Goal: Task Accomplishment & Management: Use online tool/utility

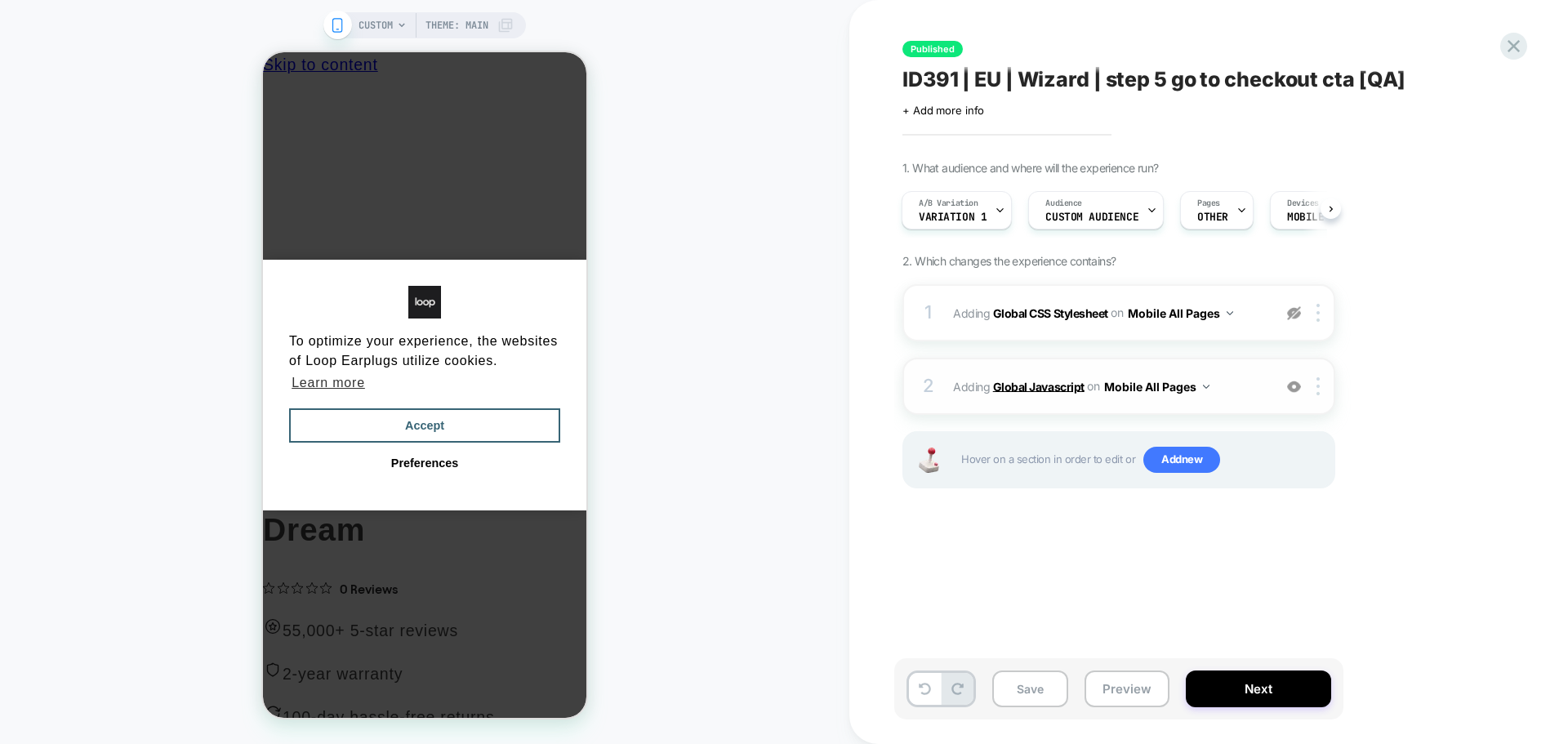
click at [1053, 382] on b "Global Javascript" at bounding box center [1038, 385] width 91 height 14
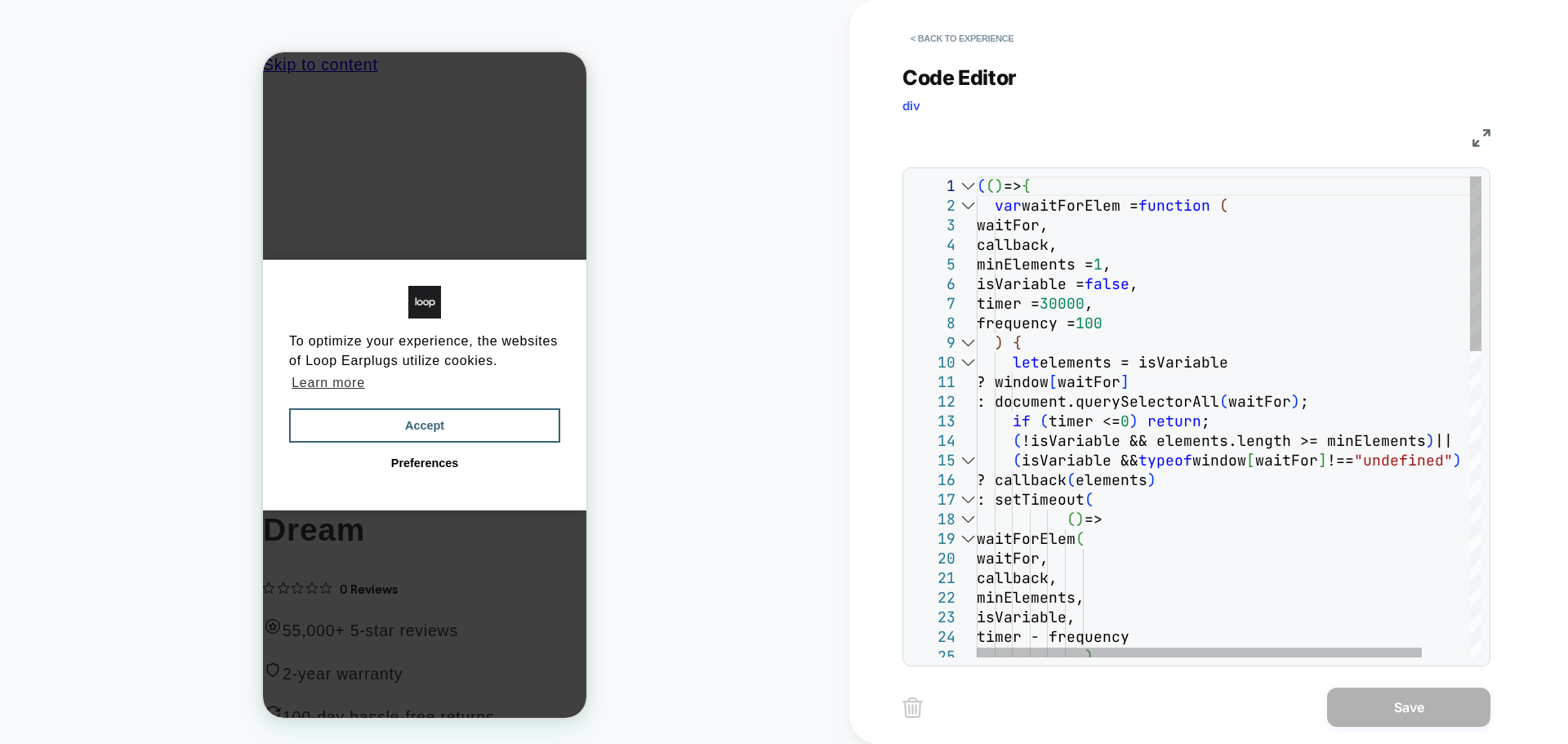
click at [961, 205] on div at bounding box center [967, 205] width 21 height 19
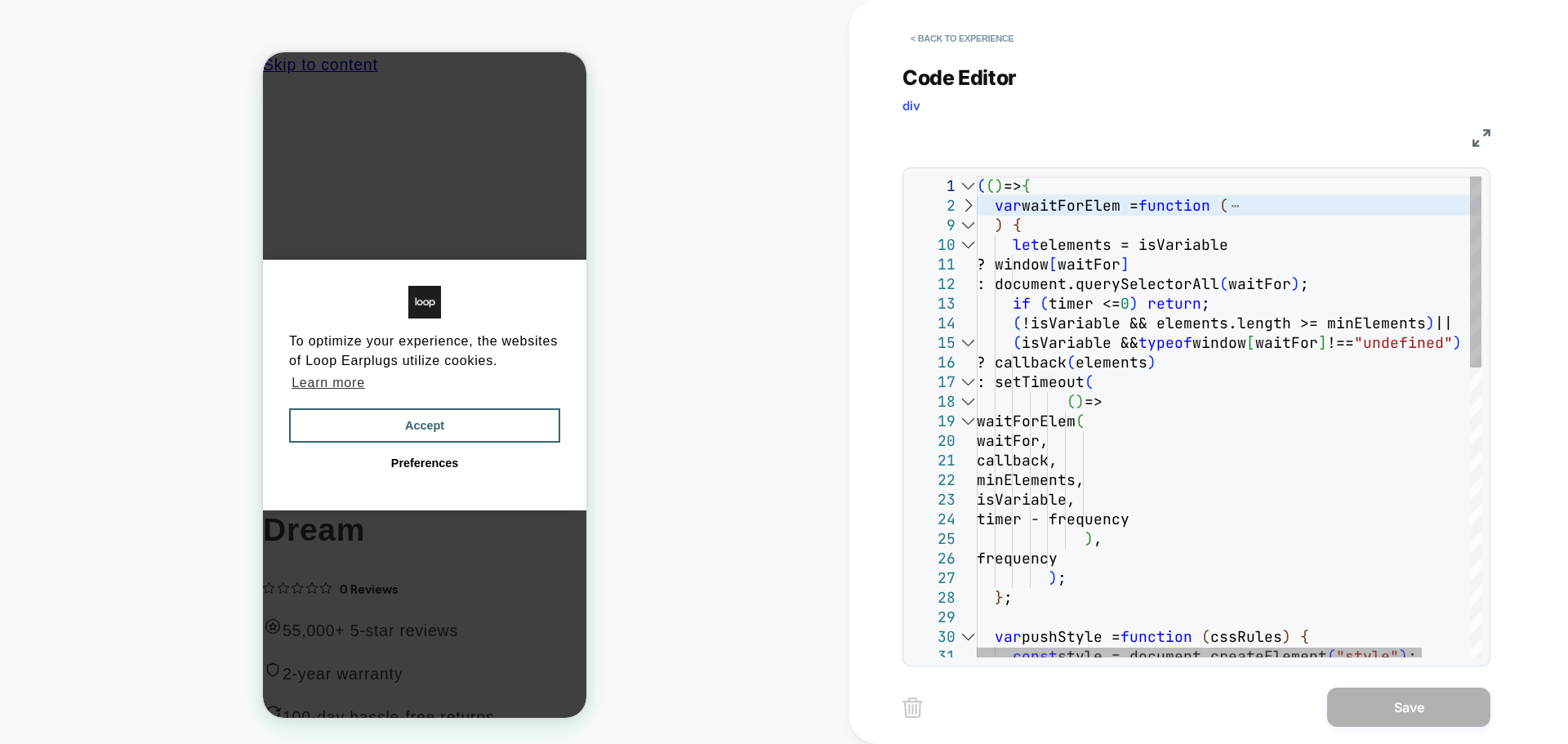
click at [964, 238] on div at bounding box center [967, 245] width 21 height 19
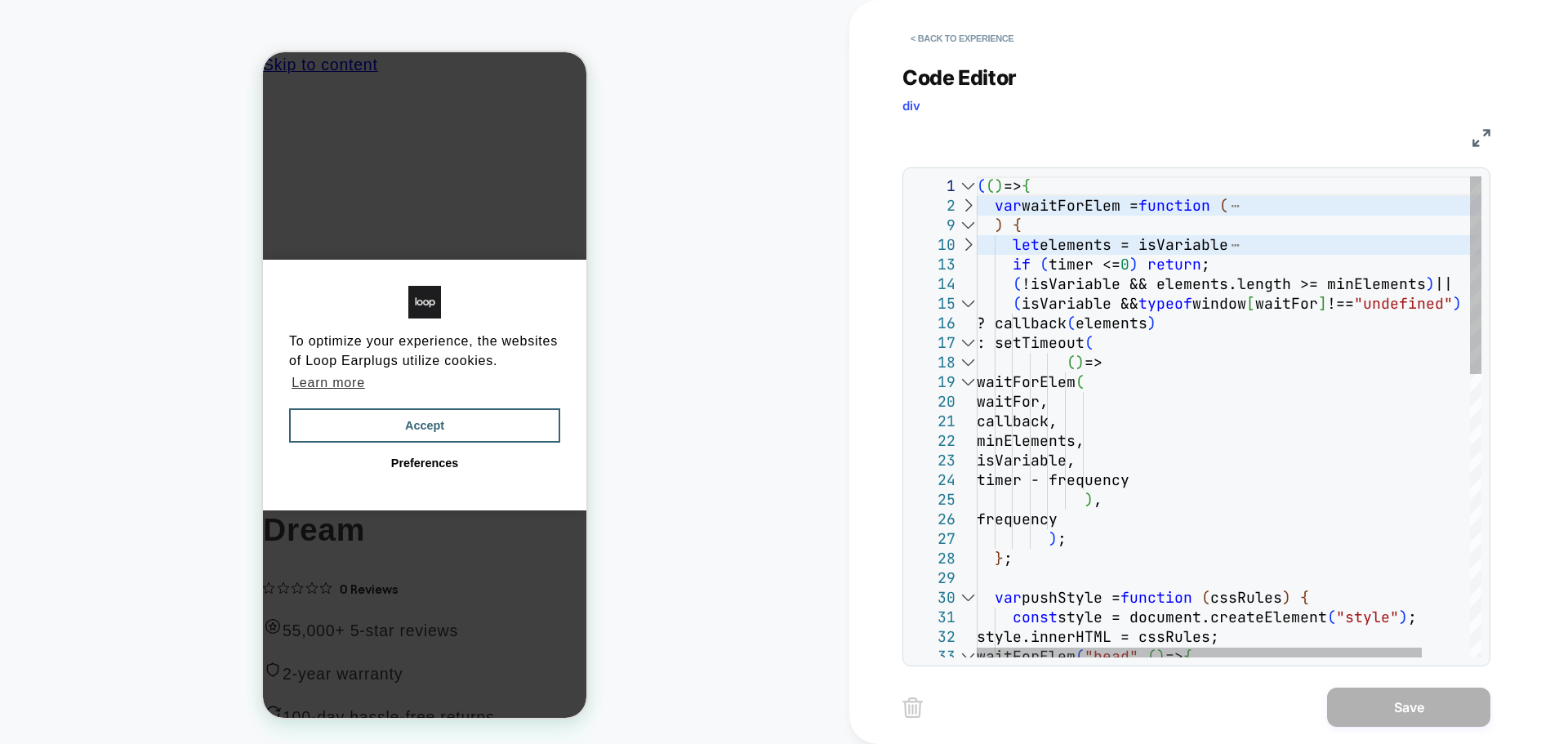
click at [965, 302] on div at bounding box center [967, 303] width 21 height 19
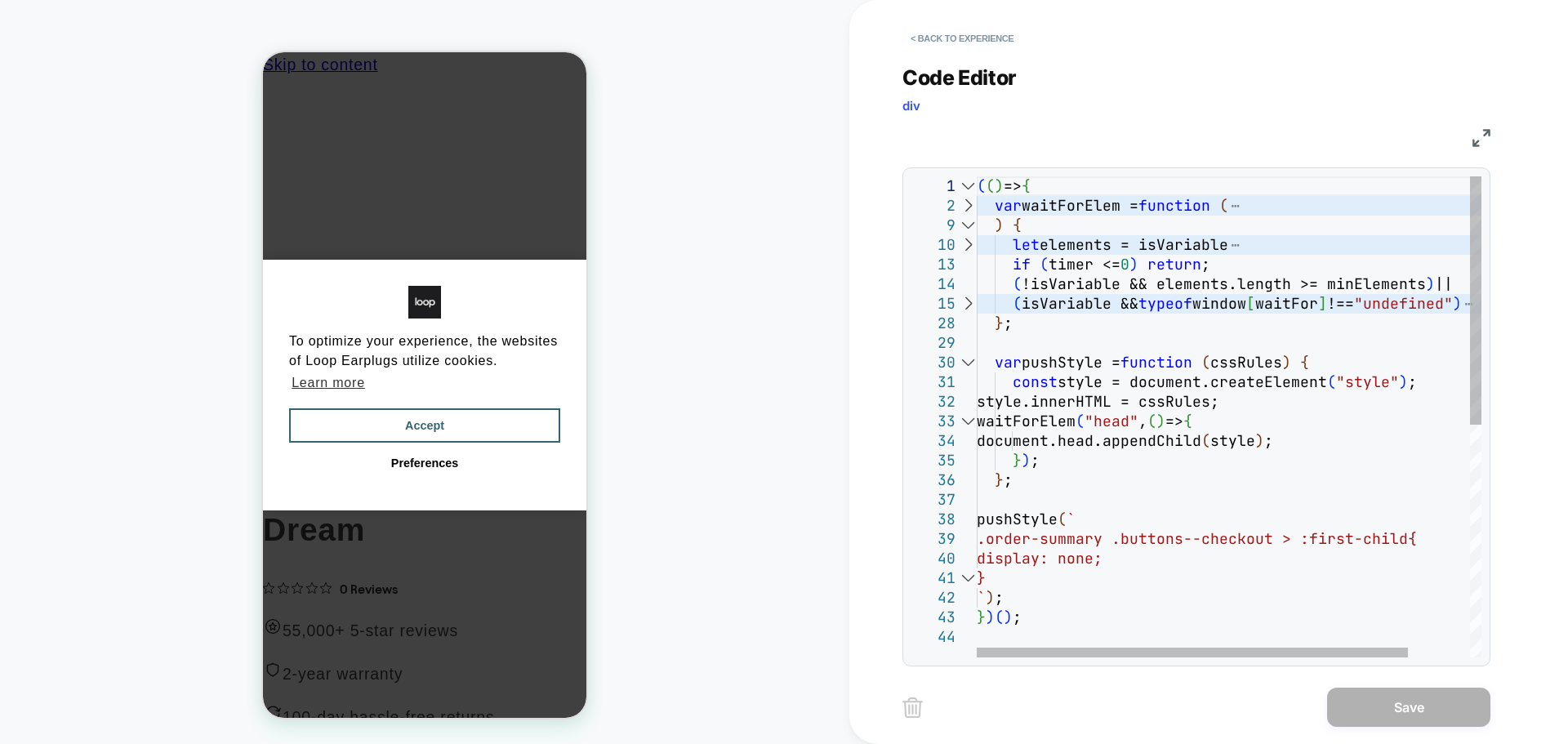
click at [956, 366] on div "30" at bounding box center [944, 361] width 65 height 19
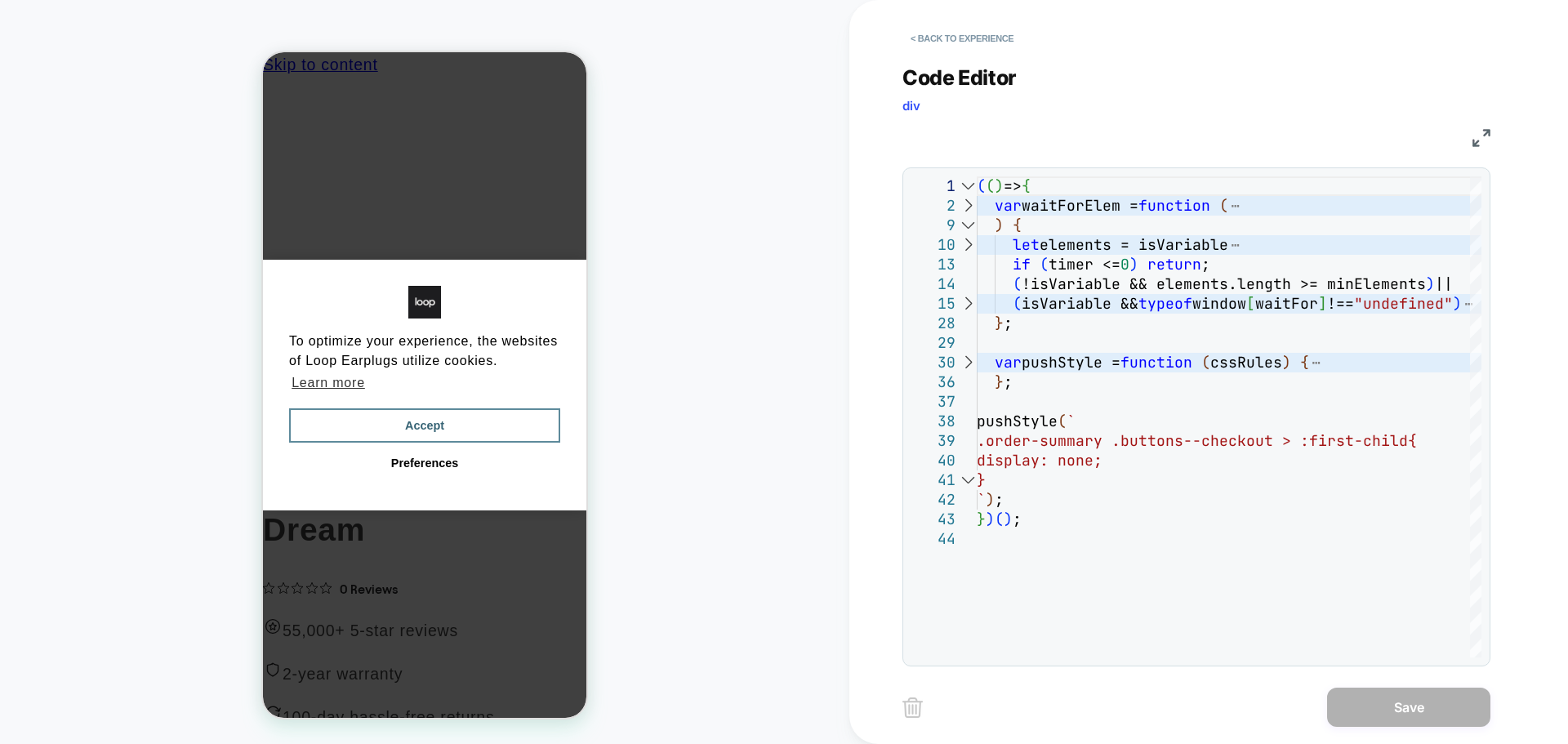
click at [502, 408] on button "Accept" at bounding box center [424, 425] width 271 height 34
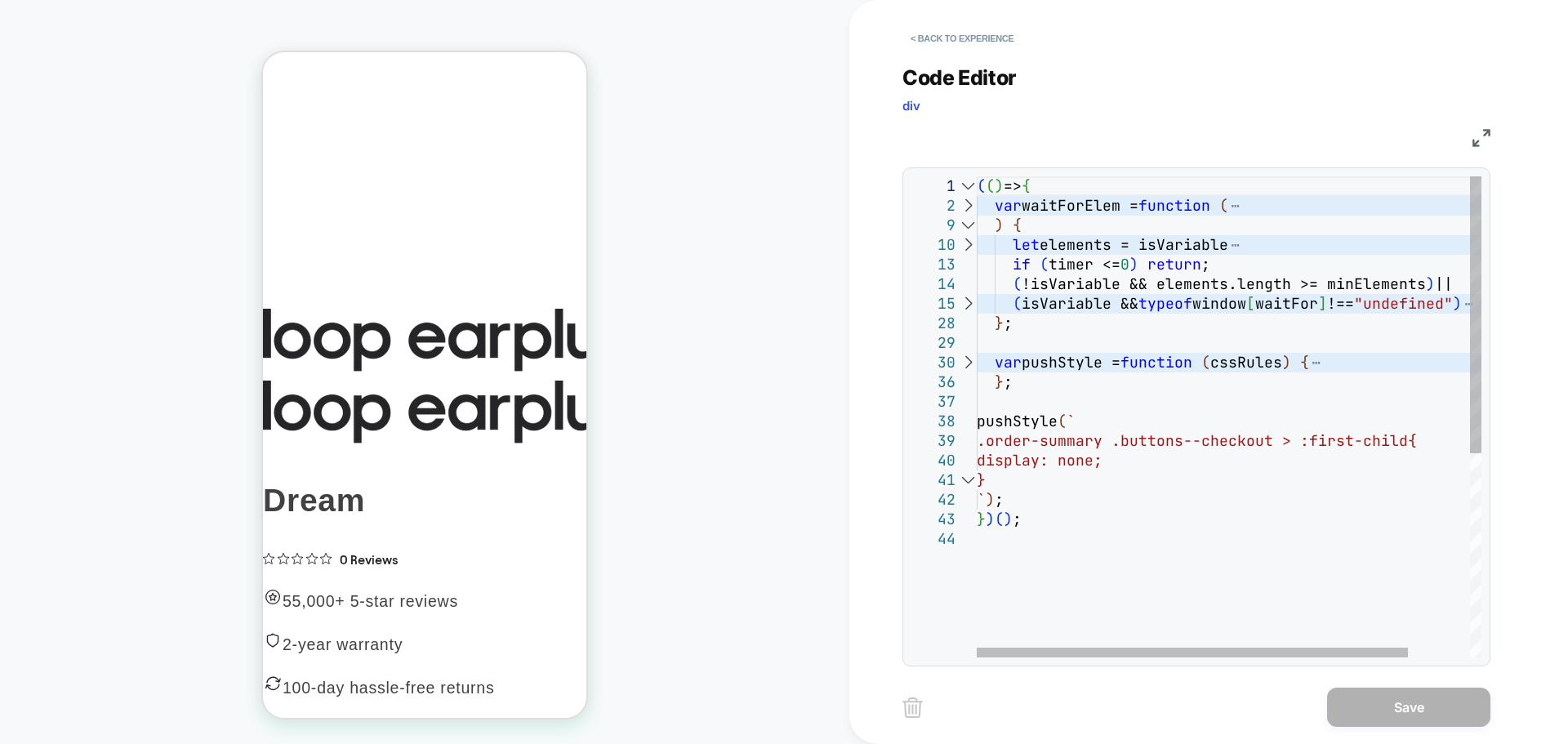
type textarea "**********"
click at [1286, 442] on div "( ( ) => { var waitForElem = function ( ) { let elements = isVariable if ( time…" at bounding box center [1265, 593] width 577 height 833
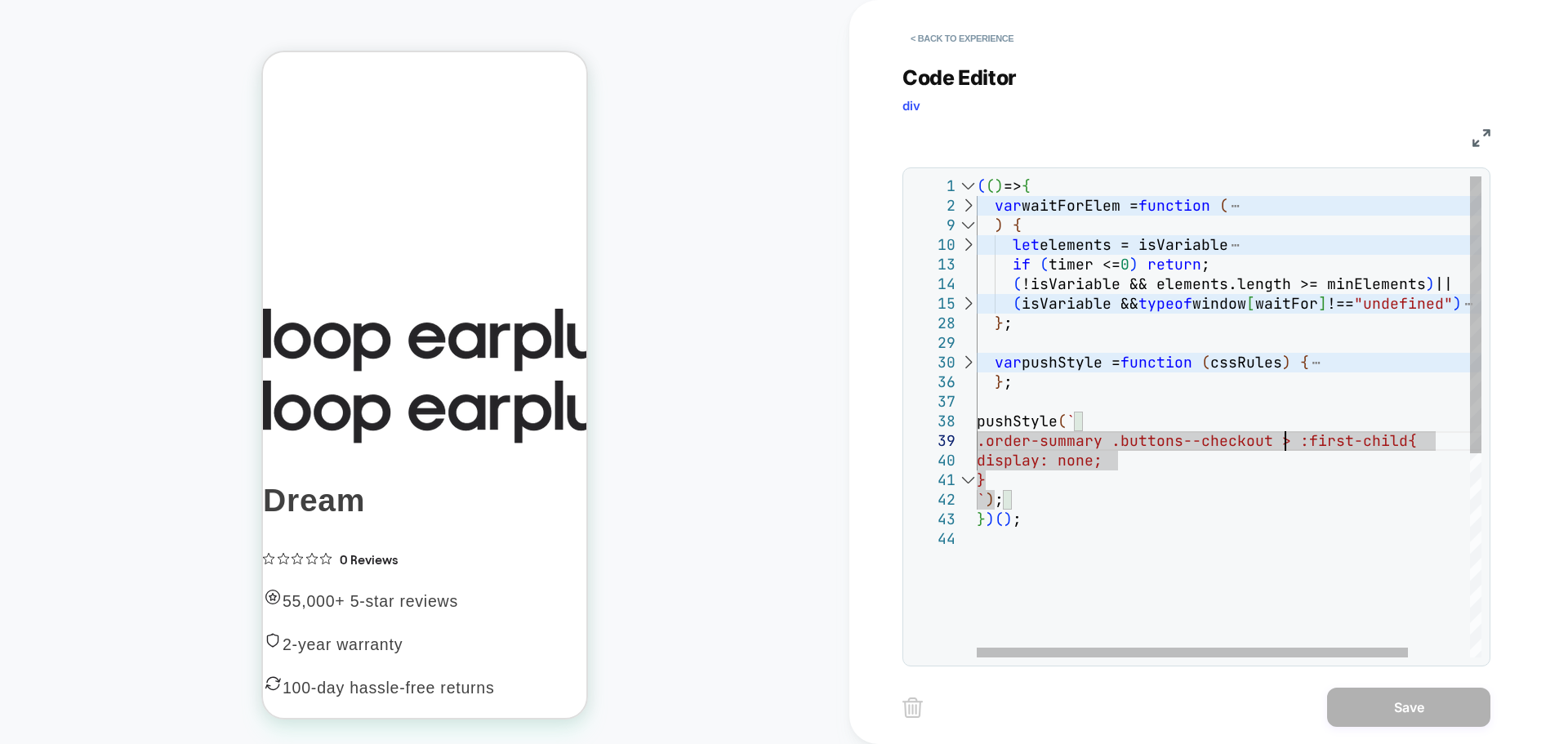
click at [1124, 440] on div "( ( ) => { var waitForElem = function ( ) { let elements = isVariable if ( time…" at bounding box center [1265, 593] width 577 height 833
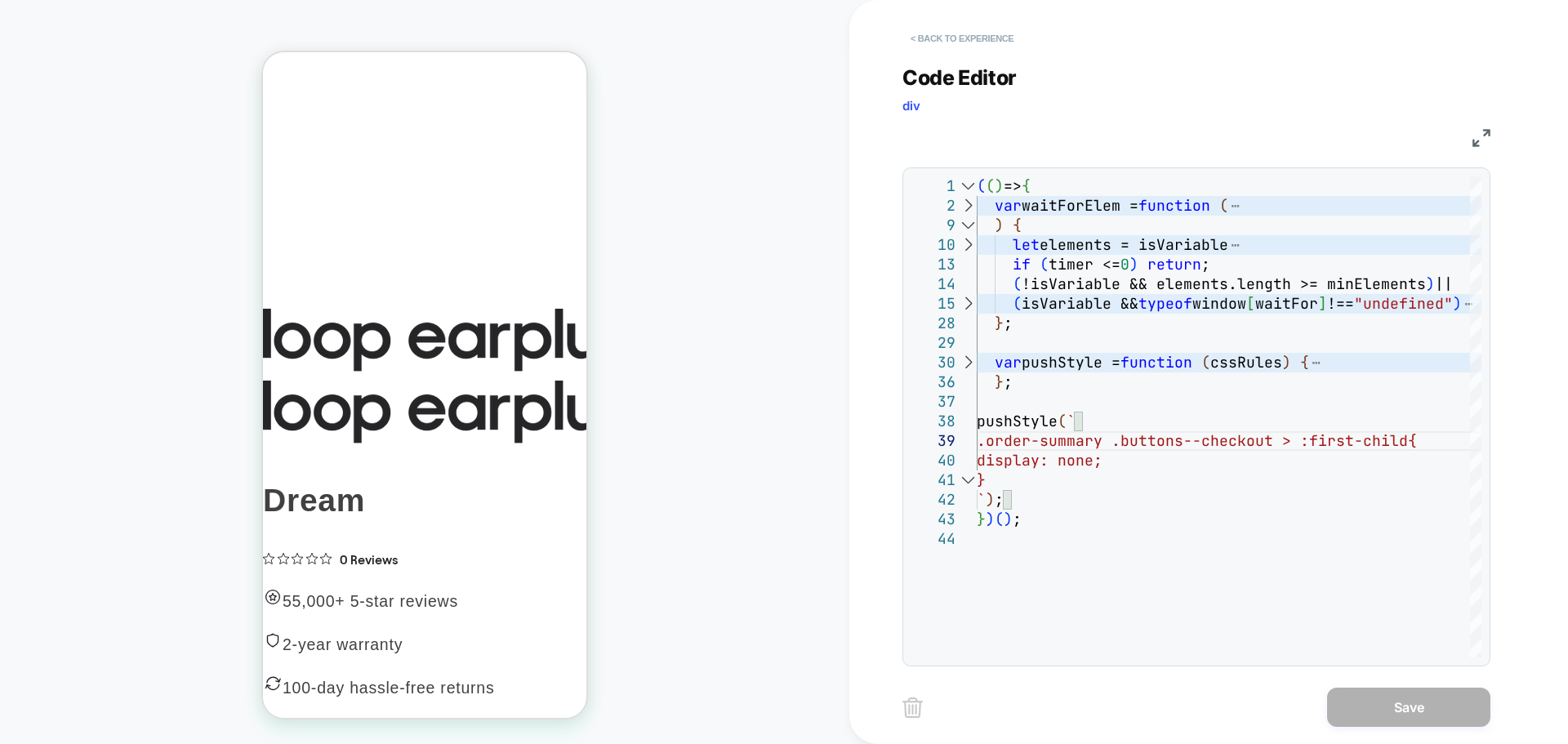
click at [946, 37] on button "< Back to experience" at bounding box center [963, 39] width 120 height 26
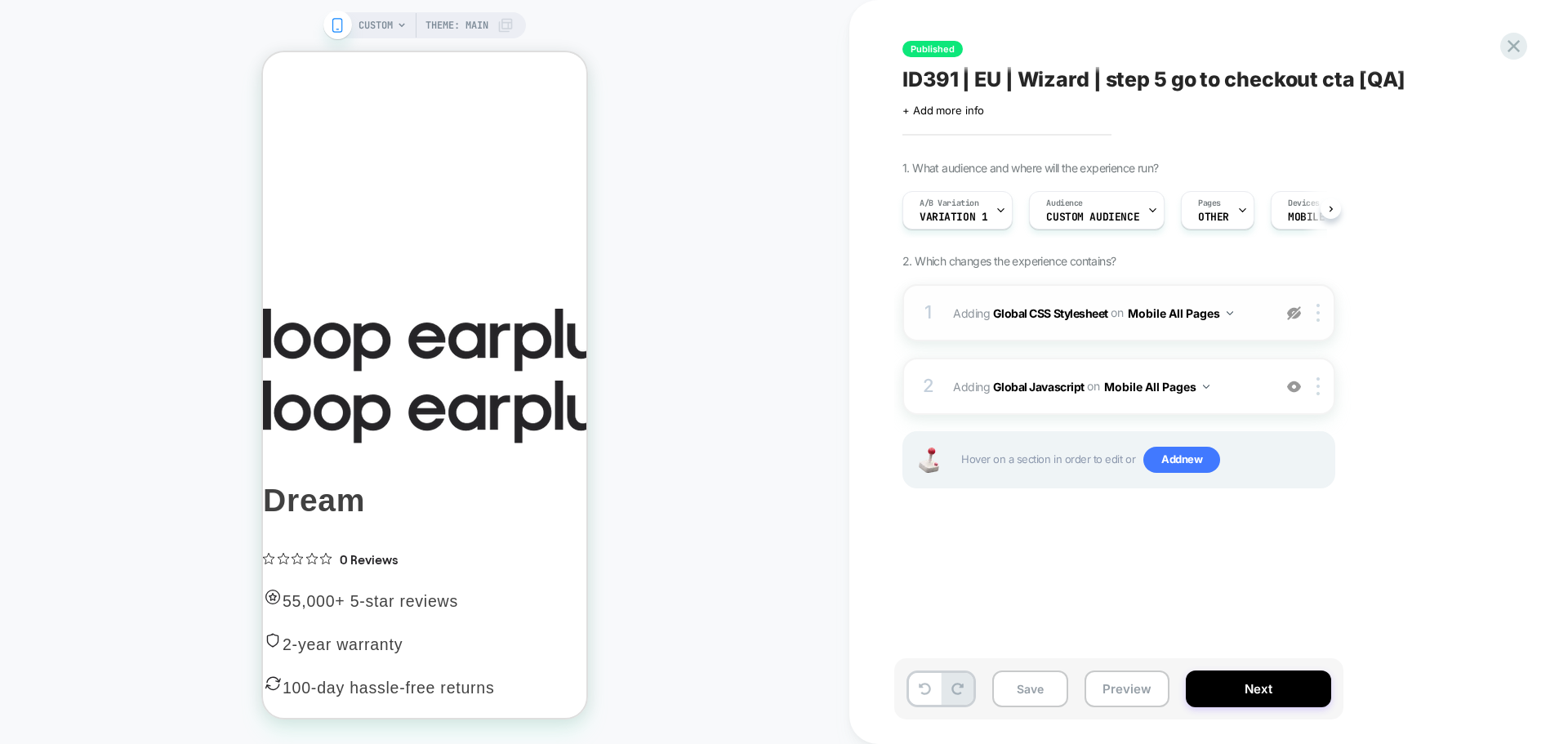
scroll to position [0, 1]
click at [1300, 313] on img at bounding box center [1294, 313] width 14 height 14
drag, startPoint x: 1293, startPoint y: 315, endPoint x: 1319, endPoint y: 336, distance: 33.4
click at [1294, 314] on img at bounding box center [1294, 313] width 14 height 14
click at [1297, 309] on img at bounding box center [1294, 313] width 14 height 14
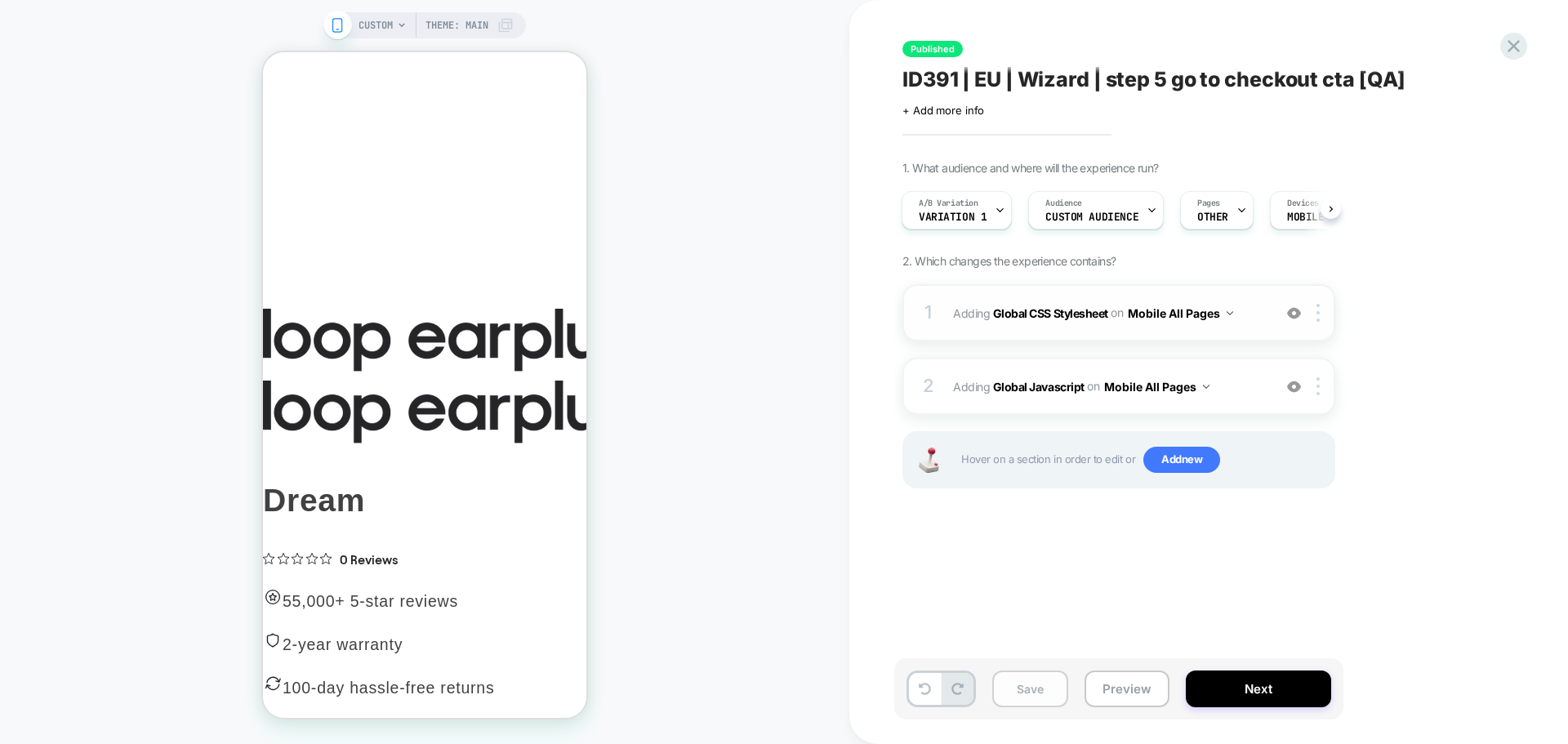
click at [1007, 702] on button "Save" at bounding box center [1030, 689] width 76 height 37
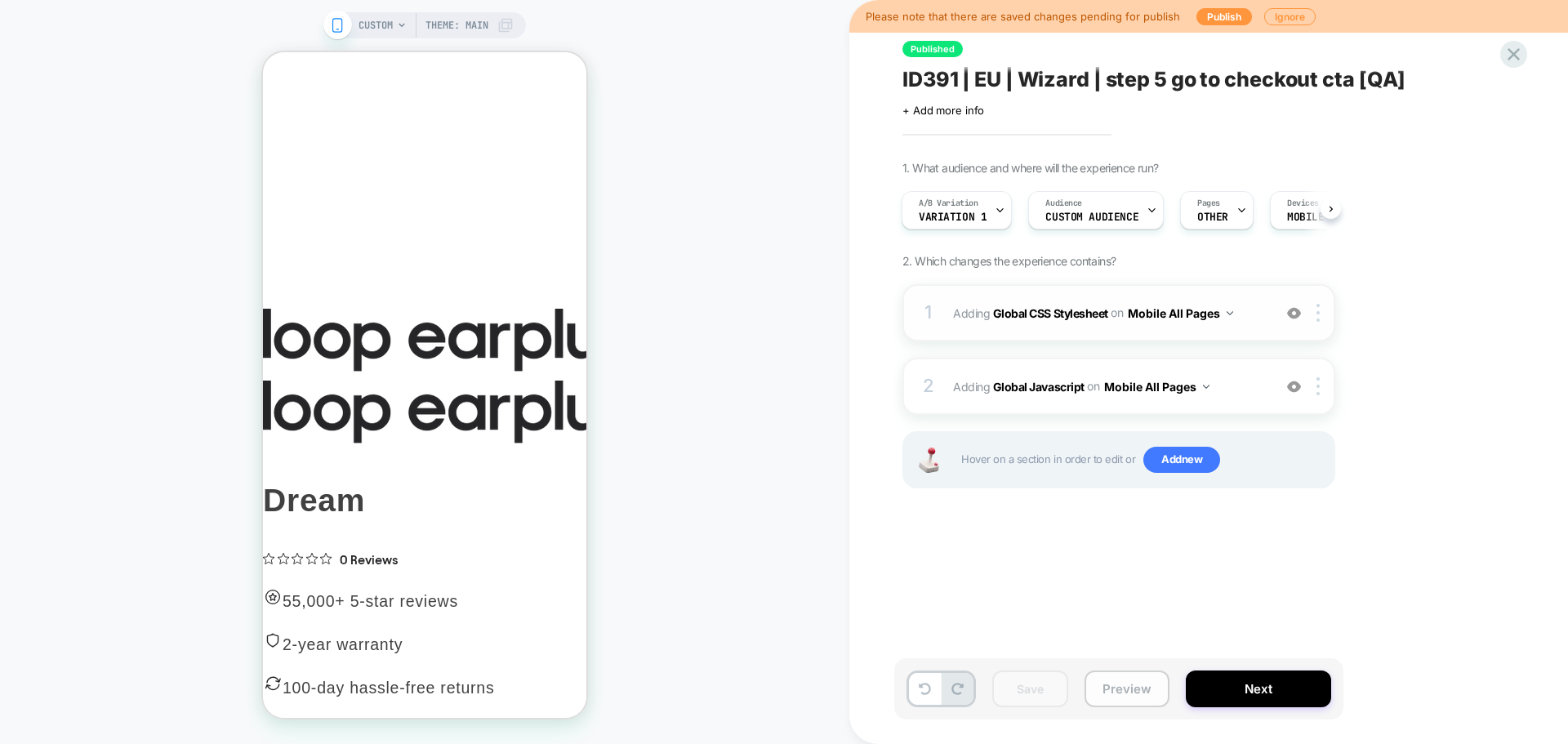
click at [1124, 703] on button "Preview" at bounding box center [1127, 689] width 85 height 37
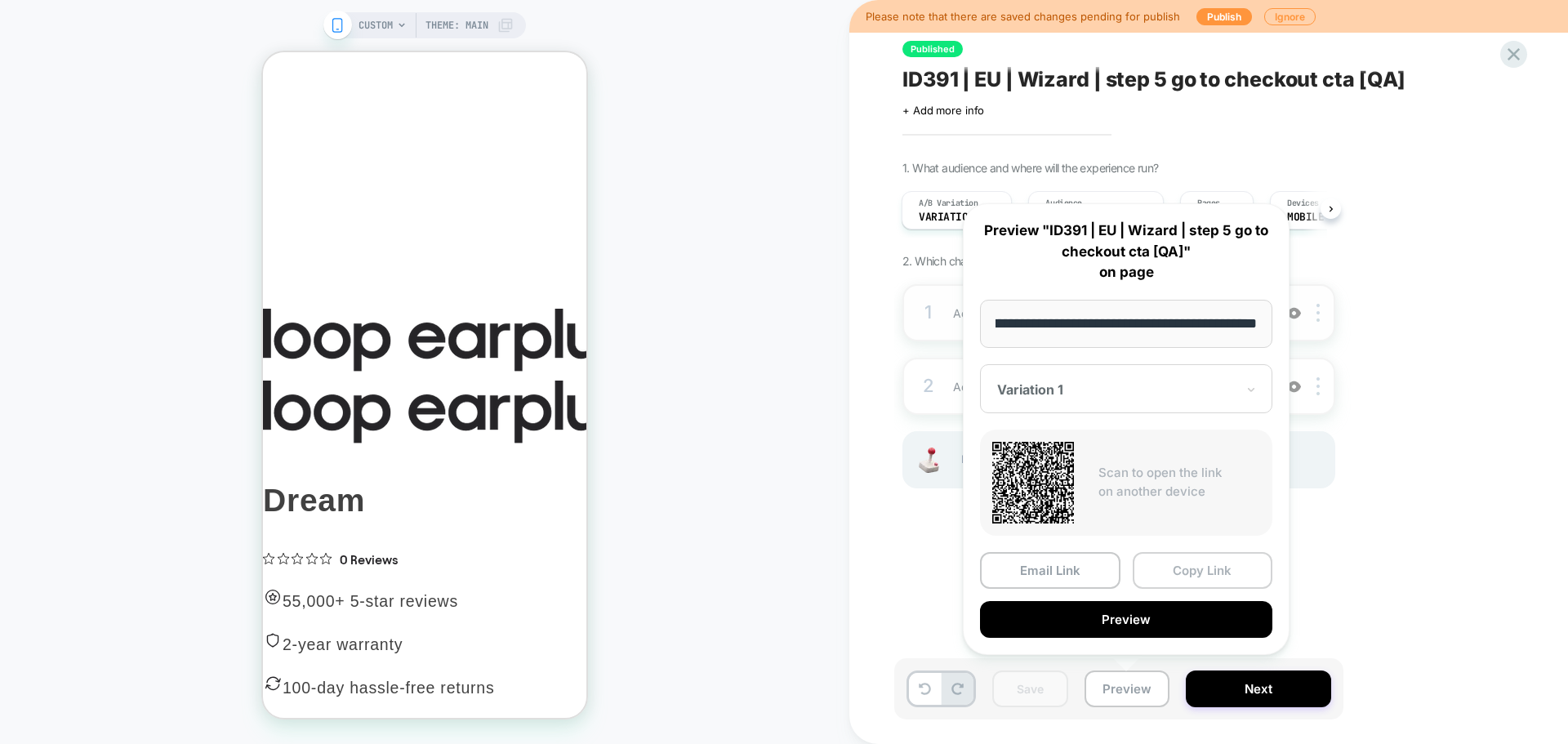
scroll to position [0, 0]
click at [1209, 570] on button "Copy Link" at bounding box center [1203, 570] width 141 height 37
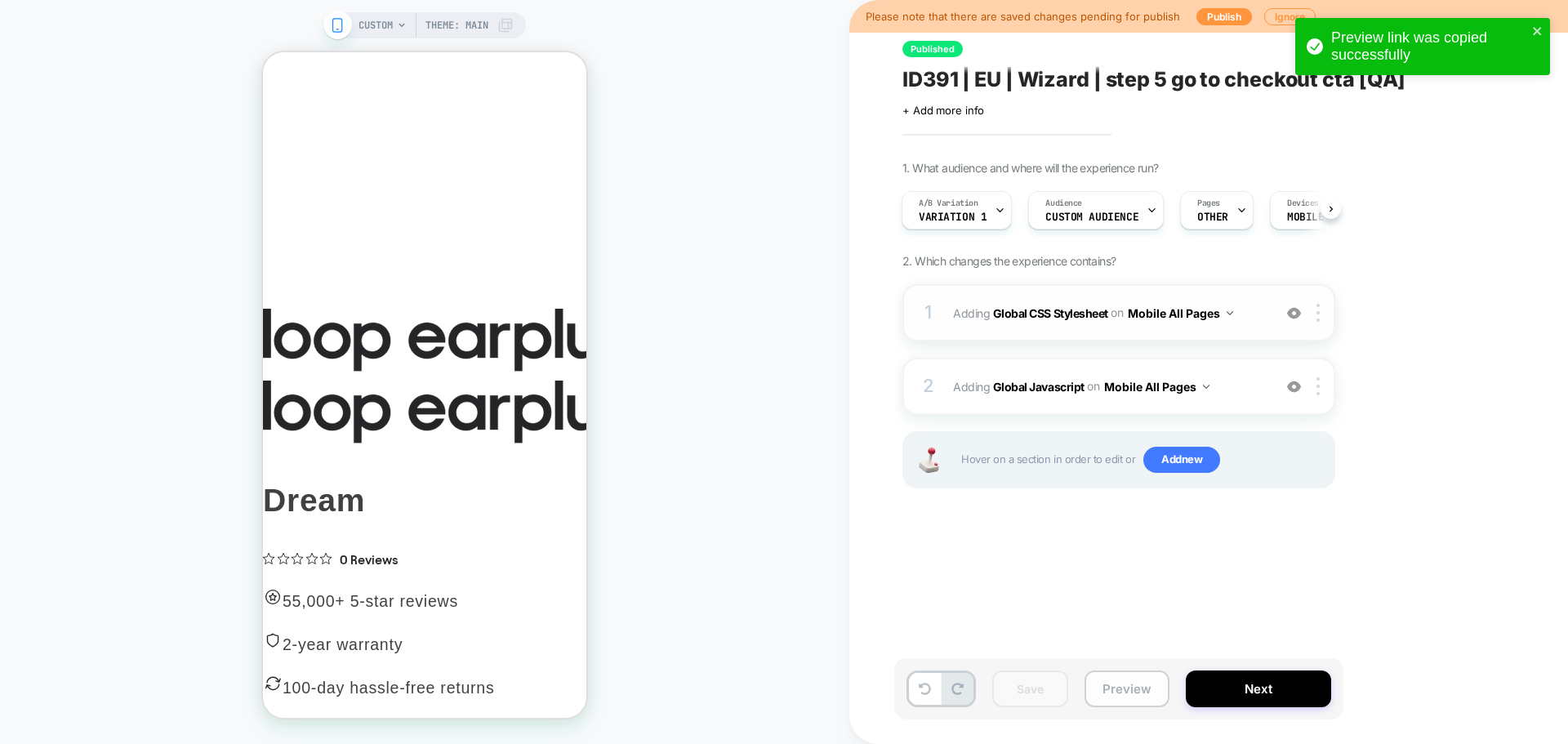
click at [1134, 687] on button "Preview" at bounding box center [1127, 689] width 85 height 37
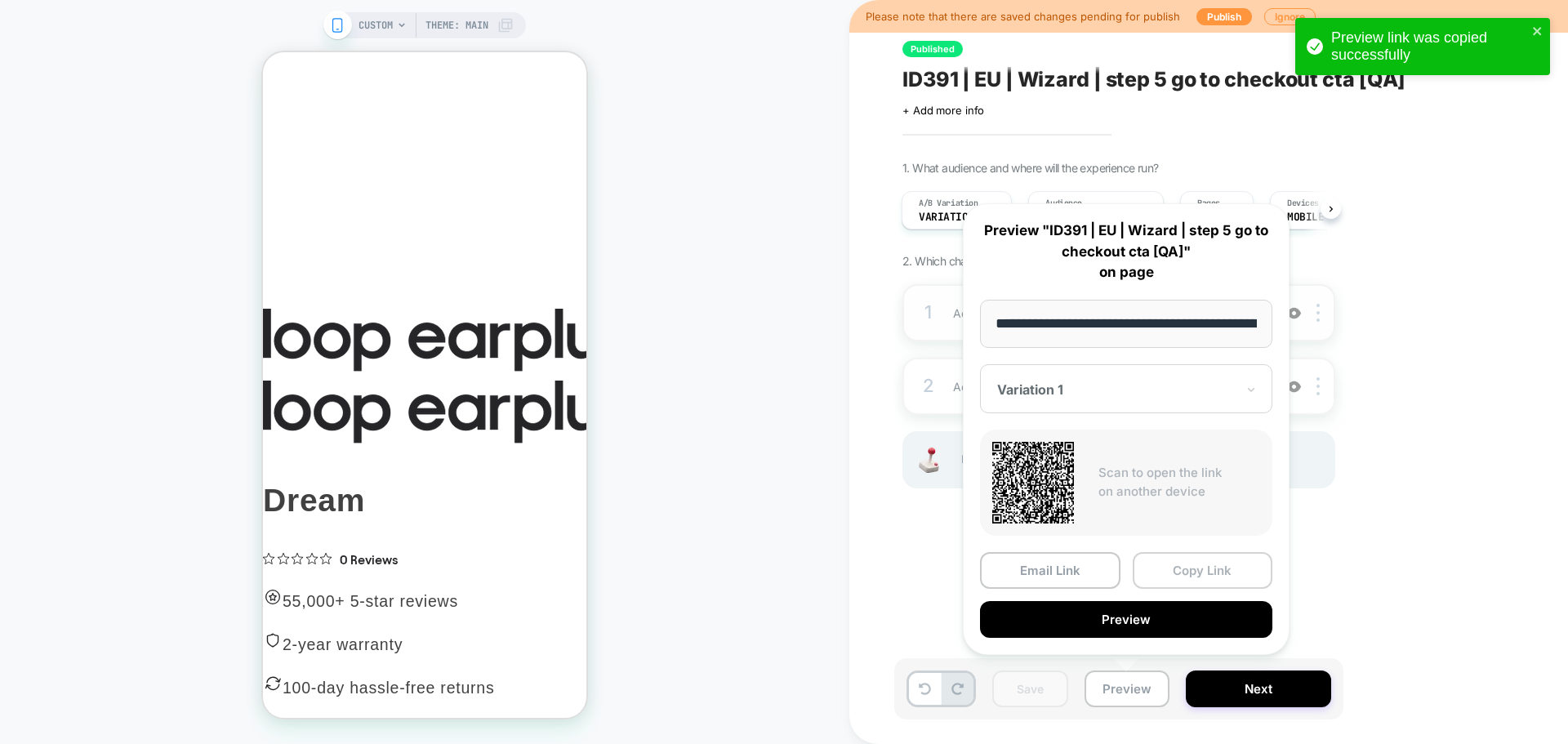
click at [1189, 574] on button "Copy Link" at bounding box center [1203, 570] width 141 height 37
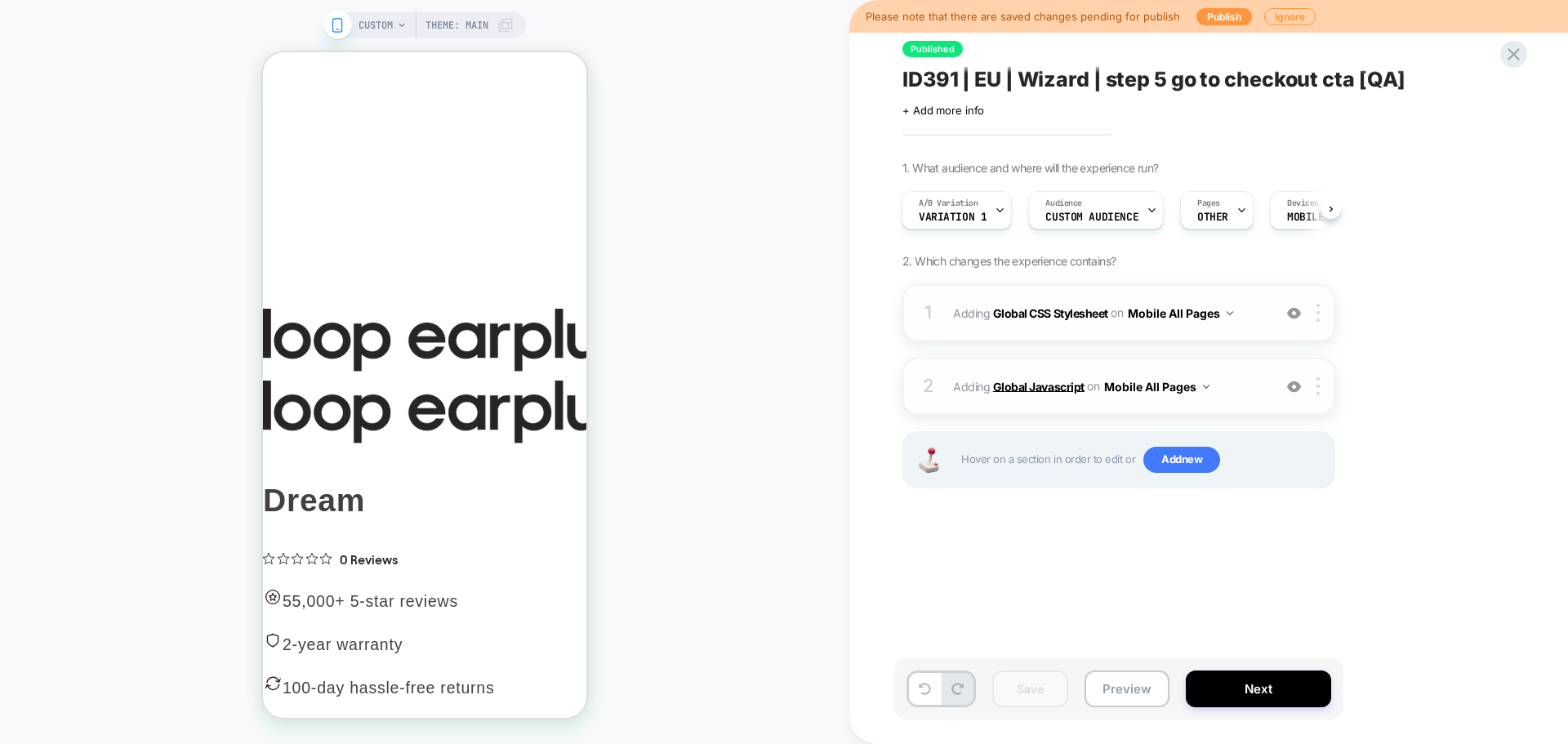
click at [1058, 383] on b "Global Javascript" at bounding box center [1038, 385] width 91 height 14
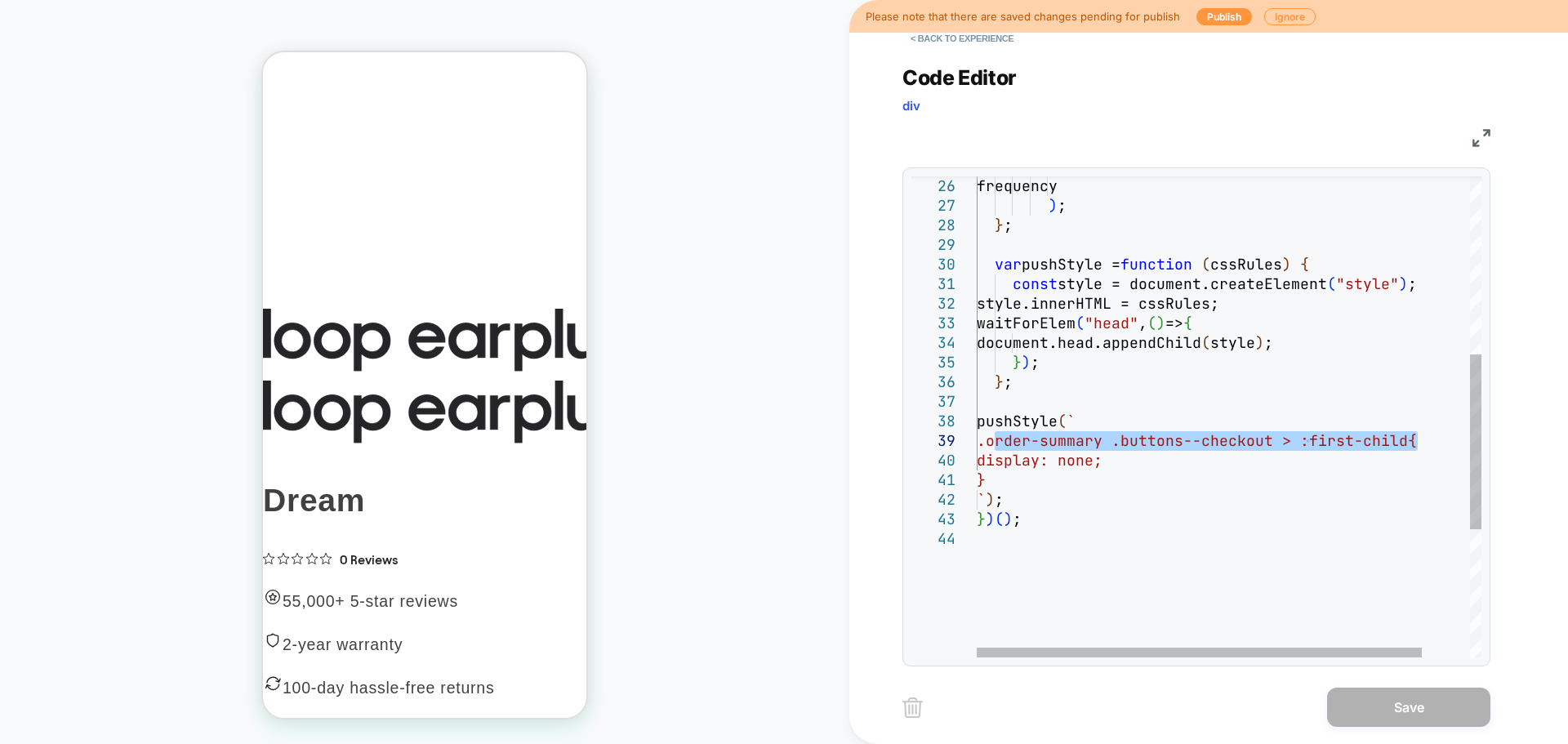
drag, startPoint x: 1422, startPoint y: 442, endPoint x: 992, endPoint y: 444, distance: 430.0
click at [992, 444] on div "} ; pushStyle ( ` .order-summary .buttons--checkout > :first-child { display: n…" at bounding box center [1256, 348] width 559 height 1323
click at [1228, 441] on div "} ; pushStyle ( ` .order-summary .buttons--checkout > :first-child { display: n…" at bounding box center [1256, 348] width 559 height 1323
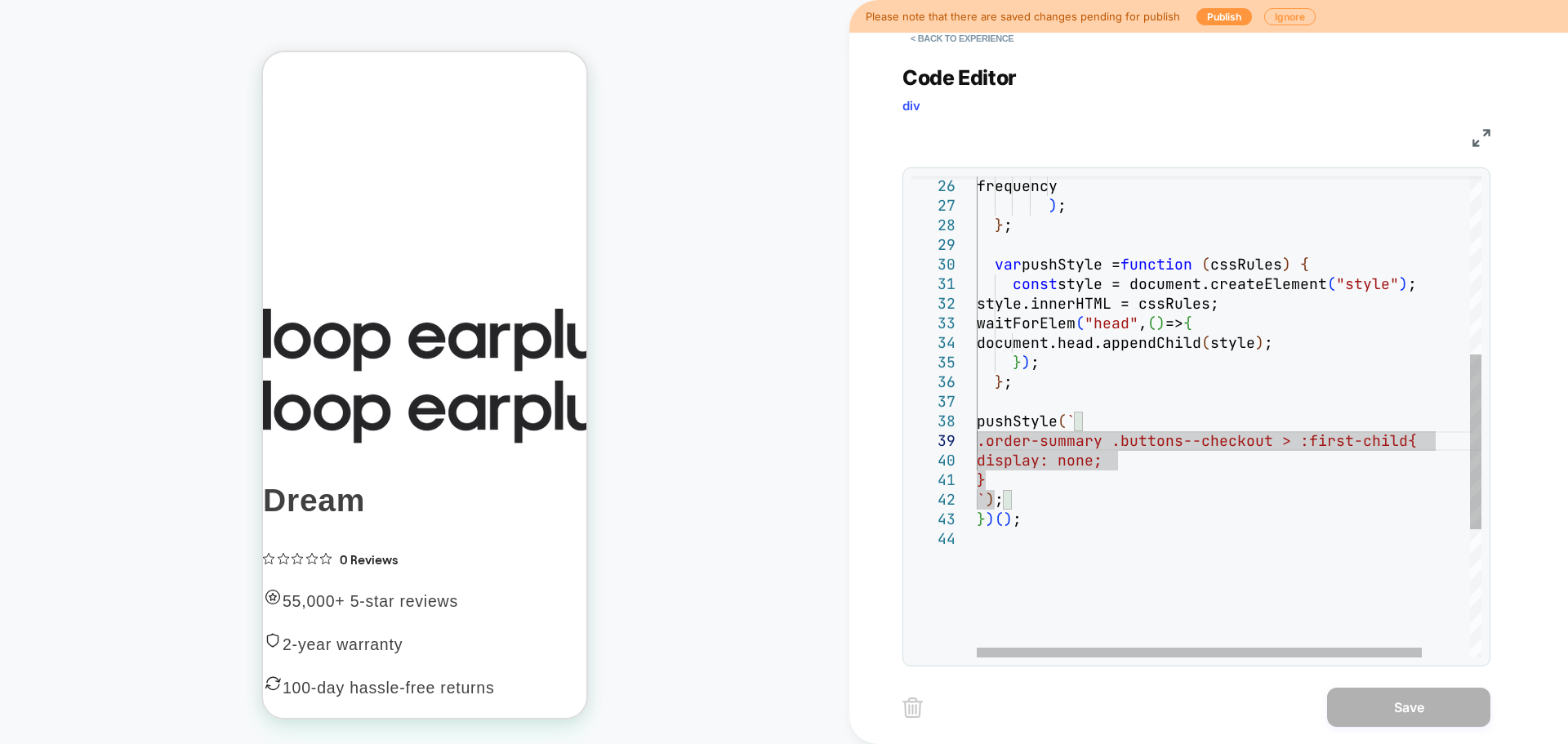
click at [1423, 443] on div "} ; pushStyle ( ` .order-summary .buttons--checkout > :first-child { display: n…" at bounding box center [1256, 348] width 559 height 1323
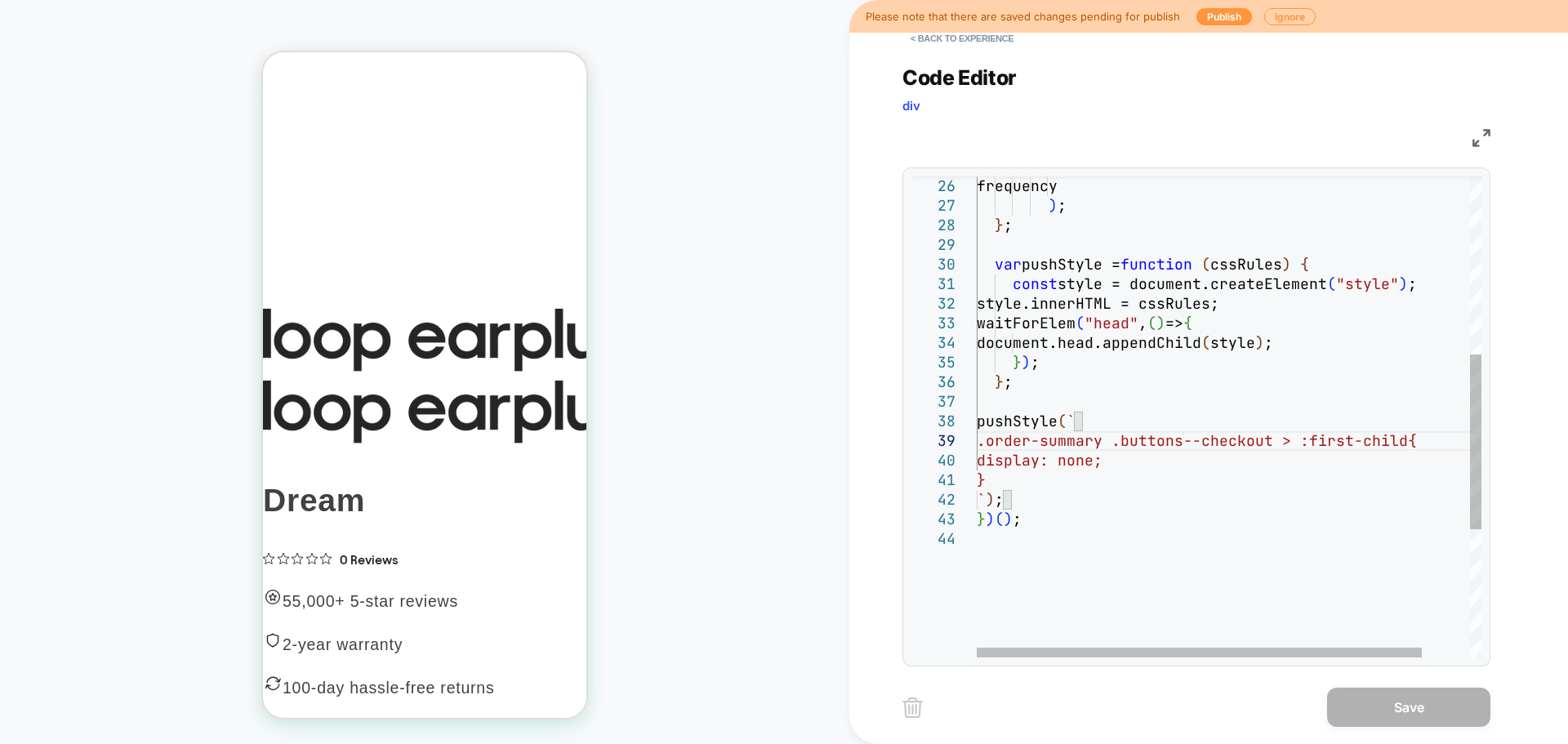
click at [1293, 450] on div "} ; pushStyle ( ` .order-summary .buttons--checkout > :first-child { display: n…" at bounding box center [1256, 348] width 559 height 1323
type textarea "**********"
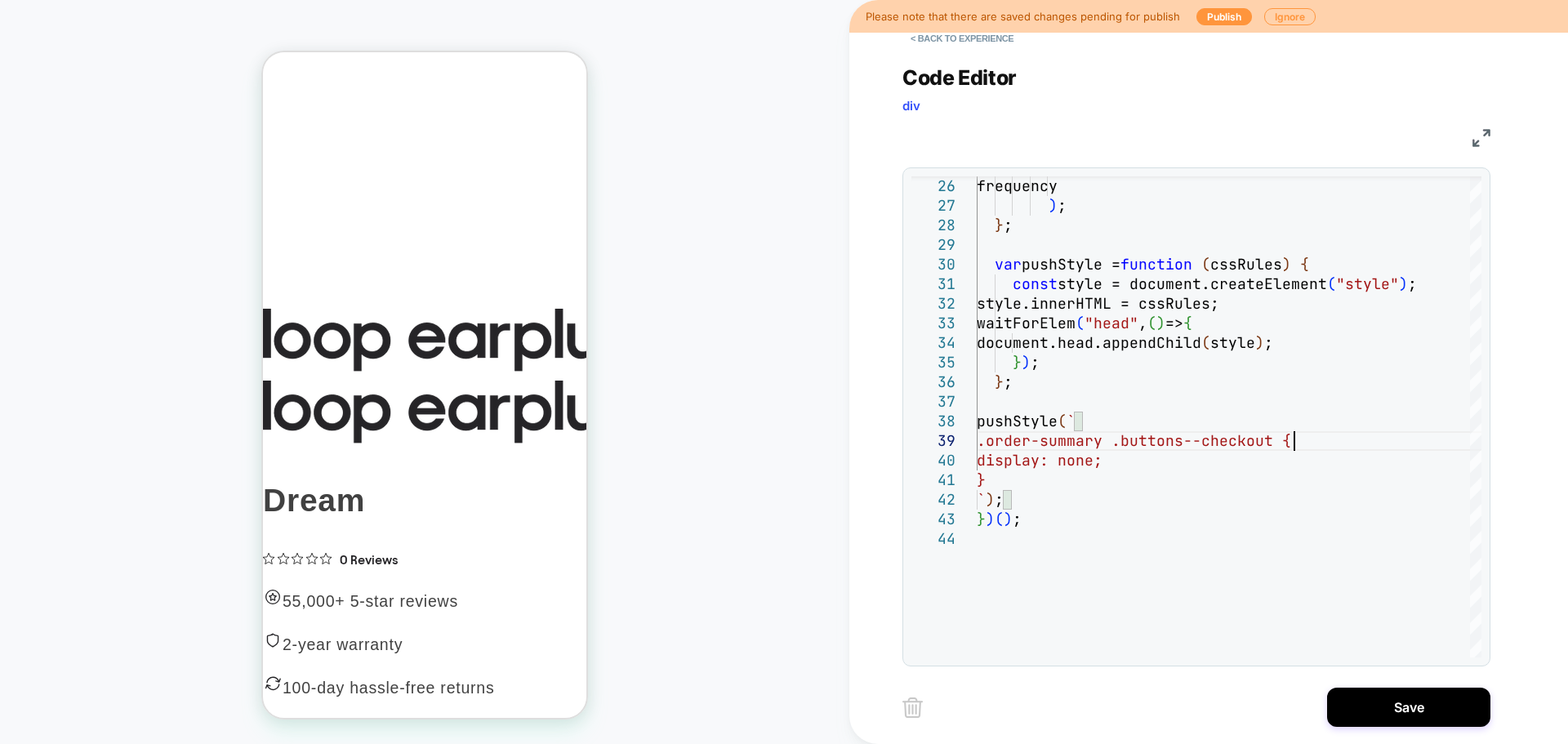
click at [1412, 727] on div "Save" at bounding box center [1196, 707] width 588 height 40
click at [1414, 702] on button "Save" at bounding box center [1409, 706] width 164 height 40
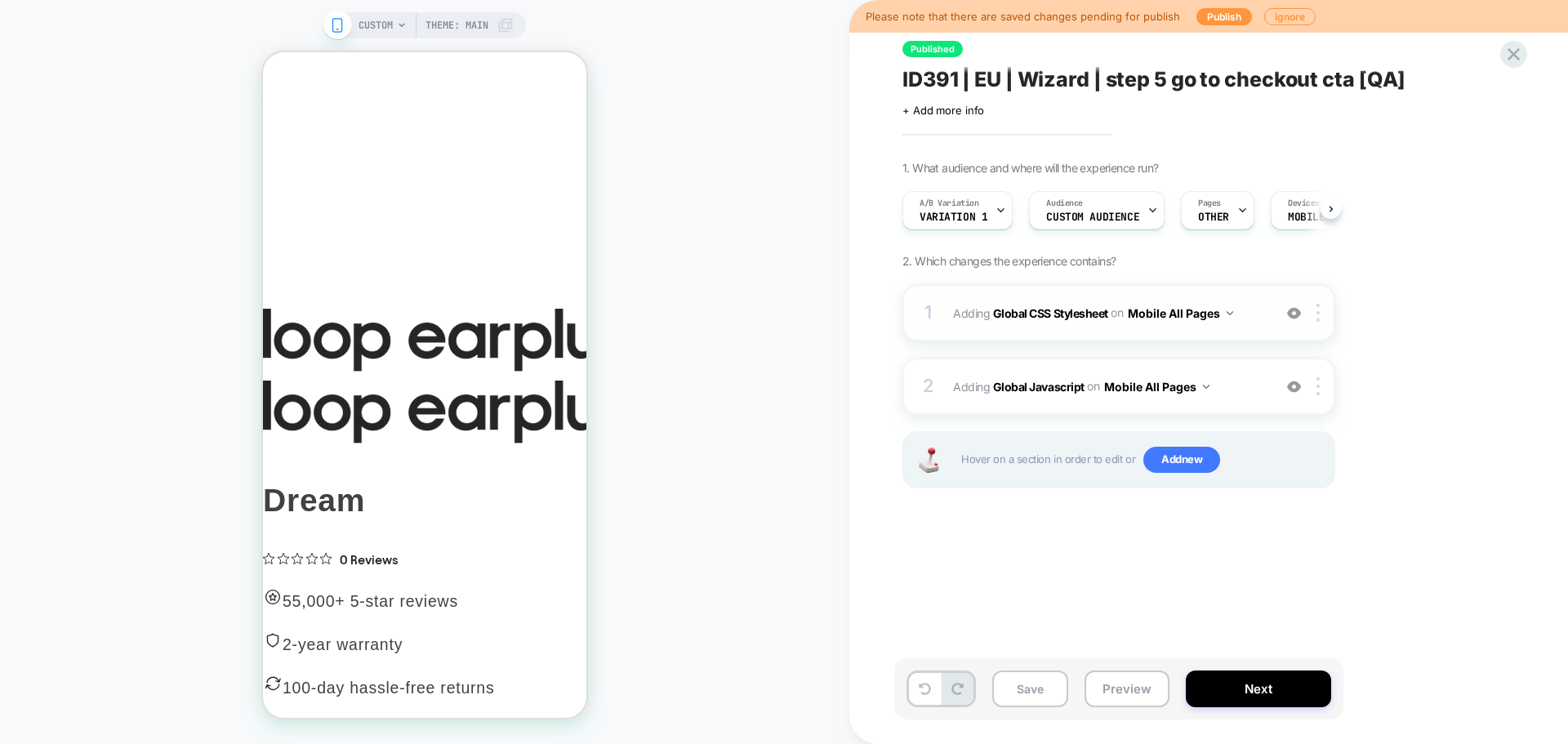
scroll to position [0, 1]
click at [1043, 302] on span "Adding Global CSS Stylesheet on Mobile All Pages" at bounding box center [1109, 314] width 311 height 24
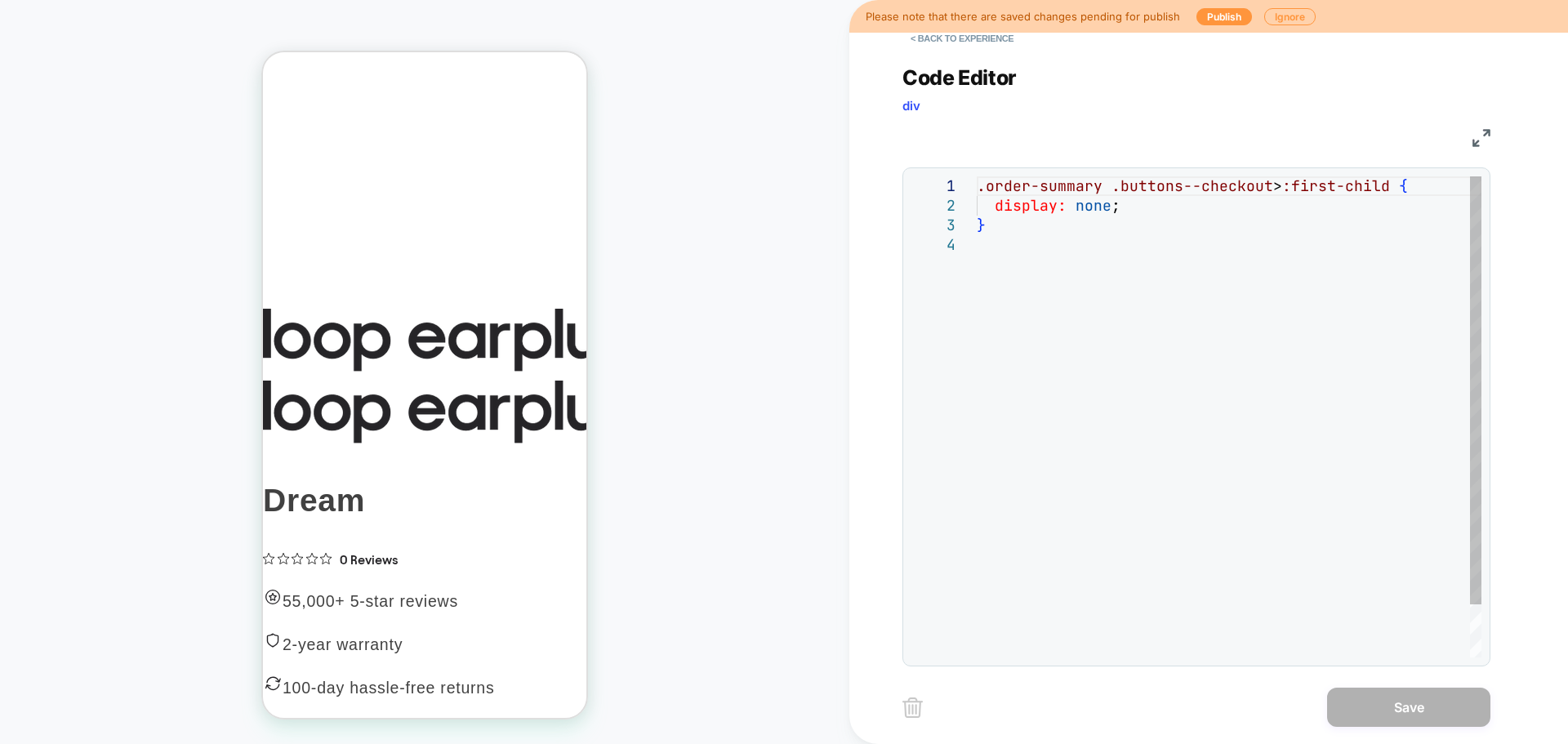
scroll to position [0, 0]
drag, startPoint x: 1404, startPoint y: 186, endPoint x: 1275, endPoint y: 186, distance: 129.0
click at [1275, 186] on div ".order-summary .buttons--checkout > :first-child { display: none ; }" at bounding box center [1229, 446] width 505 height 540
click at [1087, 280] on div ".order-summary .buttons--checkout { display: none ; }" at bounding box center [1229, 446] width 505 height 540
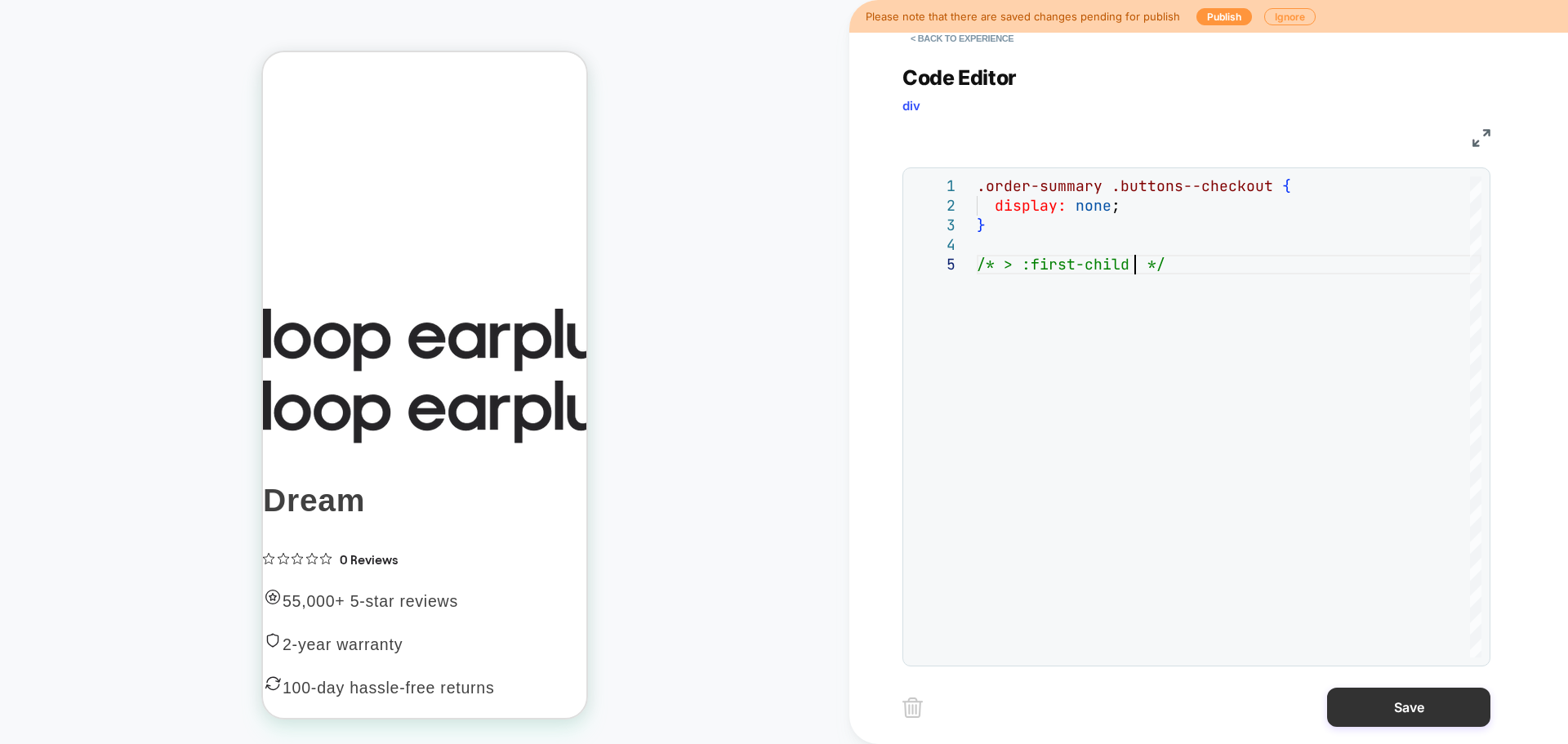
type textarea "**********"
click at [1455, 692] on button "Save" at bounding box center [1409, 706] width 164 height 40
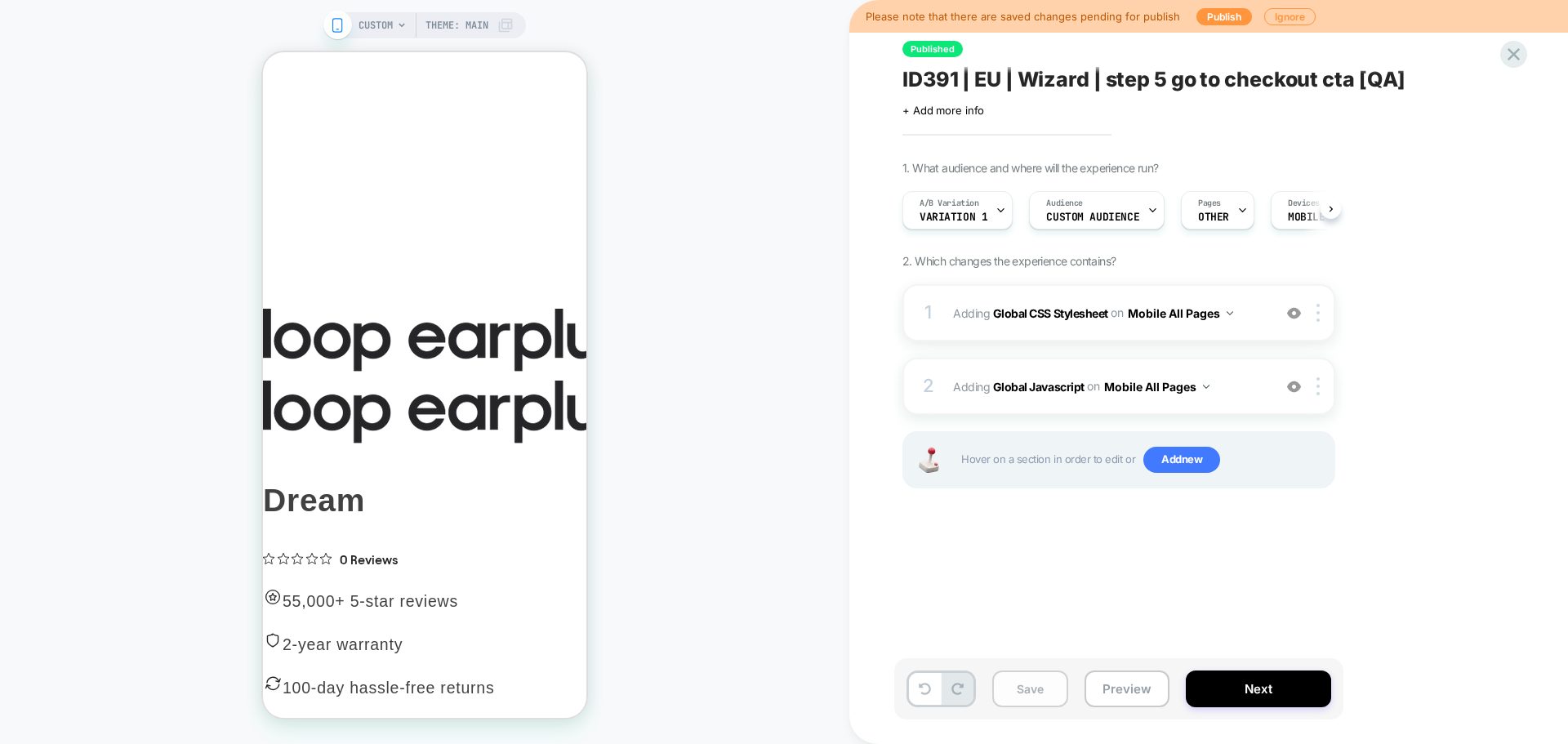
scroll to position [0, 1]
click at [1028, 681] on button "Save" at bounding box center [1030, 689] width 76 height 37
click at [1107, 688] on button "Preview" at bounding box center [1127, 689] width 85 height 37
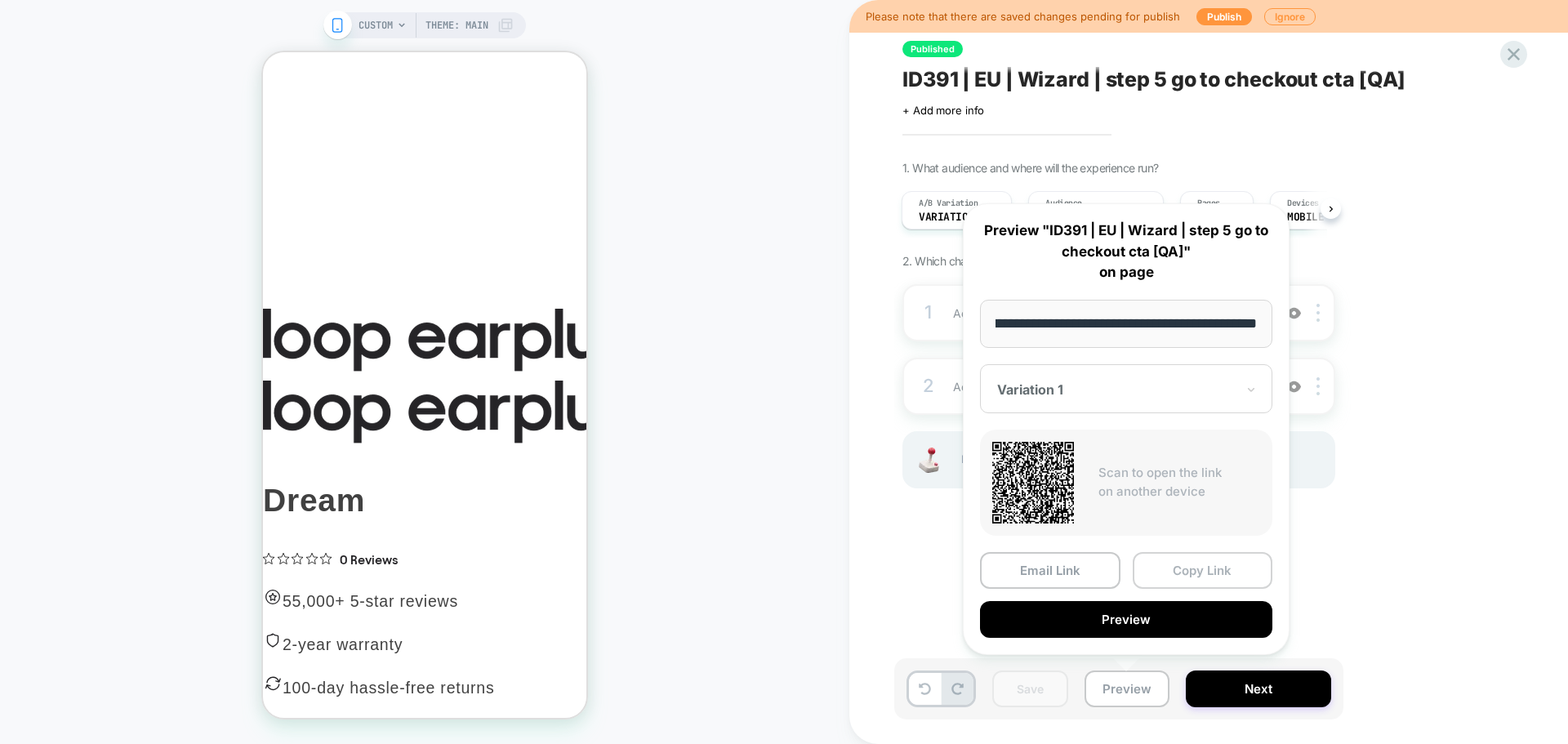
scroll to position [0, 0]
click at [1210, 563] on button "Copy Link" at bounding box center [1203, 570] width 141 height 37
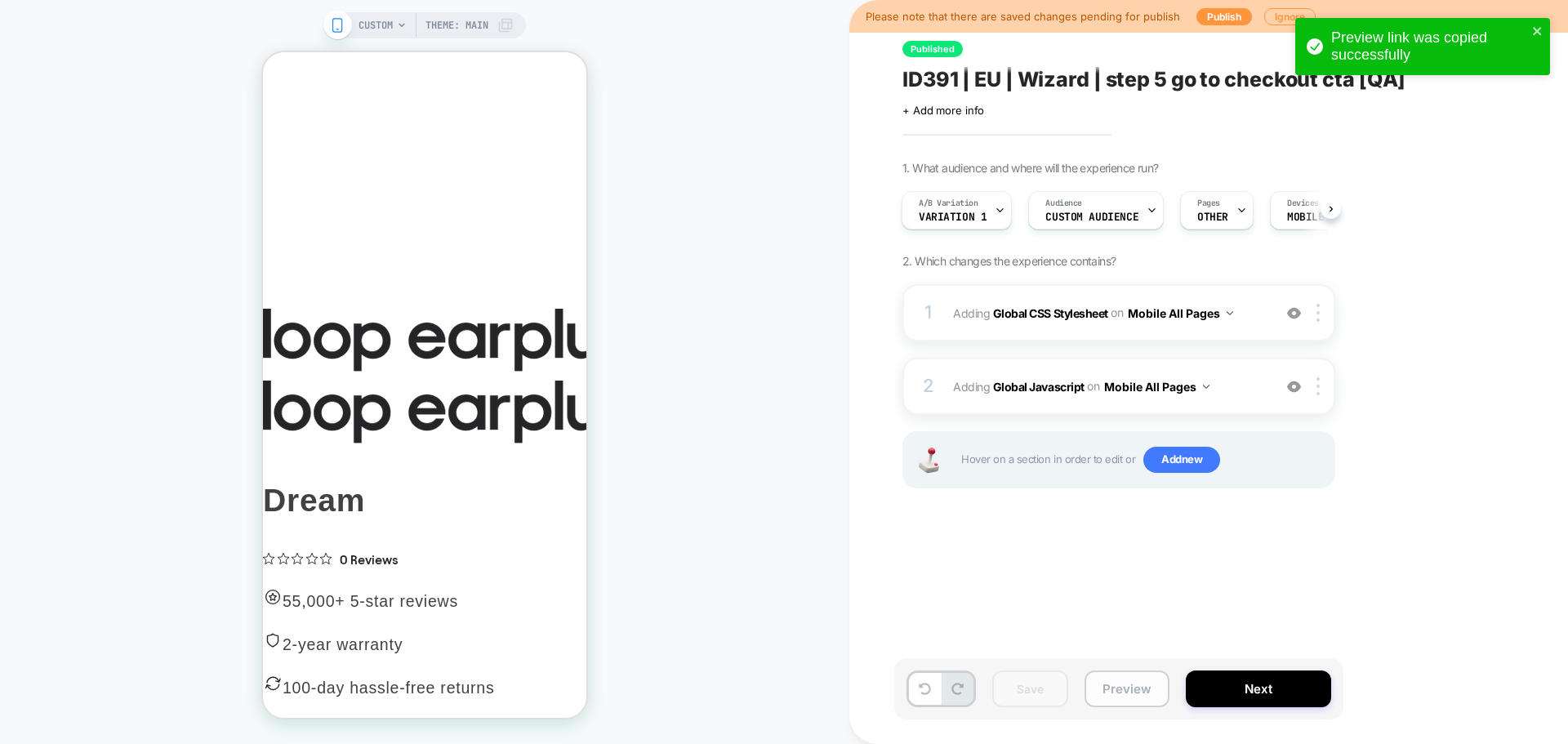
click at [1112, 693] on button "Preview" at bounding box center [1127, 689] width 85 height 37
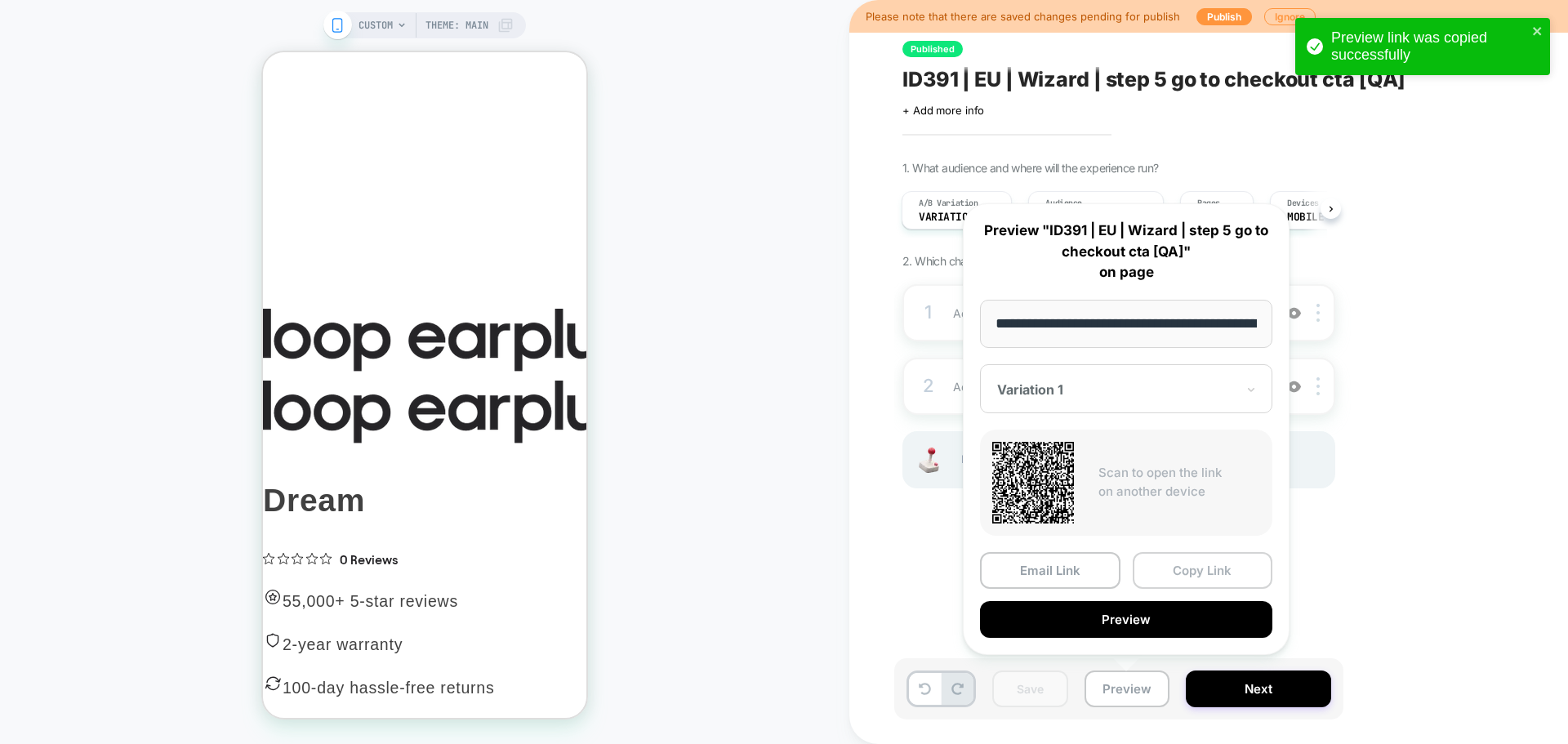
click at [1214, 575] on button "Copy Link" at bounding box center [1203, 570] width 141 height 37
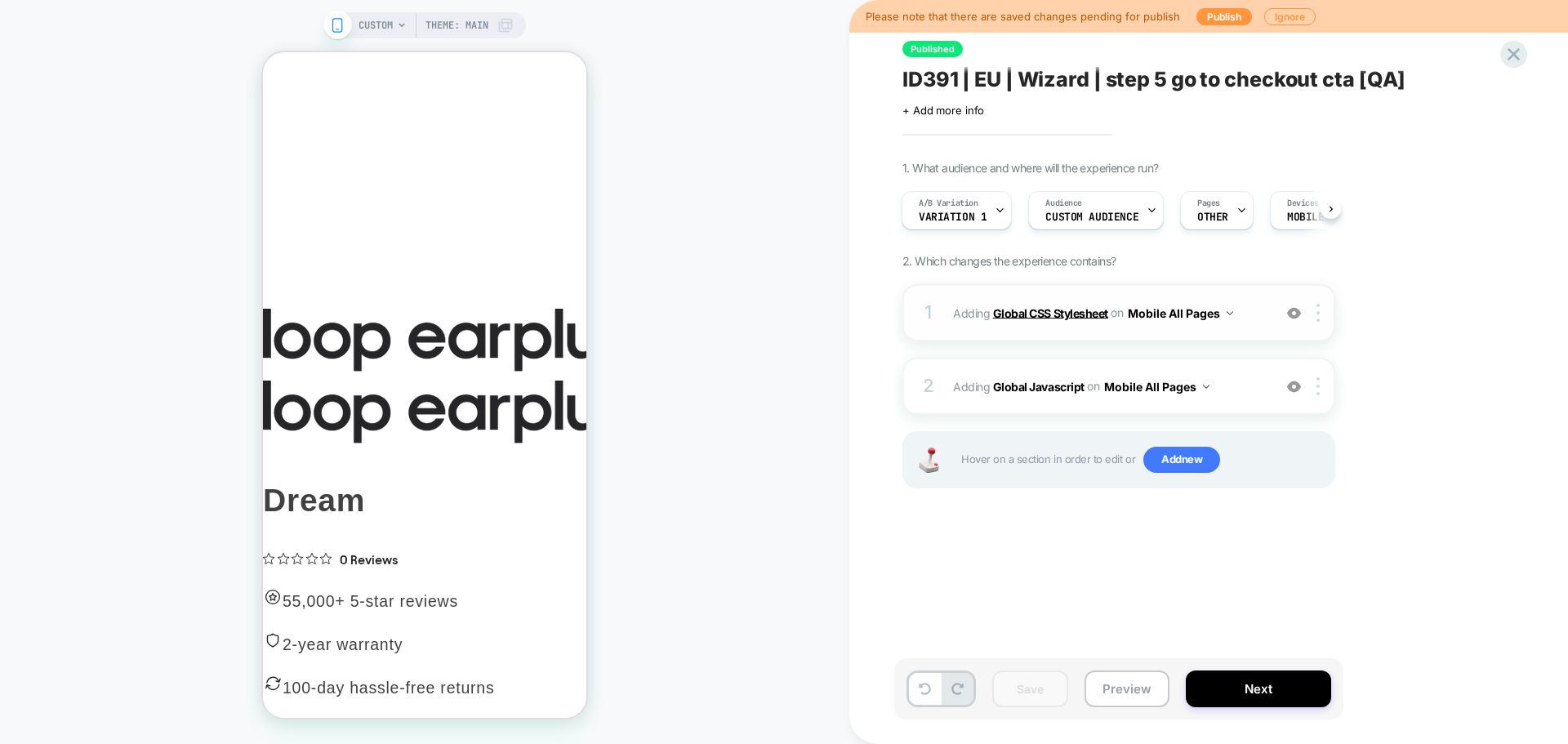
click at [1021, 315] on b "Global CSS Stylesheet" at bounding box center [1050, 312] width 115 height 14
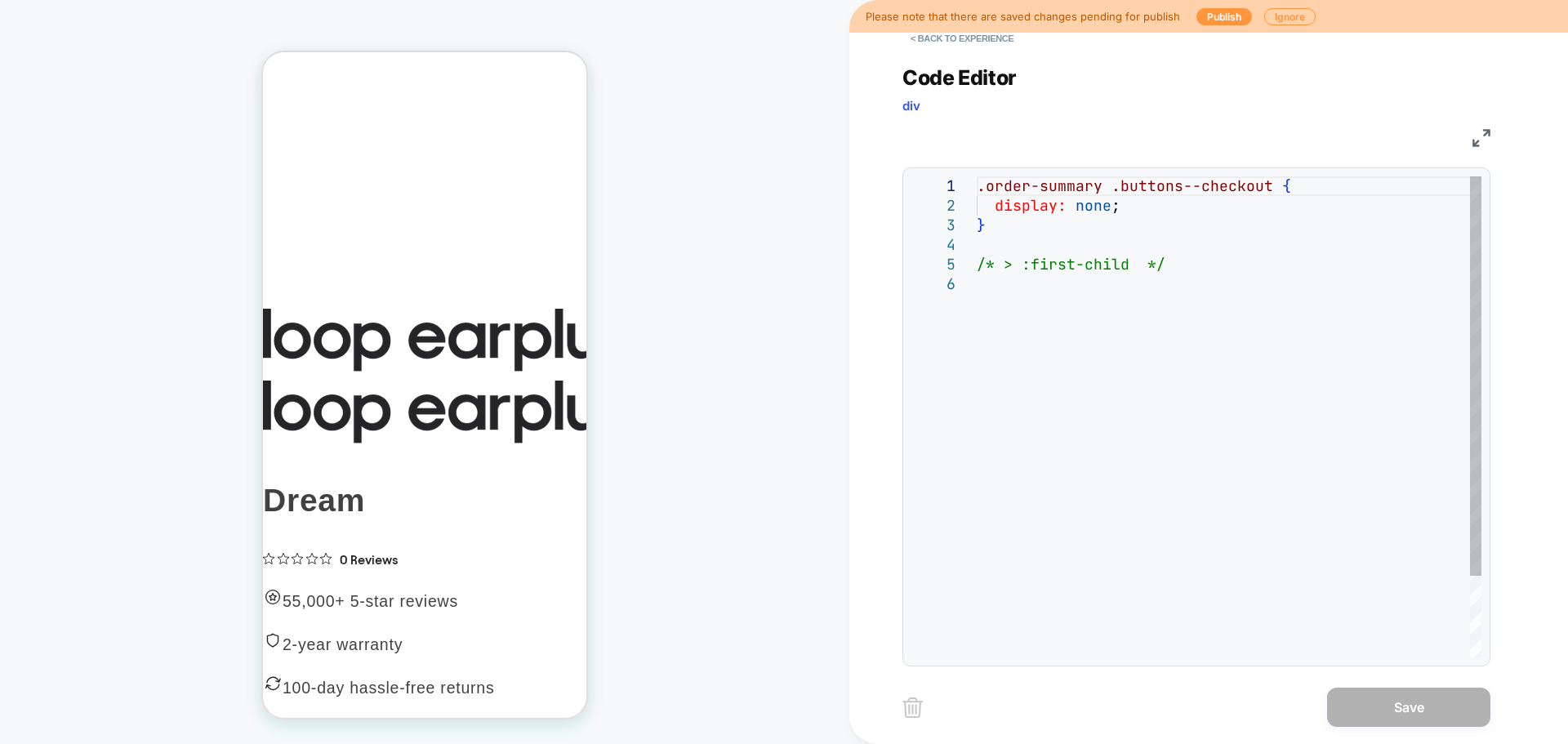
click at [990, 322] on div ".order-summary .buttons--checkout { display: none ; } /* > :first-child */" at bounding box center [1229, 465] width 505 height 578
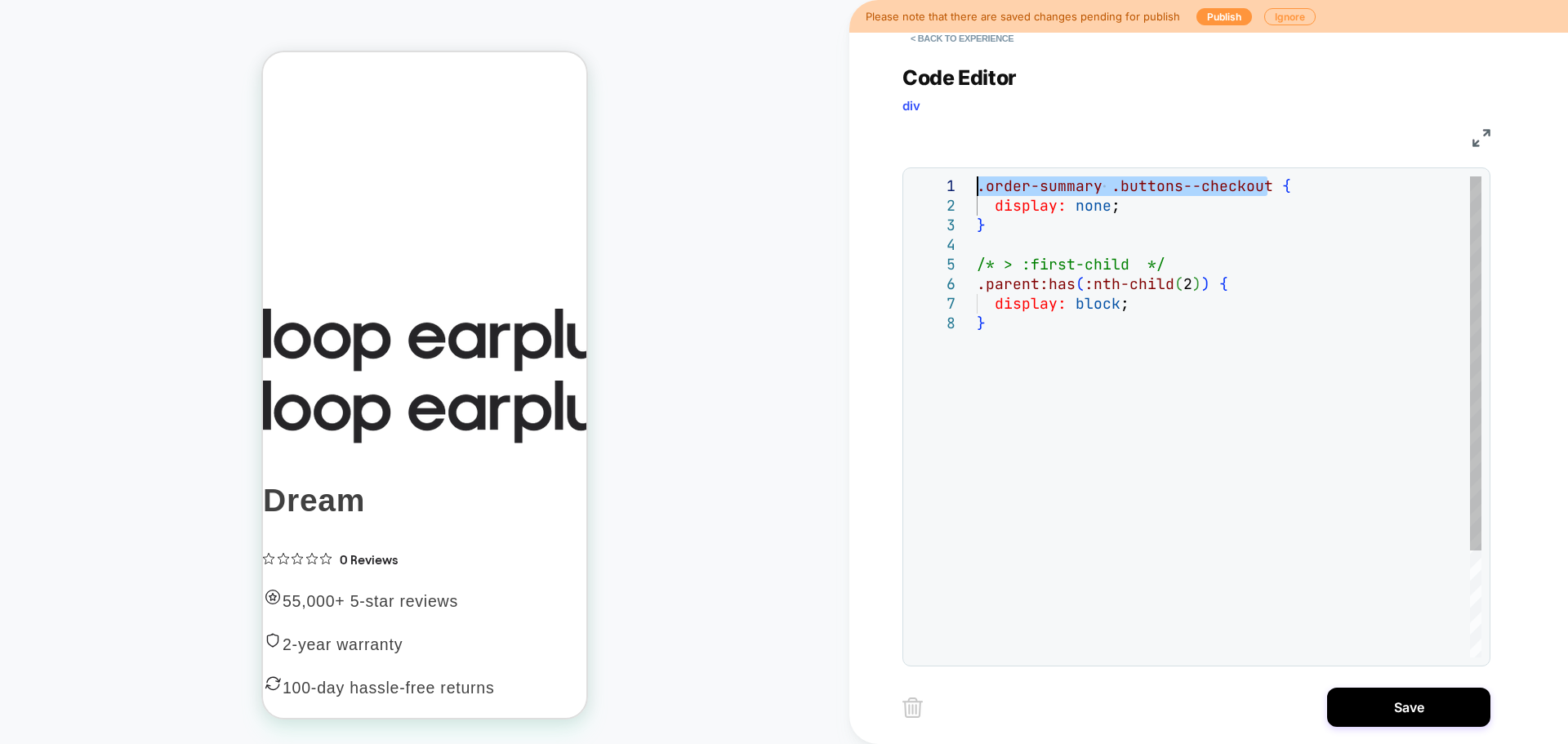
drag, startPoint x: 1270, startPoint y: 181, endPoint x: 978, endPoint y: 184, distance: 292.0
click at [978, 184] on div ".order-summary .buttons--checkout { display: none ; } /* > :first-child */ .par…" at bounding box center [1229, 486] width 505 height 618
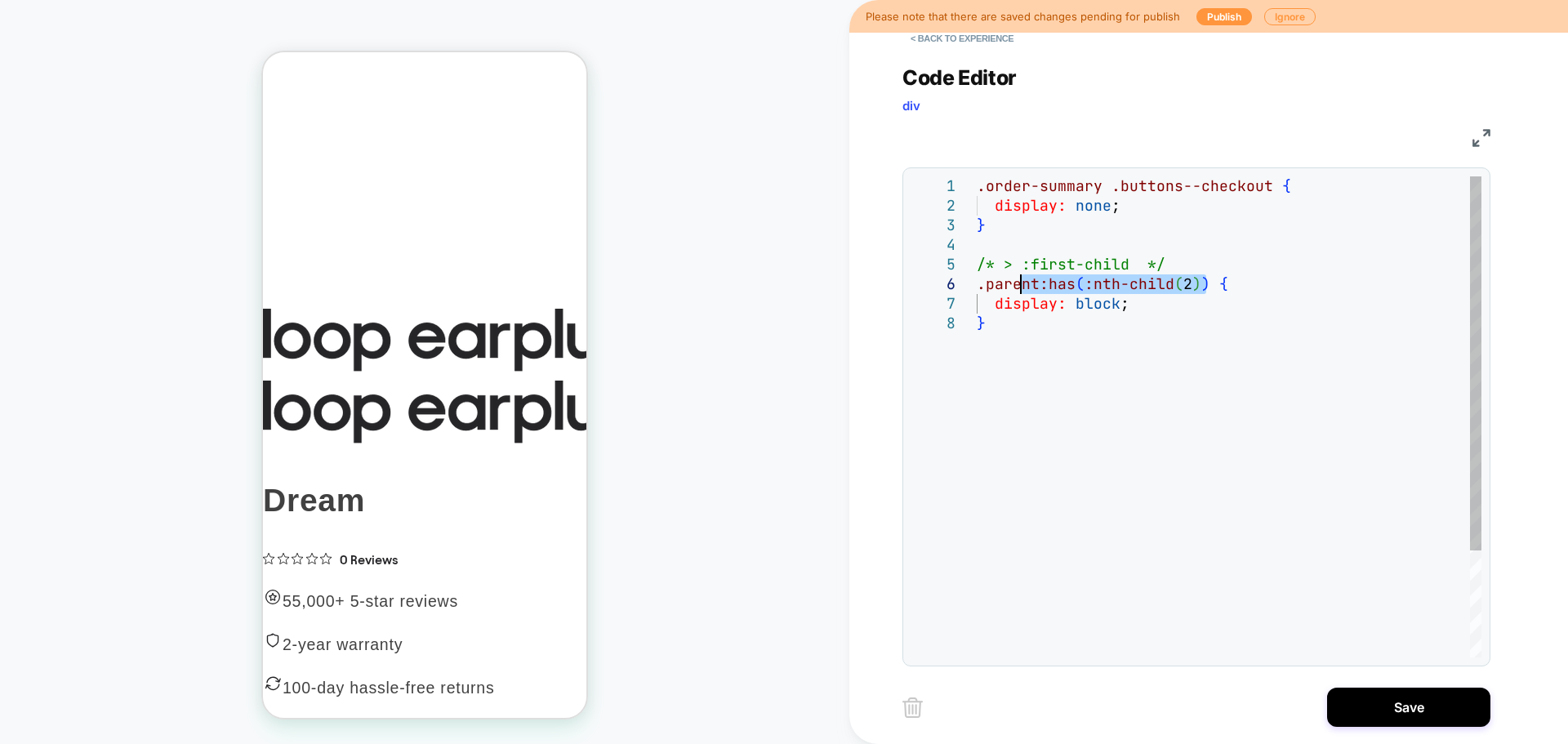
drag, startPoint x: 1210, startPoint y: 283, endPoint x: 1025, endPoint y: 284, distance: 185.0
click at [1025, 284] on div ".order-summary .buttons--checkout { display: none ; } /* > :first-child */ .par…" at bounding box center [1229, 486] width 505 height 618
click at [1042, 281] on div ".order-summary .buttons--checkout { display: none ; } /* > :first-child */ .par…" at bounding box center [1229, 486] width 505 height 618
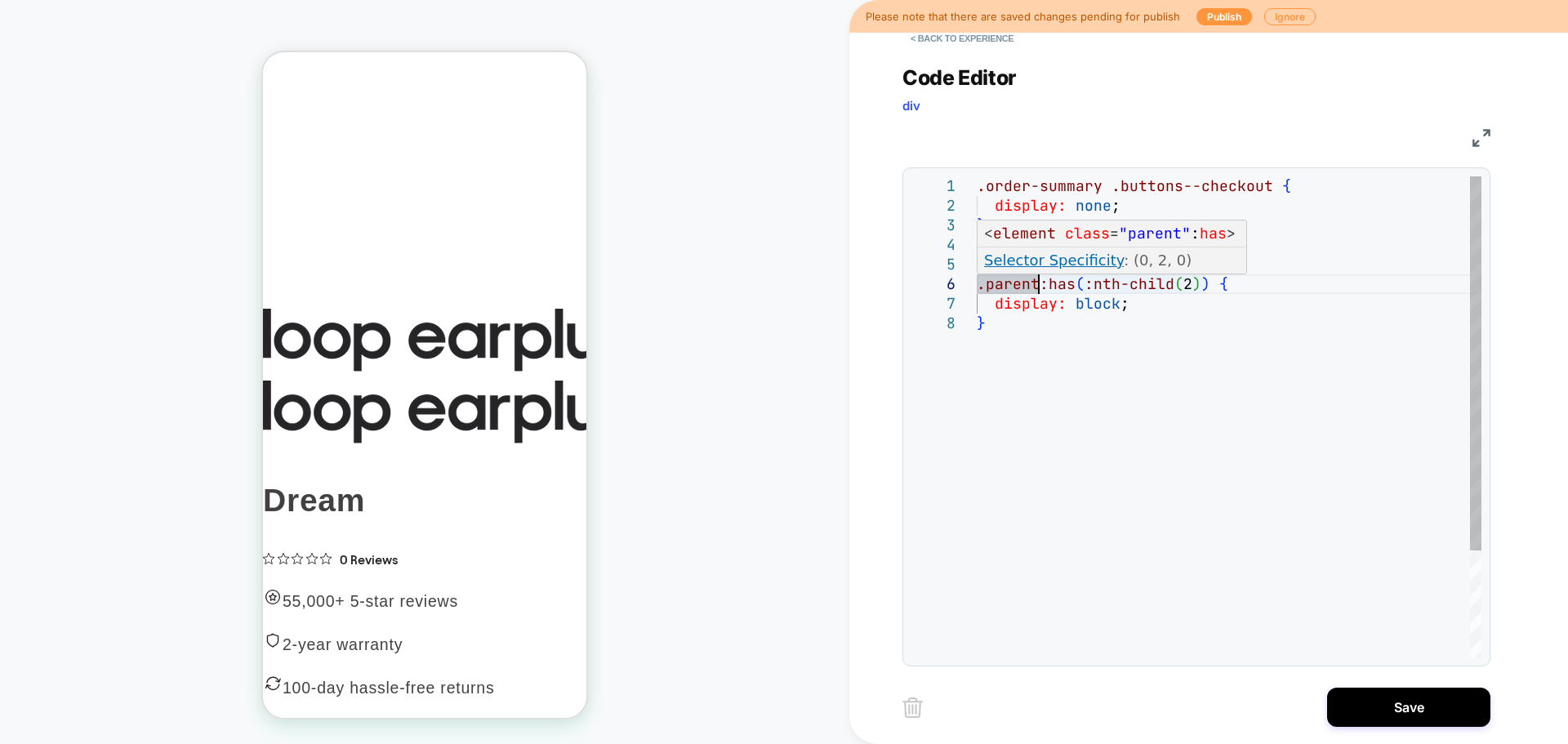
click at [978, 287] on div ".order-summary .buttons--checkout { display: none ; } /* > :first-child */ .par…" at bounding box center [1229, 486] width 505 height 618
type textarea "**********"
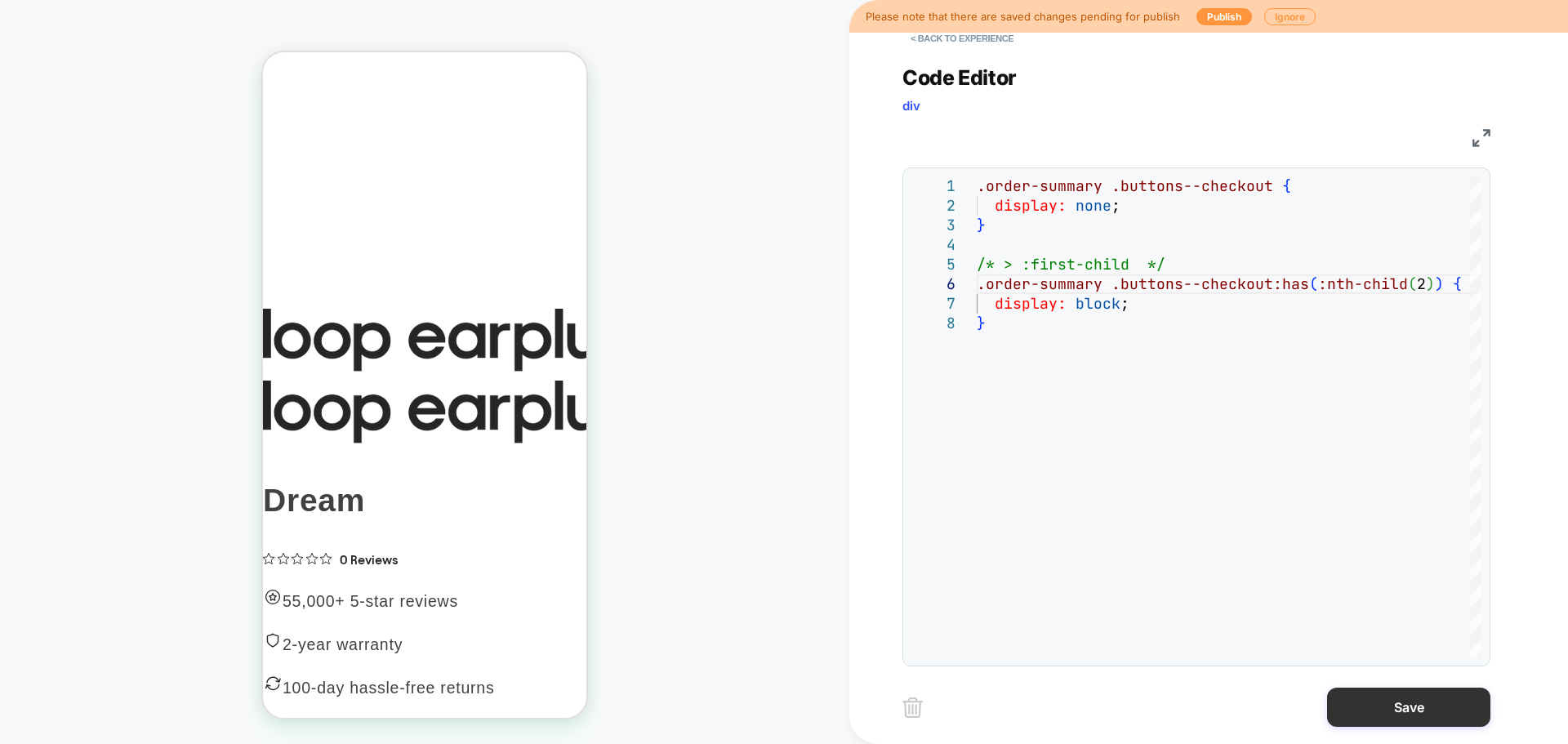
click at [1441, 706] on button "Save" at bounding box center [1409, 706] width 164 height 40
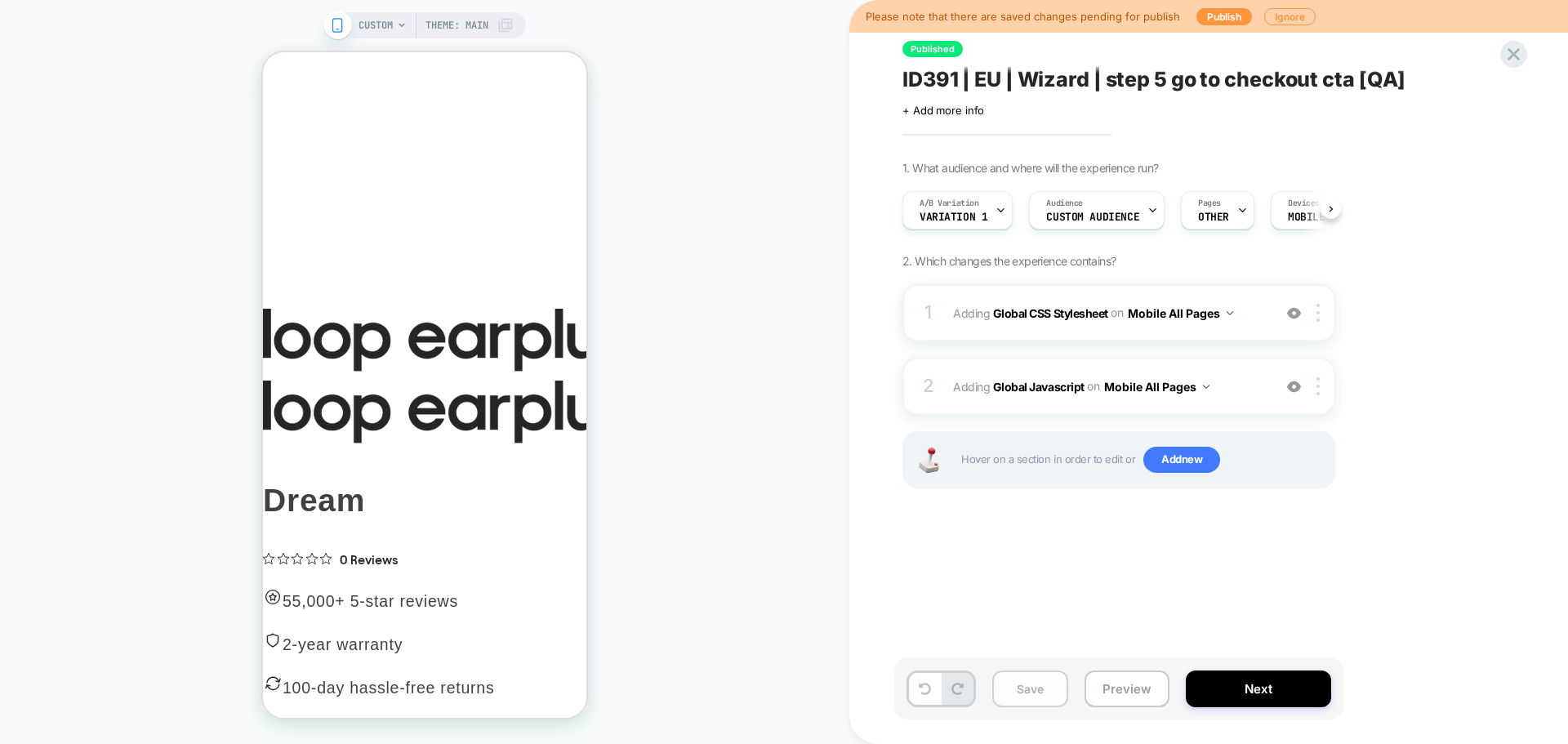
scroll to position [0, 1]
click at [1032, 680] on button "Save" at bounding box center [1030, 689] width 76 height 37
click at [1132, 674] on button "Preview" at bounding box center [1127, 689] width 85 height 37
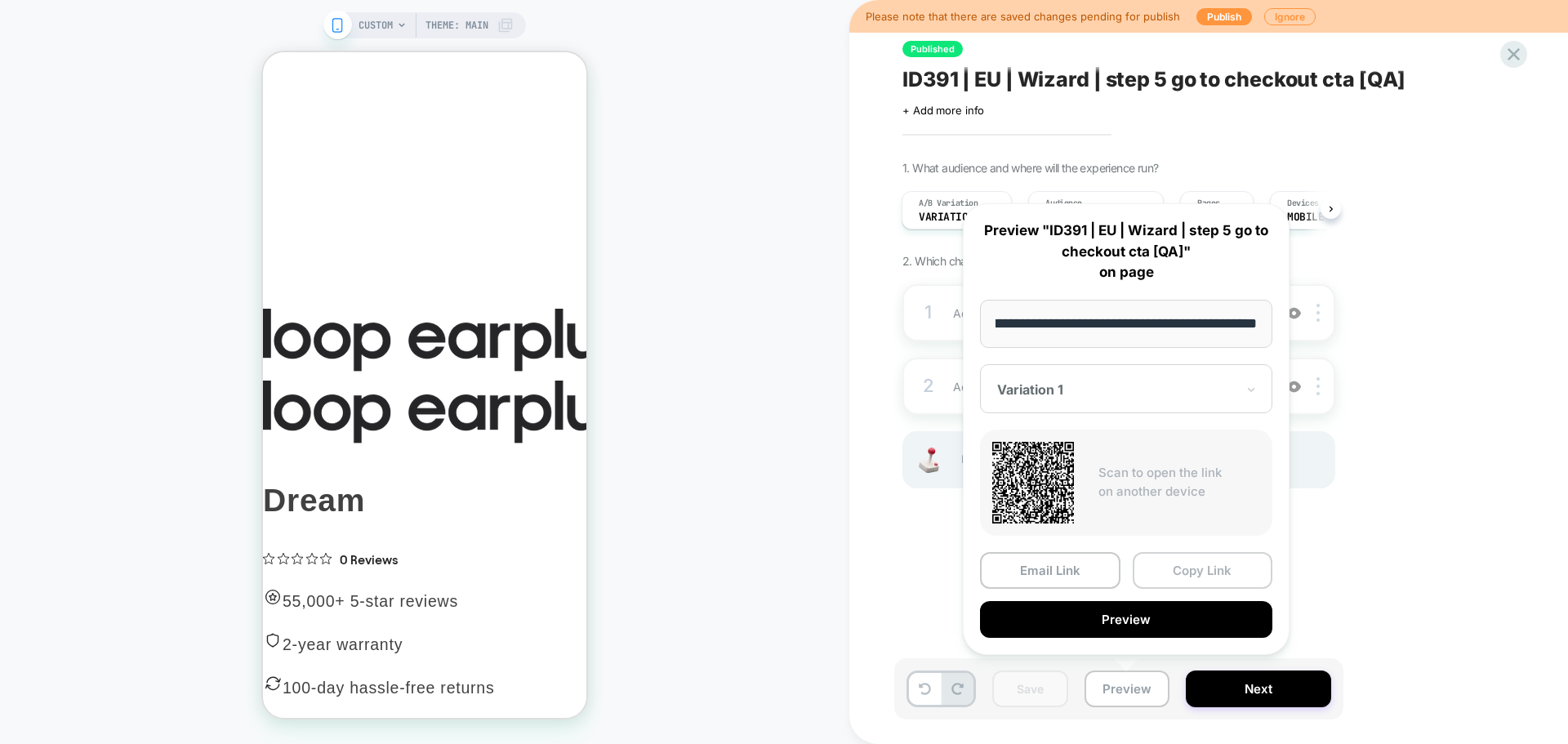
scroll to position [0, 0]
click at [1179, 569] on button "Copy Link" at bounding box center [1203, 570] width 141 height 37
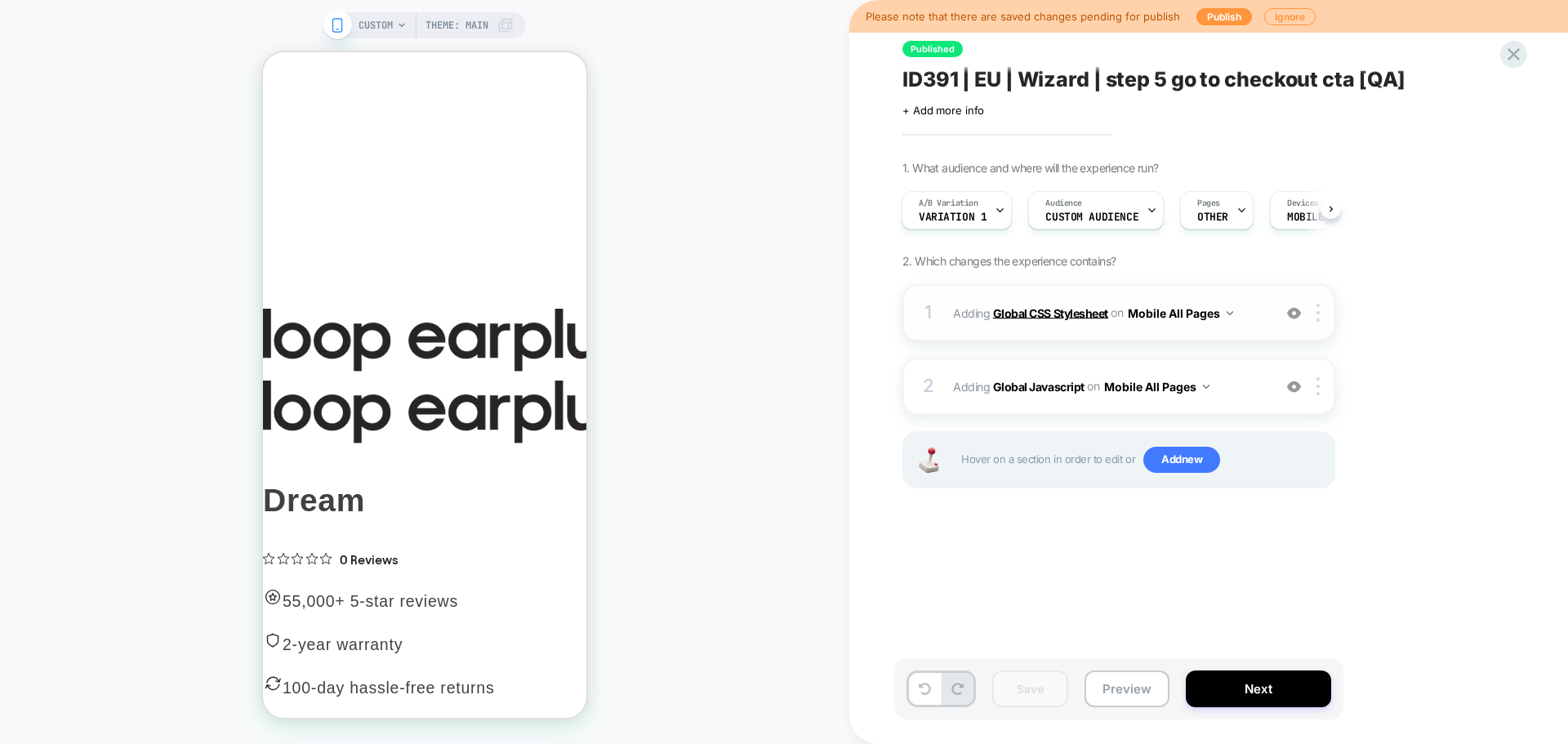
click at [1013, 307] on b "Global CSS Stylesheet" at bounding box center [1050, 312] width 115 height 14
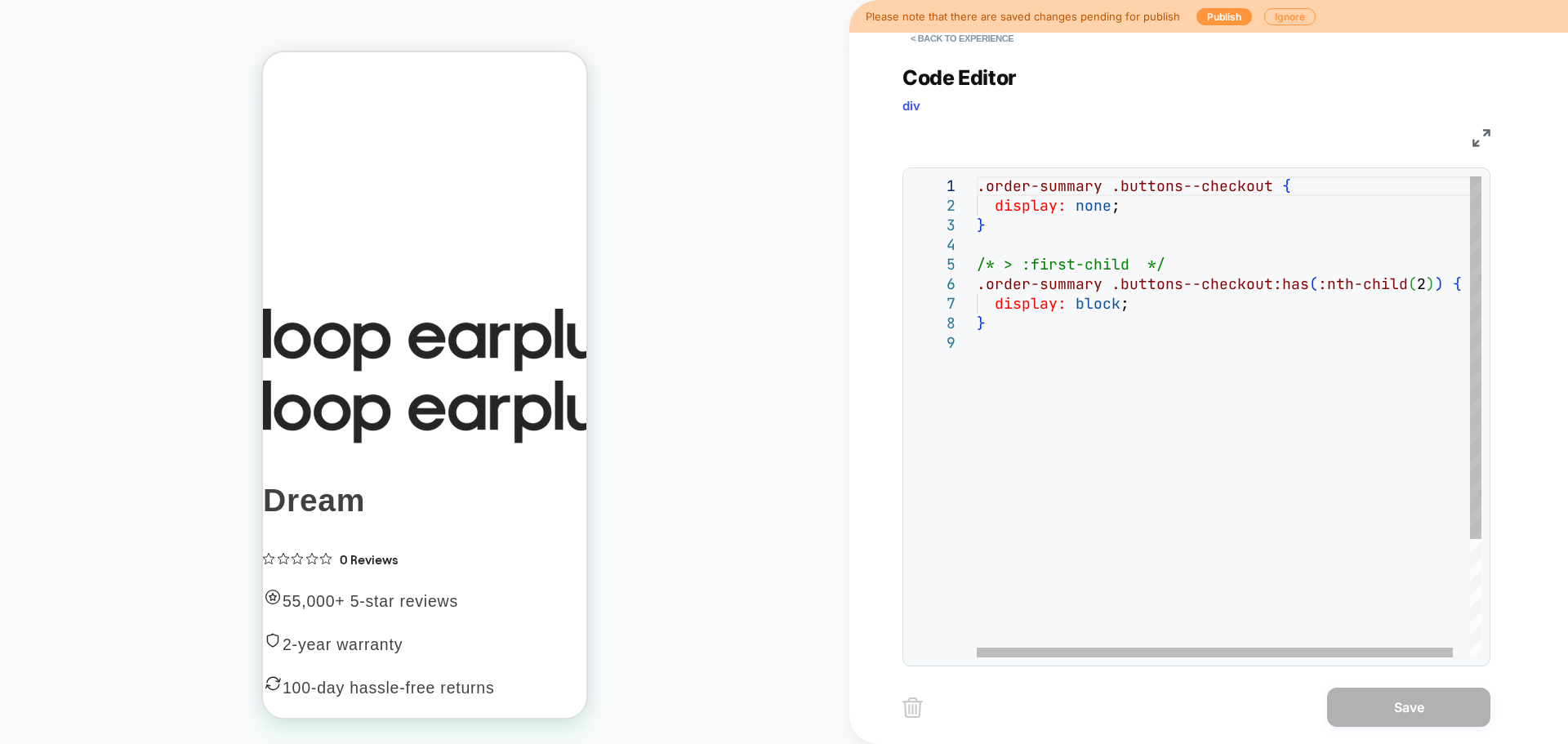
click at [1147, 288] on div ".order-summary .buttons--checkout { display: none ; } /* > :first-child */ .ord…" at bounding box center [1239, 495] width 523 height 637
click at [1290, 191] on div ".order-summary .buttons--checkout { display: none ; } /* > :first-child */ .ord…" at bounding box center [1239, 495] width 523 height 637
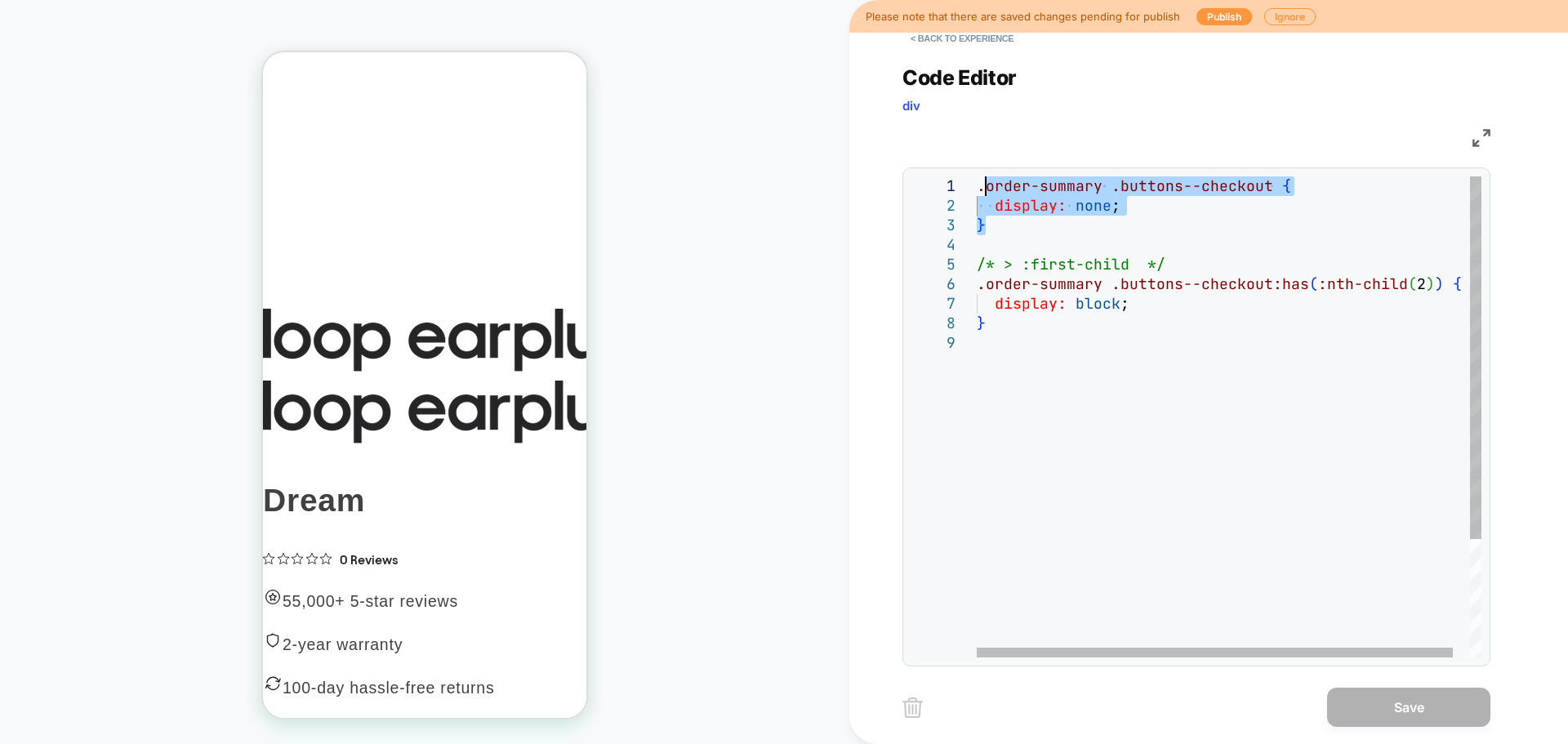
drag, startPoint x: 1002, startPoint y: 222, endPoint x: 984, endPoint y: 191, distance: 35.8
click at [984, 191] on div ".order-summary .buttons--checkout { display: none ; } /* > :first-child */ .ord…" at bounding box center [1239, 495] width 523 height 637
click at [1009, 235] on div ".order-summary .buttons--checkout { display: none ; } /* > :first-child */ .ord…" at bounding box center [1239, 495] width 523 height 637
drag, startPoint x: 1006, startPoint y: 224, endPoint x: 976, endPoint y: 178, distance: 54.9
click at [977, 178] on div ".order-summary .buttons--checkout { display: none ; } /* > :first-child */ .ord…" at bounding box center [1239, 495] width 523 height 637
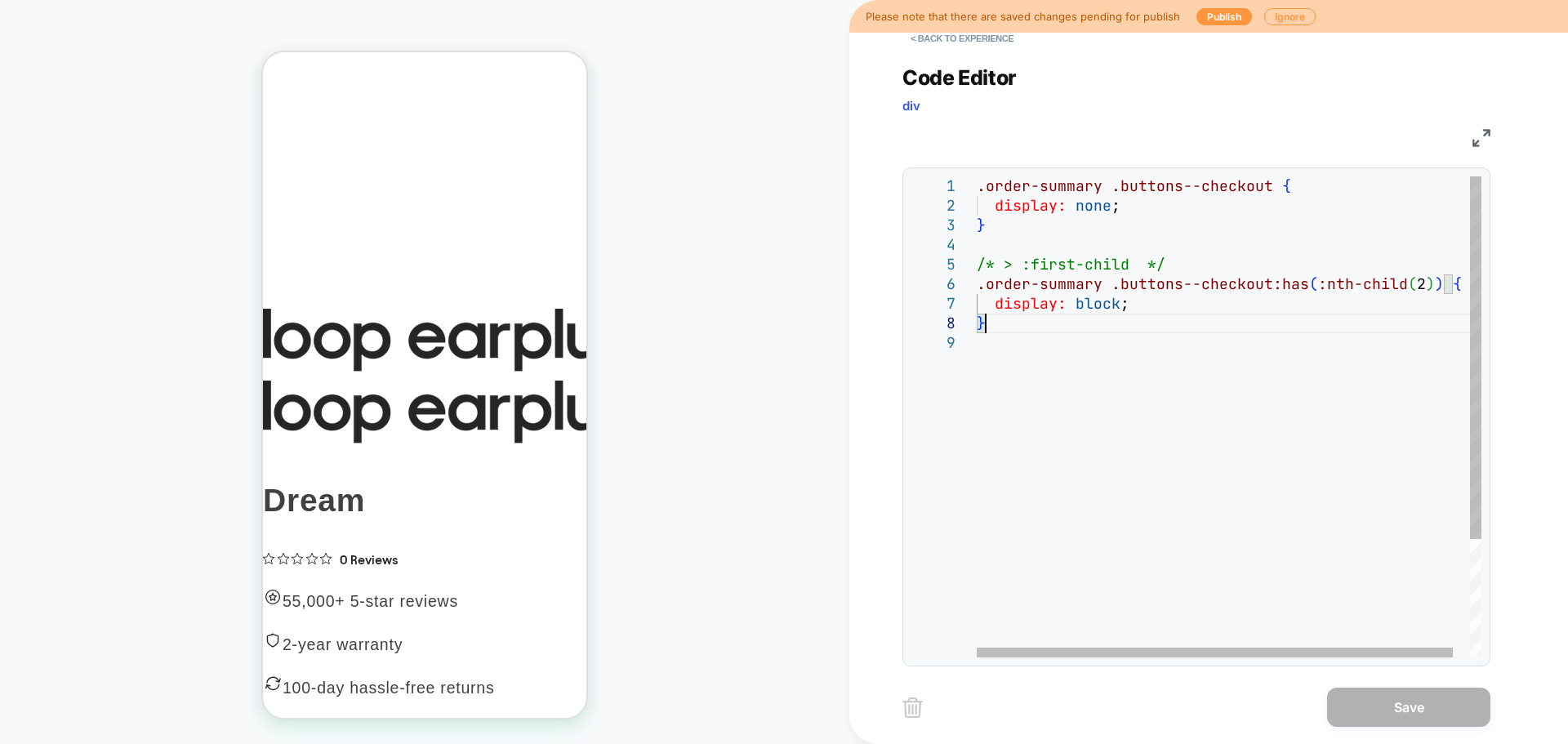
click at [1010, 330] on div ".order-summary .buttons--checkout { display: none ; } /* > :first-child */ .ord…" at bounding box center [1239, 495] width 523 height 637
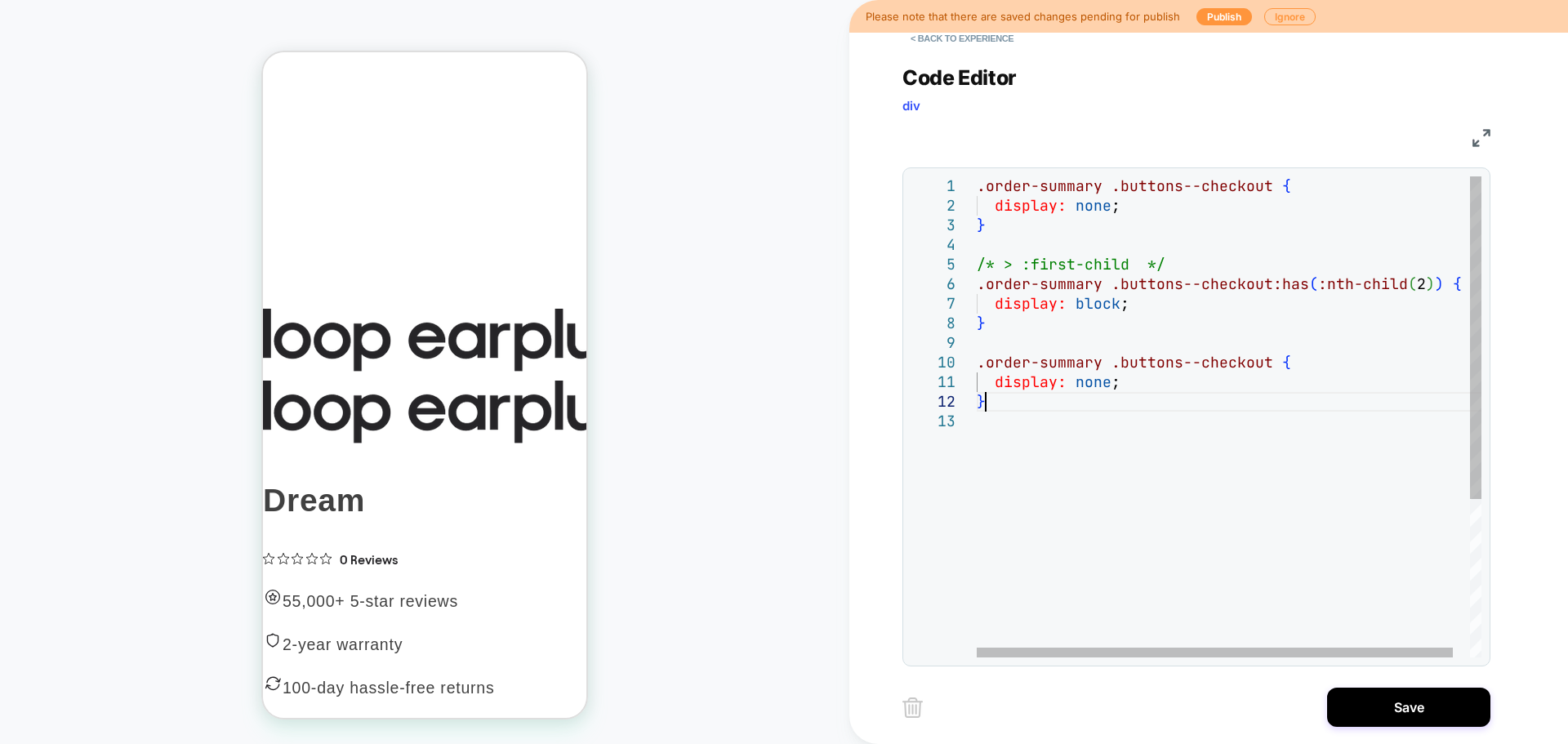
scroll to position [58, 0]
click at [1139, 311] on div ".order-summary .buttons--checkout { display: none ; } /* > :first-child */ .ord…" at bounding box center [1239, 534] width 523 height 715
drag, startPoint x: 1188, startPoint y: 258, endPoint x: 1017, endPoint y: 264, distance: 171.1
click at [1009, 263] on div ".order-summary .buttons--checkout { display: none ; } /* > :first-child */ .ord…" at bounding box center [1239, 534] width 523 height 715
click at [1125, 265] on div ".order-summary .buttons--checkout { display: none ; } /* > :first-child */ .ord…" at bounding box center [1239, 534] width 523 height 715
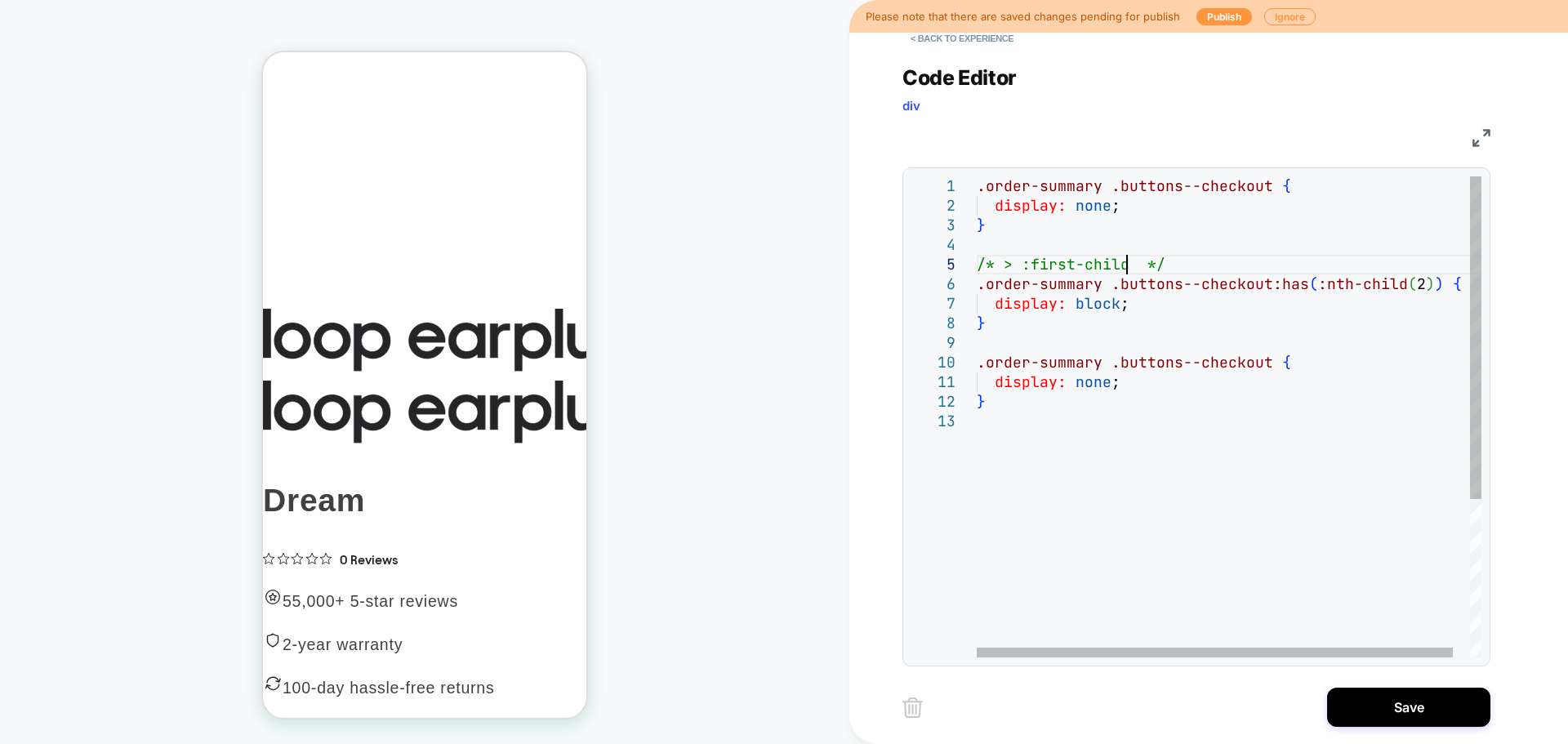
click at [1002, 265] on div ".order-summary .buttons--checkout { display: none ; } /* > :first-child */ .ord…" at bounding box center [1239, 534] width 523 height 715
click at [1273, 361] on div ".order-summary .buttons--checkout { display: none ; } /* > :first-child */ .ord…" at bounding box center [1239, 534] width 523 height 715
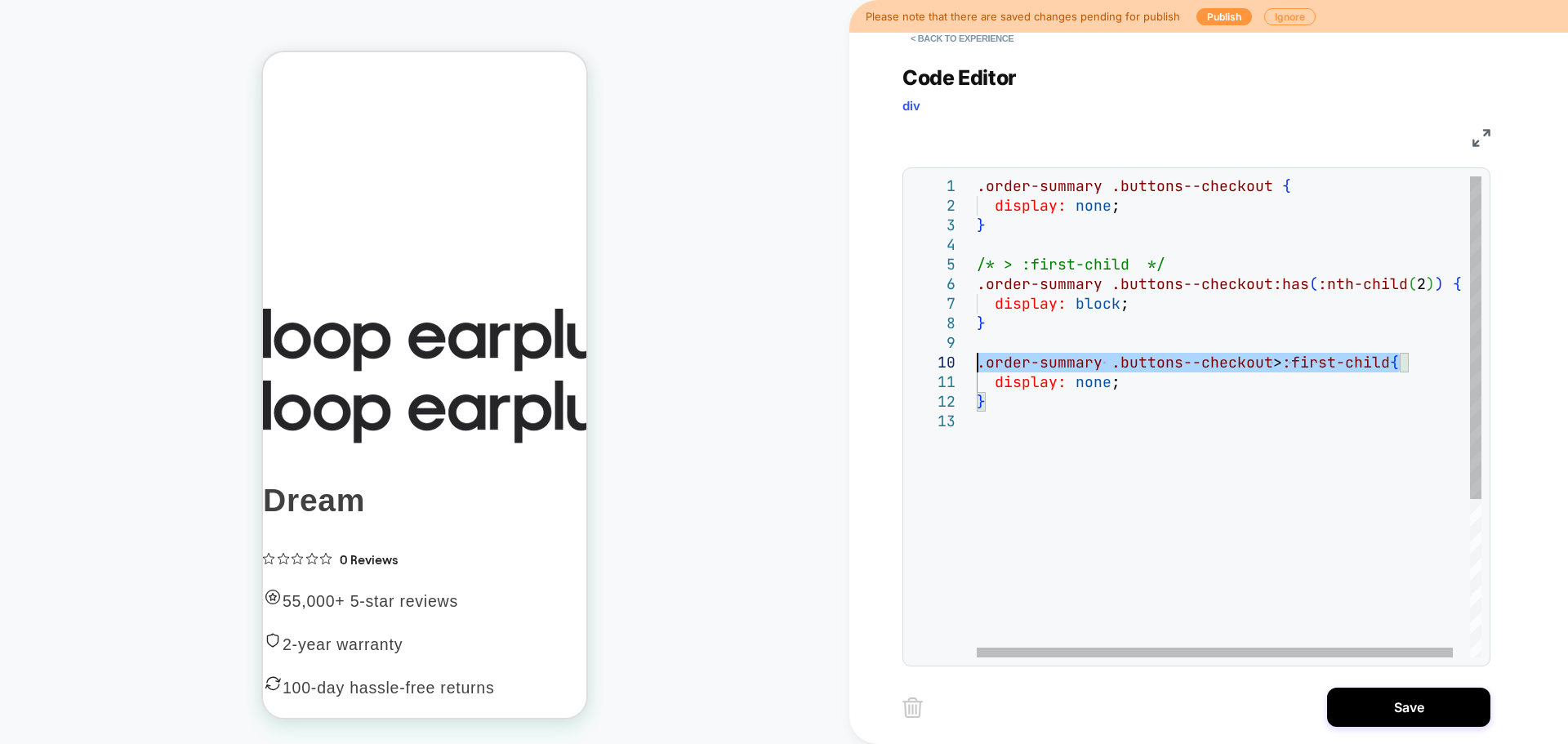
click at [978, 363] on div ".order-summary .buttons--checkout { display: none ; } /* > :first-child */ .ord…" at bounding box center [1239, 534] width 523 height 715
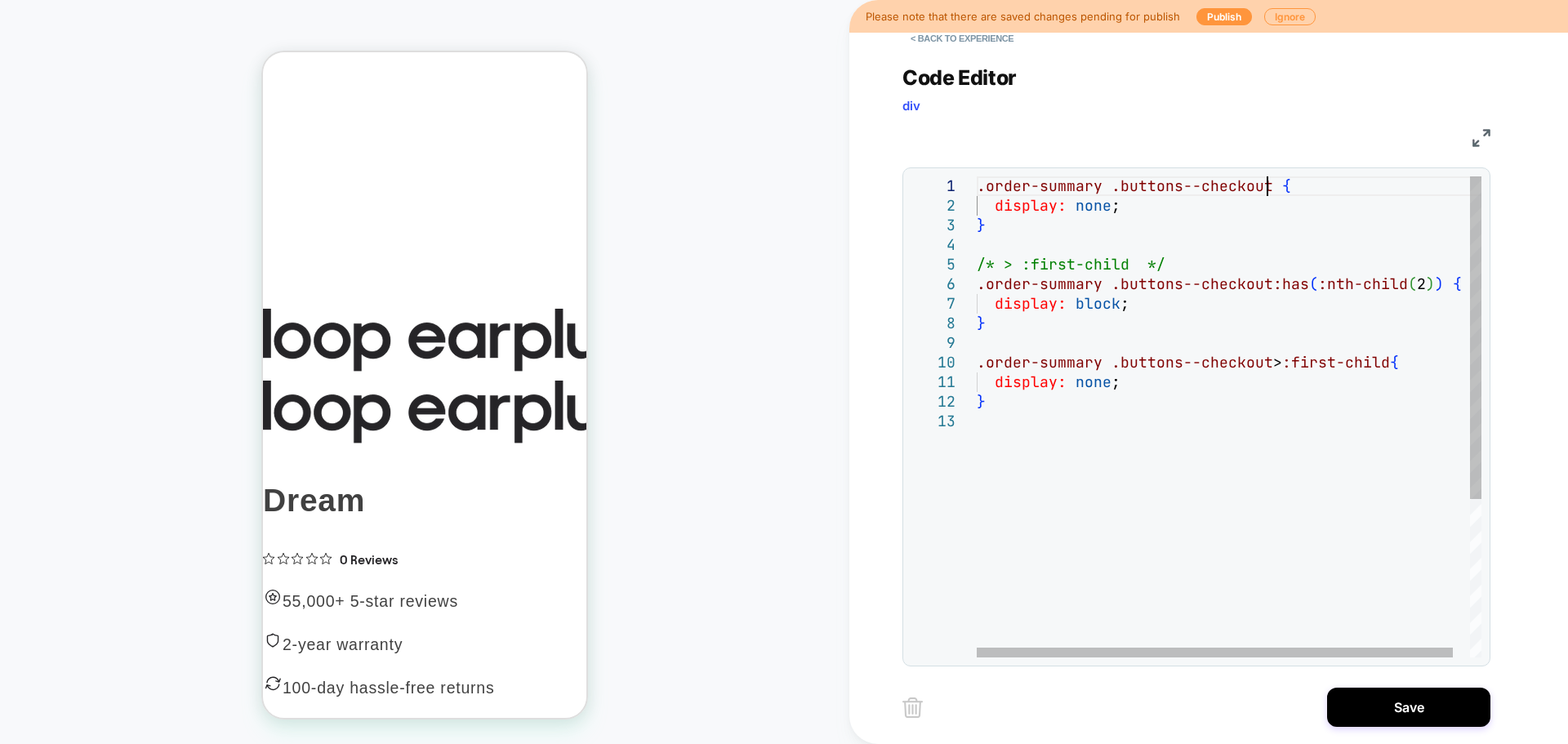
click at [1268, 189] on div ".order-summary .buttons--checkout { display: none ; } /* > :first-child */ .ord…" at bounding box center [1239, 534] width 523 height 715
click at [1054, 658] on div at bounding box center [1133, 652] width 312 height 10
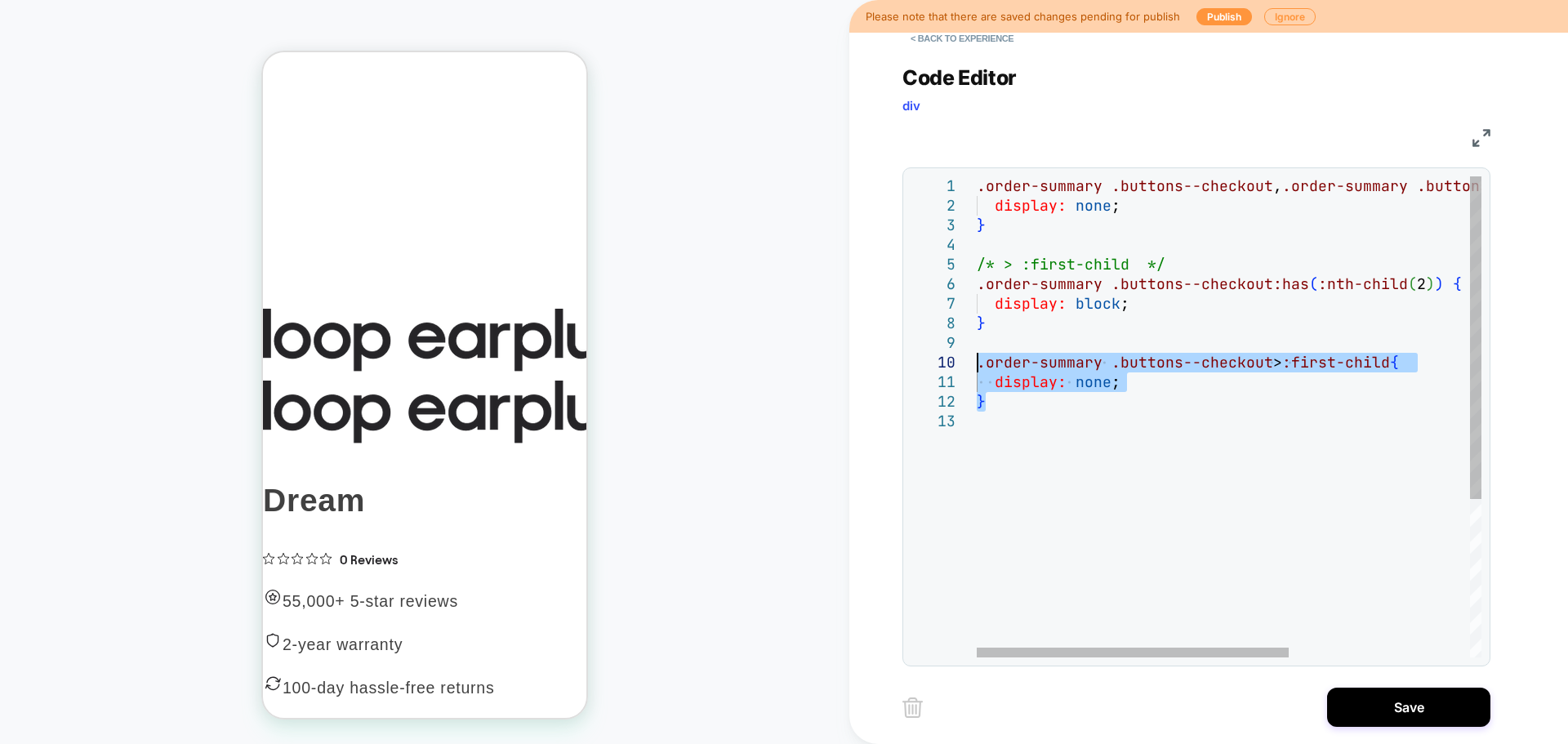
drag, startPoint x: 1026, startPoint y: 407, endPoint x: 963, endPoint y: 369, distance: 73.6
click at [977, 369] on div ".order-summary .buttons--checkout , .order-summary .buttons--checkout > :first-…" at bounding box center [1375, 534] width 796 height 715
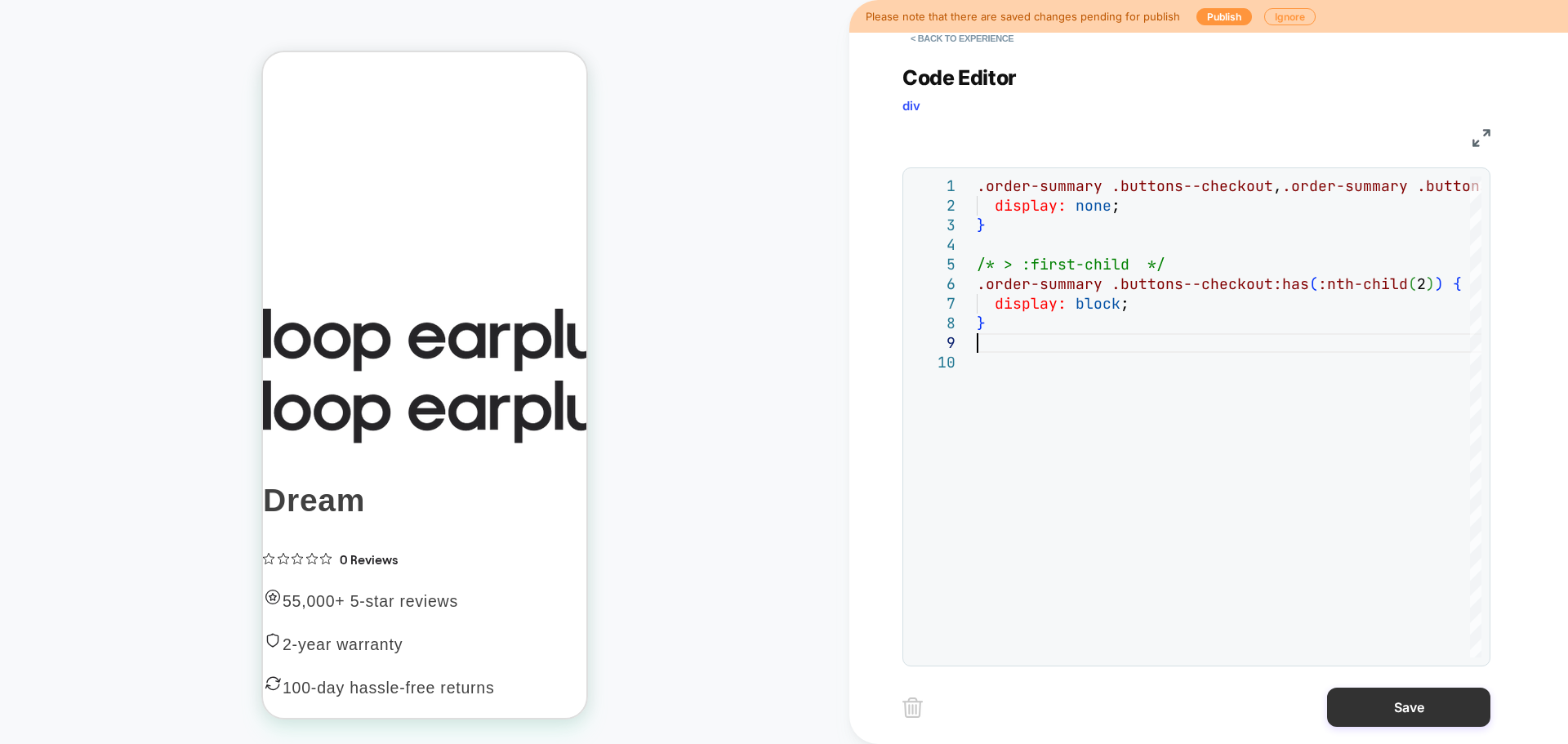
type textarea "**********"
click at [1435, 691] on button "Save" at bounding box center [1409, 706] width 164 height 40
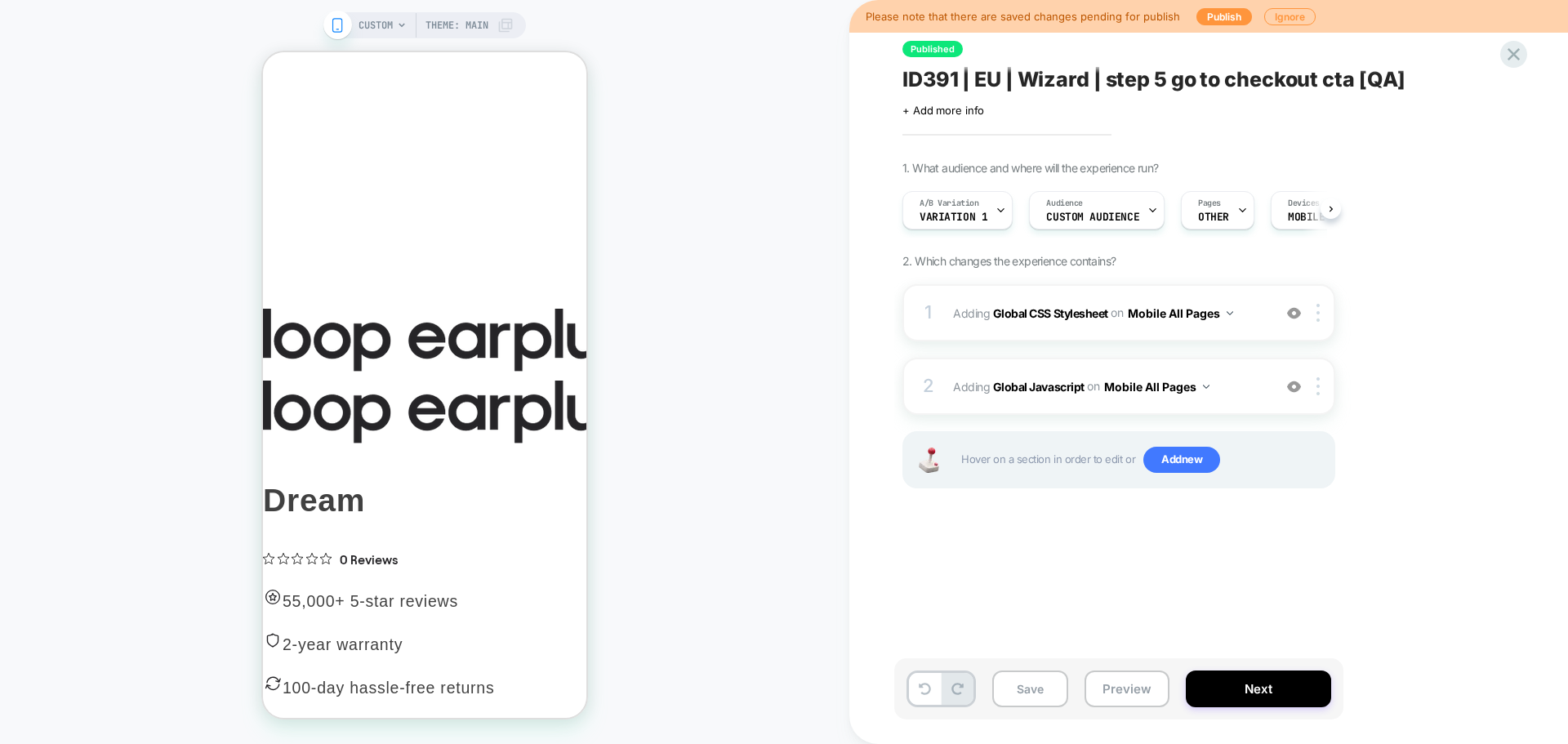
scroll to position [0, 1]
click at [1024, 703] on button "Save" at bounding box center [1030, 689] width 76 height 37
click at [1137, 650] on div "Published ID391 | EU | Wizard | step 5 go to checkout cta [QA] Click to edit ex…" at bounding box center [1201, 372] width 613 height 711
click at [1135, 685] on button "Preview" at bounding box center [1127, 689] width 85 height 37
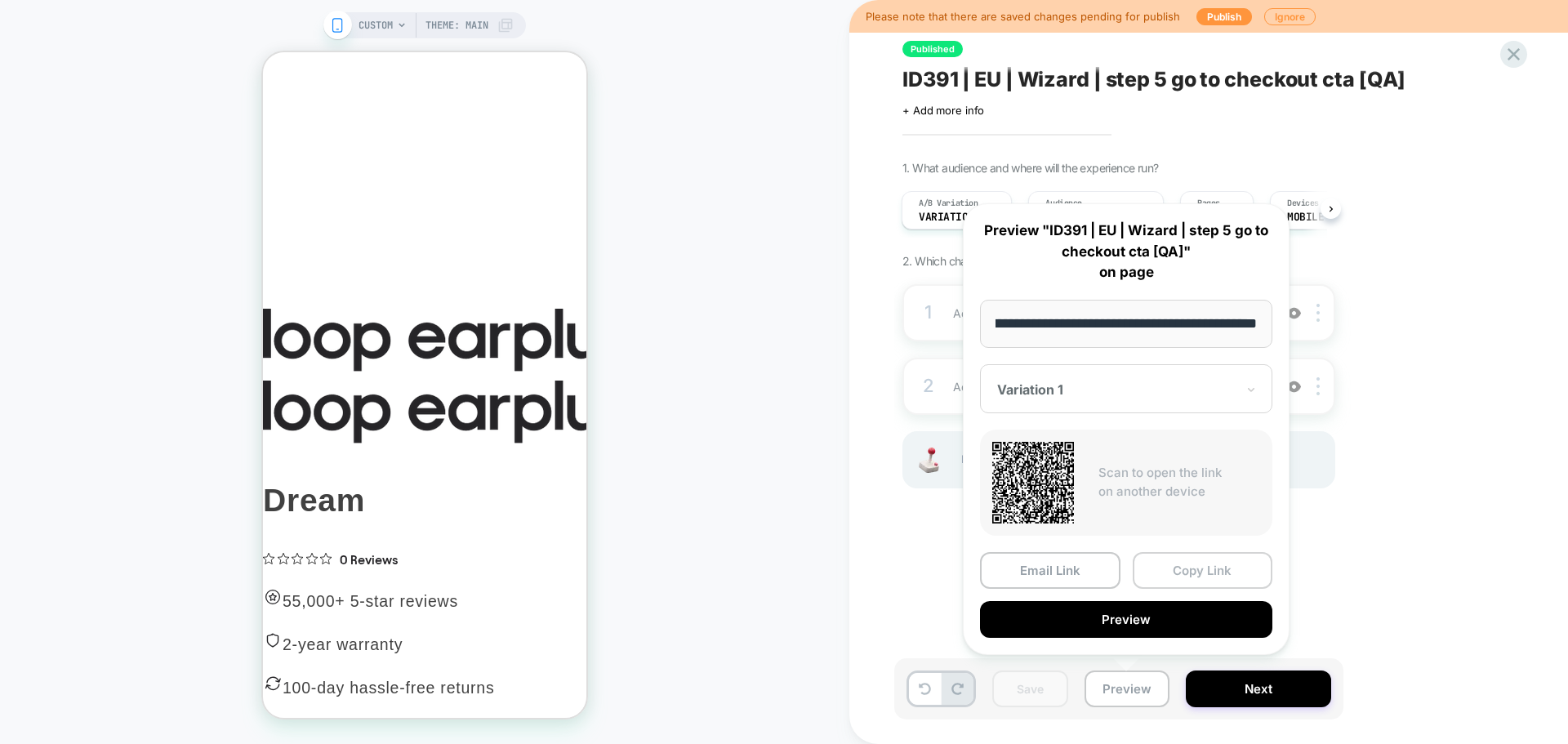
scroll to position [0, 0]
click at [1220, 570] on button "Copy Link" at bounding box center [1203, 570] width 141 height 37
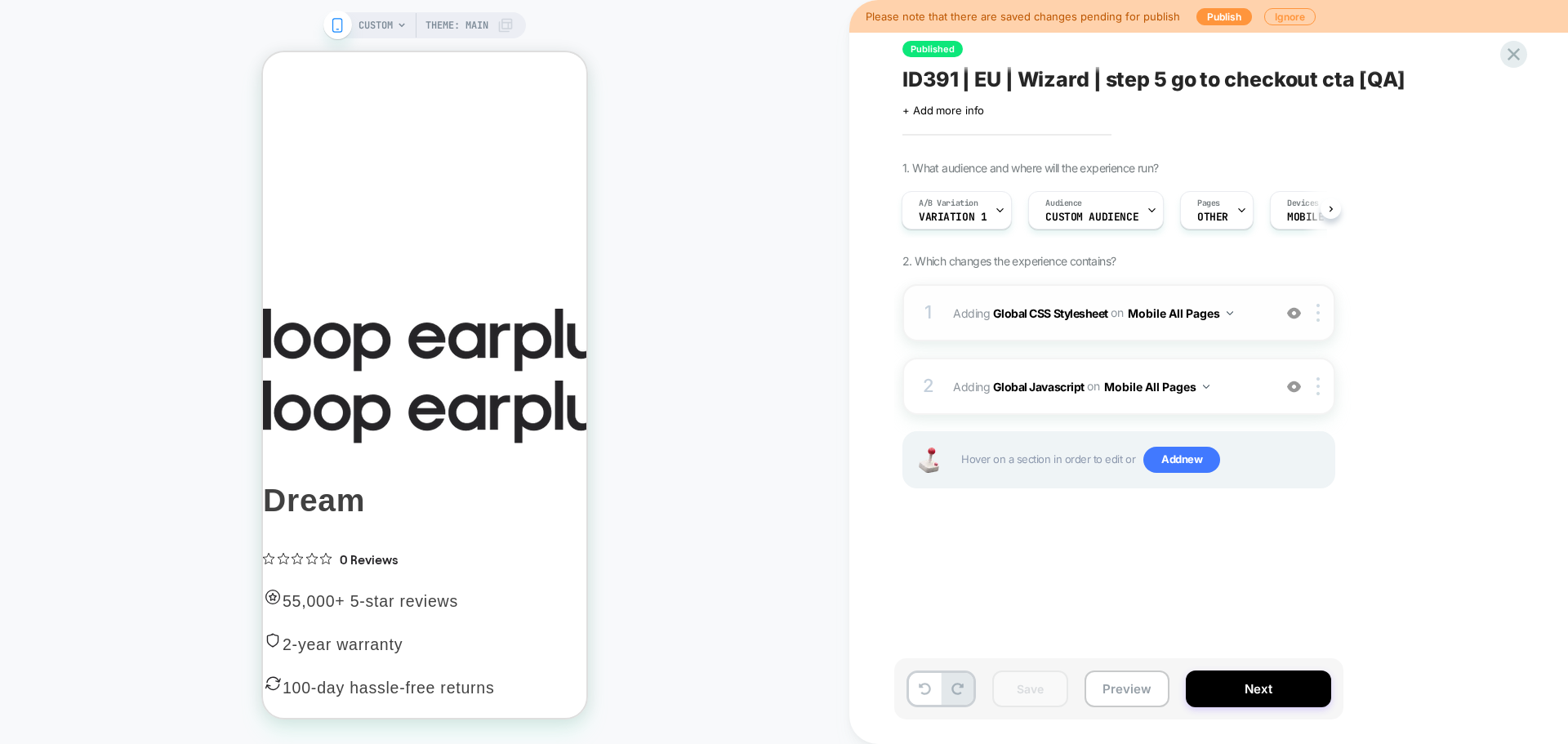
click at [1093, 322] on span "Adding Global CSS Stylesheet on Mobile All Pages" at bounding box center [1109, 314] width 311 height 24
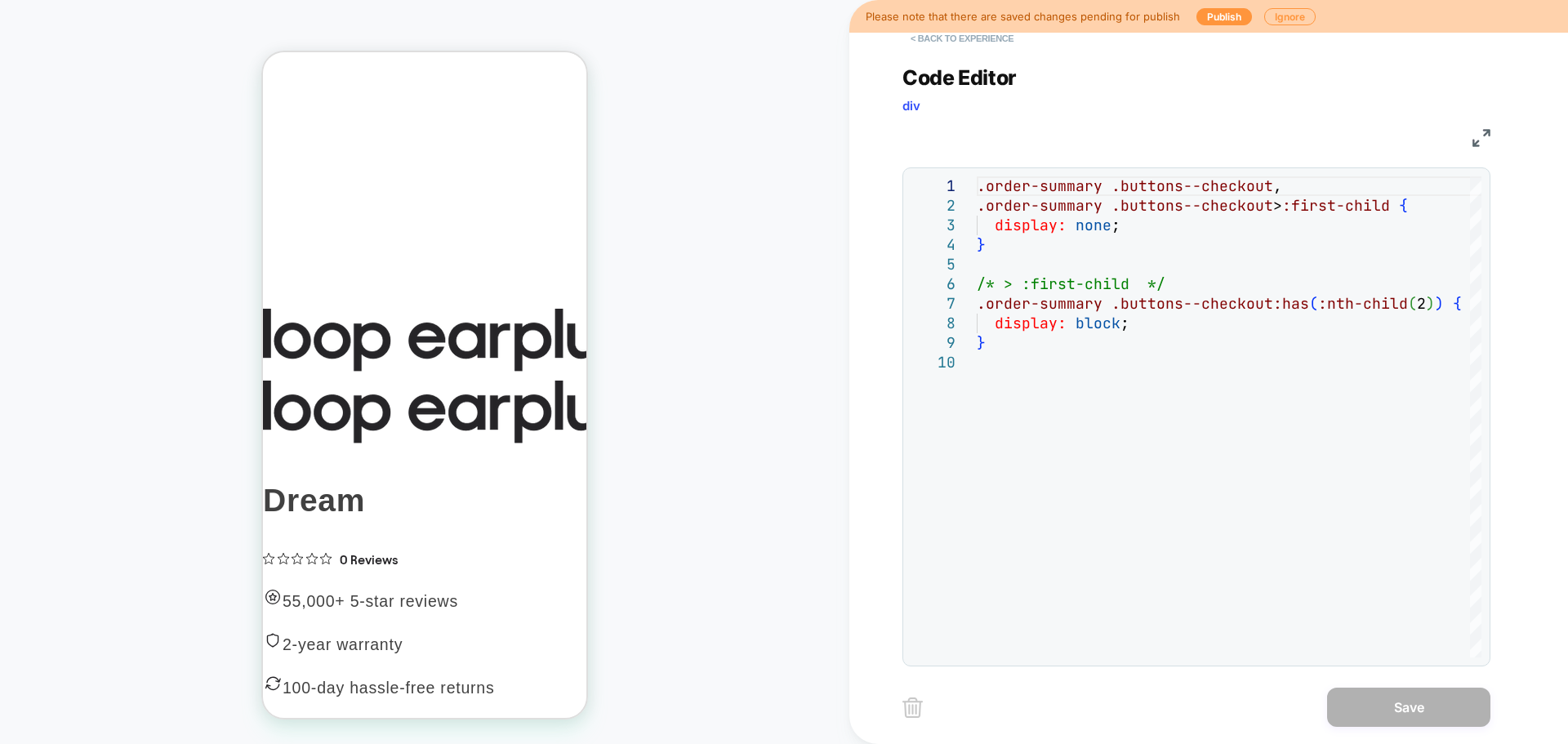
click at [949, 33] on button "< Back to experience" at bounding box center [963, 39] width 120 height 26
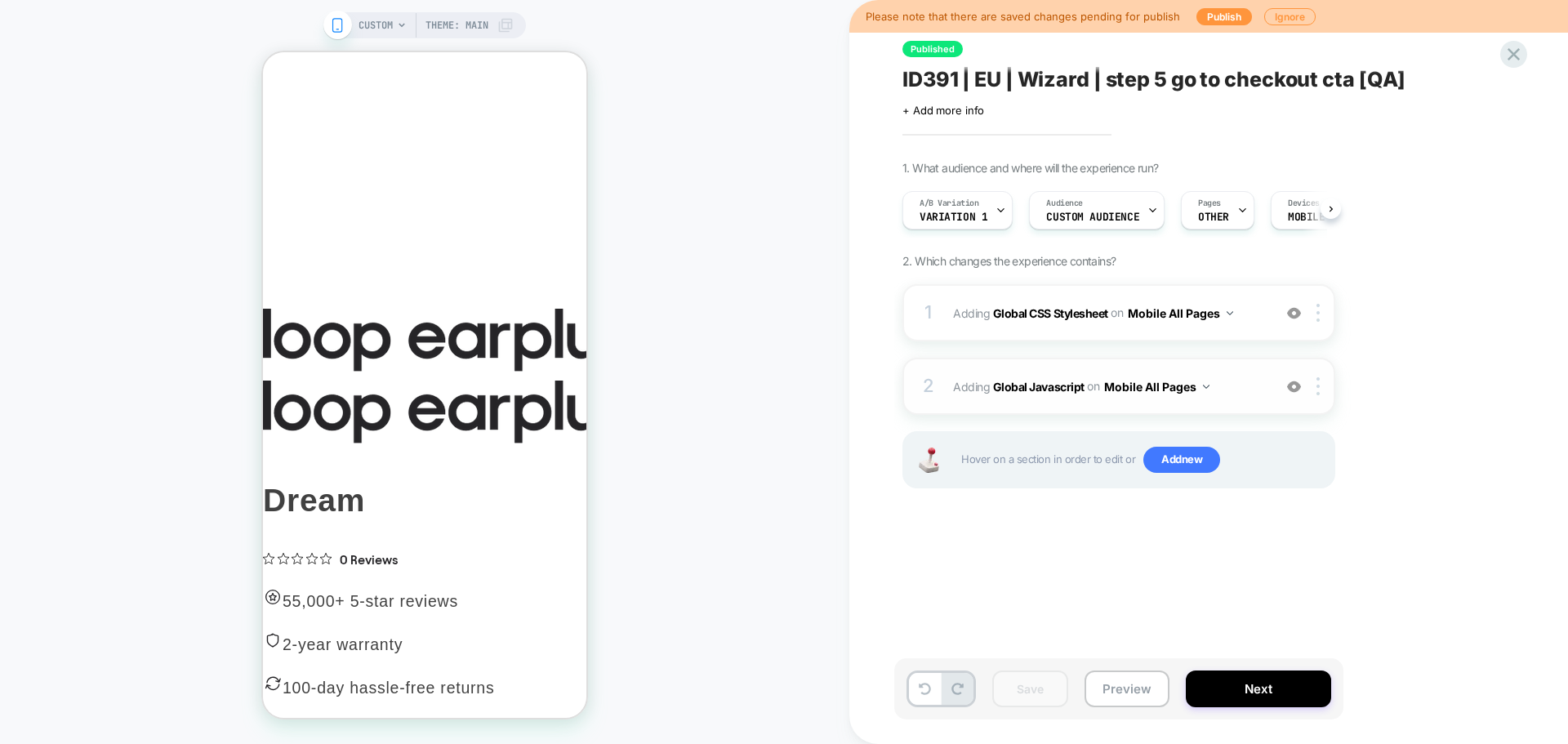
scroll to position [0, 1]
click at [1288, 383] on img at bounding box center [1294, 386] width 14 height 14
click at [1047, 684] on button "Save" at bounding box center [1030, 689] width 76 height 37
click at [1132, 672] on button "Preview" at bounding box center [1127, 689] width 85 height 37
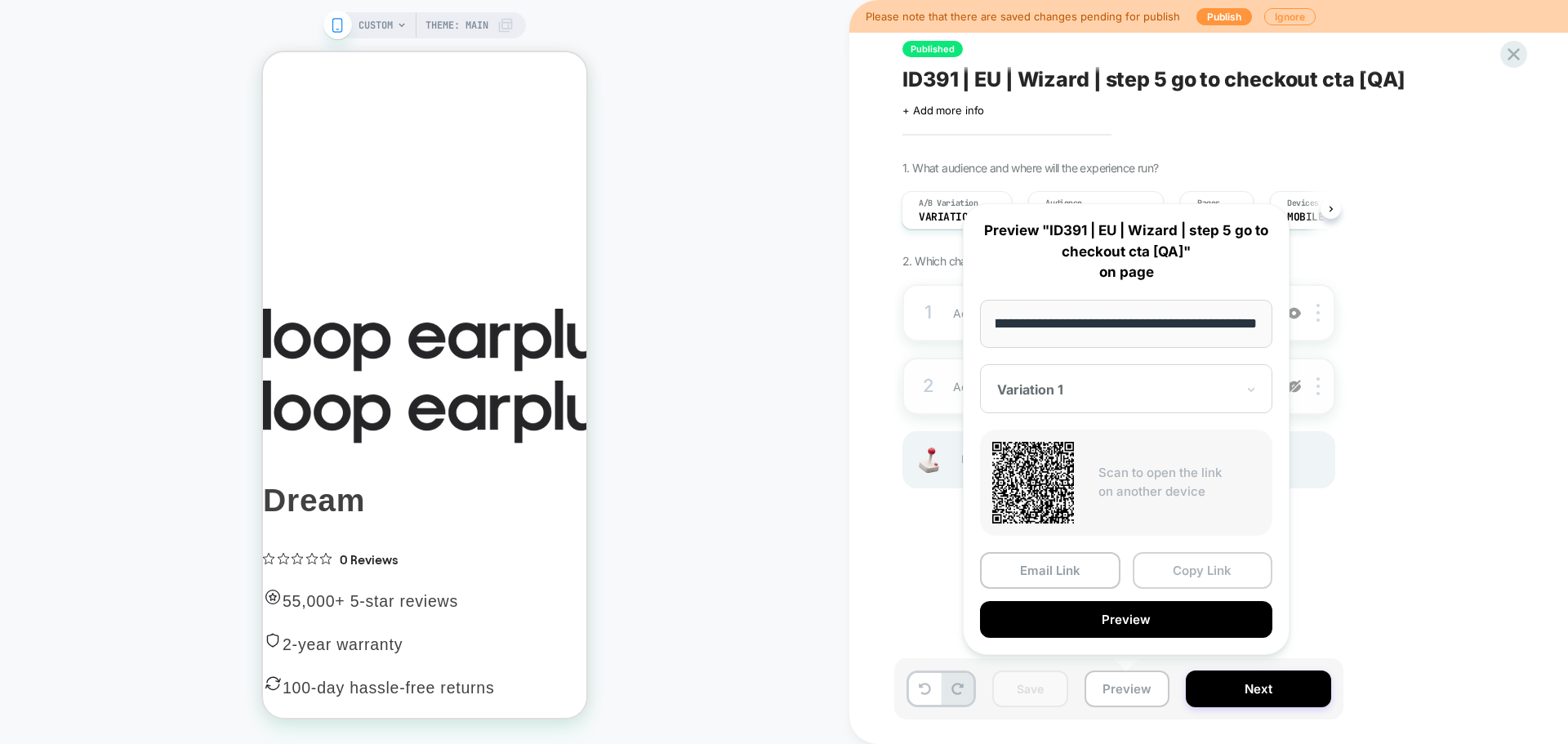
scroll to position [0, 0]
click at [1204, 563] on button "Copy Link" at bounding box center [1203, 570] width 141 height 37
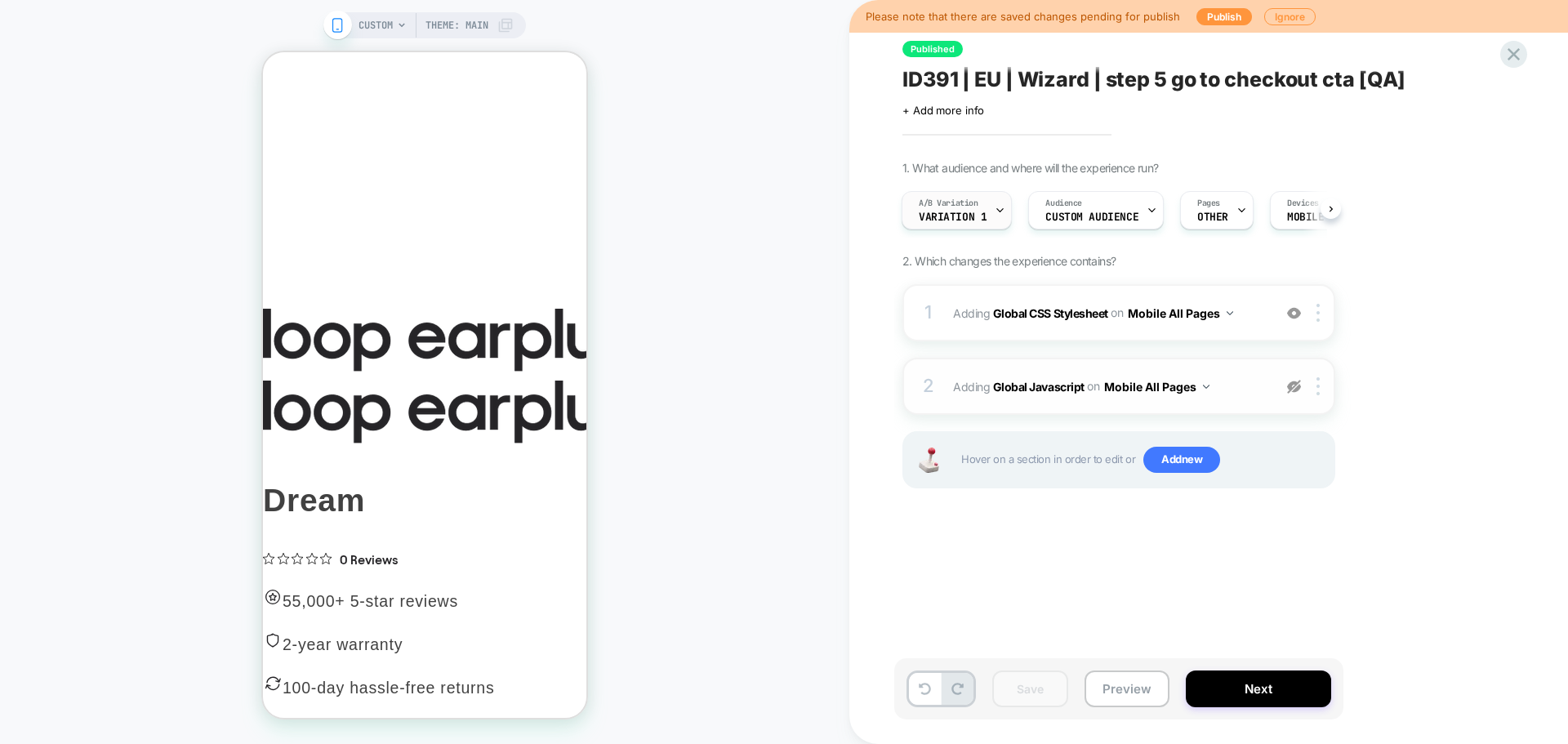
click at [974, 205] on span "A/B Variation" at bounding box center [949, 203] width 60 height 11
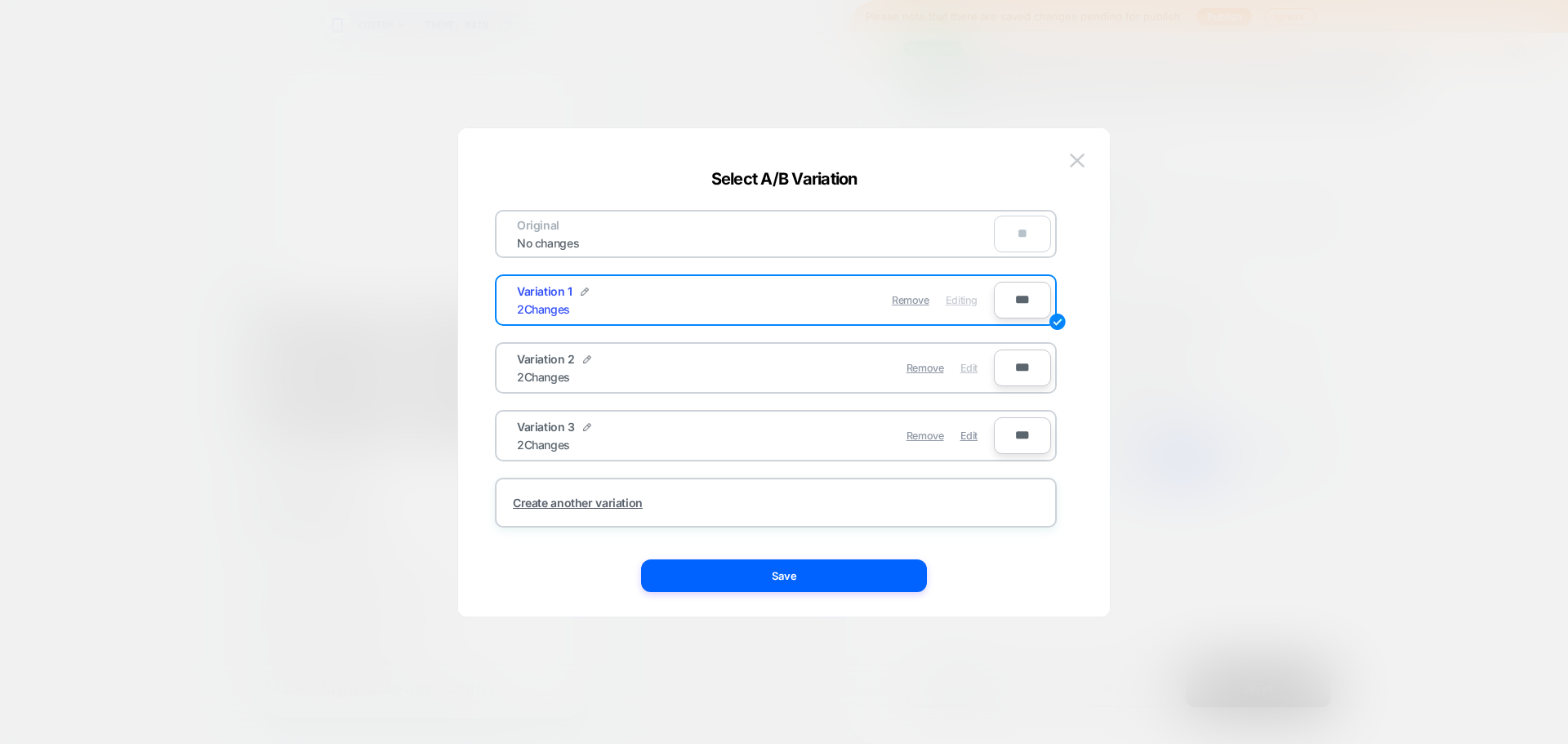
click at [965, 367] on span "Edit" at bounding box center [969, 367] width 17 height 12
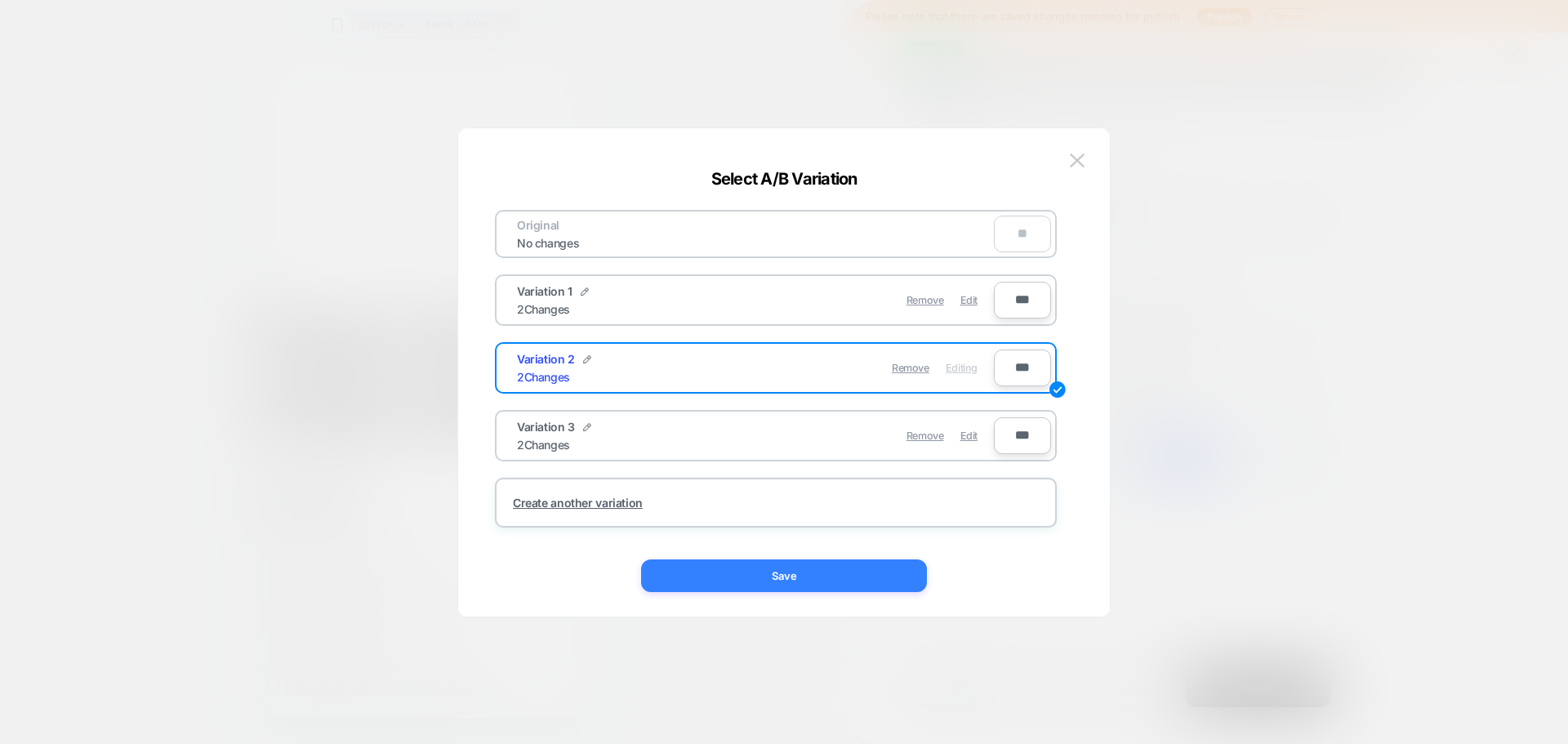
click at [876, 573] on button "Save" at bounding box center [784, 576] width 286 height 33
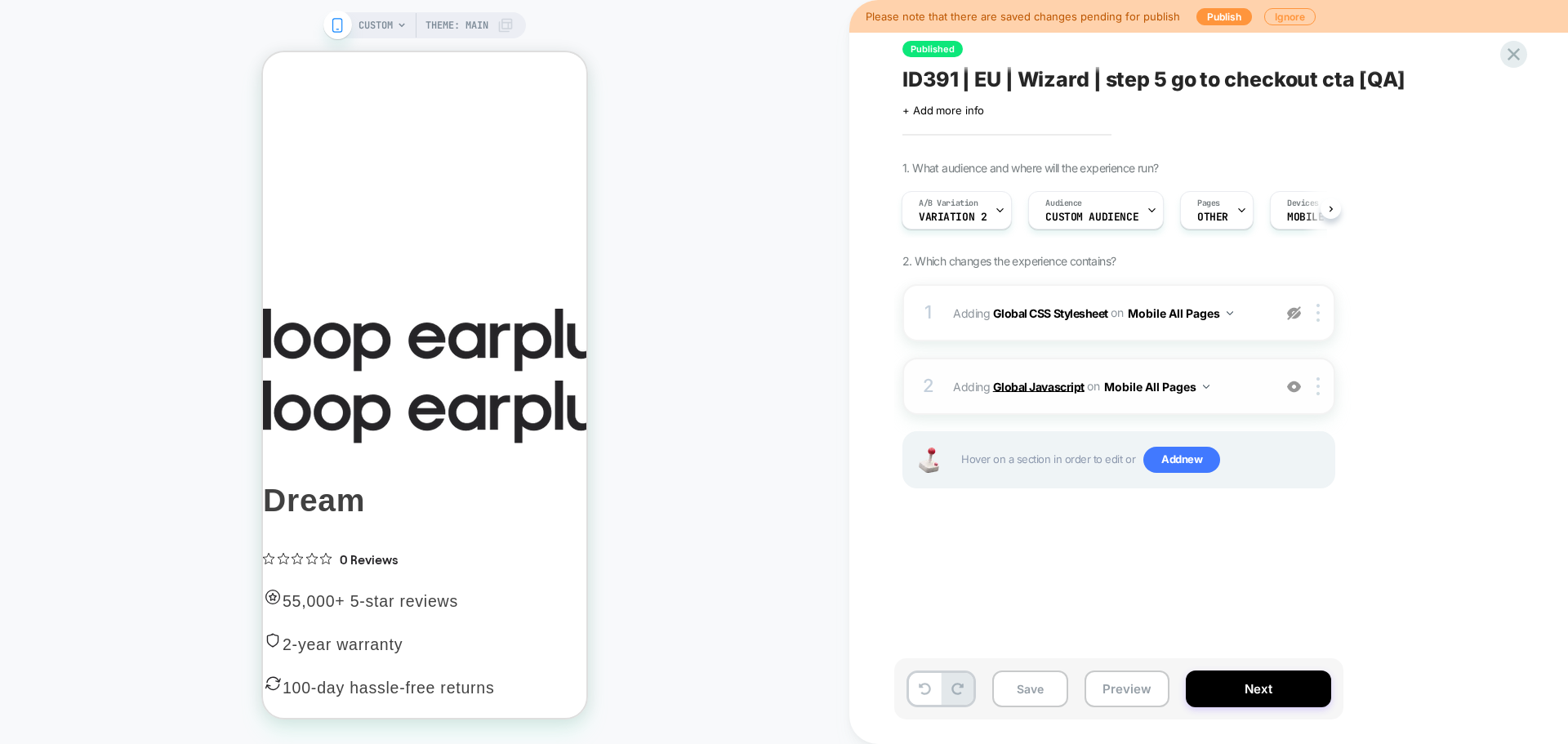
click at [1058, 388] on b "Global Javascript" at bounding box center [1038, 385] width 91 height 14
click at [1043, 389] on b "Global Javascript" at bounding box center [1038, 385] width 91 height 14
click at [1101, 313] on b "Global CSS Stylesheet" at bounding box center [1050, 312] width 115 height 14
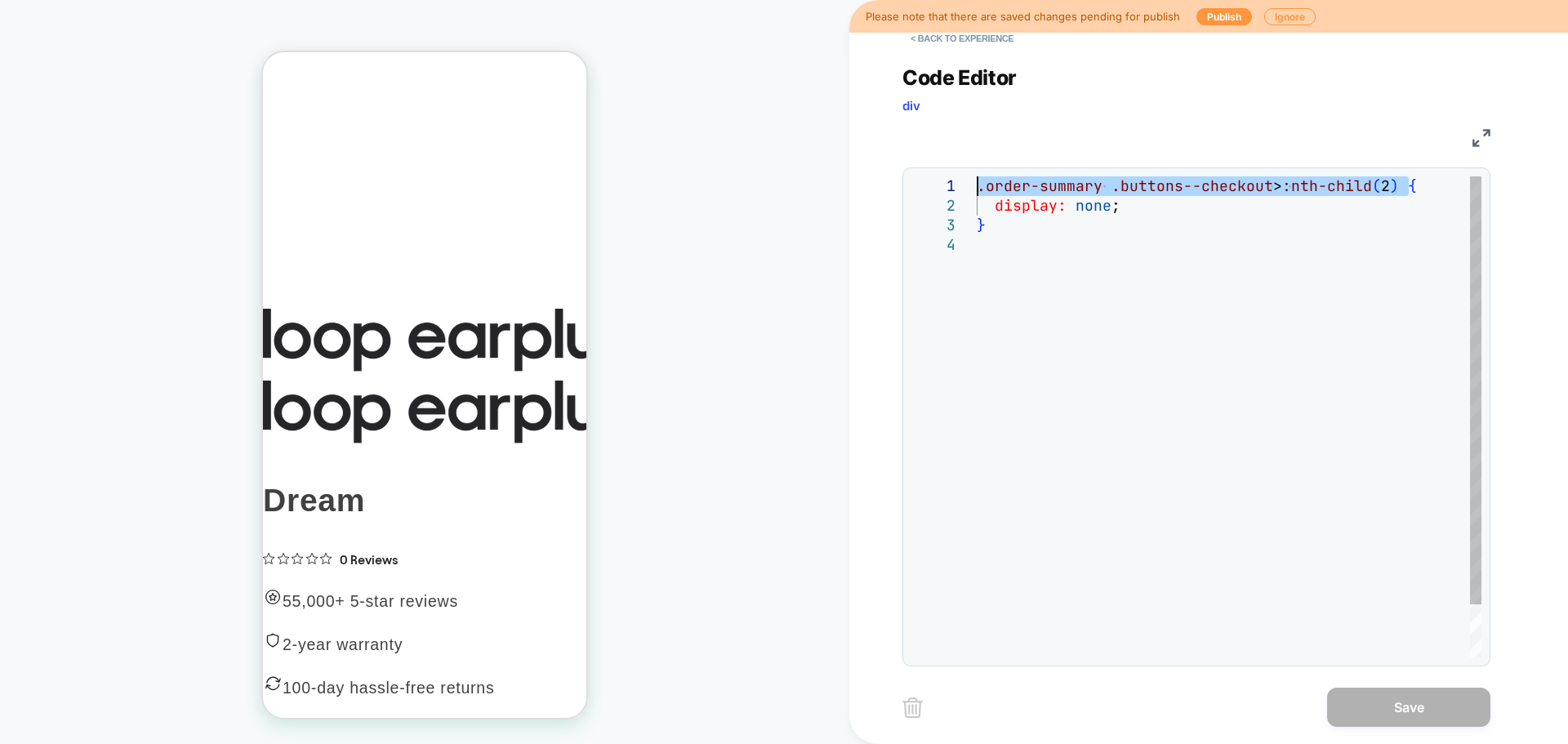
drag, startPoint x: 1412, startPoint y: 184, endPoint x: 969, endPoint y: 191, distance: 443.1
click at [977, 191] on div ".order-summary .buttons--checkout > :nth-child ( 2 ) { display: none ; }" at bounding box center [1229, 446] width 505 height 540
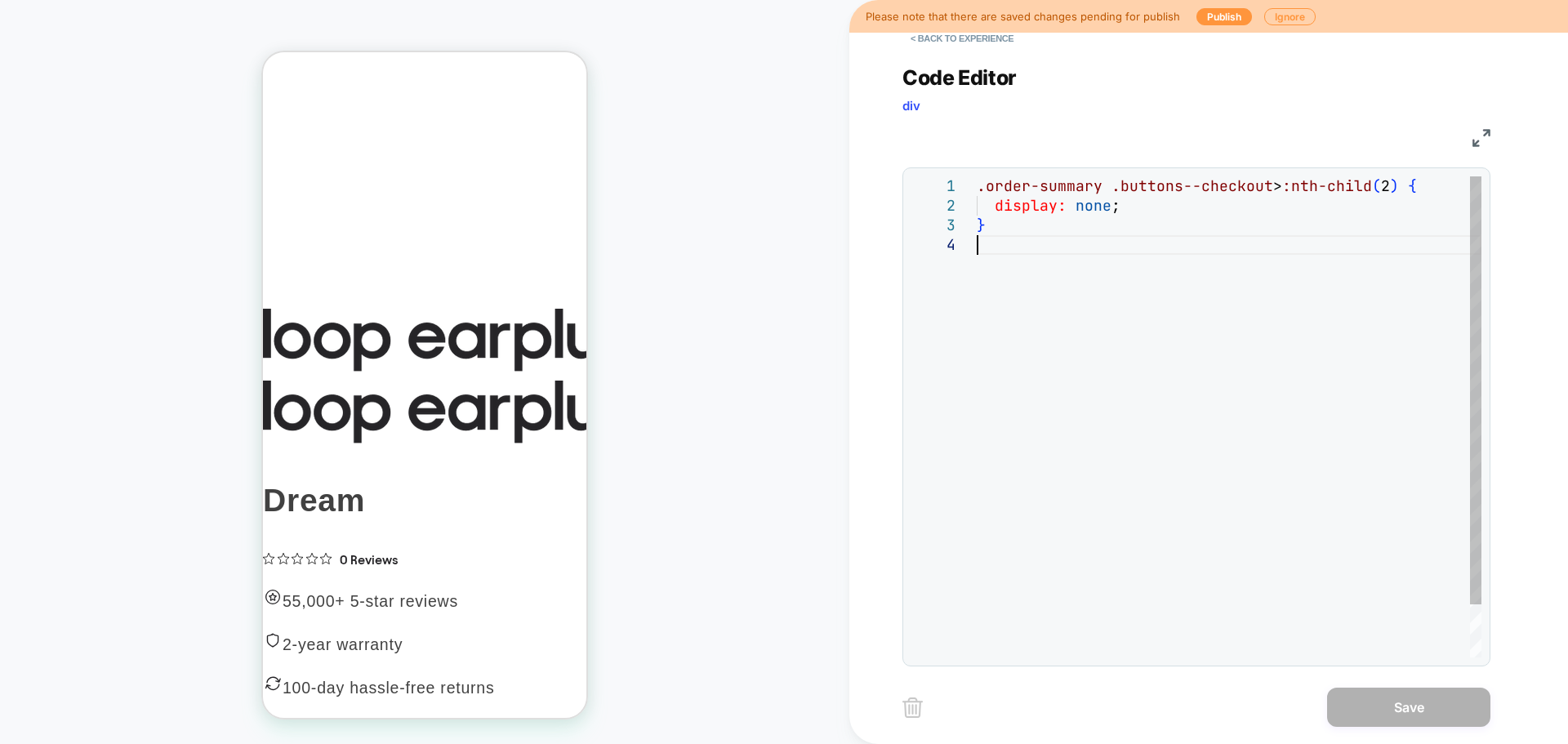
click at [1208, 326] on div ".order-summary .buttons--checkout > :nth-child ( 2 ) { display: none ; }" at bounding box center [1229, 446] width 505 height 540
click at [957, 43] on button "< Back to experience" at bounding box center [963, 39] width 120 height 26
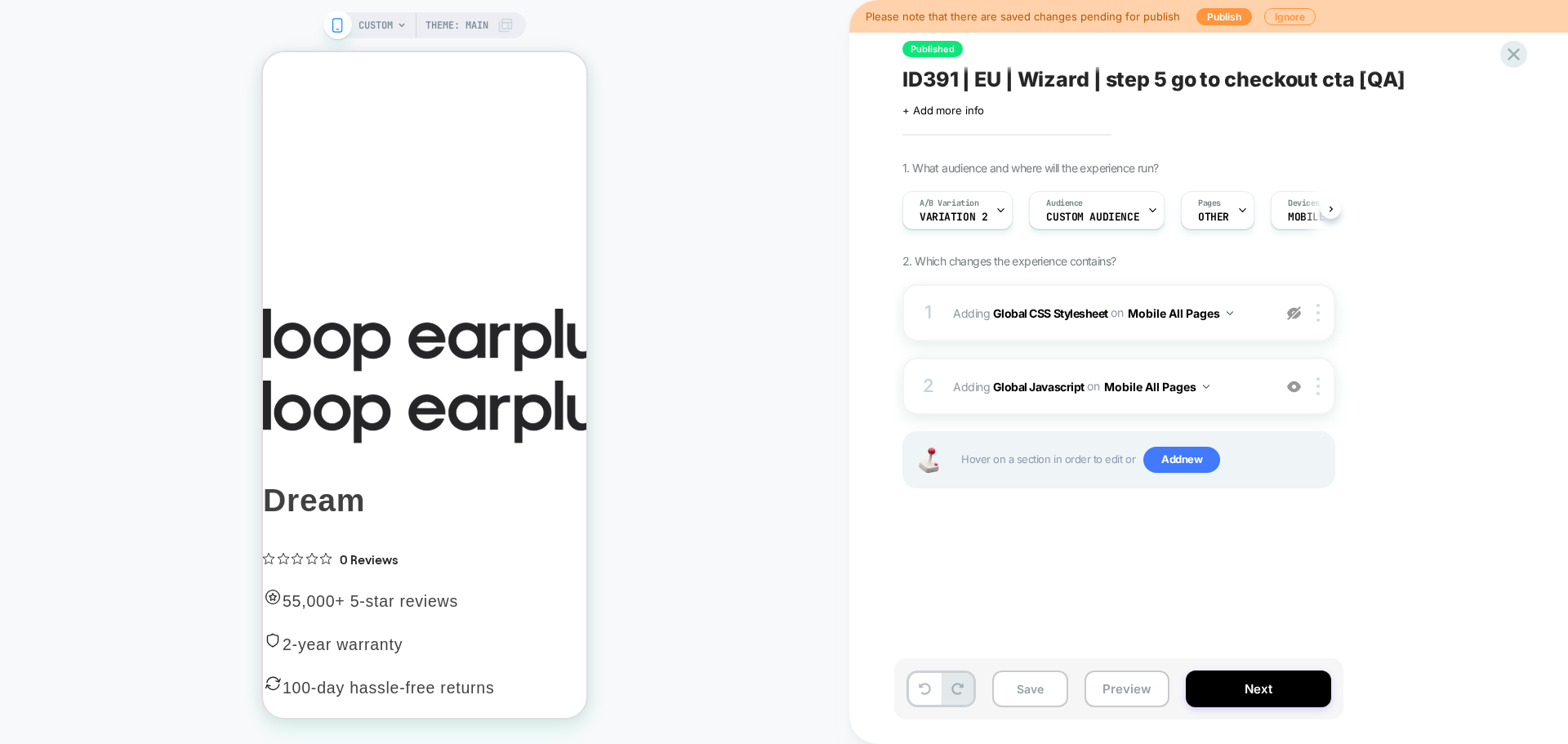
scroll to position [0, 1]
click at [1031, 387] on b "Global Javascript" at bounding box center [1038, 385] width 91 height 14
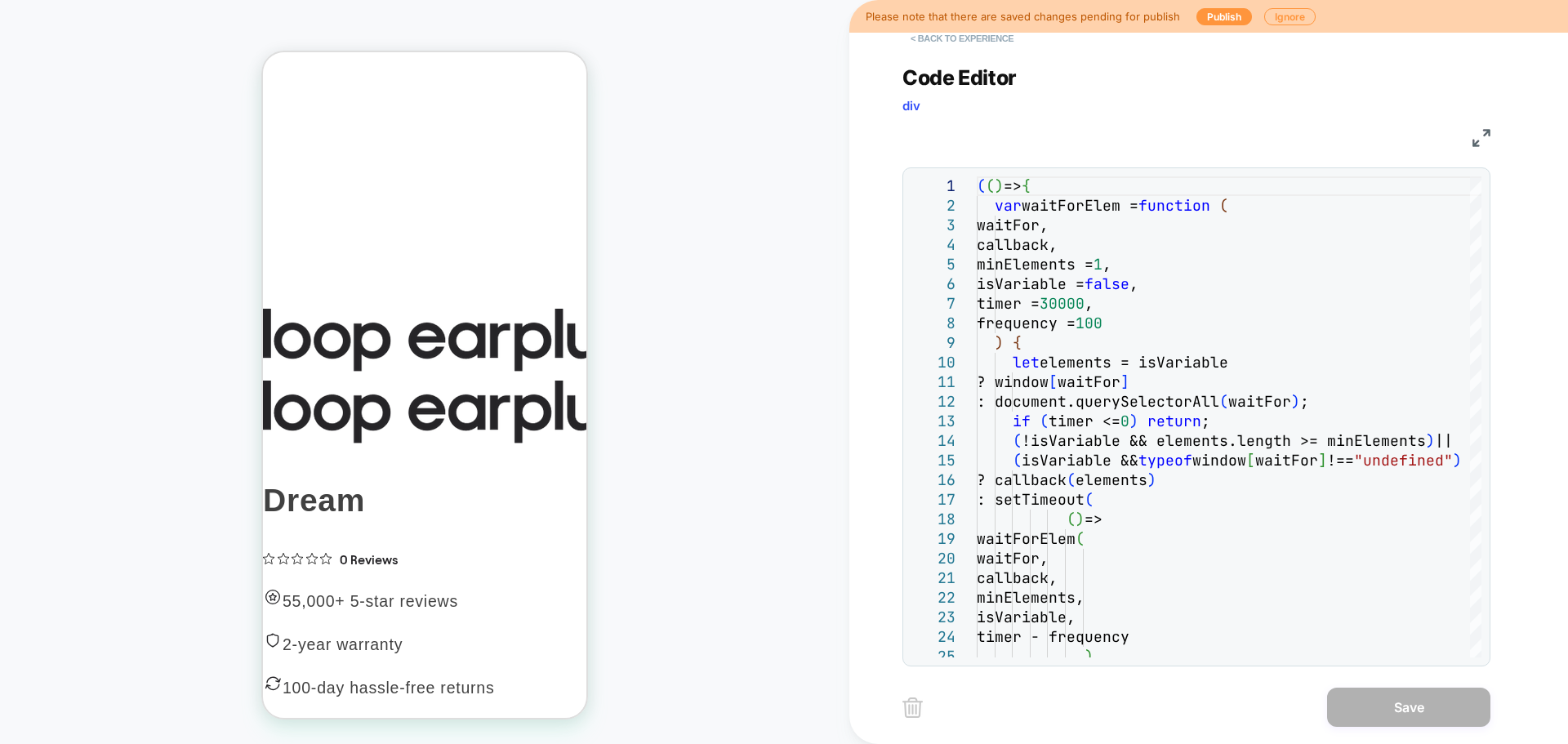
click at [921, 43] on button "< Back to experience" at bounding box center [963, 39] width 120 height 26
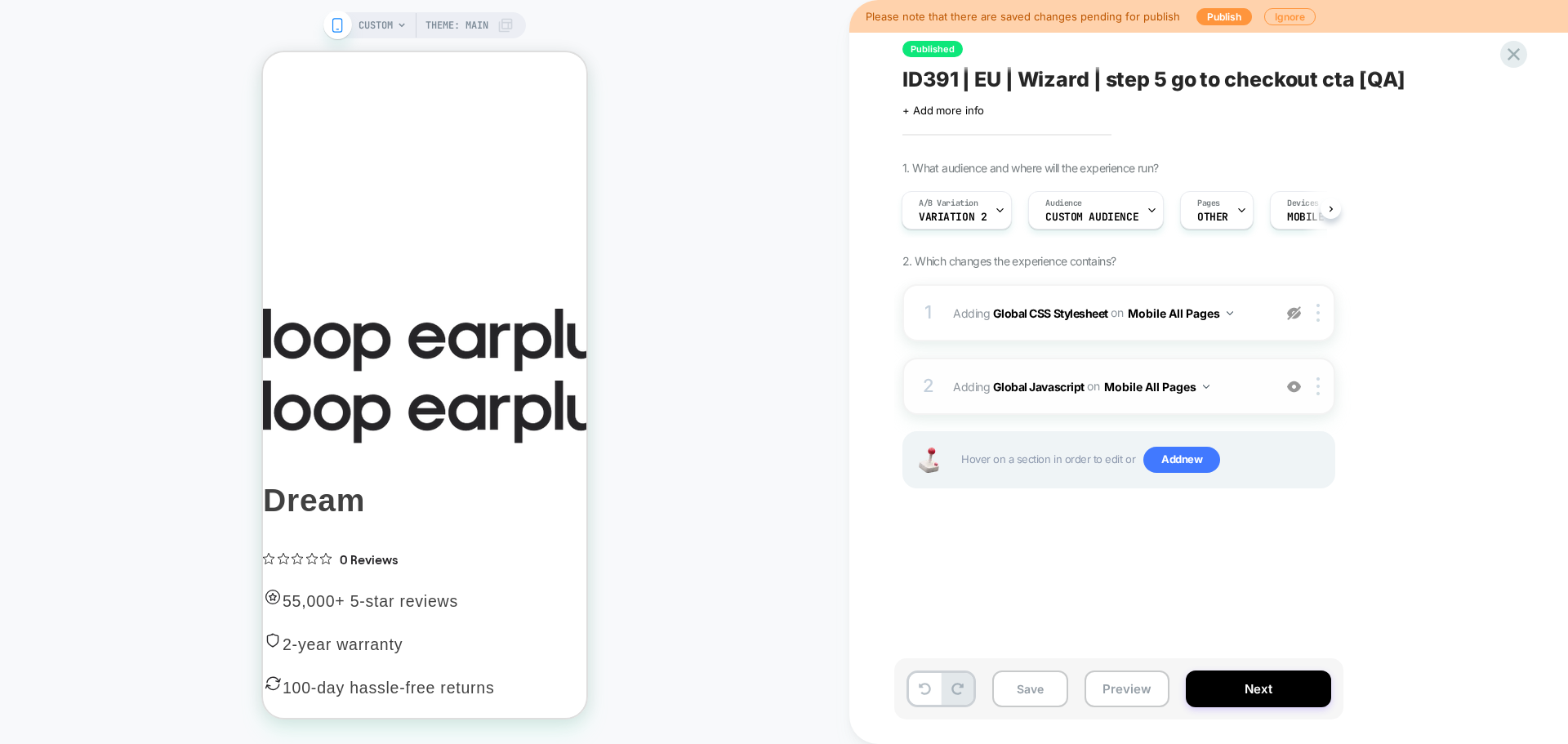
click at [1286, 389] on div at bounding box center [1294, 386] width 27 height 18
click at [1296, 311] on img at bounding box center [1294, 313] width 14 height 14
click at [1043, 387] on b "Global Javascript" at bounding box center [1038, 385] width 91 height 14
click at [1094, 316] on b "Global CSS Stylesheet" at bounding box center [1050, 312] width 115 height 14
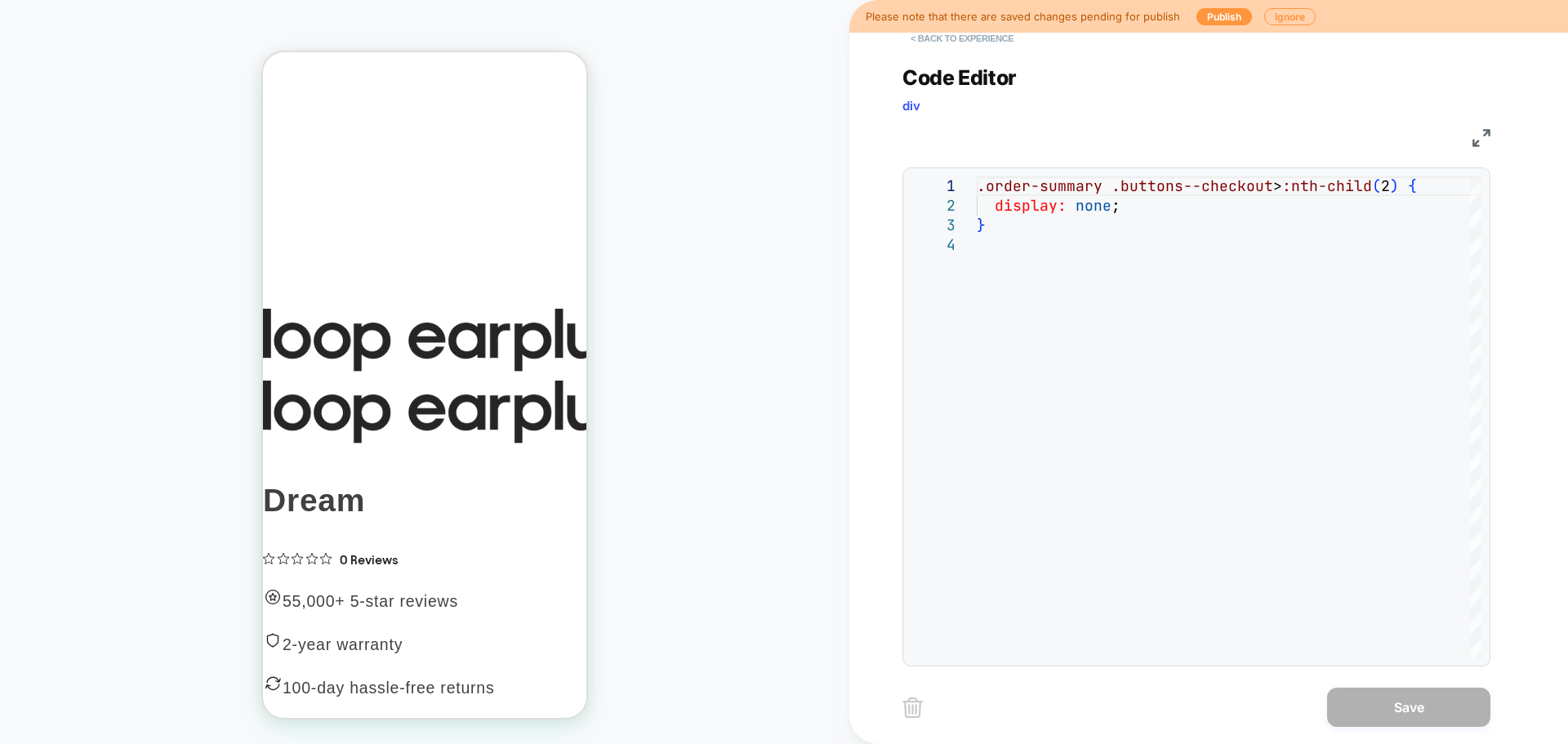
click at [984, 41] on button "< Back to experience" at bounding box center [963, 39] width 120 height 26
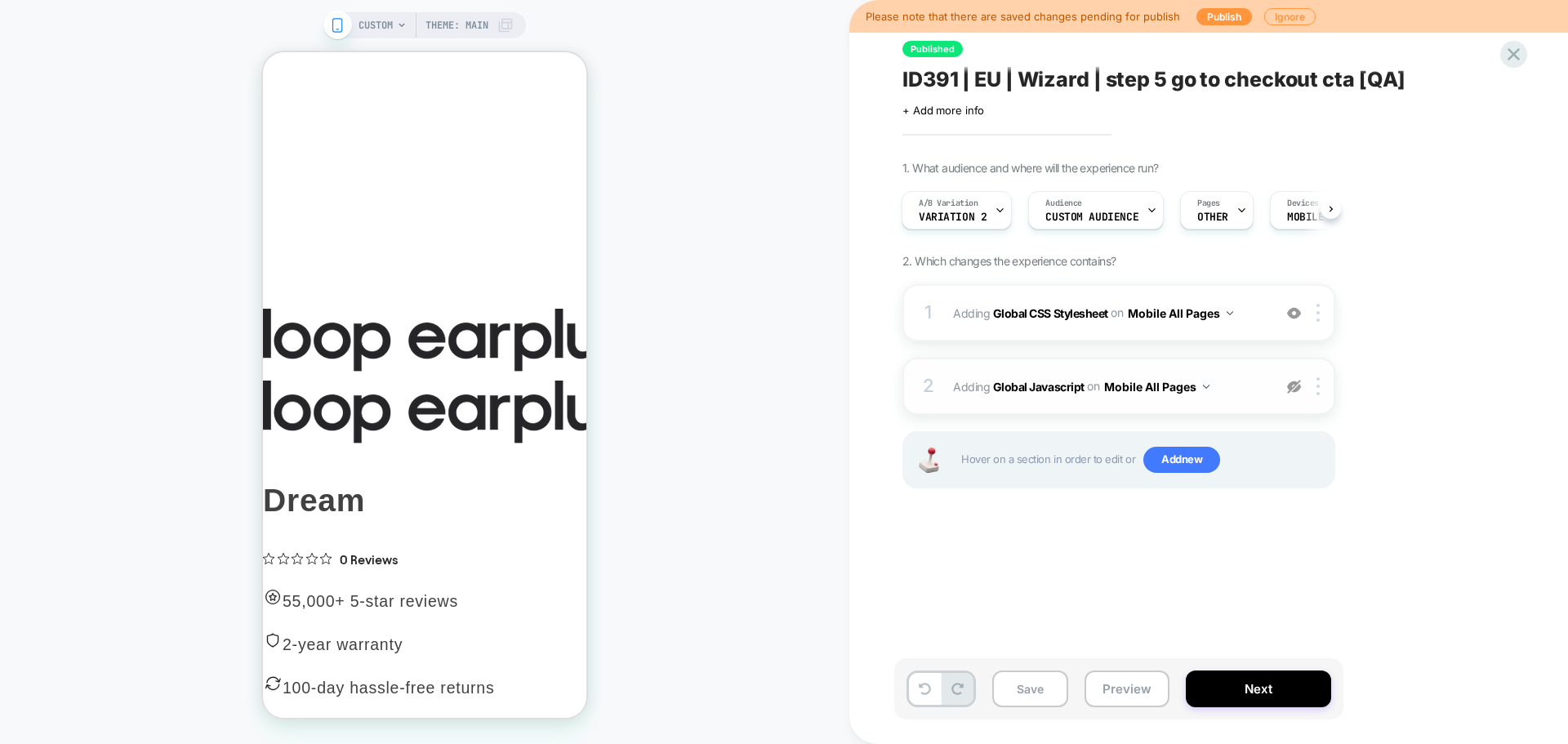
click at [1290, 390] on img at bounding box center [1294, 386] width 14 height 14
click at [1284, 324] on div "1 Adding Global CSS Stylesheet on Mobile All Pages Add Before Add After Copy to…" at bounding box center [1119, 313] width 432 height 57
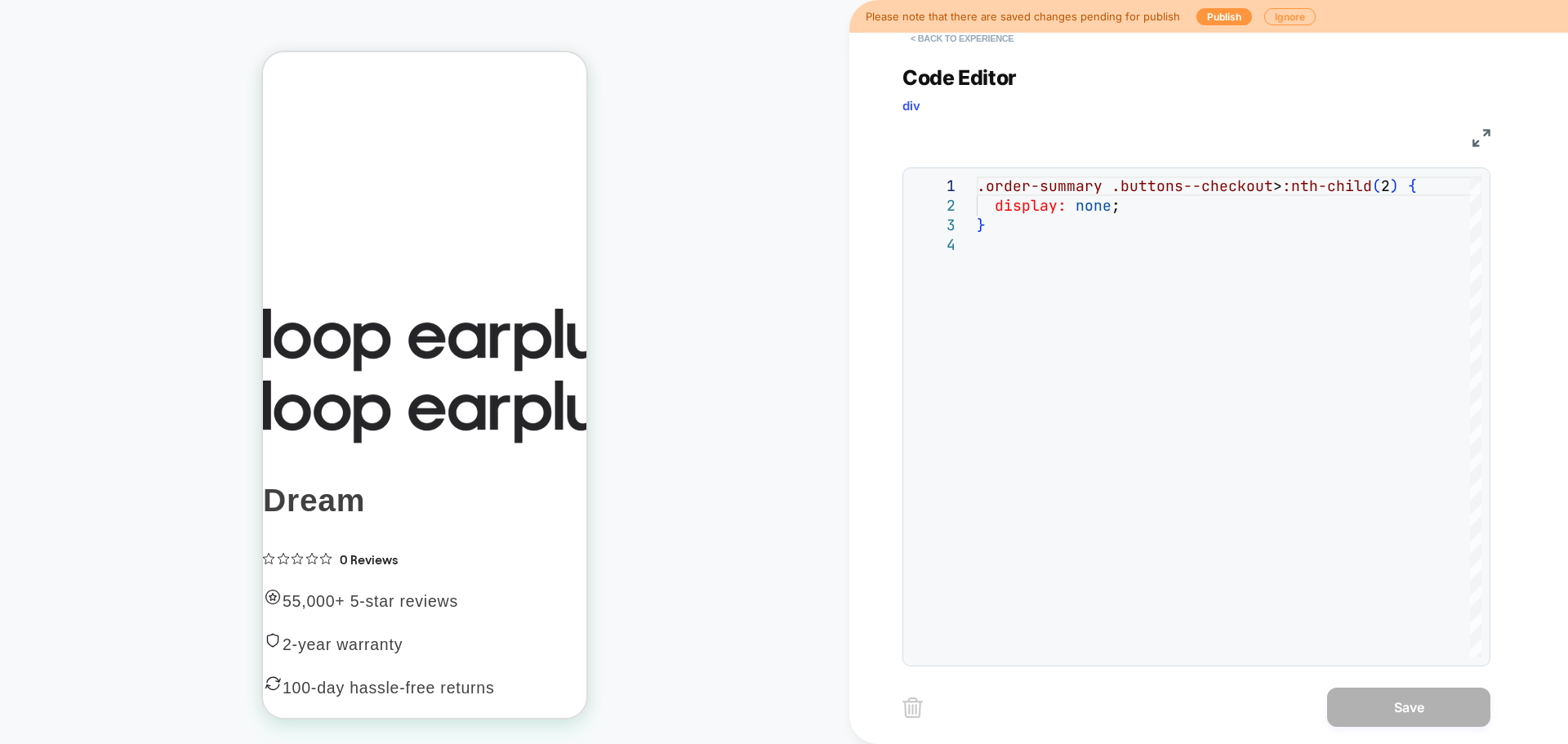
click at [979, 35] on button "< Back to experience" at bounding box center [963, 39] width 120 height 26
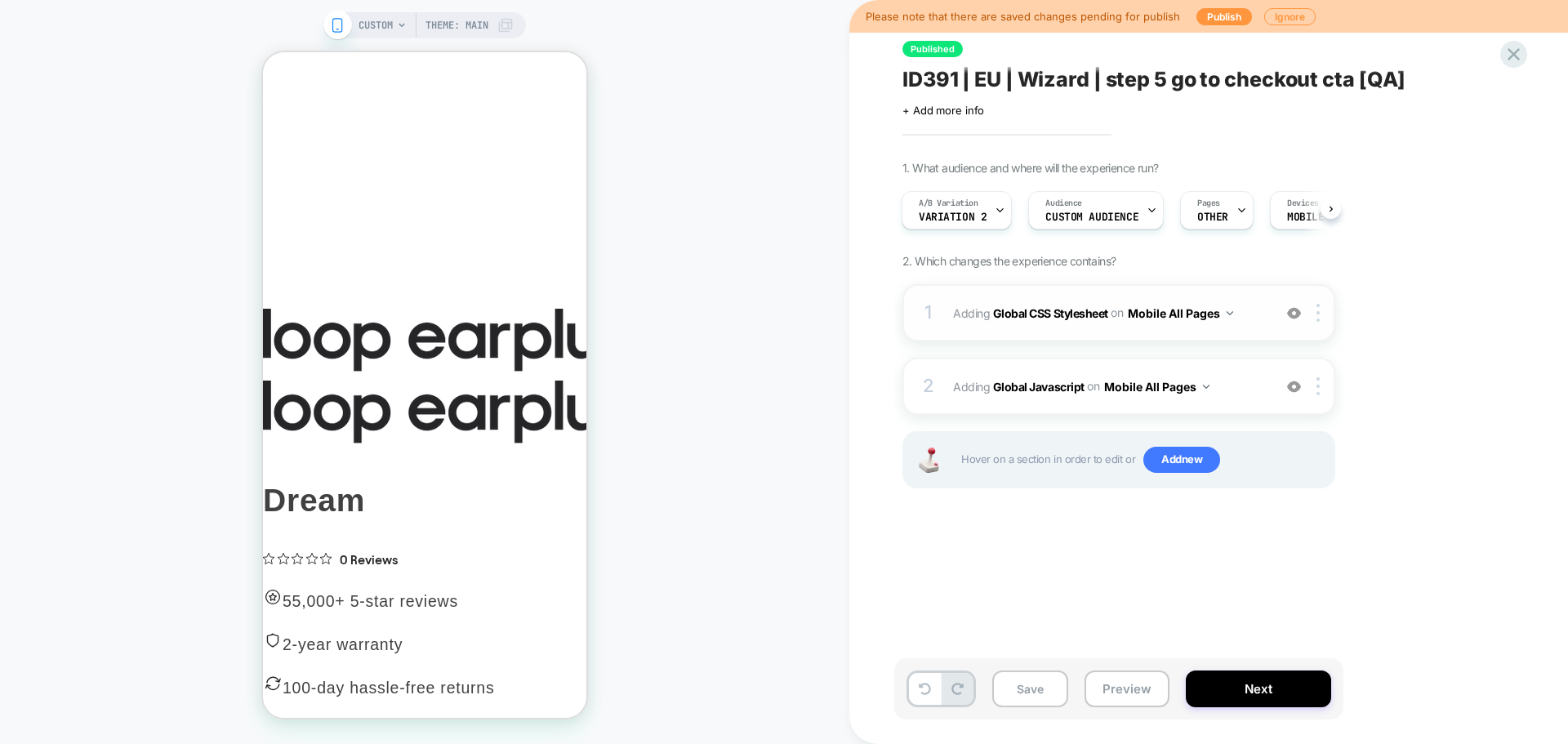
click at [1297, 310] on img at bounding box center [1294, 313] width 14 height 14
click at [1030, 704] on button "Save" at bounding box center [1030, 689] width 76 height 37
click at [983, 197] on div "A/B Variation Variation 2" at bounding box center [952, 211] width 100 height 37
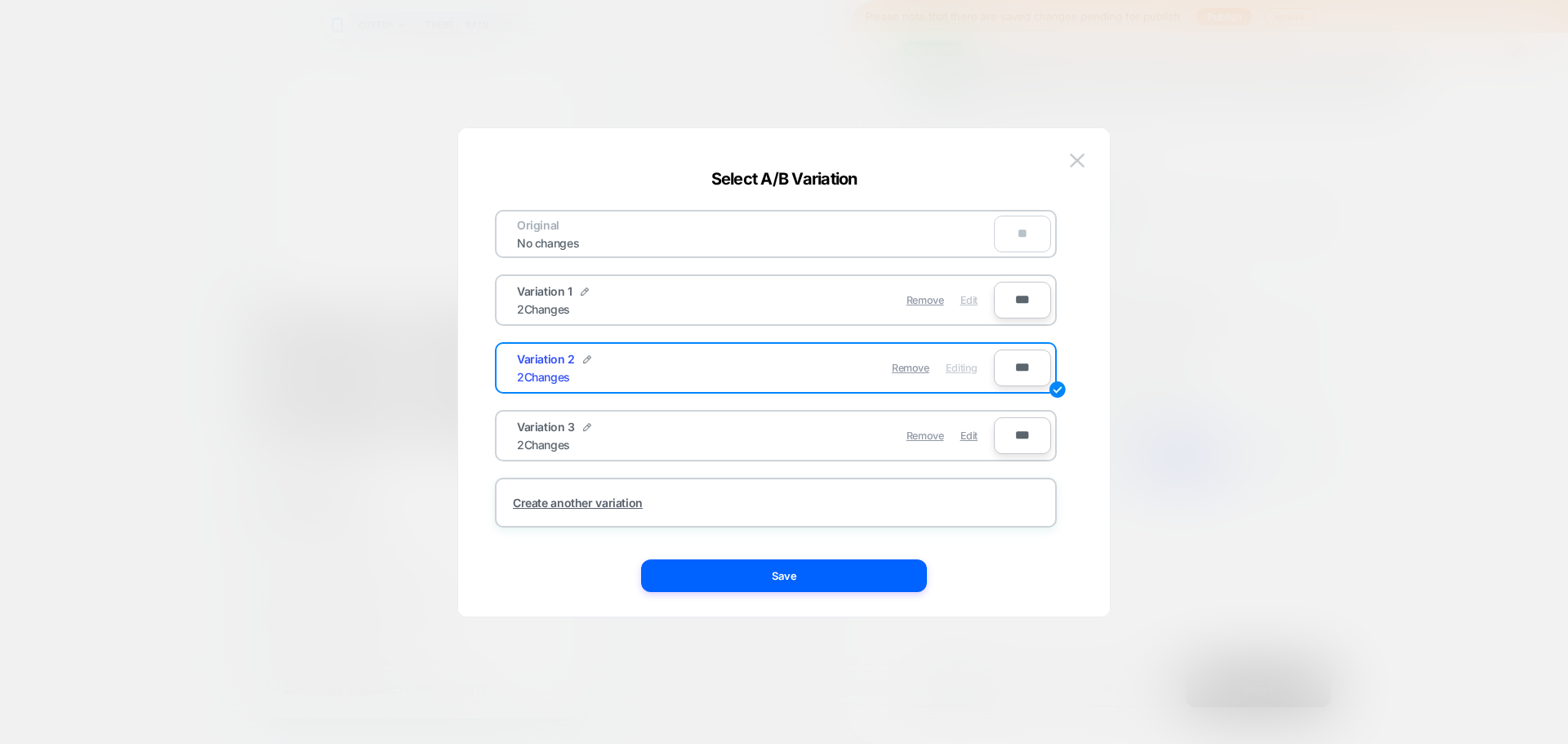
click at [967, 302] on span "Edit" at bounding box center [969, 300] width 17 height 12
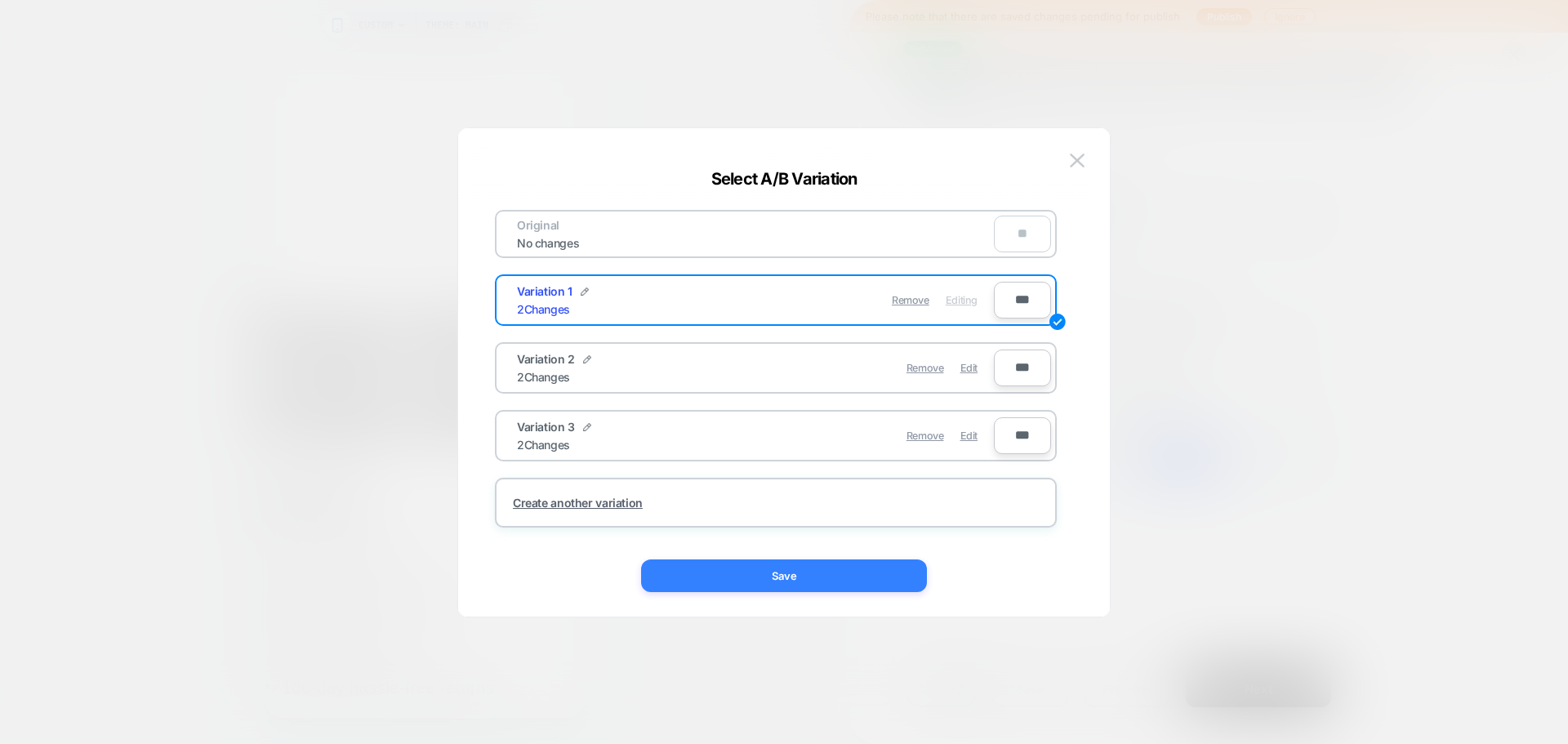
click at [801, 577] on button "Save" at bounding box center [784, 576] width 286 height 33
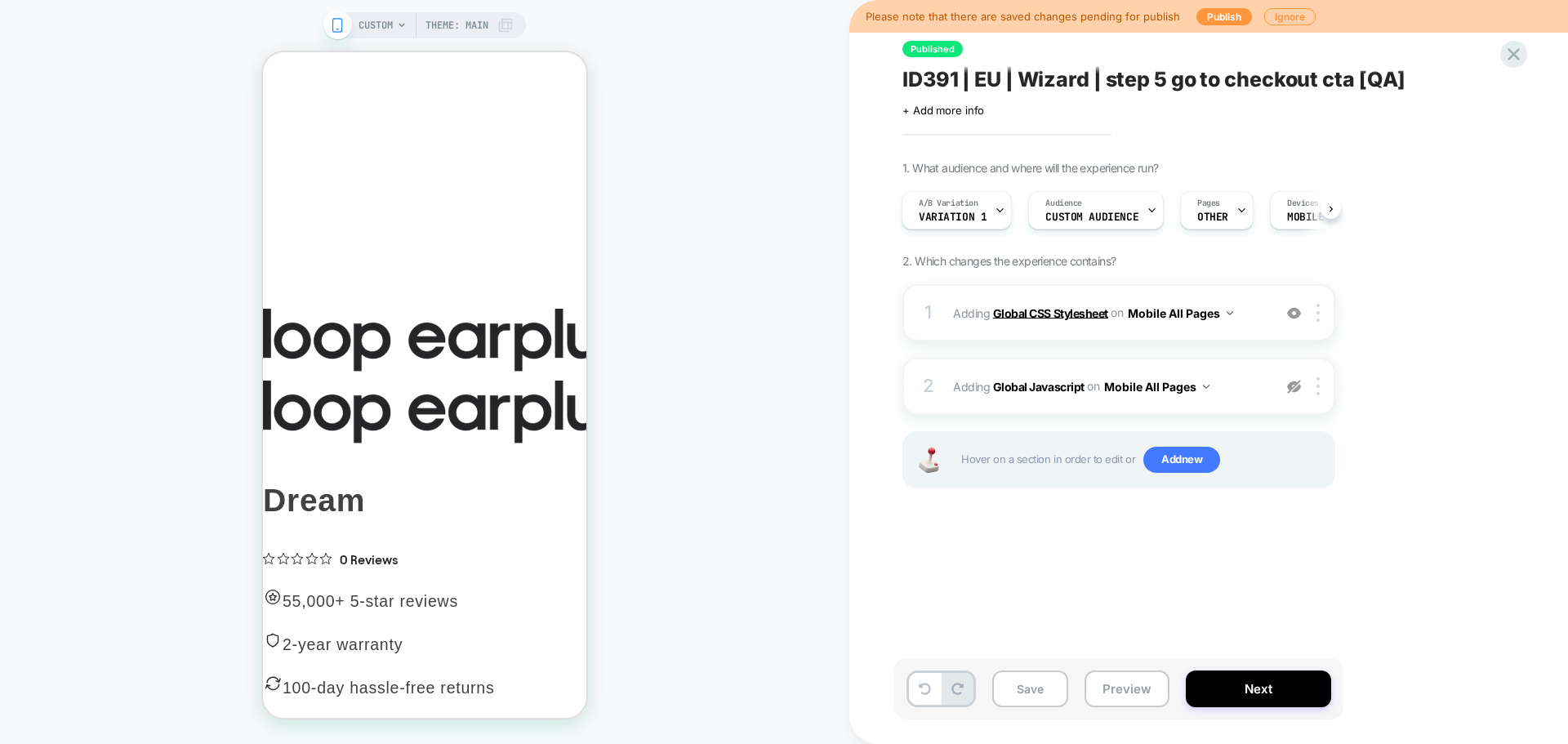
click at [1085, 314] on b "Global CSS Stylesheet" at bounding box center [1050, 312] width 115 height 14
click at [1094, 311] on b "Global CSS Stylesheet" at bounding box center [1050, 312] width 115 height 14
click at [1080, 315] on b "Global CSS Stylesheet" at bounding box center [1050, 312] width 115 height 14
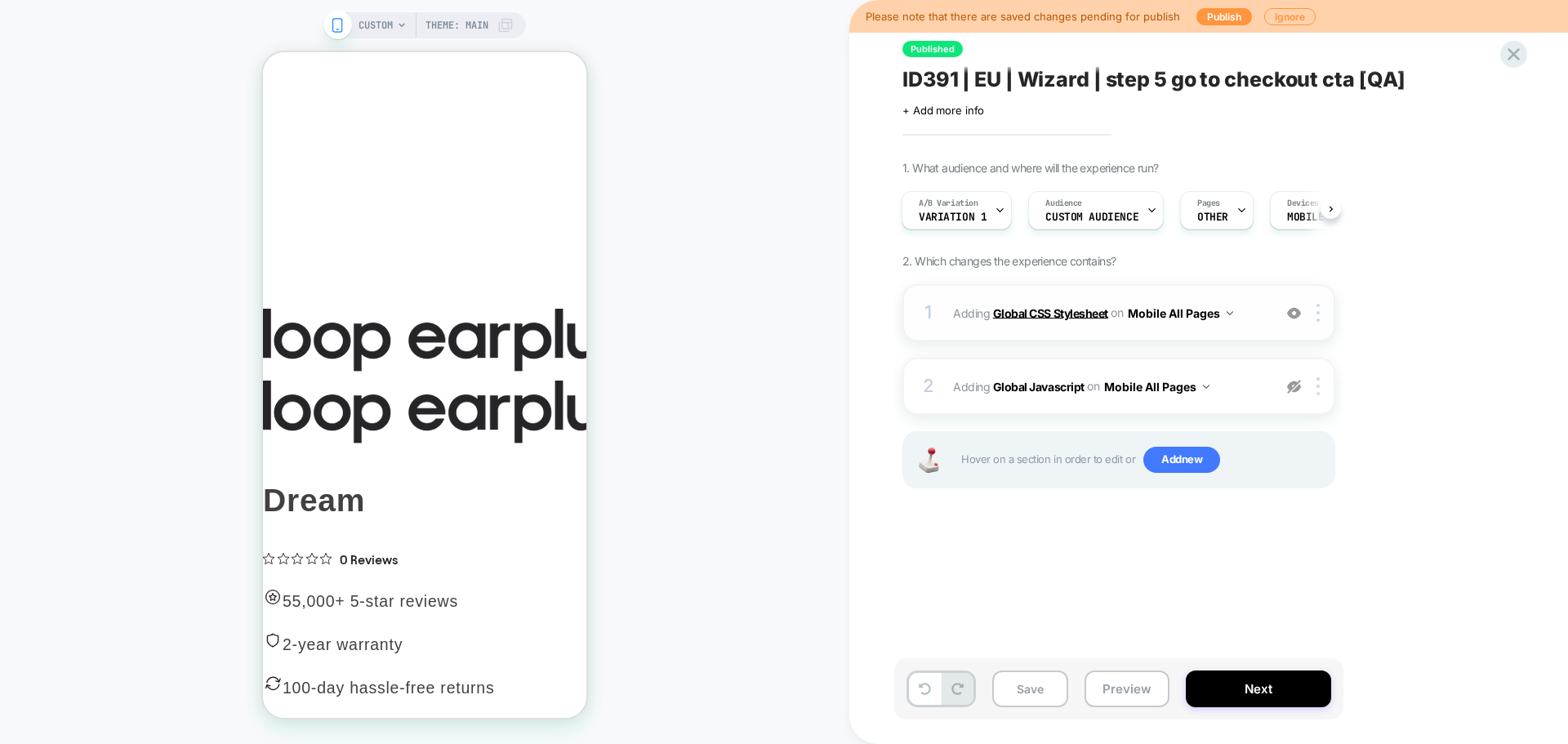
click at [1094, 305] on b "Global CSS Stylesheet" at bounding box center [1050, 312] width 115 height 14
click at [991, 695] on div "Save Preview Next" at bounding box center [1119, 688] width 449 height 62
click at [1014, 687] on button "Save" at bounding box center [1030, 689] width 76 height 37
click at [1029, 312] on b "Global CSS Stylesheet" at bounding box center [1050, 312] width 115 height 14
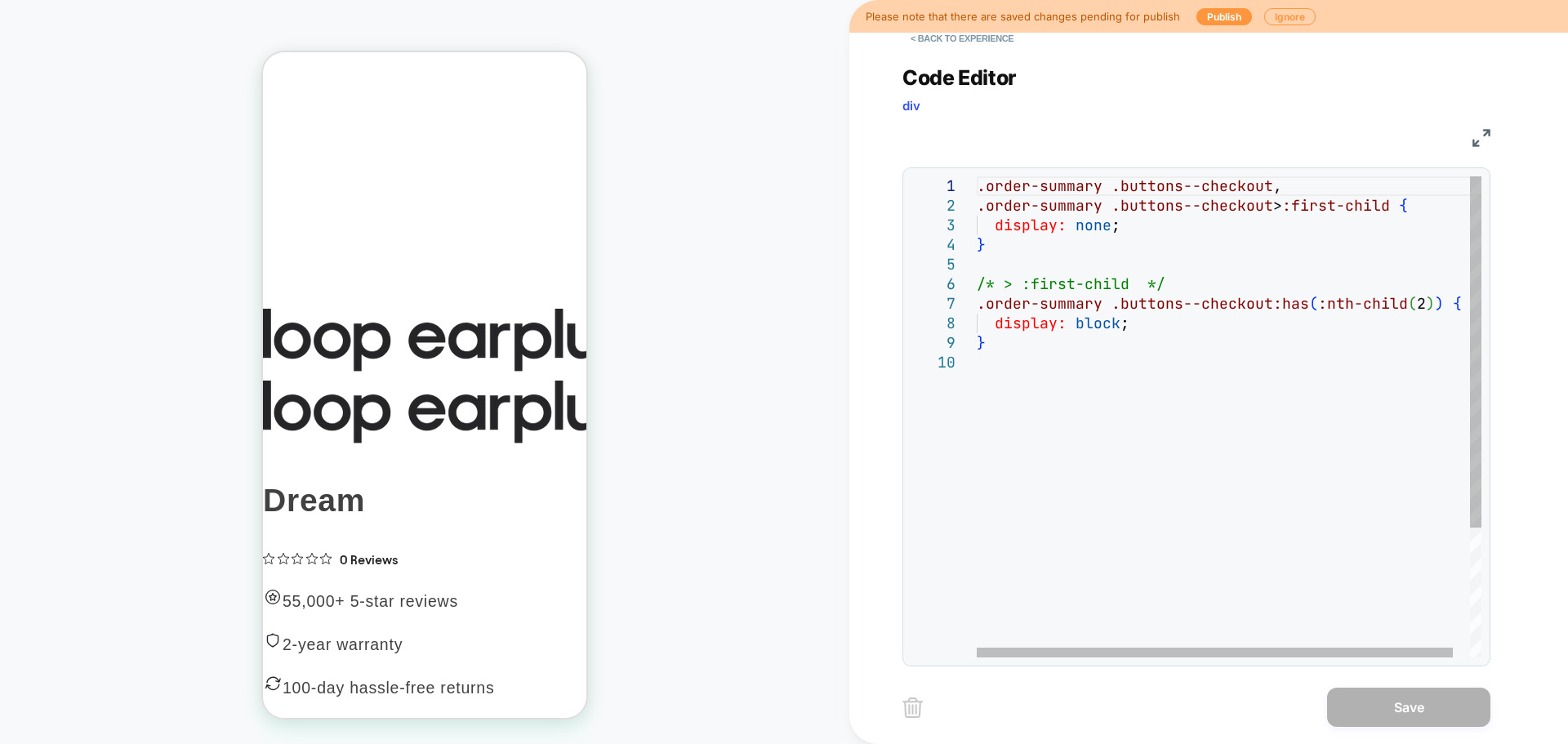
scroll to position [0, 0]
click at [1144, 341] on div ".order-summary .buttons--checkout , .order-summary .buttons--checkout > :first-…" at bounding box center [1239, 505] width 523 height 658
click at [936, 47] on button "< Back to experience" at bounding box center [963, 39] width 120 height 26
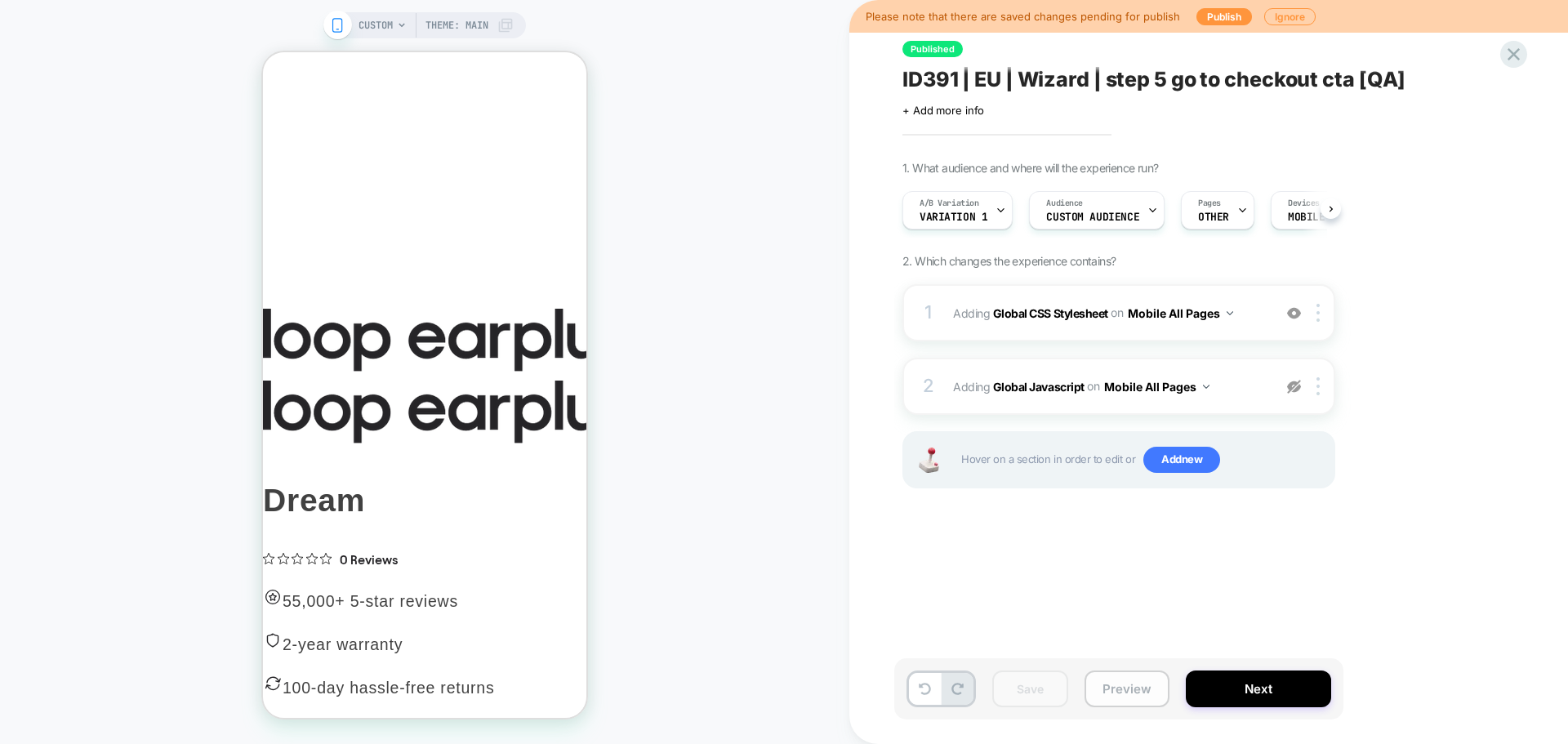
scroll to position [0, 1]
click at [1159, 687] on button "Preview" at bounding box center [1127, 689] width 85 height 37
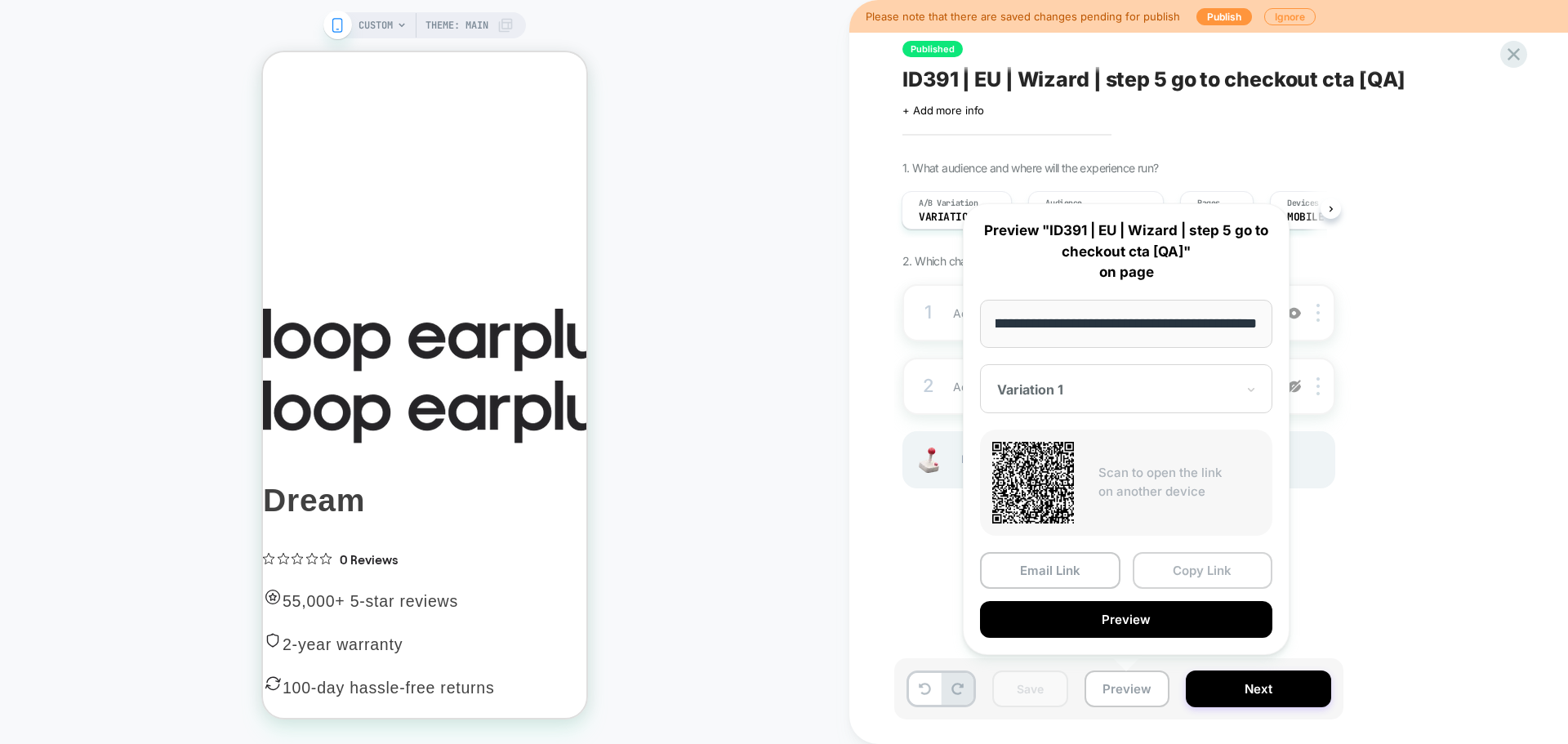
scroll to position [0, 0]
click at [1204, 558] on button "Copy Link" at bounding box center [1203, 570] width 141 height 37
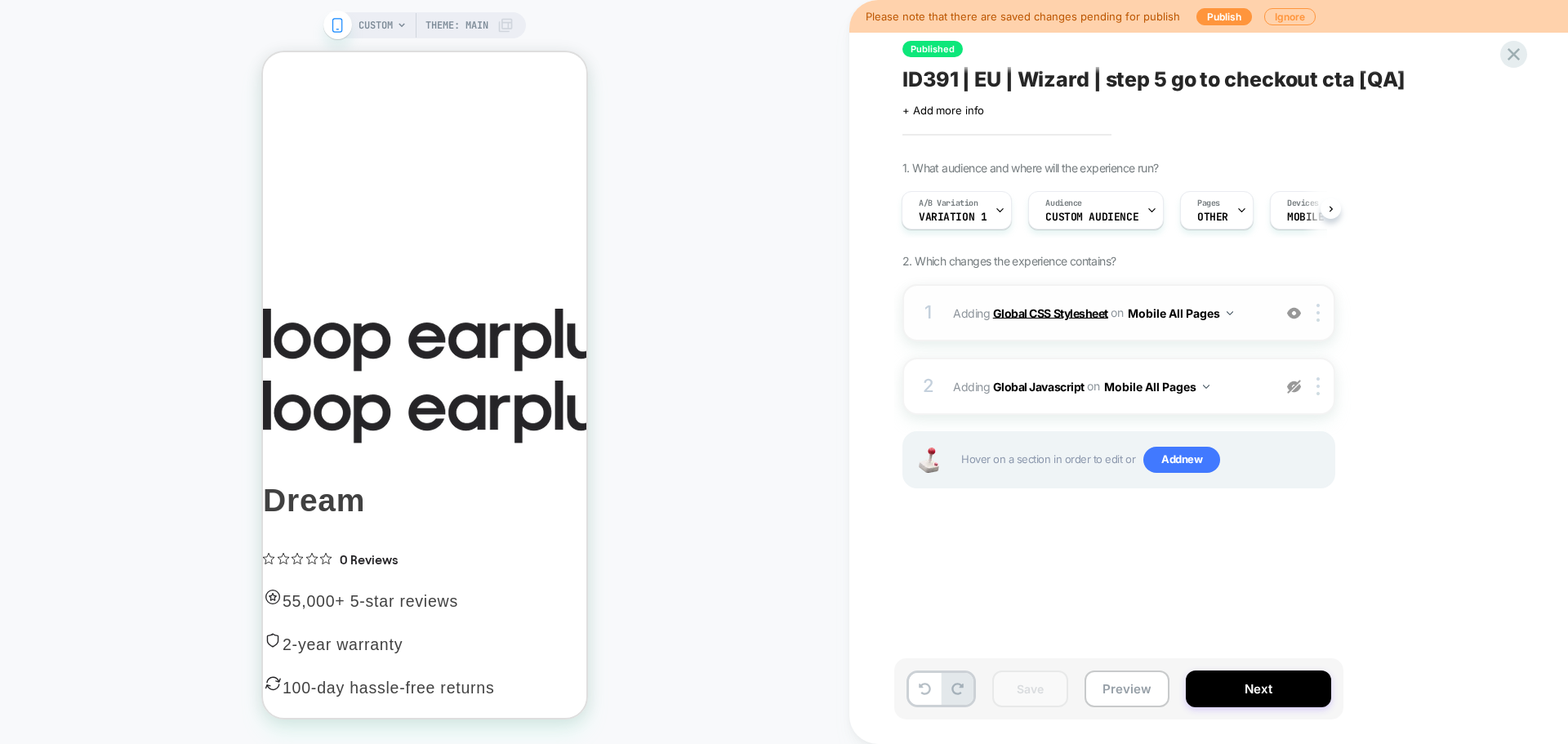
click at [1096, 307] on b "Global CSS Stylesheet" at bounding box center [1050, 312] width 115 height 14
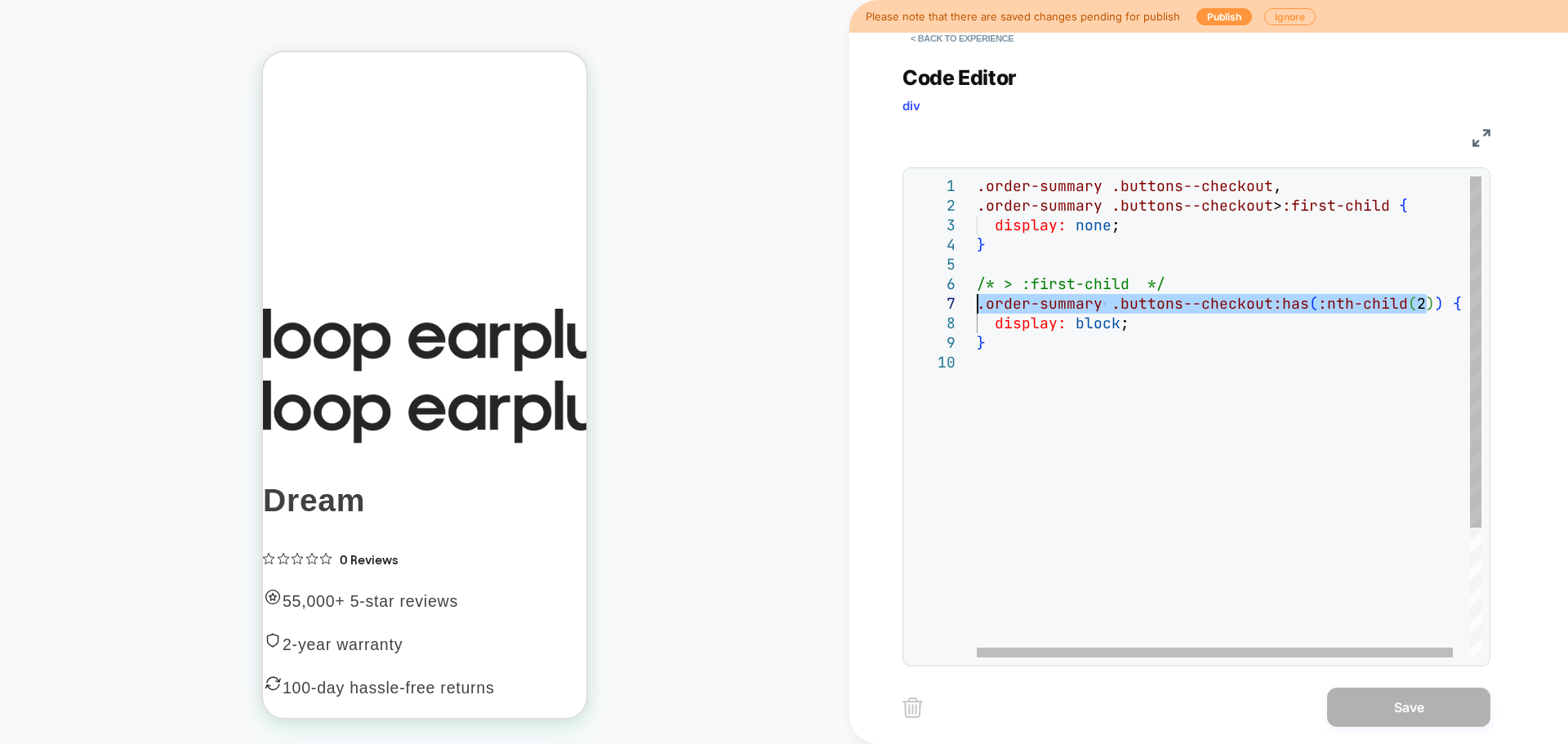
drag, startPoint x: 1427, startPoint y: 303, endPoint x: 963, endPoint y: 298, distance: 464.0
click at [977, 298] on div ".order-summary .buttons--checkout , .order-summary .buttons--checkout > :first-…" at bounding box center [1239, 505] width 523 height 658
click at [1403, 202] on div ".order-summary .buttons--checkout , .order-summary .buttons--checkout > :first-…" at bounding box center [1239, 505] width 523 height 658
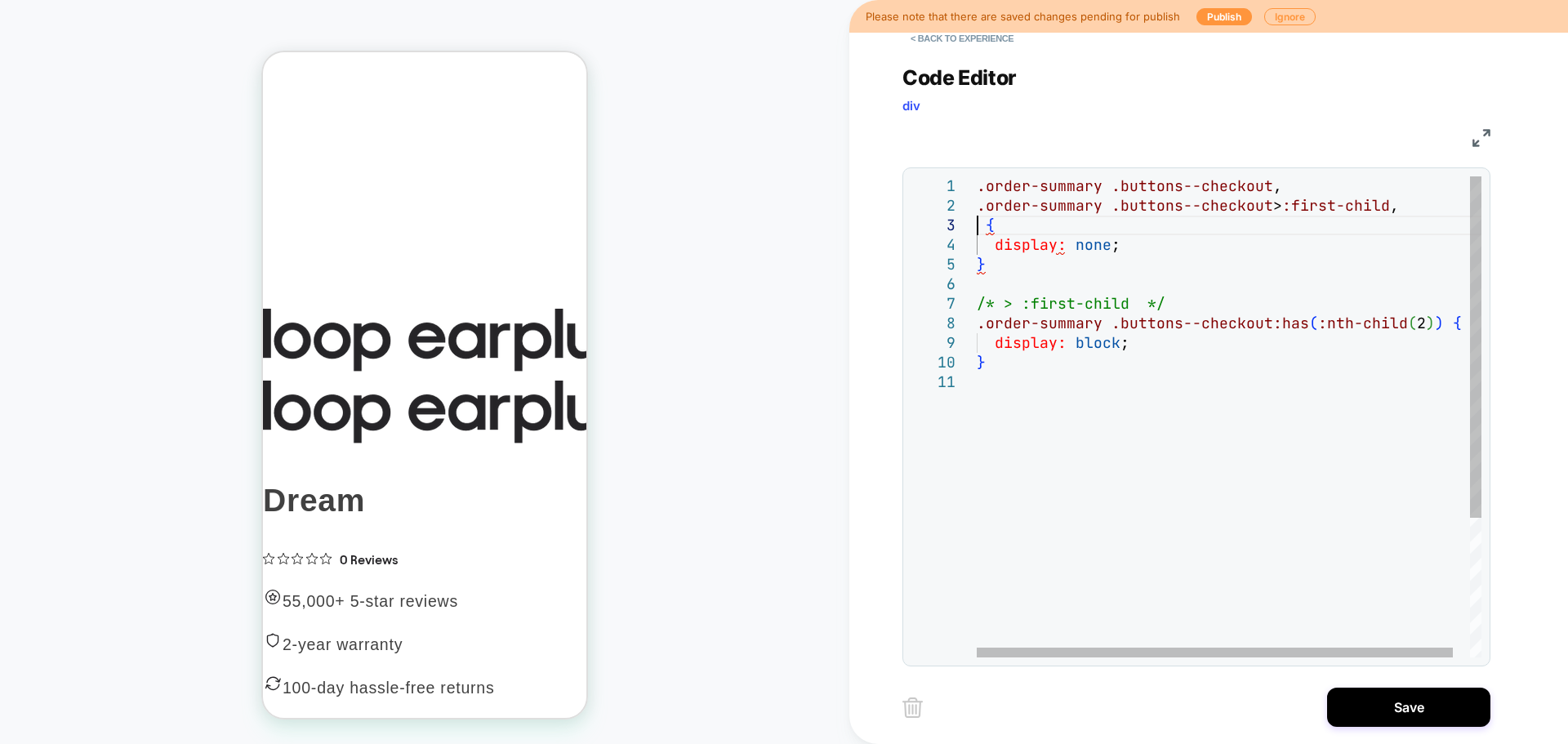
scroll to position [40, 0]
click at [1432, 219] on div ".order-summary .buttons--checkout , .order-summary .buttons--checkout > :first-…" at bounding box center [1239, 515] width 523 height 677
click at [1120, 344] on div ".order-summary .buttons--checkout , .order-summary .buttons--checkout > :first-…" at bounding box center [1239, 515] width 523 height 677
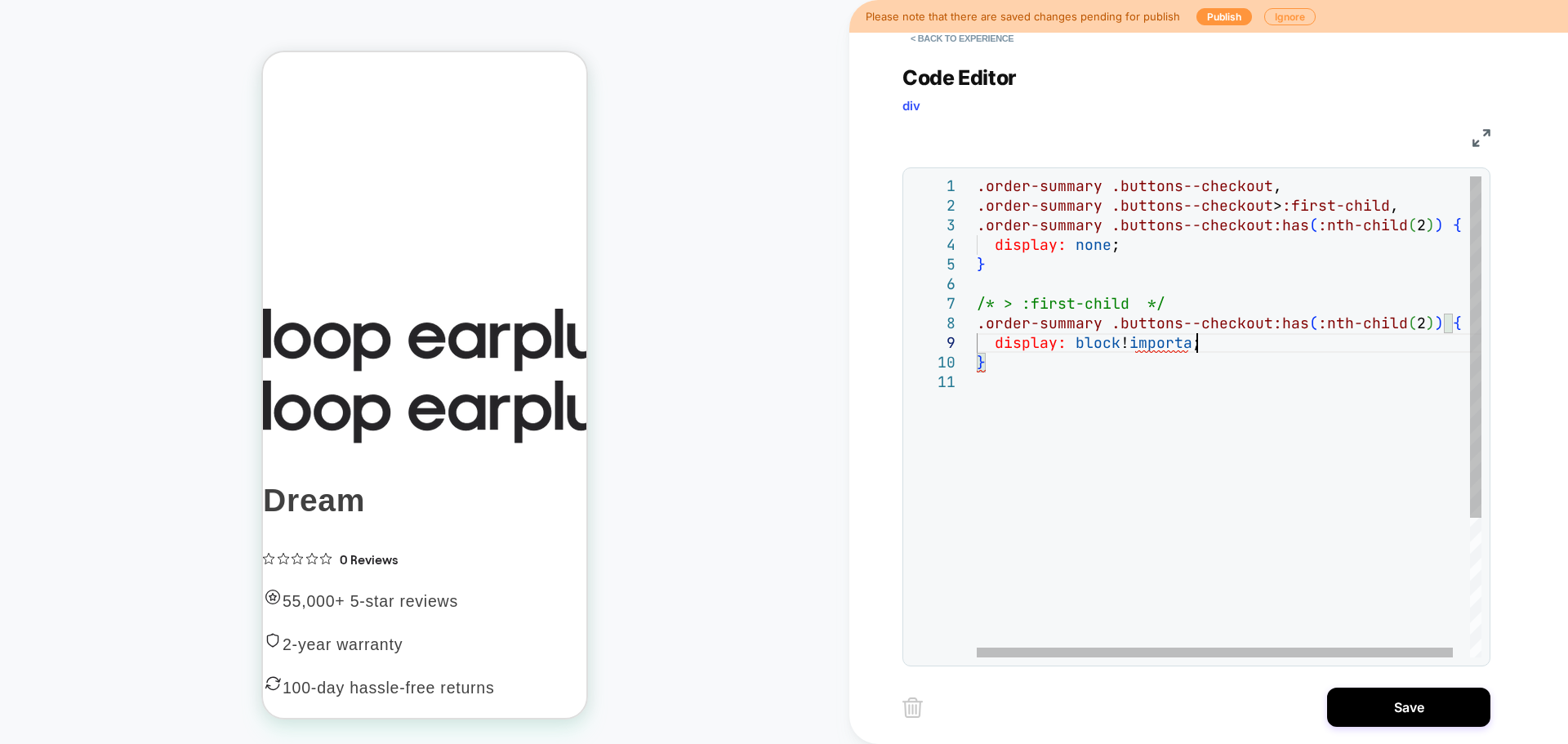
scroll to position [156, 237]
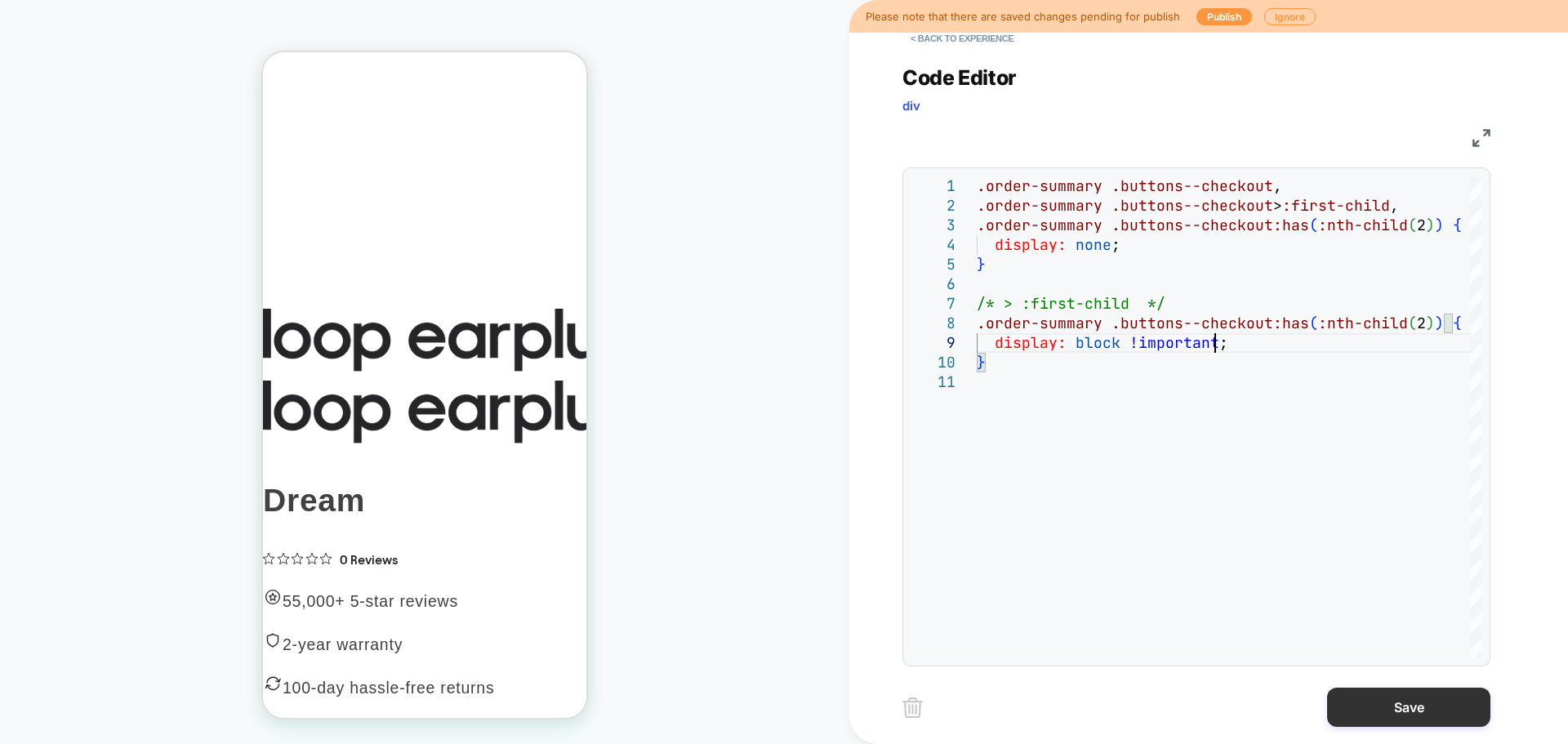
type textarea "**********"
click at [1387, 704] on button "Save" at bounding box center [1409, 706] width 164 height 40
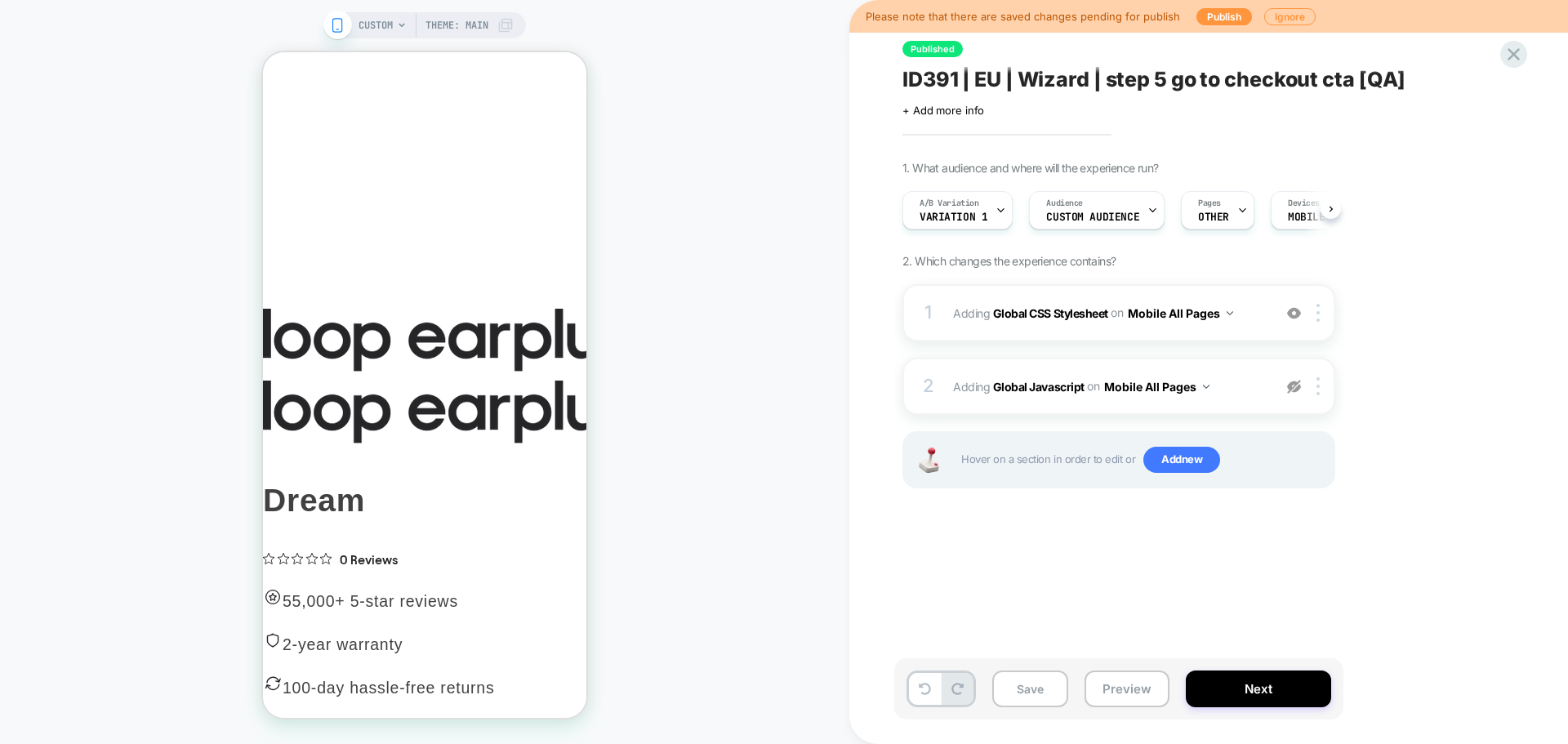
scroll to position [0, 1]
click at [1002, 681] on button "Save" at bounding box center [1030, 689] width 76 height 37
click at [1126, 693] on button "Preview" at bounding box center [1127, 689] width 85 height 37
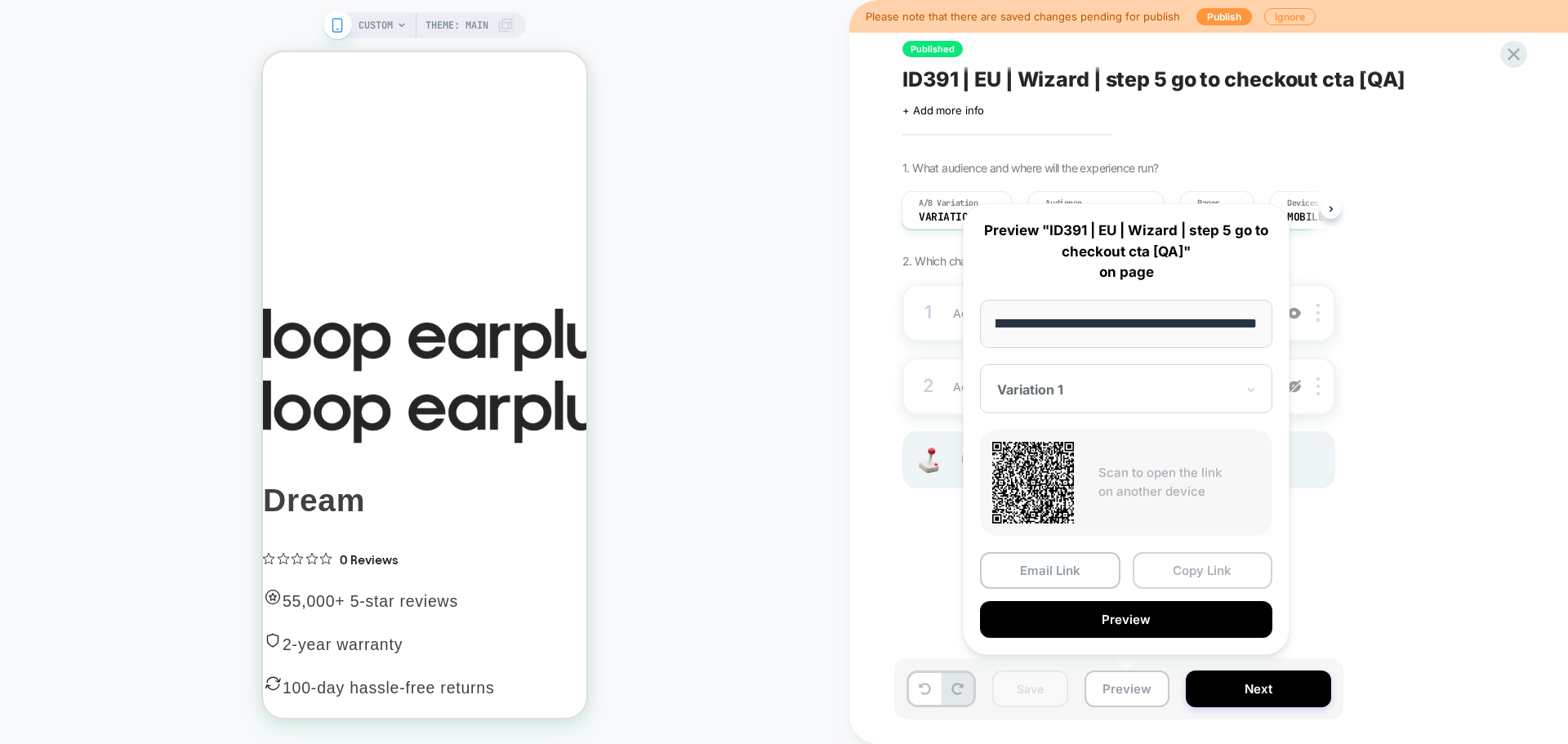
scroll to position [0, 0]
click at [1192, 572] on button "Copy Link" at bounding box center [1203, 570] width 141 height 37
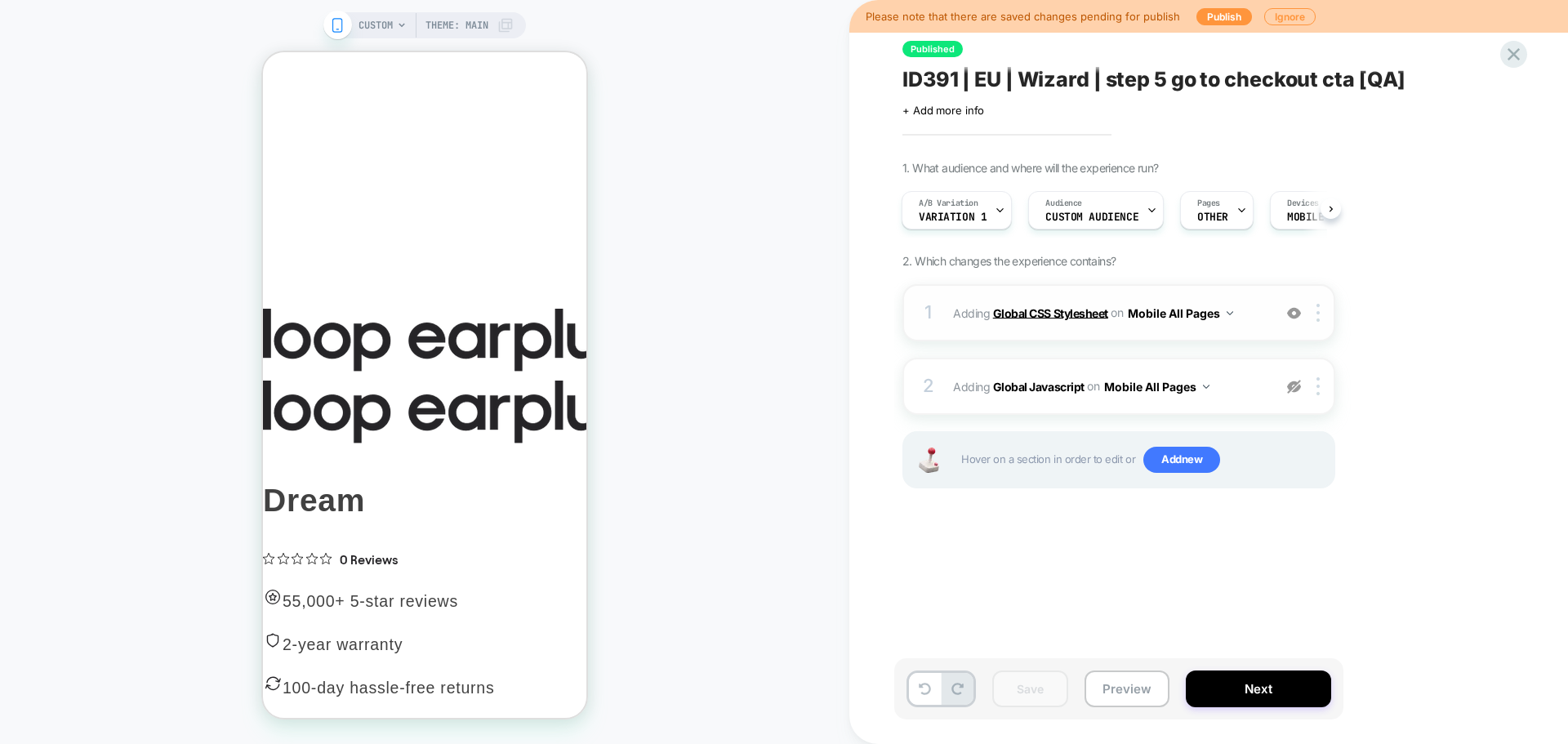
click at [1089, 316] on b "Global CSS Stylesheet" at bounding box center [1050, 312] width 115 height 14
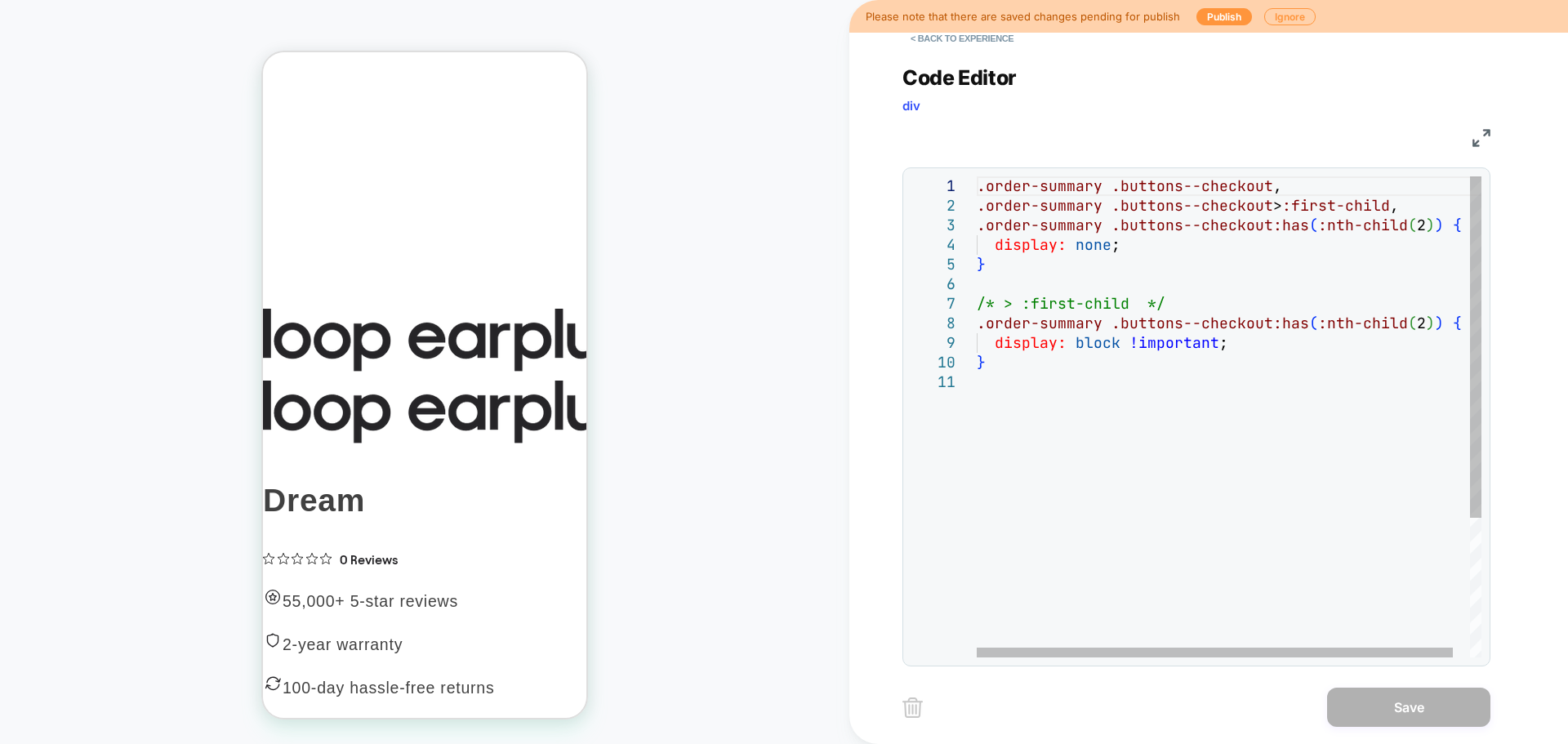
click at [1129, 261] on div ".order-summary .buttons--checkout , .order-summary .buttons--checkout > :first-…" at bounding box center [1239, 515] width 523 height 677
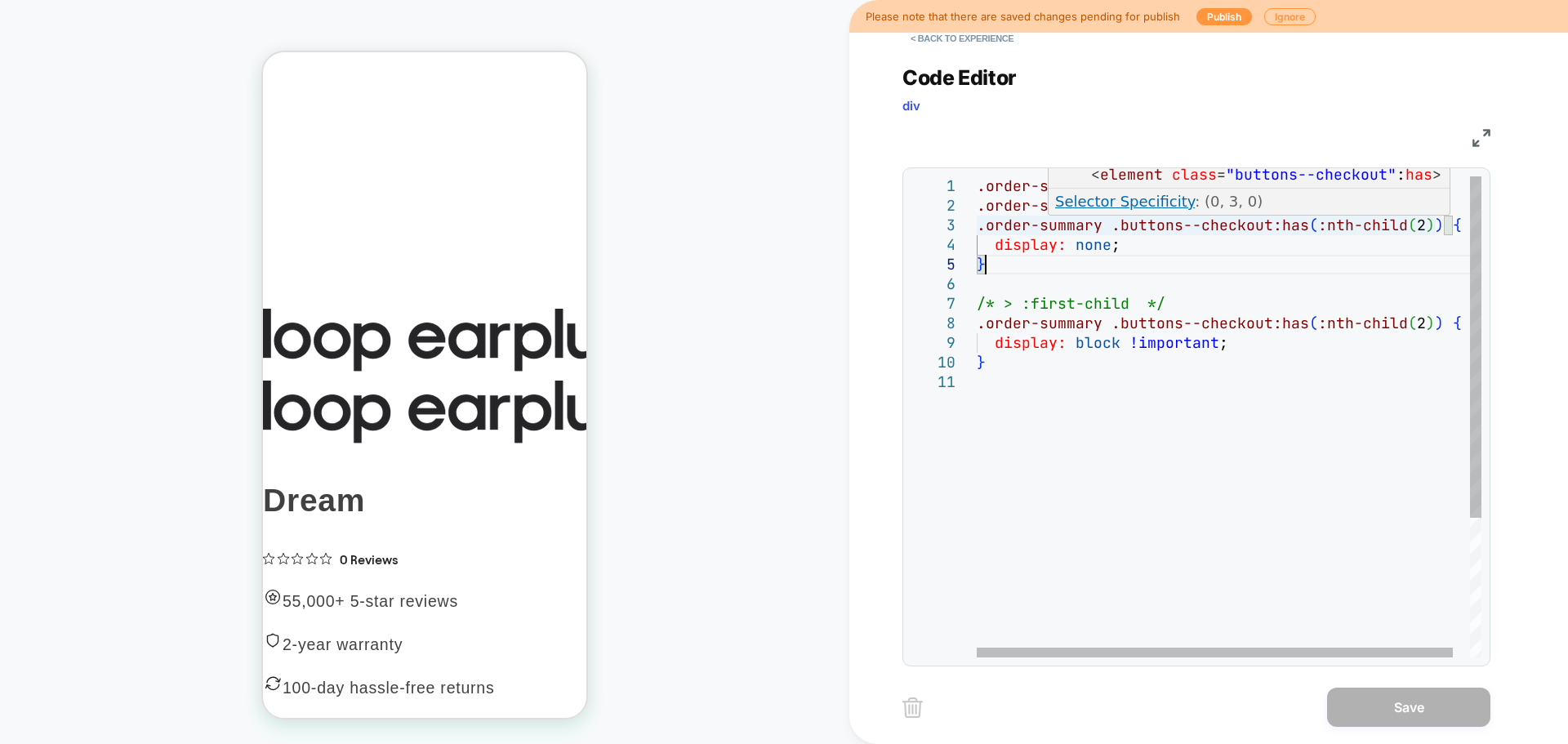
click at [1443, 222] on div ".order-summary .buttons--checkout , .order-summary .buttons--checkout > :first-…" at bounding box center [1239, 515] width 523 height 677
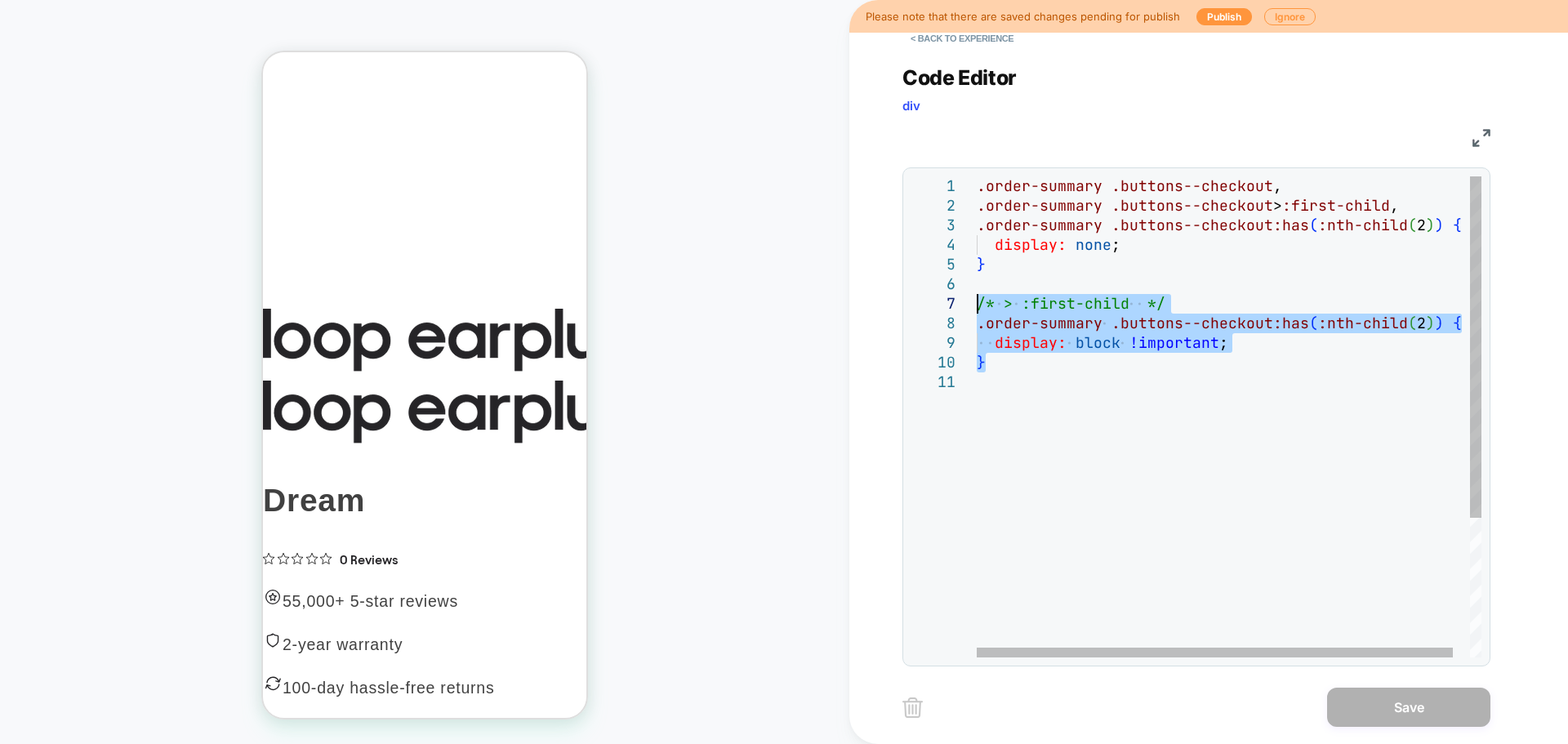
drag, startPoint x: 1000, startPoint y: 367, endPoint x: 971, endPoint y: 308, distance: 65.7
click at [977, 308] on div ".order-summary .buttons--checkout , .order-summary .buttons--checkout > :first-…" at bounding box center [1239, 515] width 523 height 677
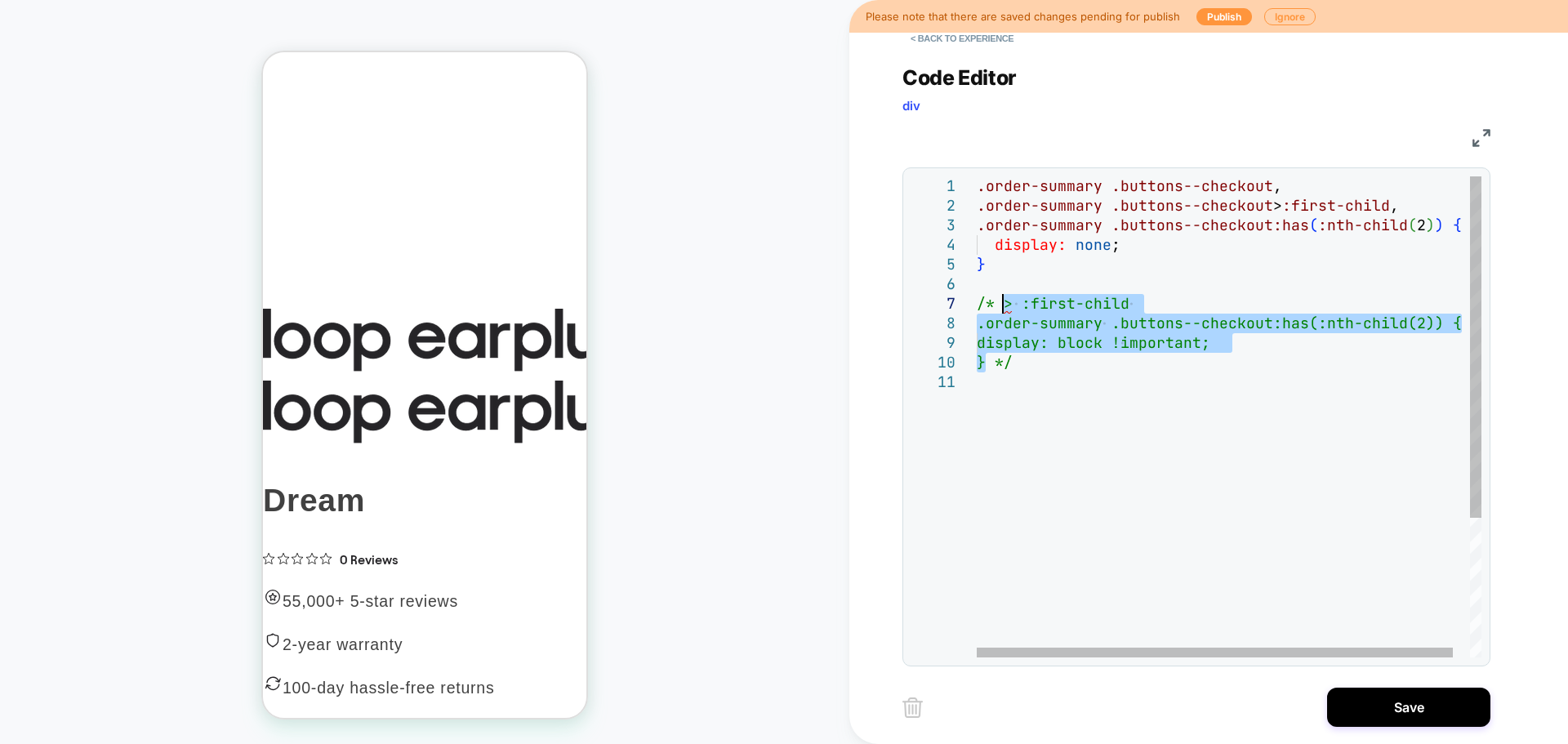
type textarea "**********"
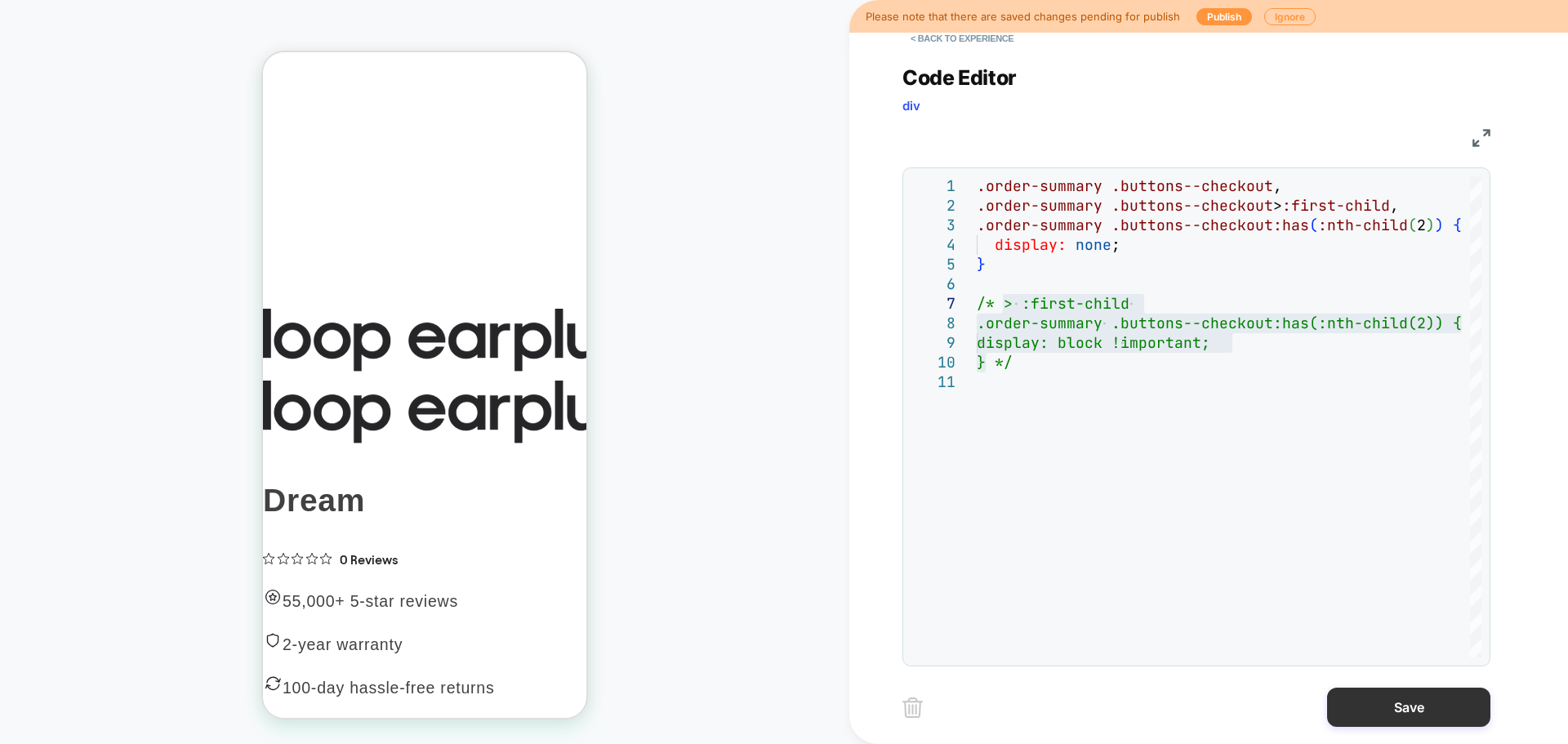
click at [1448, 702] on button "Save" at bounding box center [1409, 706] width 164 height 40
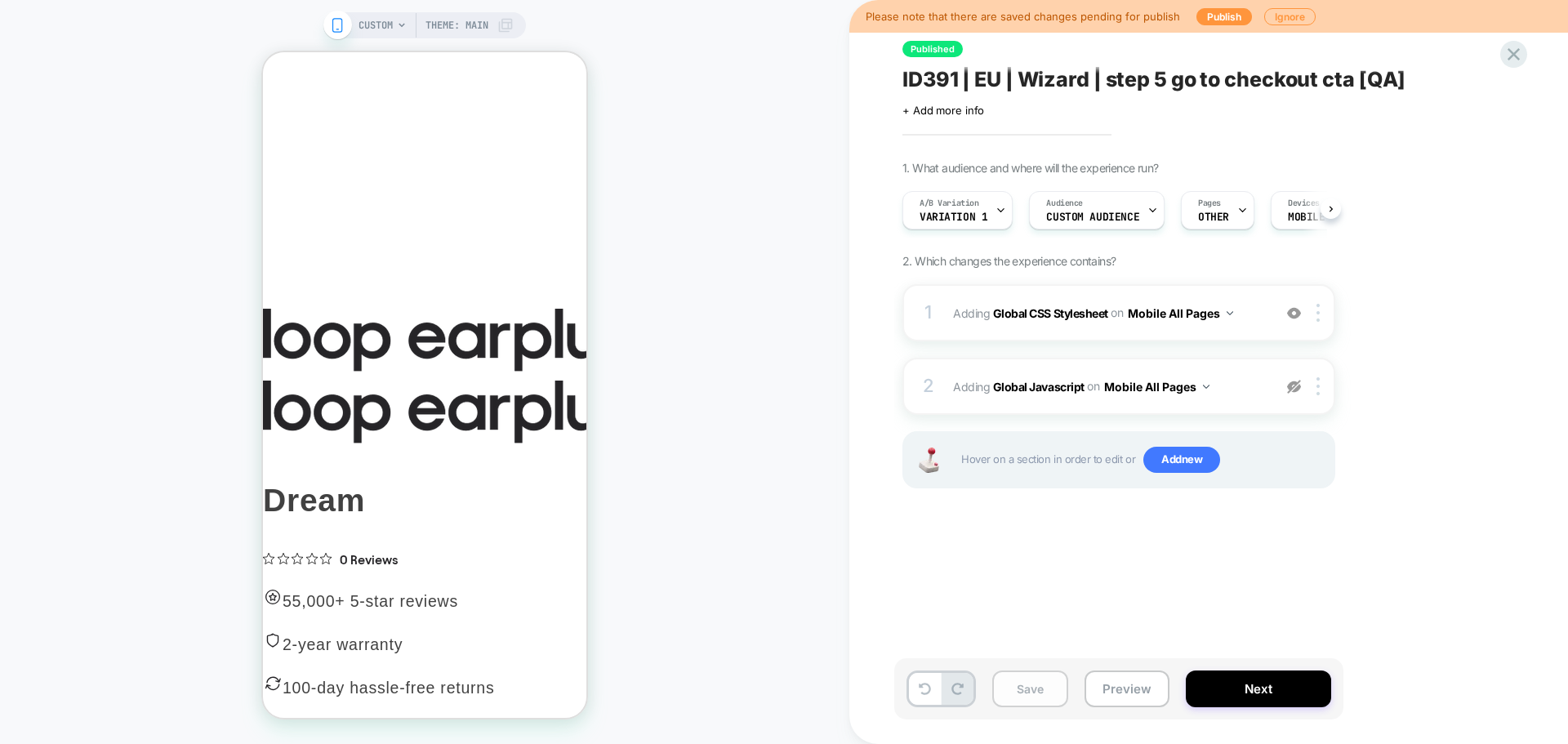
scroll to position [0, 1]
click at [1049, 675] on button "Save" at bounding box center [1030, 689] width 76 height 37
click at [1134, 691] on button "Preview" at bounding box center [1127, 689] width 85 height 37
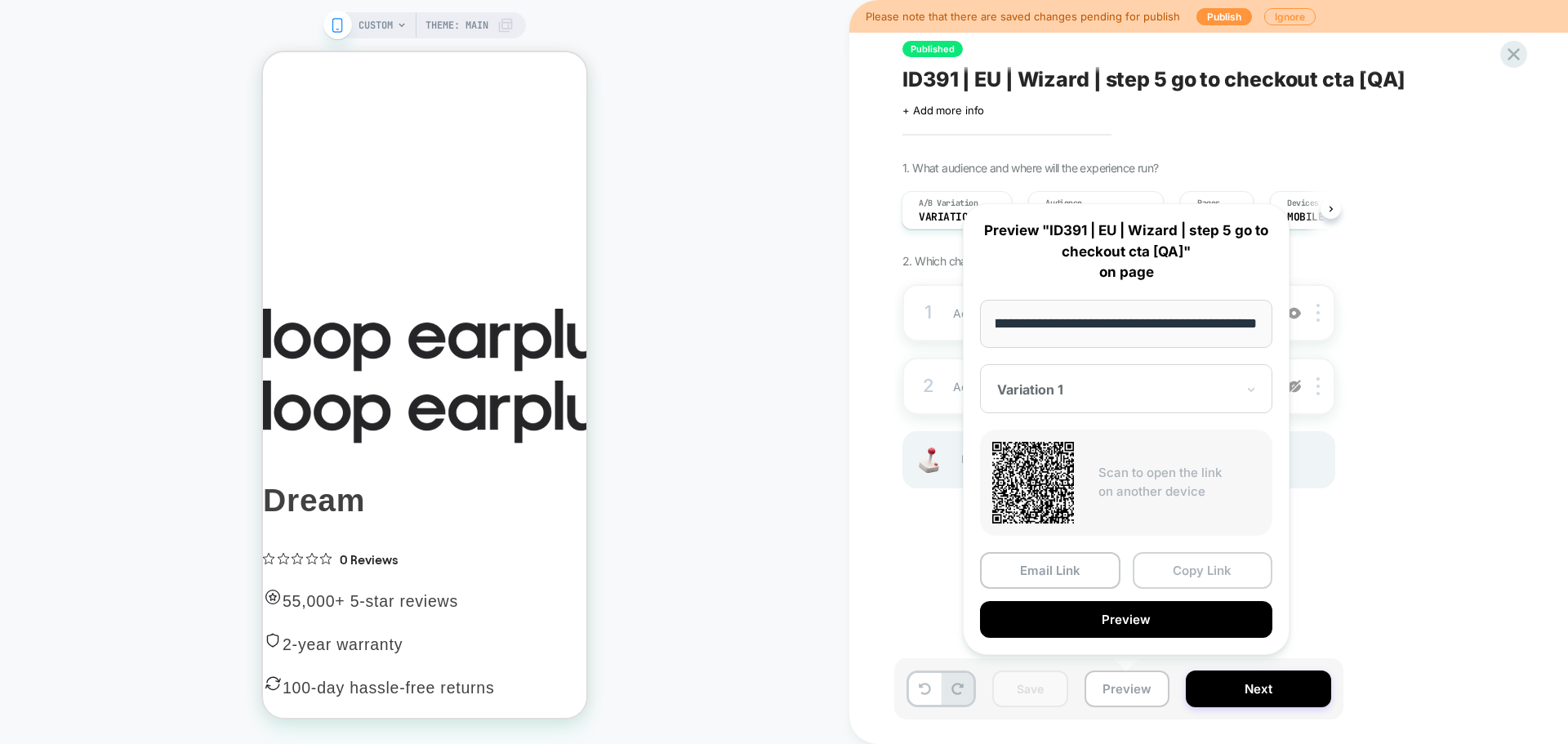
scroll to position [0, 0]
click at [1199, 570] on button "Copy Link" at bounding box center [1203, 570] width 141 height 37
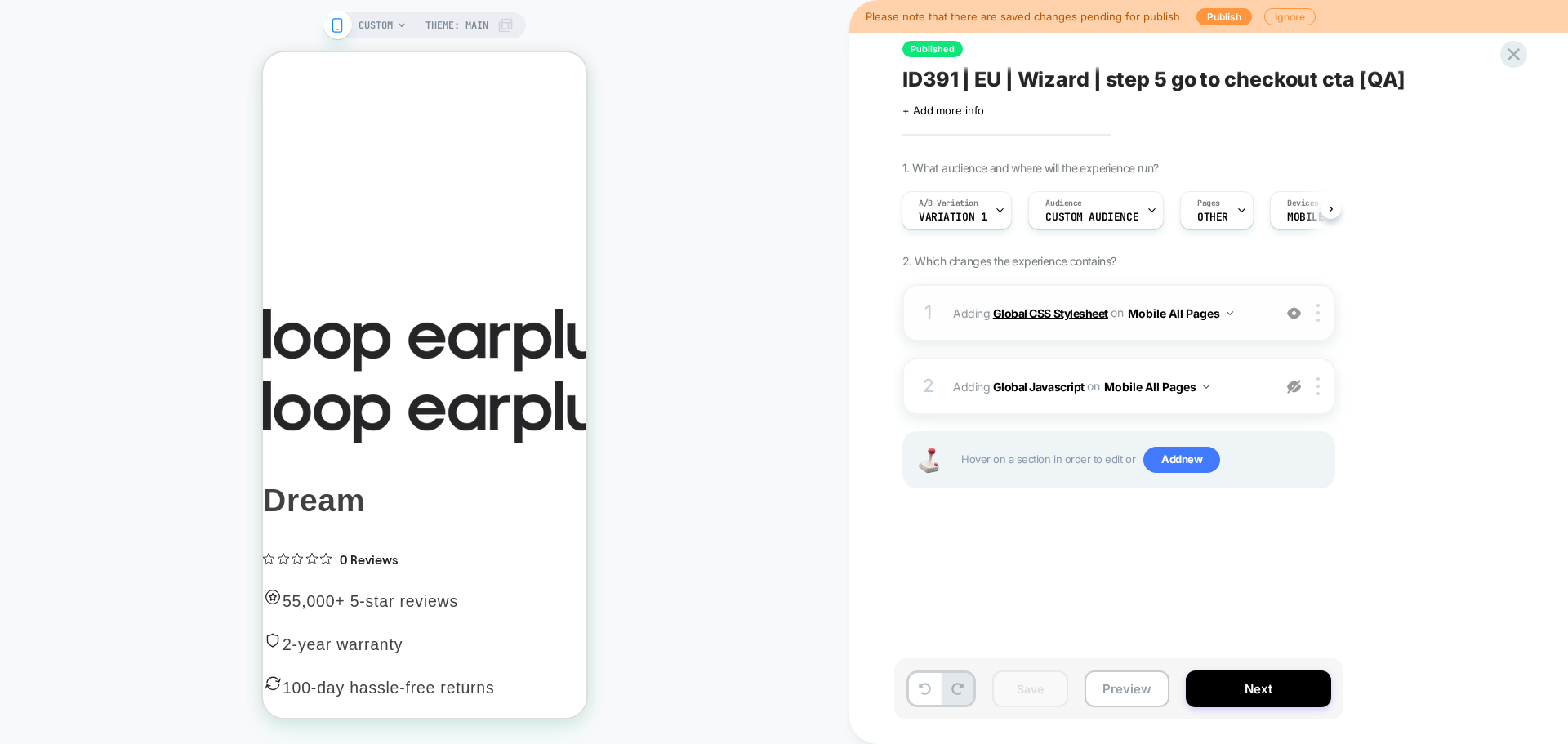
click at [1058, 309] on b "Global CSS Stylesheet" at bounding box center [1050, 312] width 115 height 14
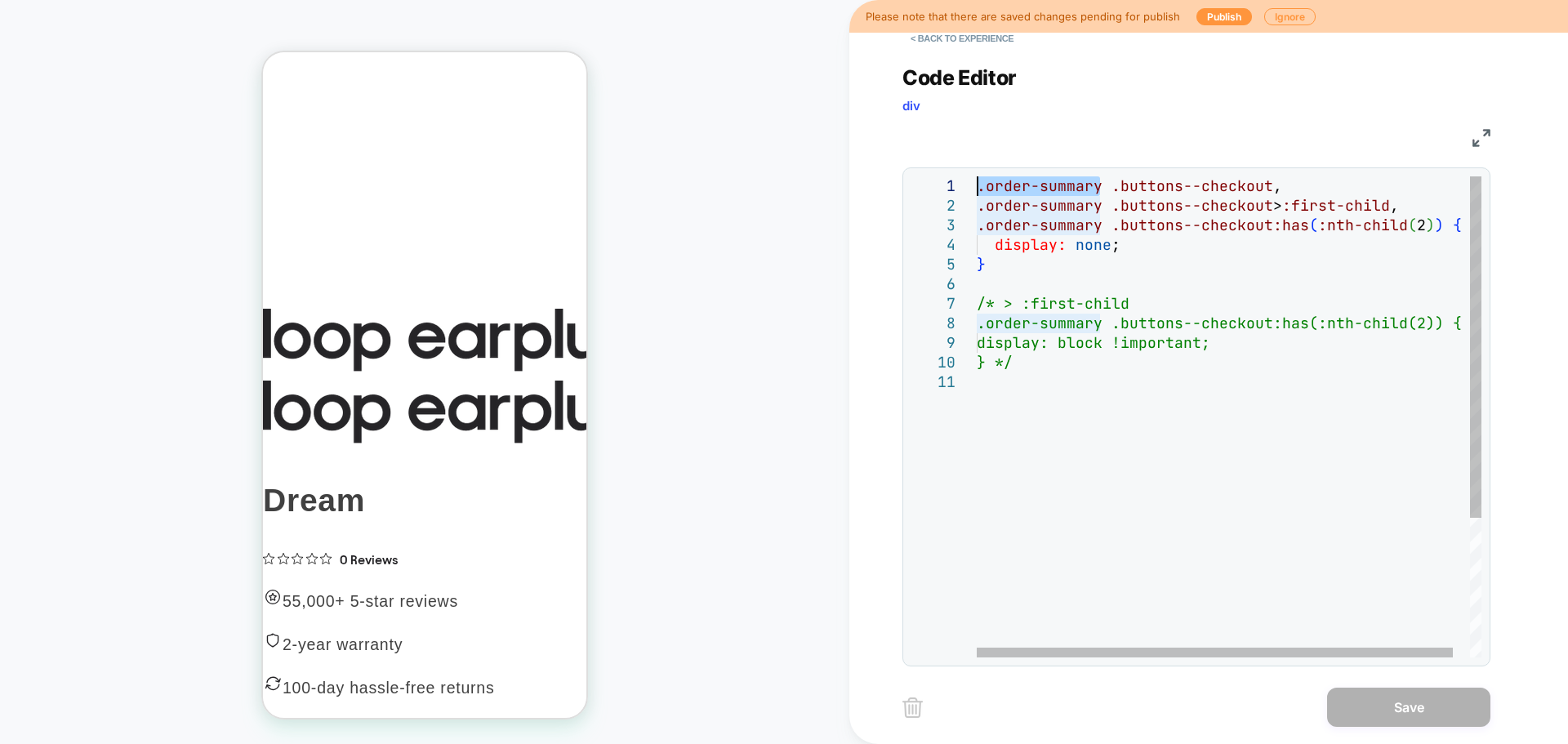
drag, startPoint x: 1102, startPoint y: 189, endPoint x: 941, endPoint y: 185, distance: 161.0
click at [977, 185] on div ".order-summary .buttons--checkout , .order-summary .buttons--checkout > :first-…" at bounding box center [1239, 515] width 523 height 677
click at [1020, 406] on div ".order-summary .buttons--checkout , .order-summary .buttons--checkout > :first-…" at bounding box center [1239, 515] width 523 height 677
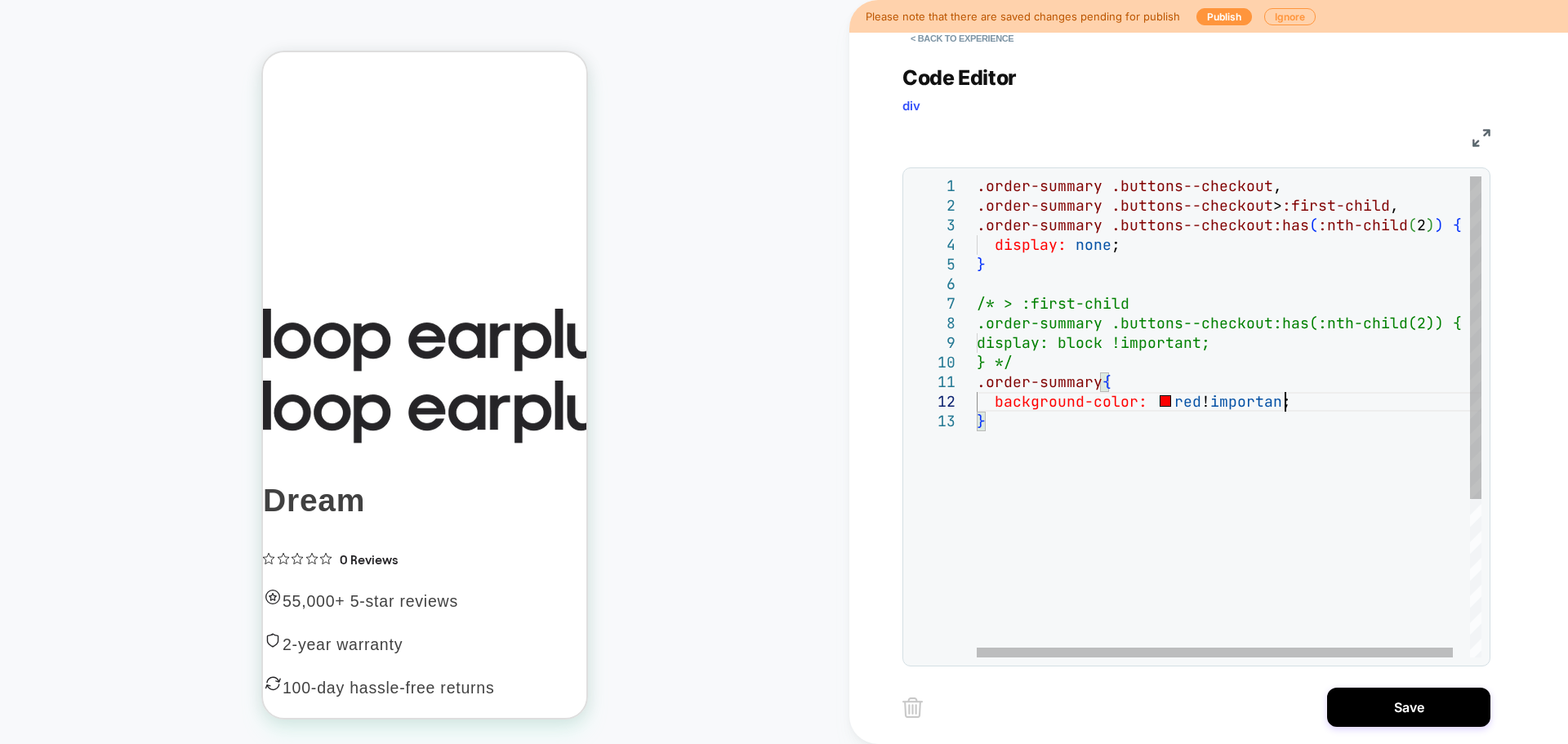
scroll to position [19, 300]
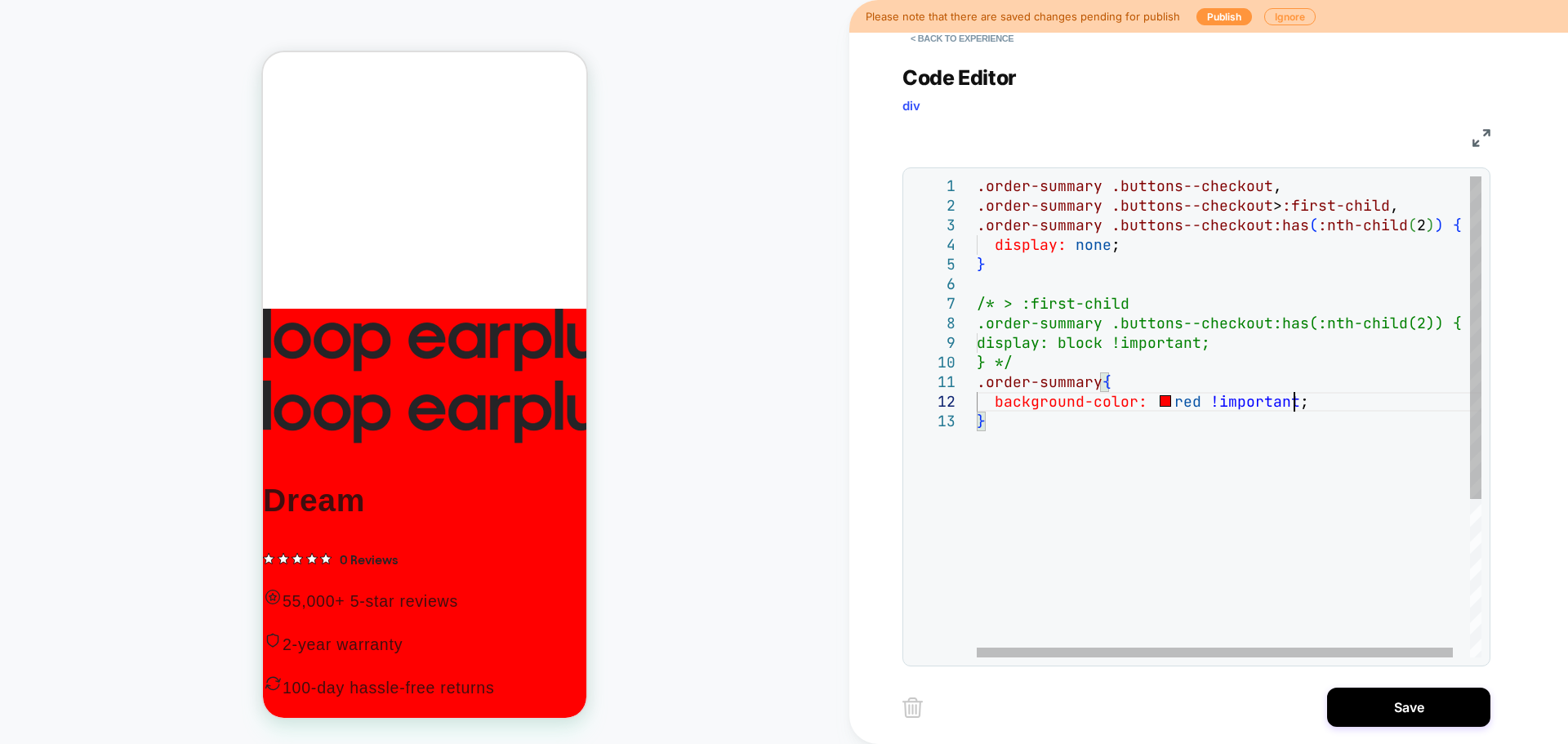
type textarea "**********"
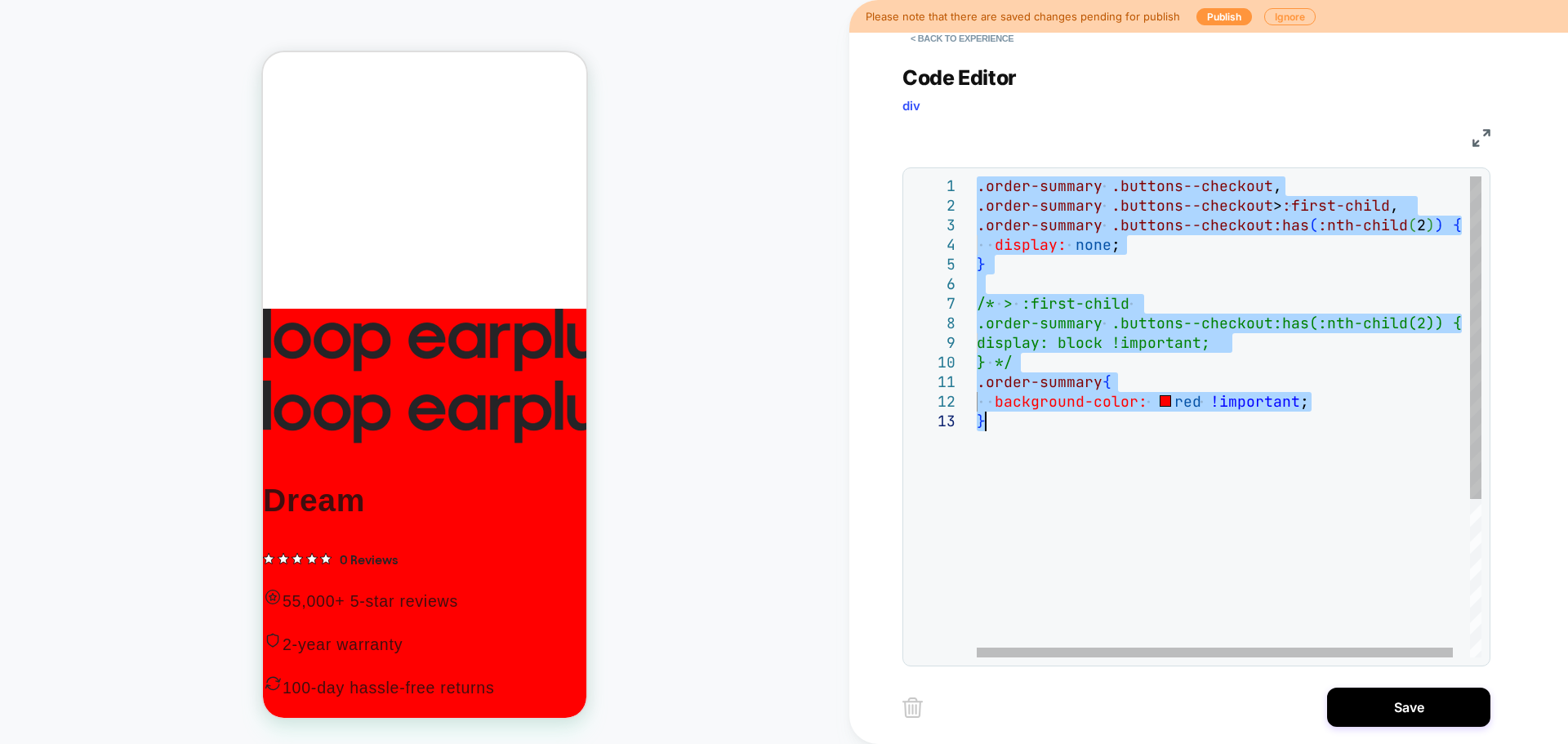
scroll to position [18, 0]
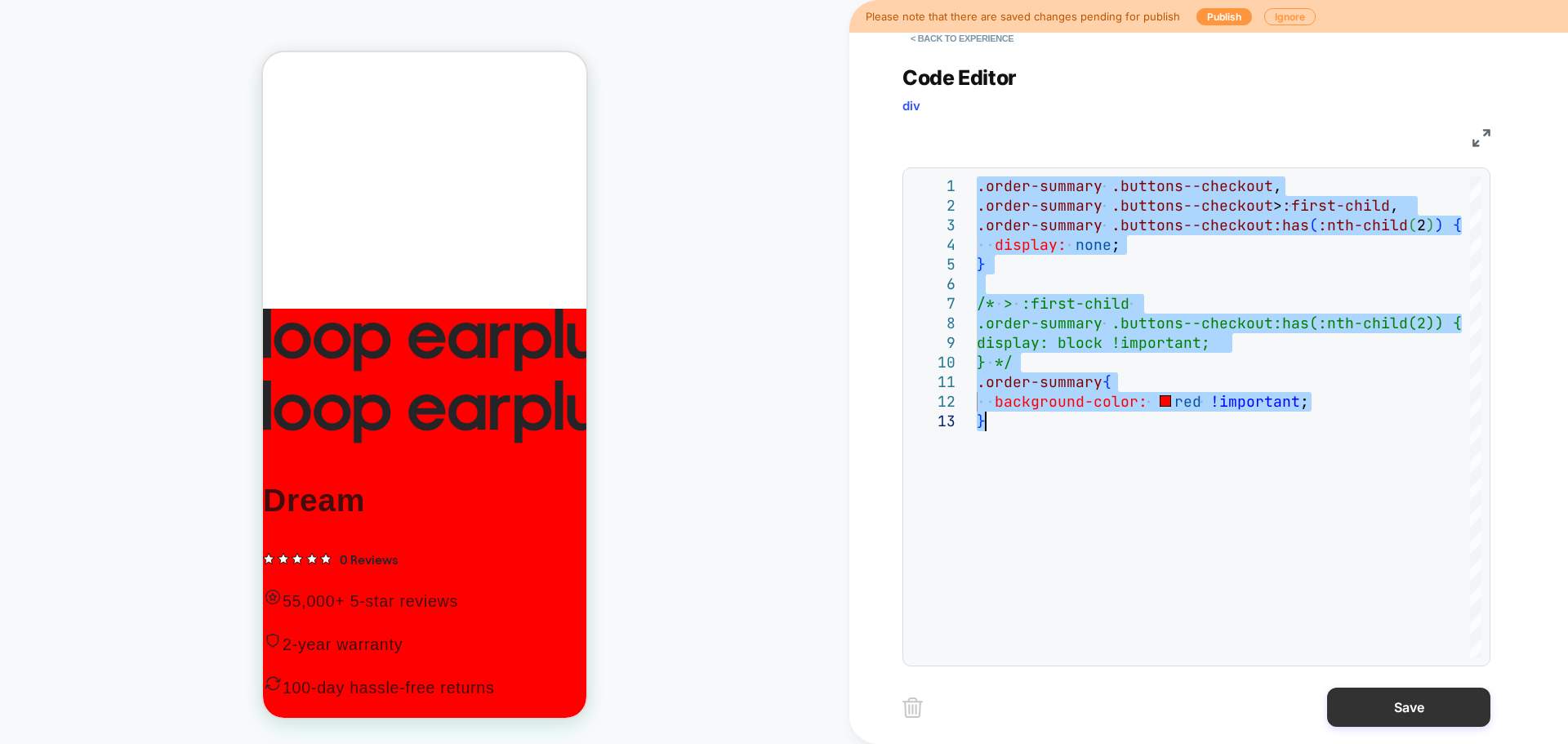
type textarea "**********"
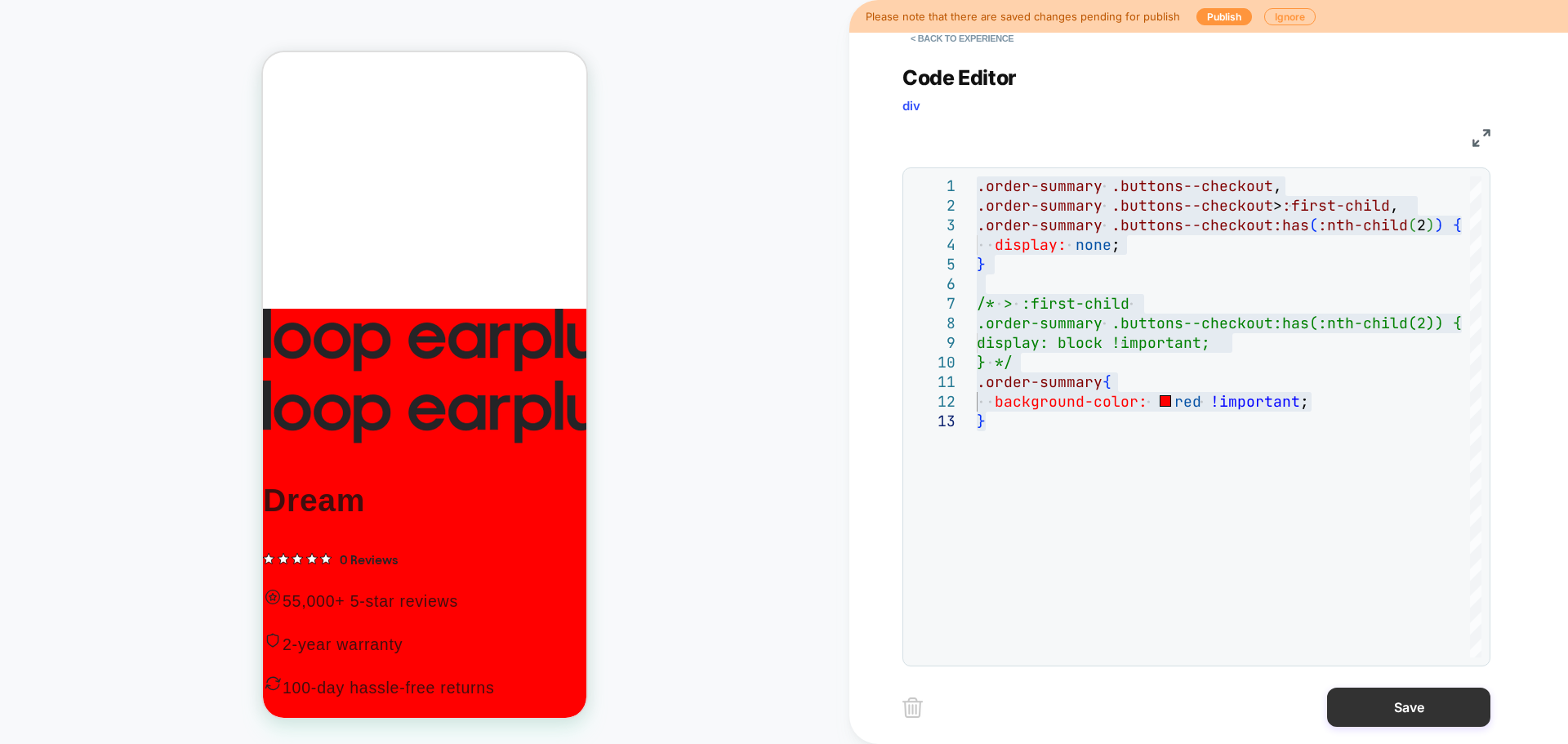
click at [1430, 722] on button "Save" at bounding box center [1409, 706] width 164 height 40
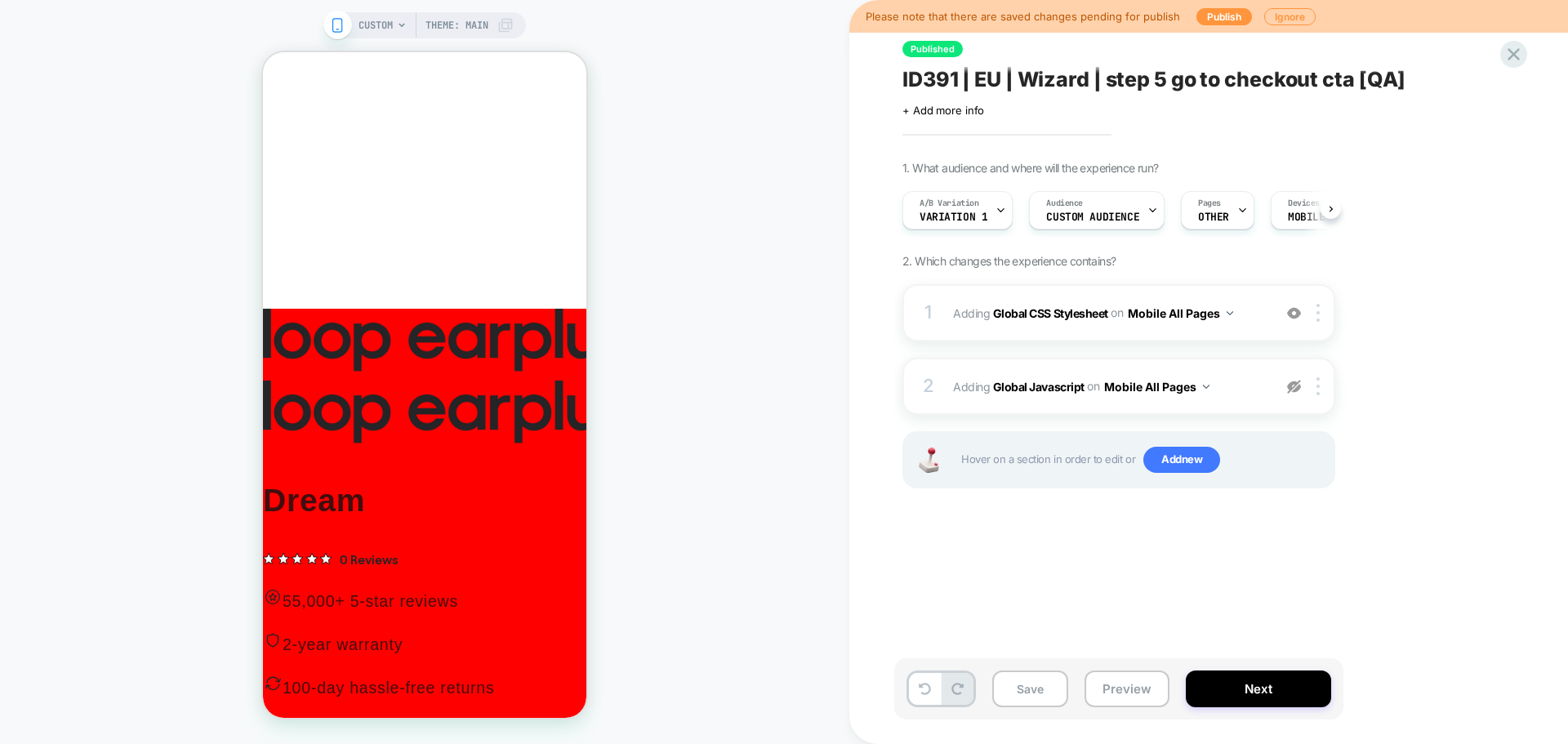
scroll to position [0, 1]
click at [1296, 384] on img at bounding box center [1294, 386] width 14 height 14
click at [1038, 393] on b "Global Javascript" at bounding box center [1038, 385] width 91 height 14
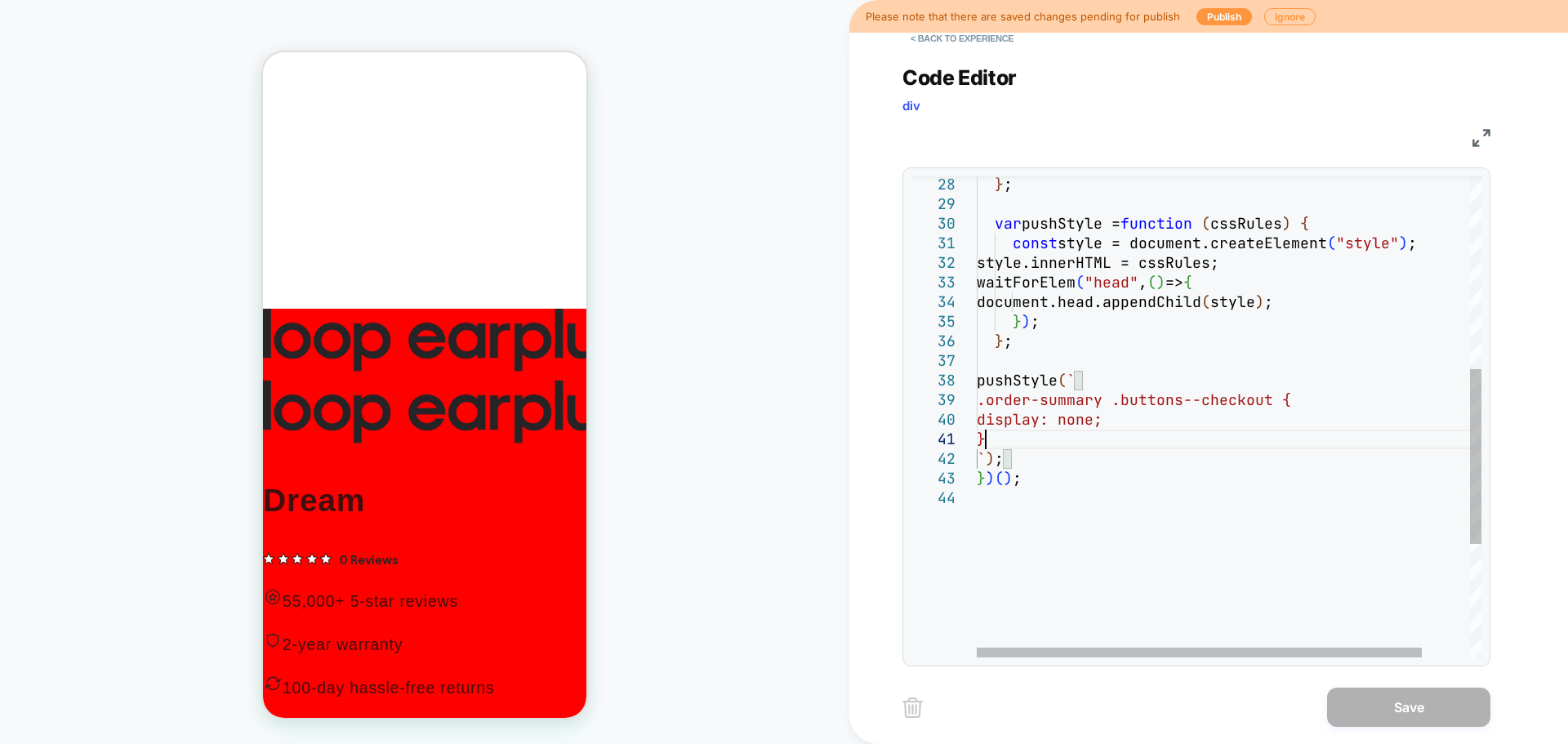
scroll to position [0, 0]
drag, startPoint x: 1014, startPoint y: 439, endPoint x: 924, endPoint y: 401, distance: 97.7
click at [977, 401] on div "} ; pushStyle ( ` .order-summary .buttons--checkout { display: none; } ` ) ; } …" at bounding box center [1256, 307] width 559 height 1323
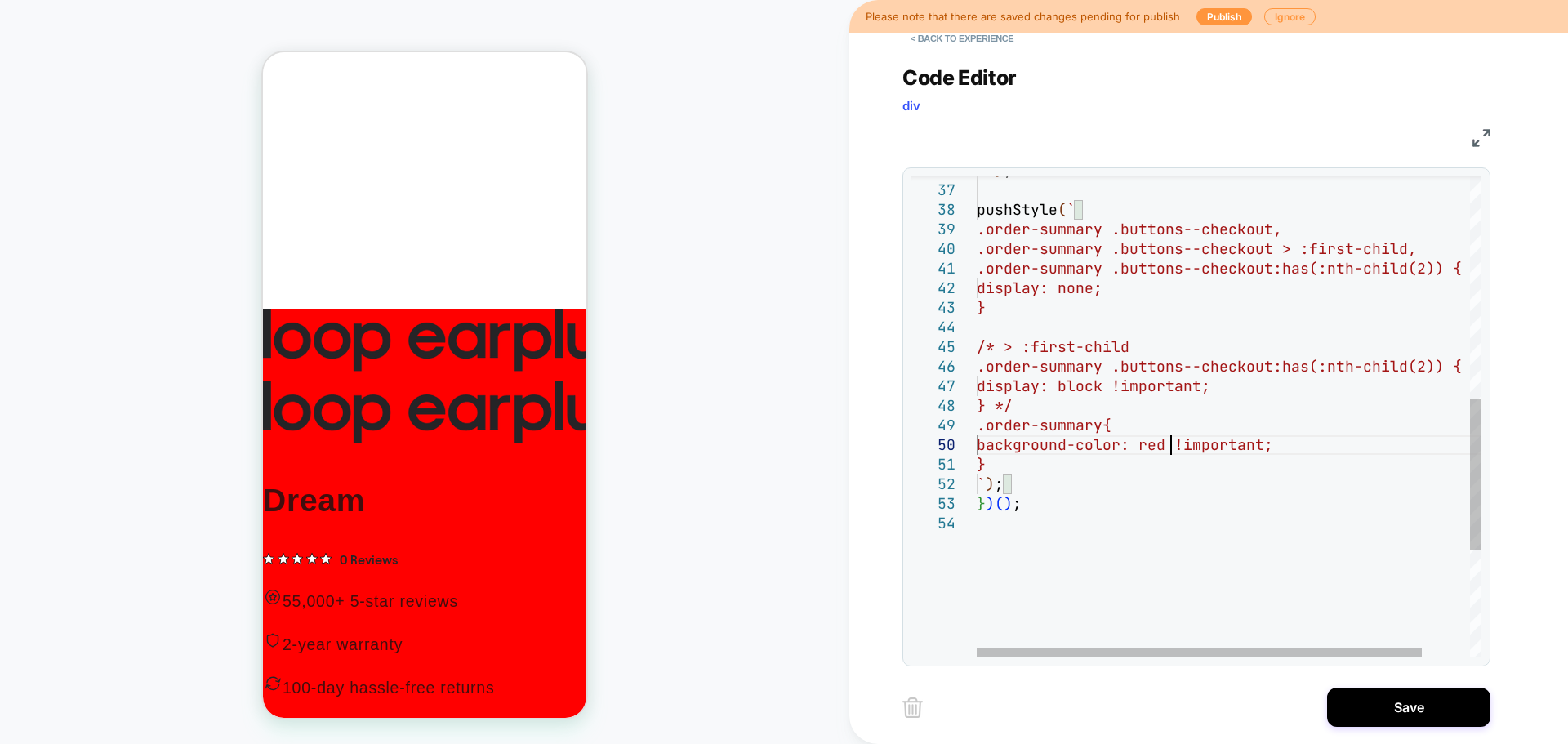
click at [1171, 446] on div "} ; pushStyle ( ` .order-summary .buttons--checkout, .order-summary .buttons--c…" at bounding box center [1256, 235] width 559 height 1519
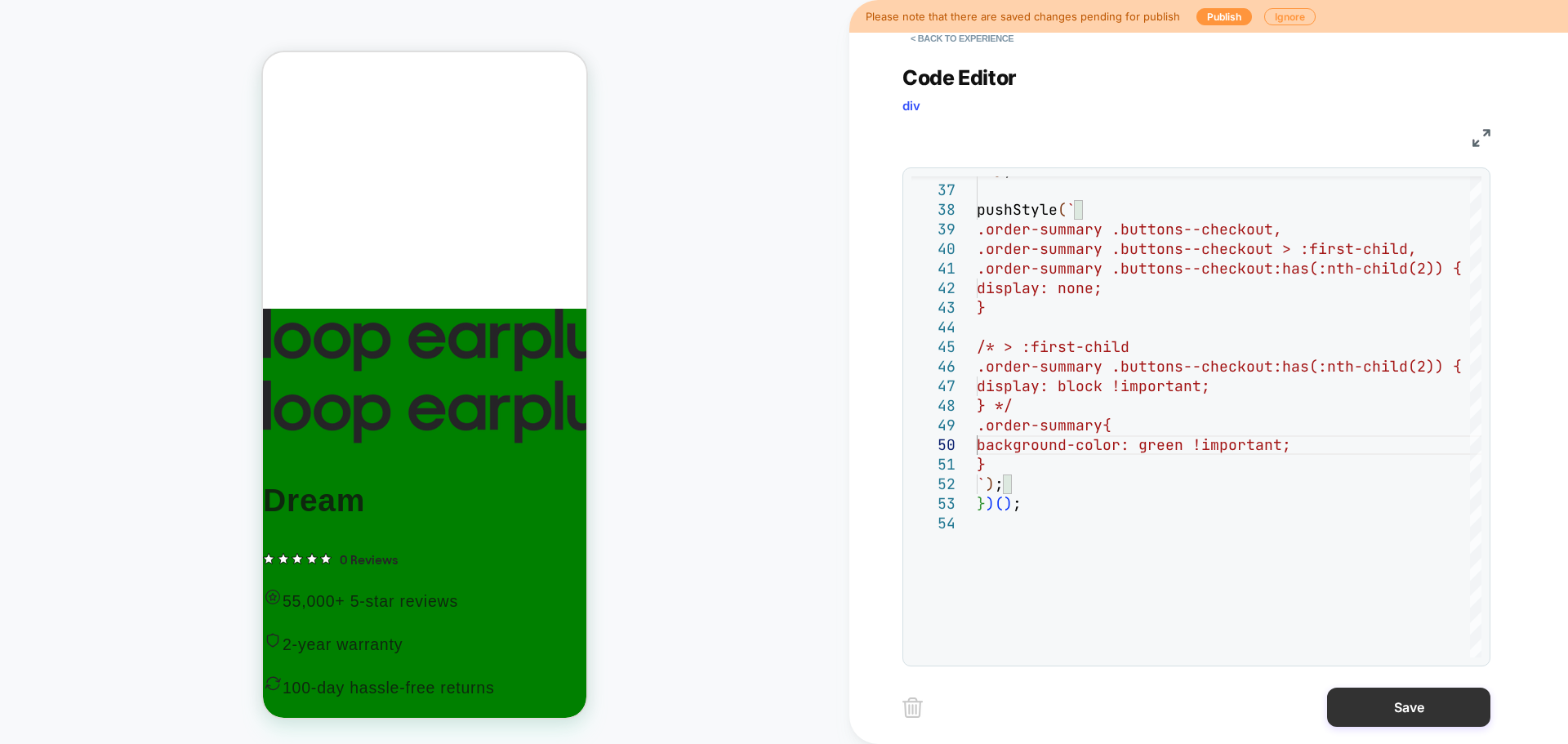
type textarea "**********"
click at [1438, 709] on button "Save" at bounding box center [1409, 706] width 164 height 40
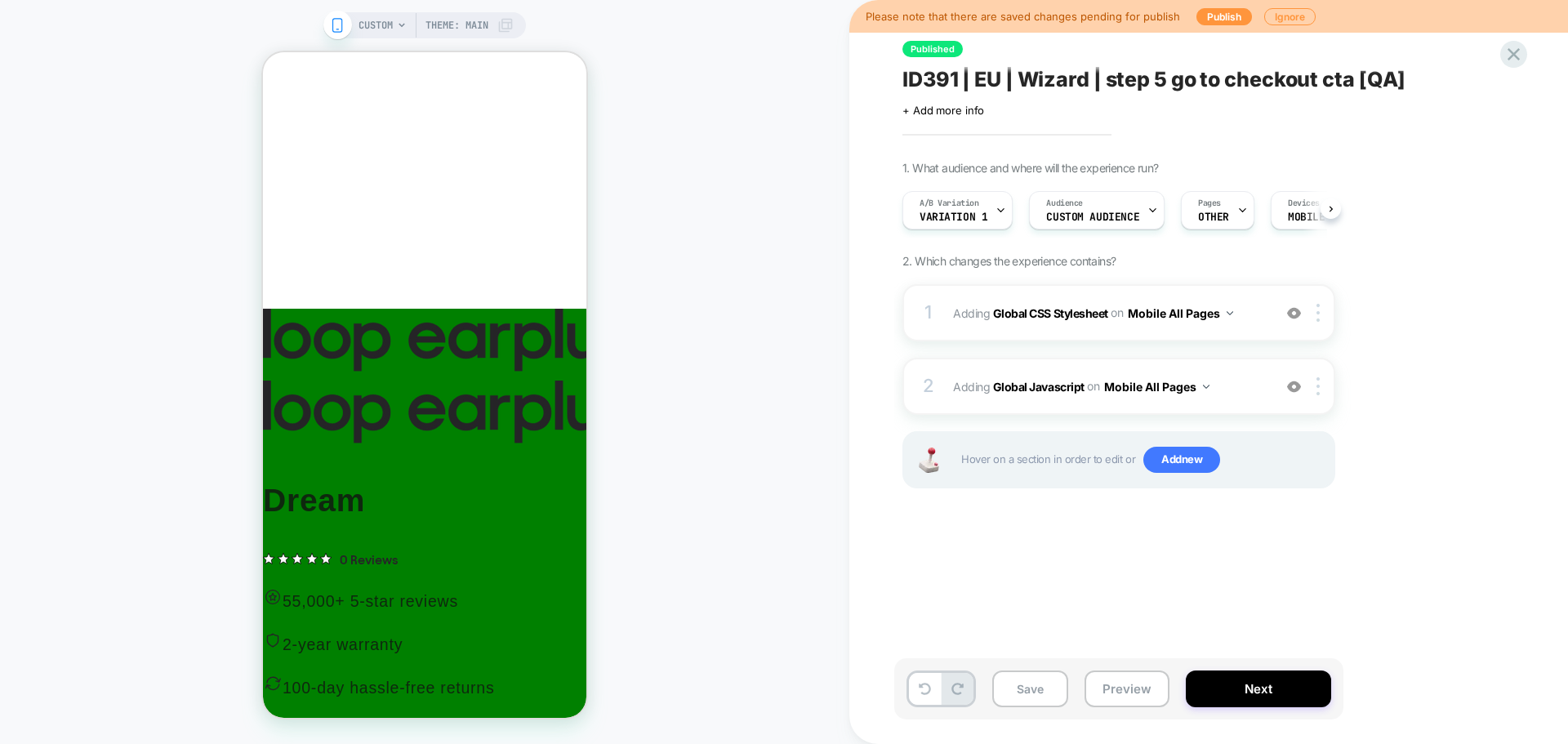
scroll to position [0, 1]
click at [1029, 685] on button "Save" at bounding box center [1030, 689] width 76 height 37
click at [1123, 665] on div "Save Preview Next" at bounding box center [1119, 688] width 449 height 62
click at [1123, 669] on div "Save Preview Next" at bounding box center [1119, 688] width 449 height 62
click at [1124, 693] on button "Preview" at bounding box center [1127, 689] width 85 height 37
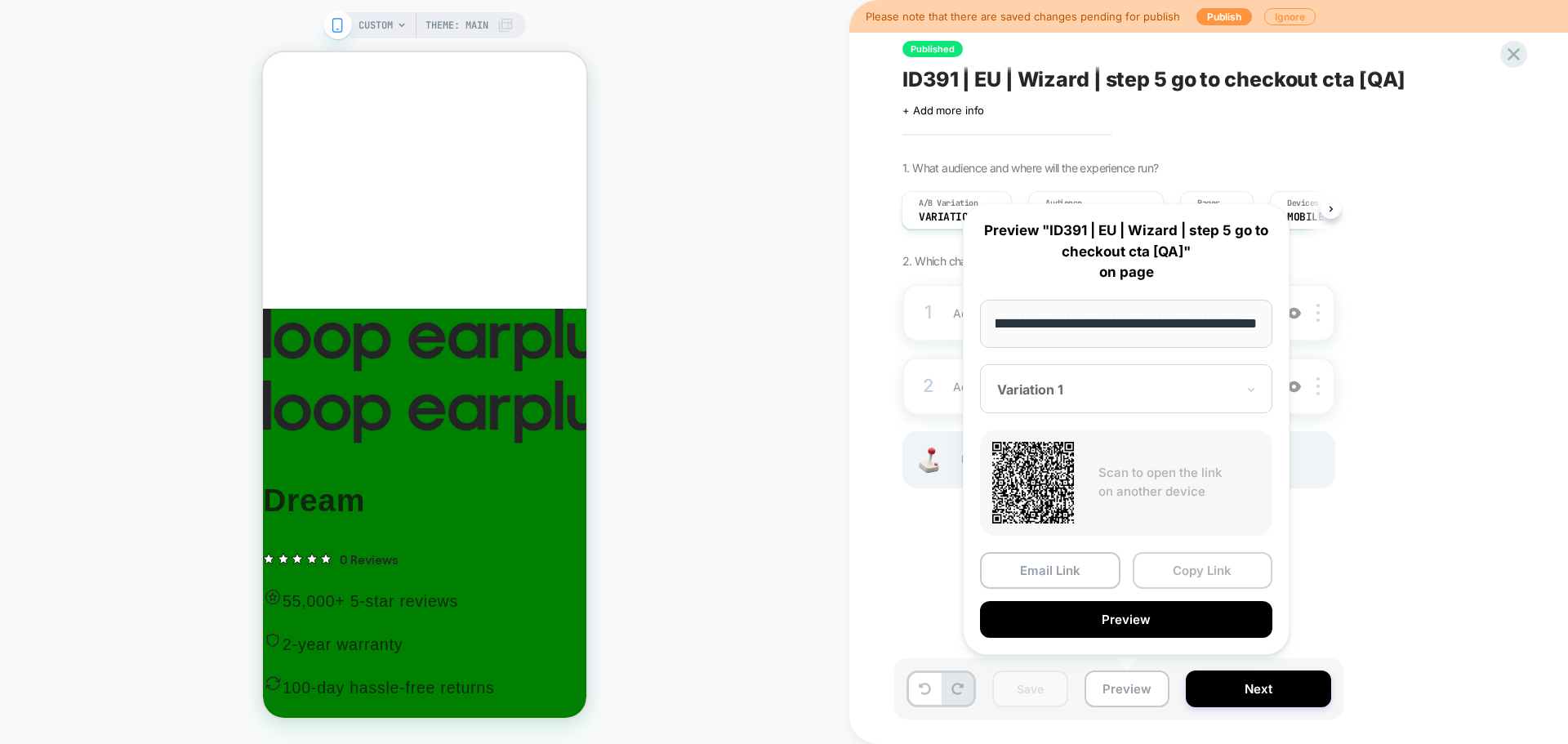
scroll to position [0, 0]
click at [1190, 567] on button "Copy Link" at bounding box center [1203, 570] width 141 height 37
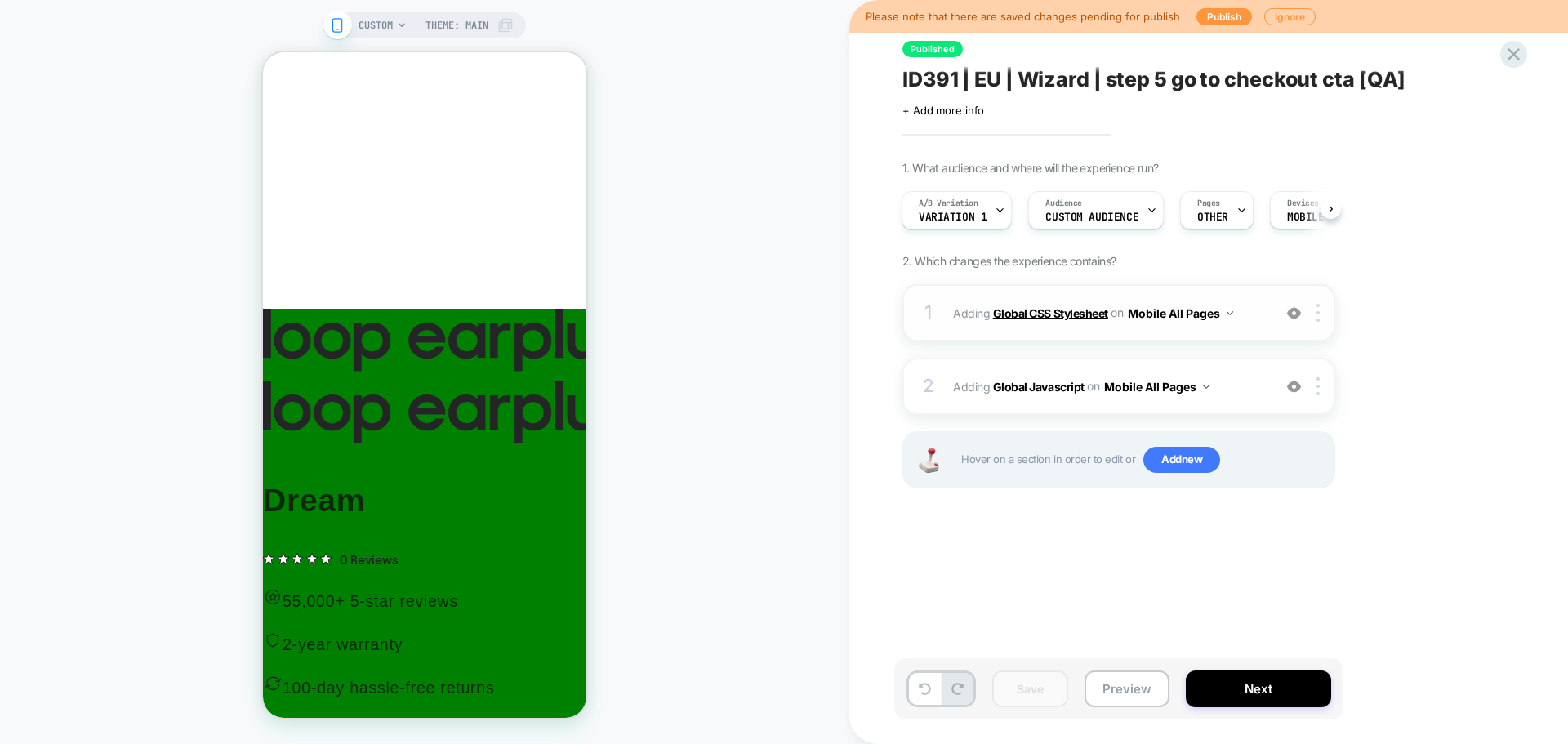
click at [1065, 312] on b "Global CSS Stylesheet" at bounding box center [1050, 312] width 115 height 14
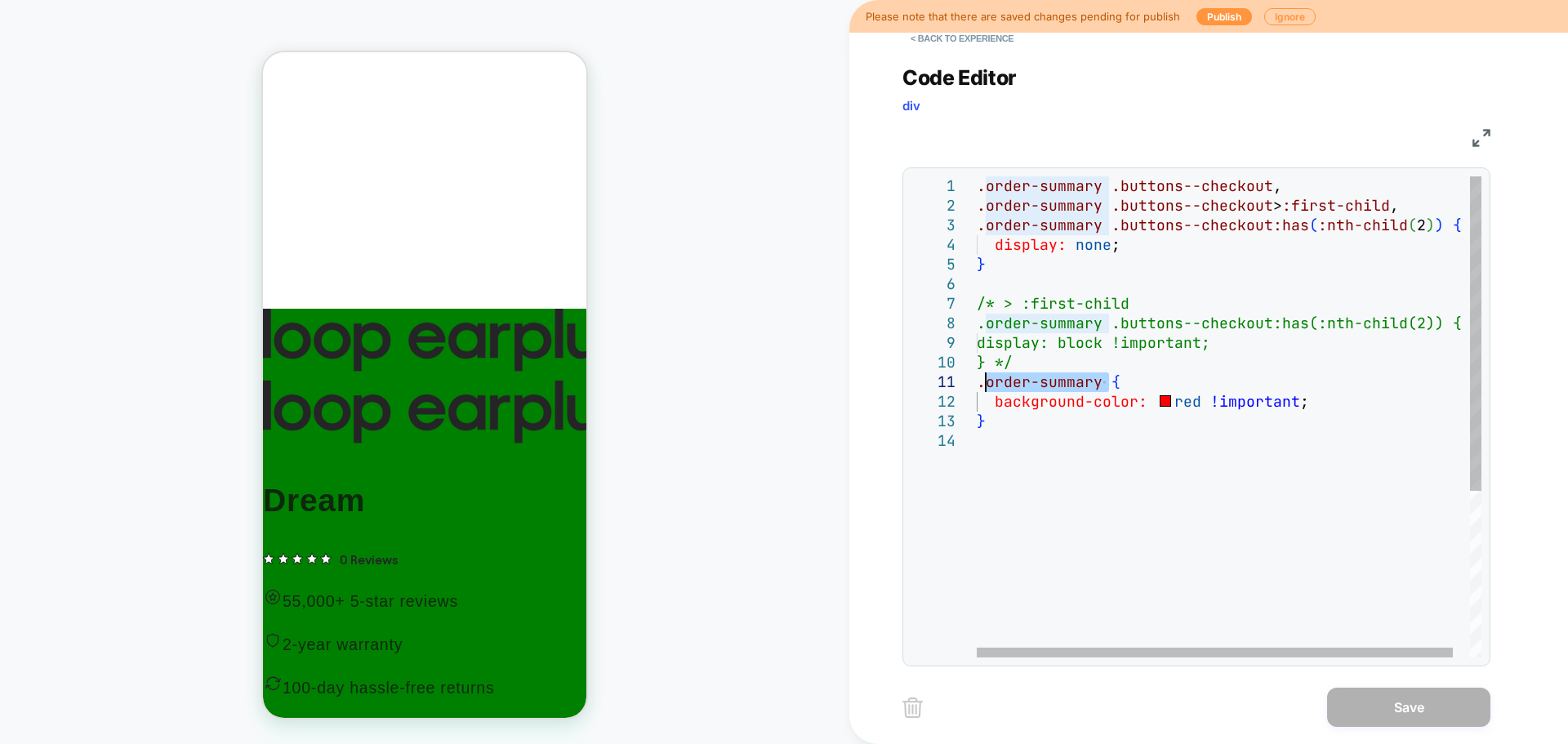
drag, startPoint x: 1105, startPoint y: 382, endPoint x: 986, endPoint y: 385, distance: 119.0
click at [986, 385] on div ".order-summary .buttons--checkout , .order-summary .buttons--checkout > :first-…" at bounding box center [1239, 544] width 523 height 736
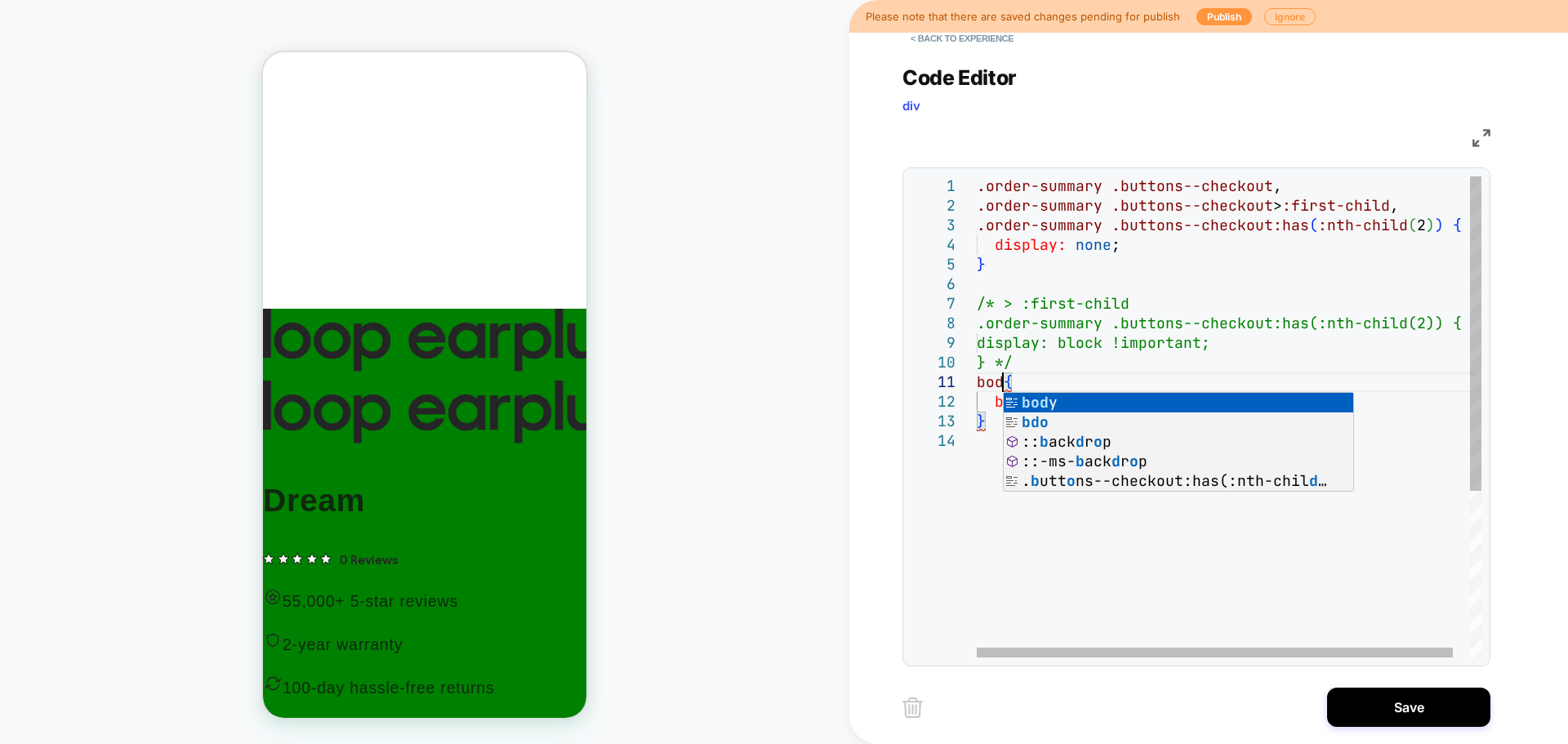
scroll to position [0, 35]
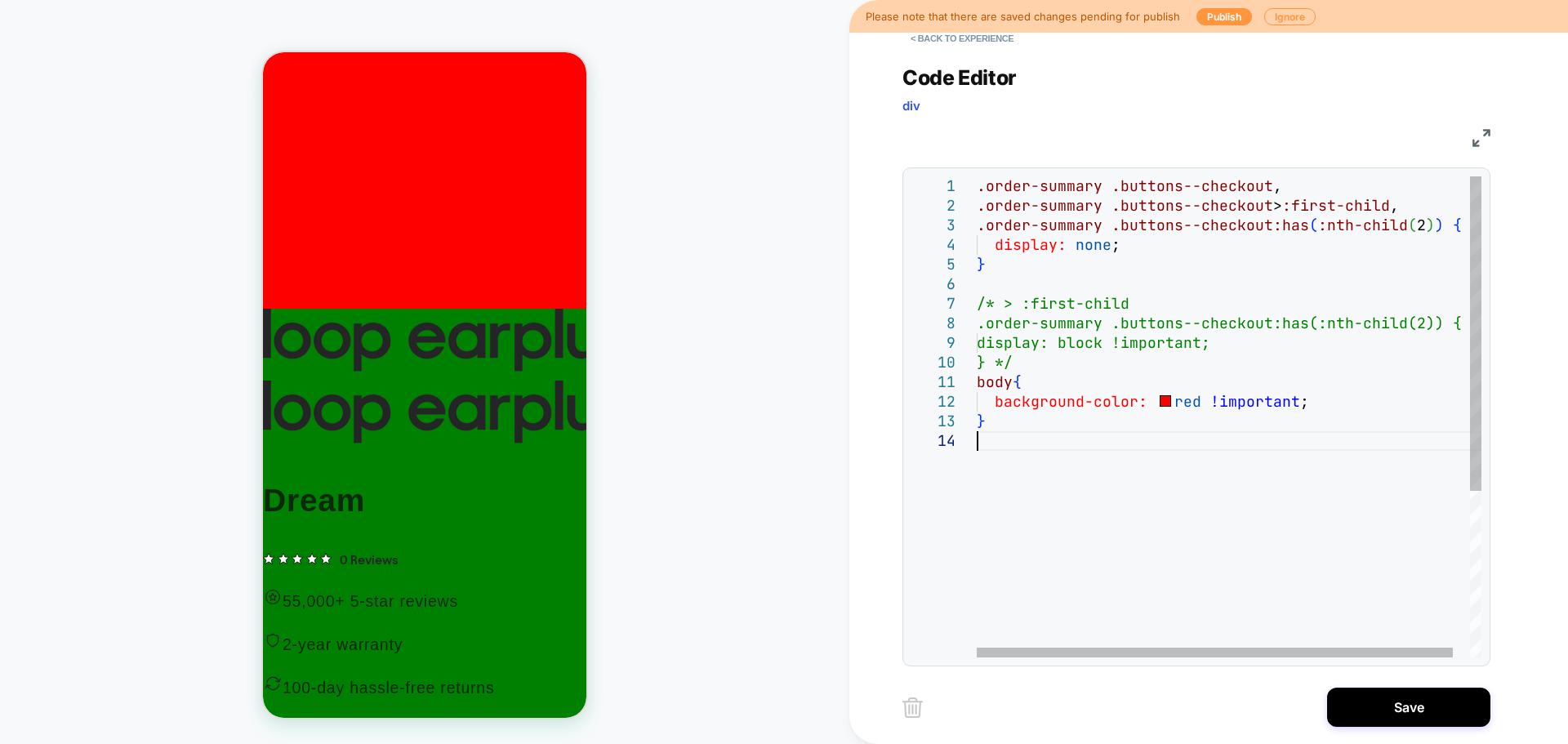
click at [1105, 433] on div ".order-summary .buttons--checkout , .order-summary .buttons--checkout > :first-…" at bounding box center [1239, 544] width 523 height 736
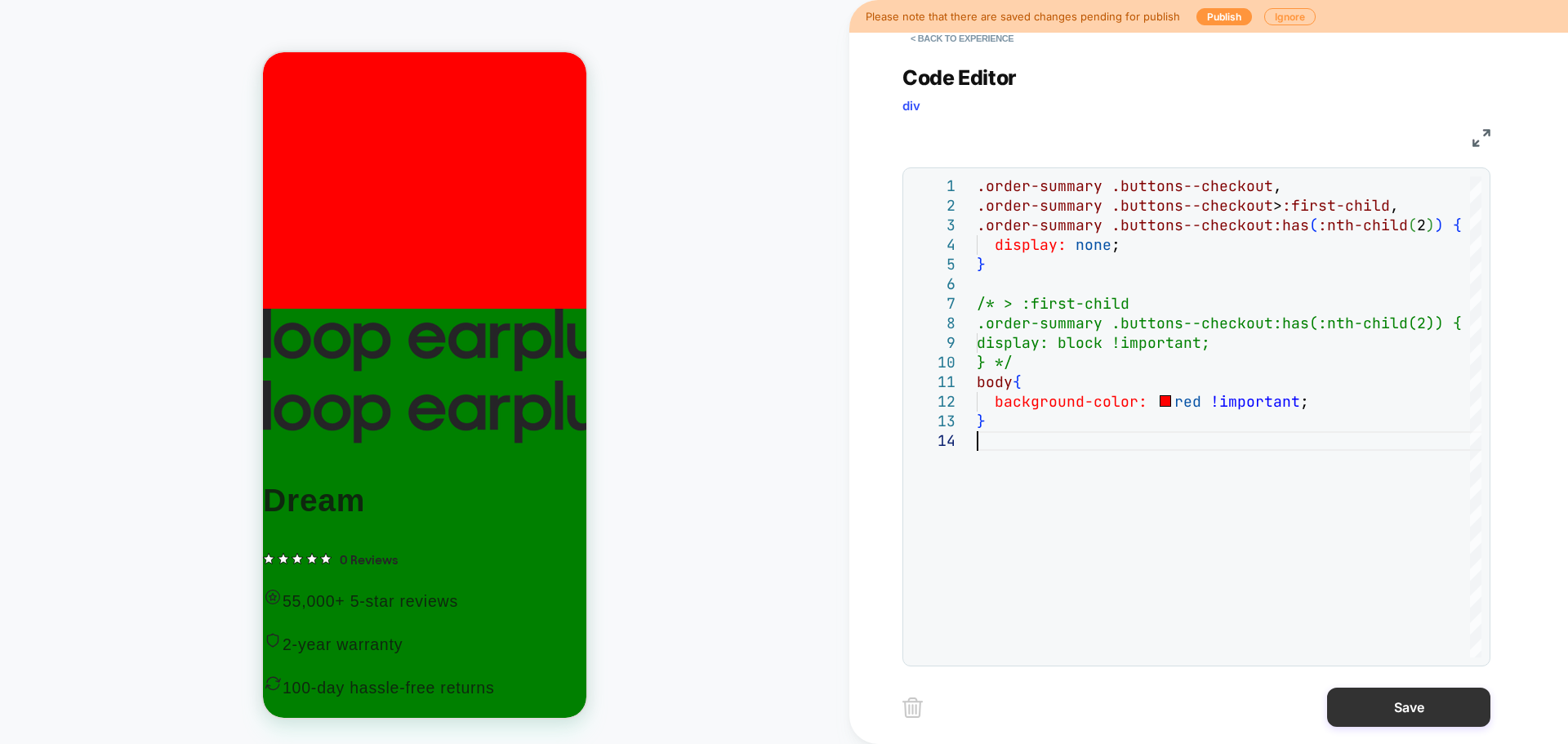
type textarea "**********"
click at [1417, 704] on button "Save" at bounding box center [1409, 706] width 164 height 40
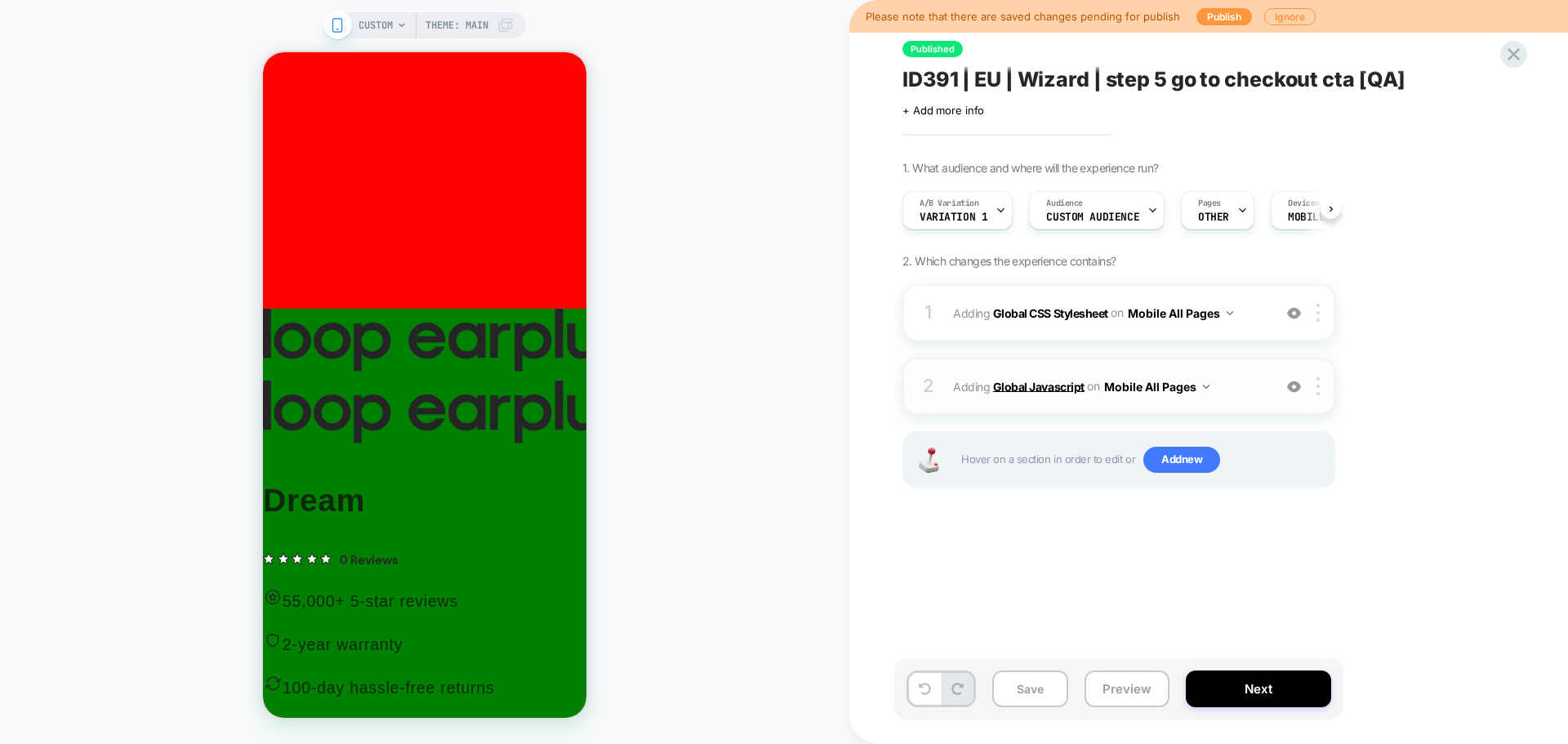
scroll to position [0, 1]
click at [1060, 382] on b "Global Javascript" at bounding box center [1038, 385] width 91 height 14
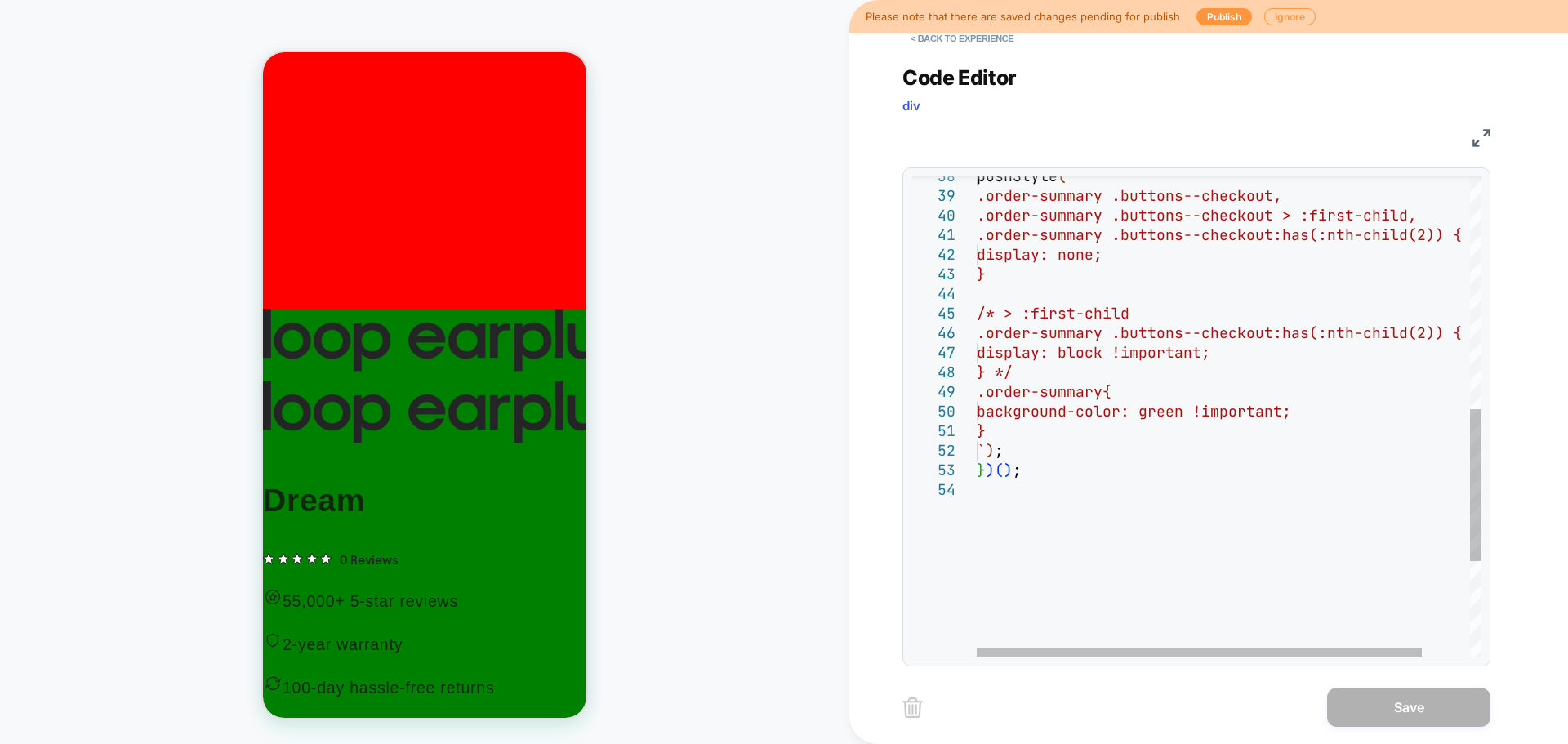
click at [1059, 393] on div "pushStyle ( ` .order-summary .buttons--checkout, .order-summary .buttons--check…" at bounding box center [1256, 201] width 559 height 1519
drag, startPoint x: 1102, startPoint y: 392, endPoint x: 970, endPoint y: 392, distance: 132.0
click at [977, 392] on div "pushStyle ( ` .order-summary .buttons--checkout, .order-summary .buttons--check…" at bounding box center [1256, 201] width 559 height 1519
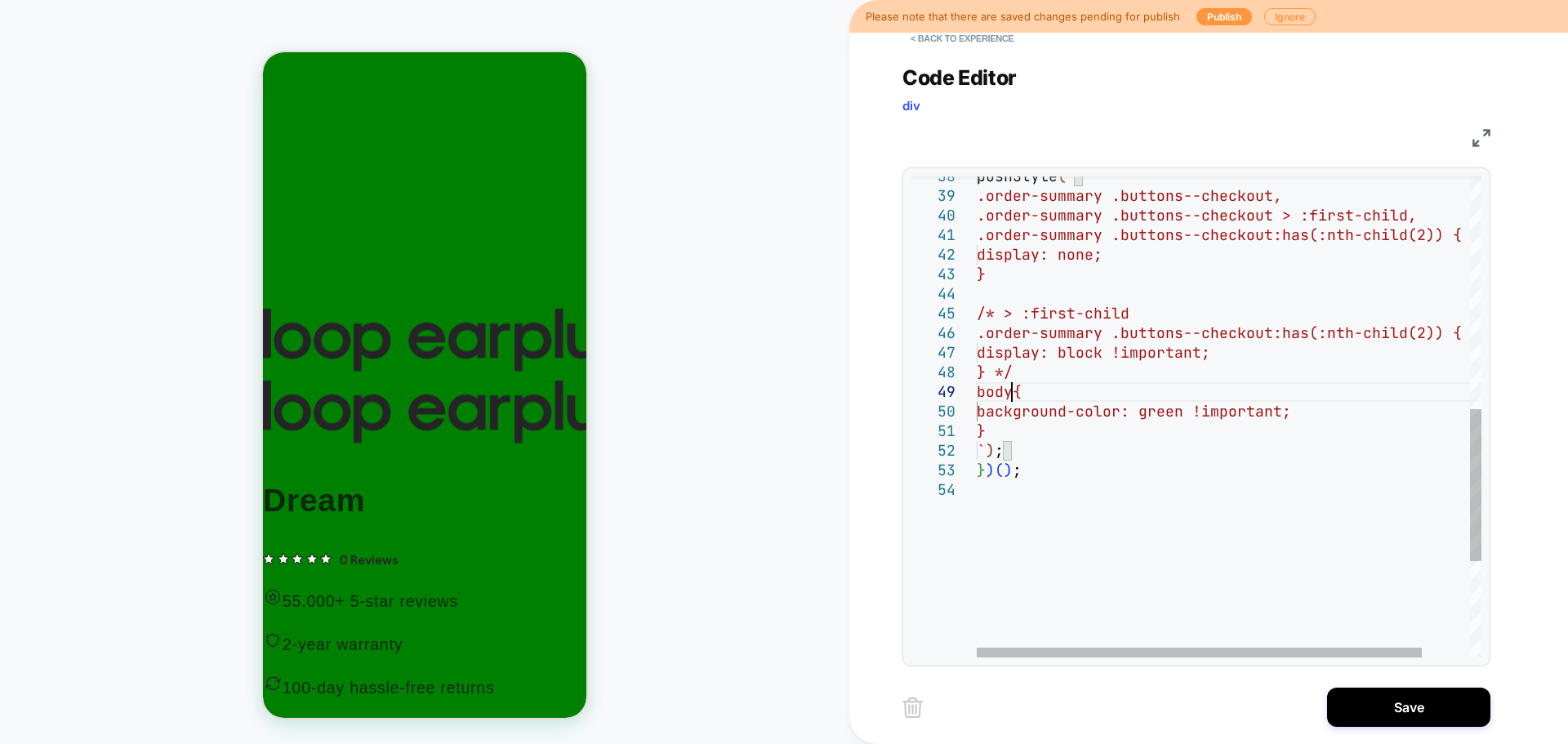
click at [1157, 450] on div "pushStyle ( ` .order-summary .buttons--checkout, .order-summary .buttons--check…" at bounding box center [1256, 201] width 559 height 1519
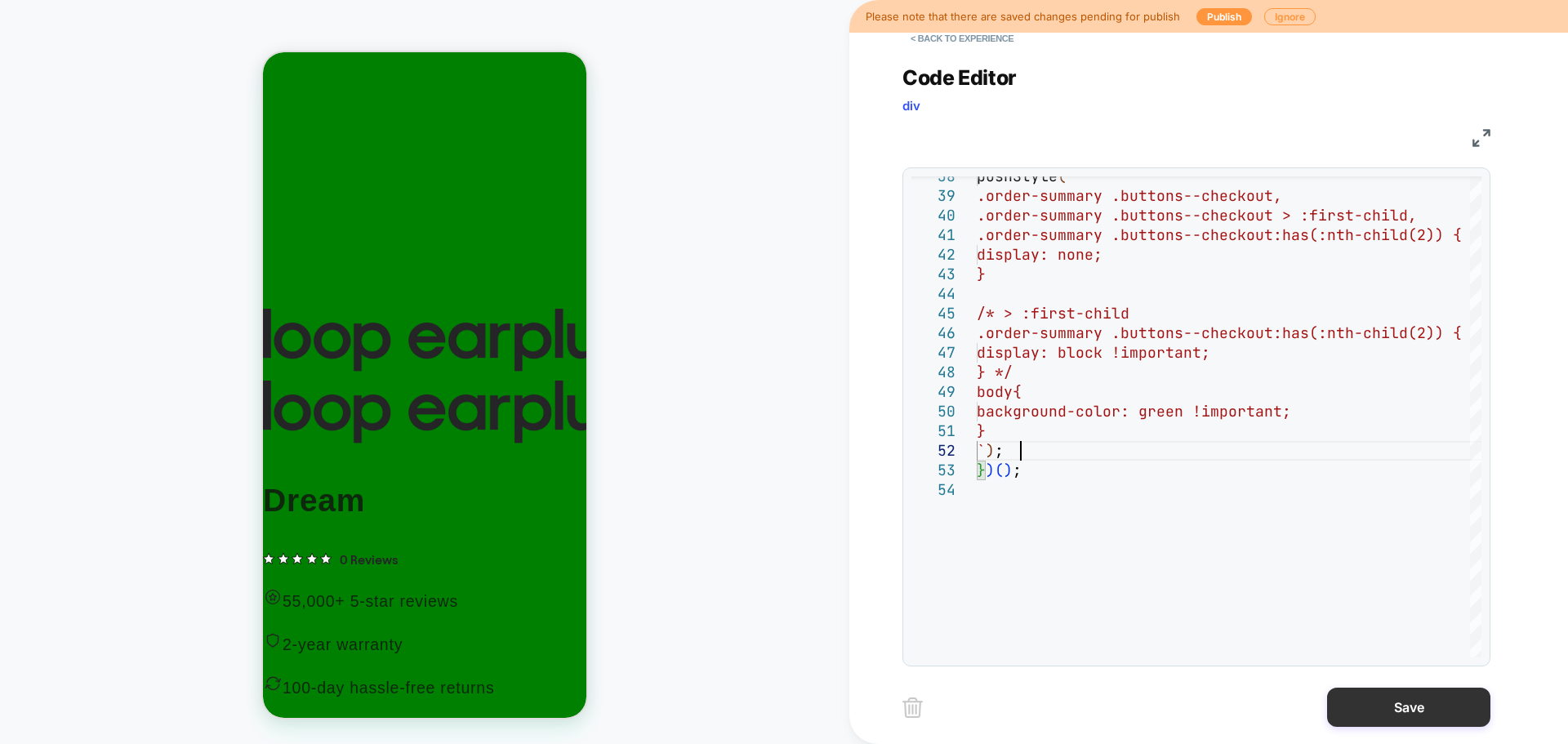
type textarea "* ***** *****"
click at [1399, 708] on button "Save" at bounding box center [1409, 706] width 164 height 40
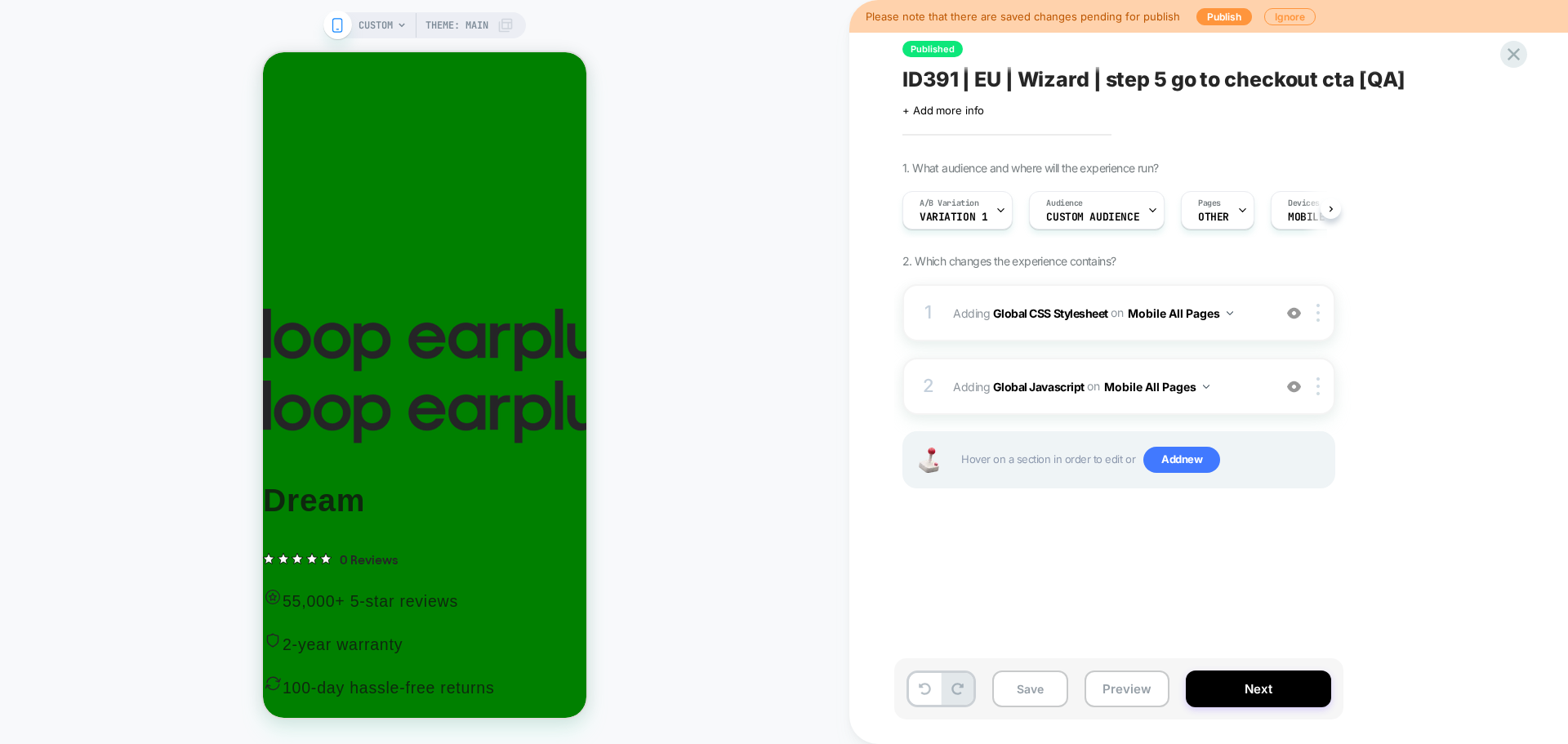
scroll to position [0, 1]
click at [1045, 315] on b "Global CSS Stylesheet" at bounding box center [1050, 312] width 115 height 14
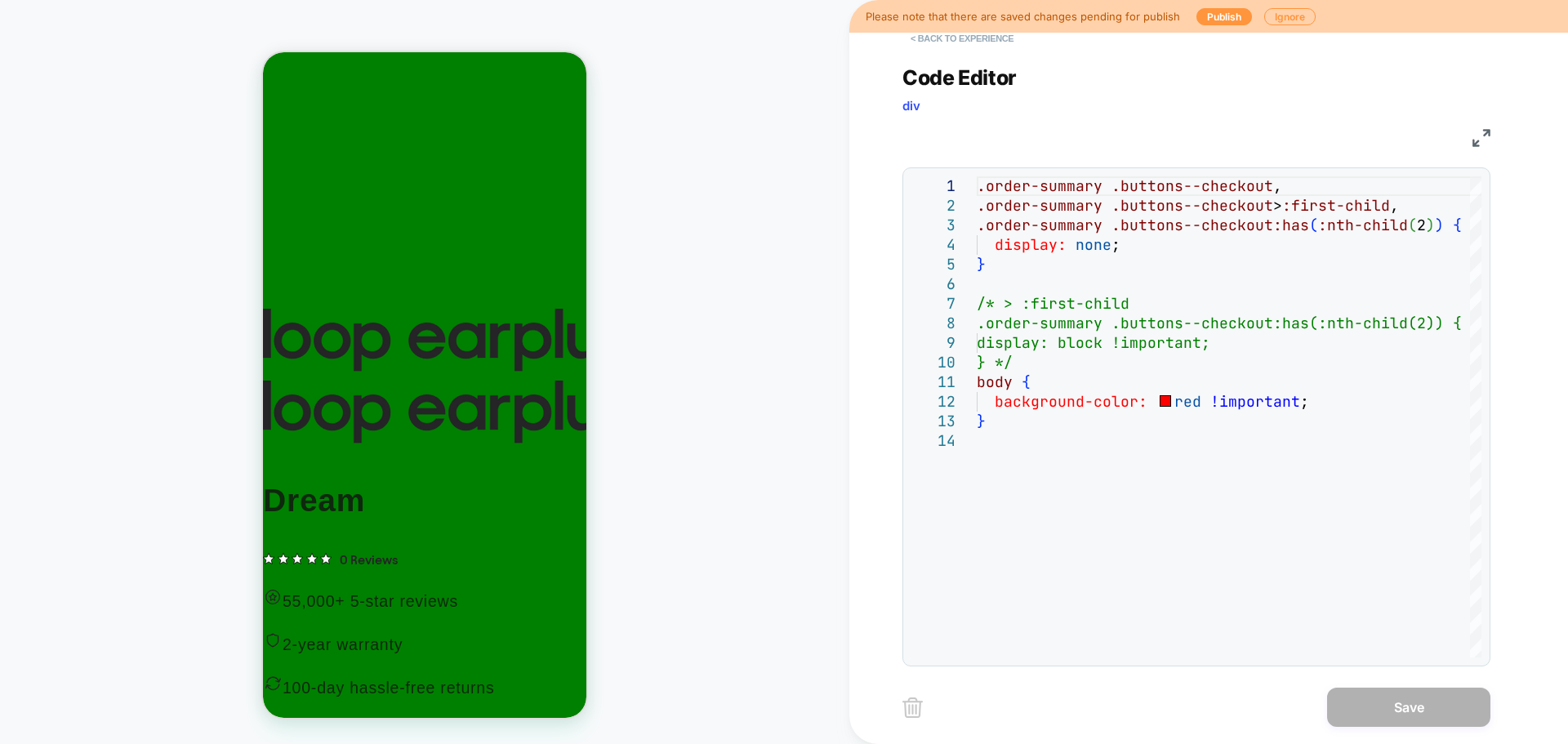
click at [957, 40] on button "< Back to experience" at bounding box center [963, 39] width 120 height 26
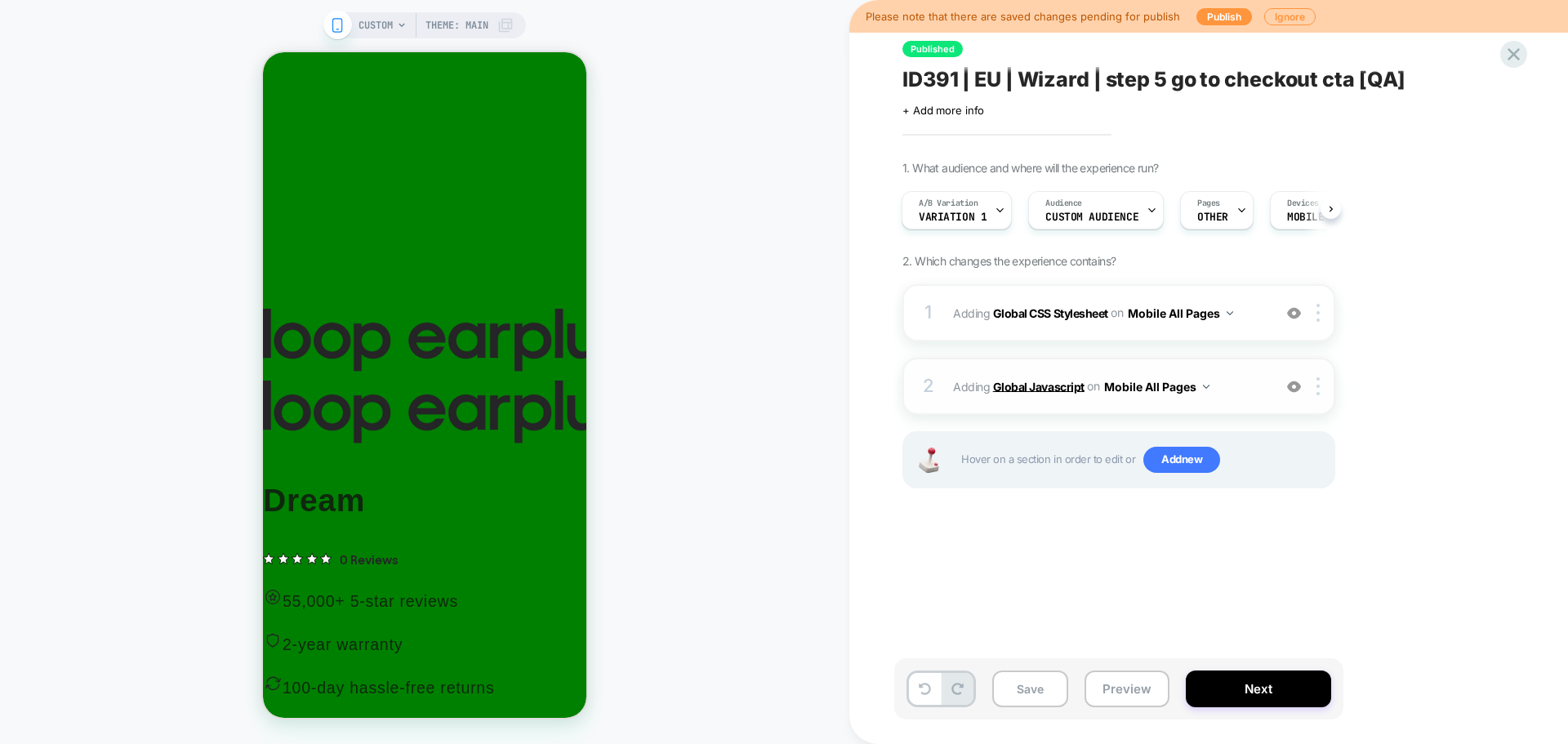
click at [1024, 385] on b "Global Javascript" at bounding box center [1038, 385] width 91 height 14
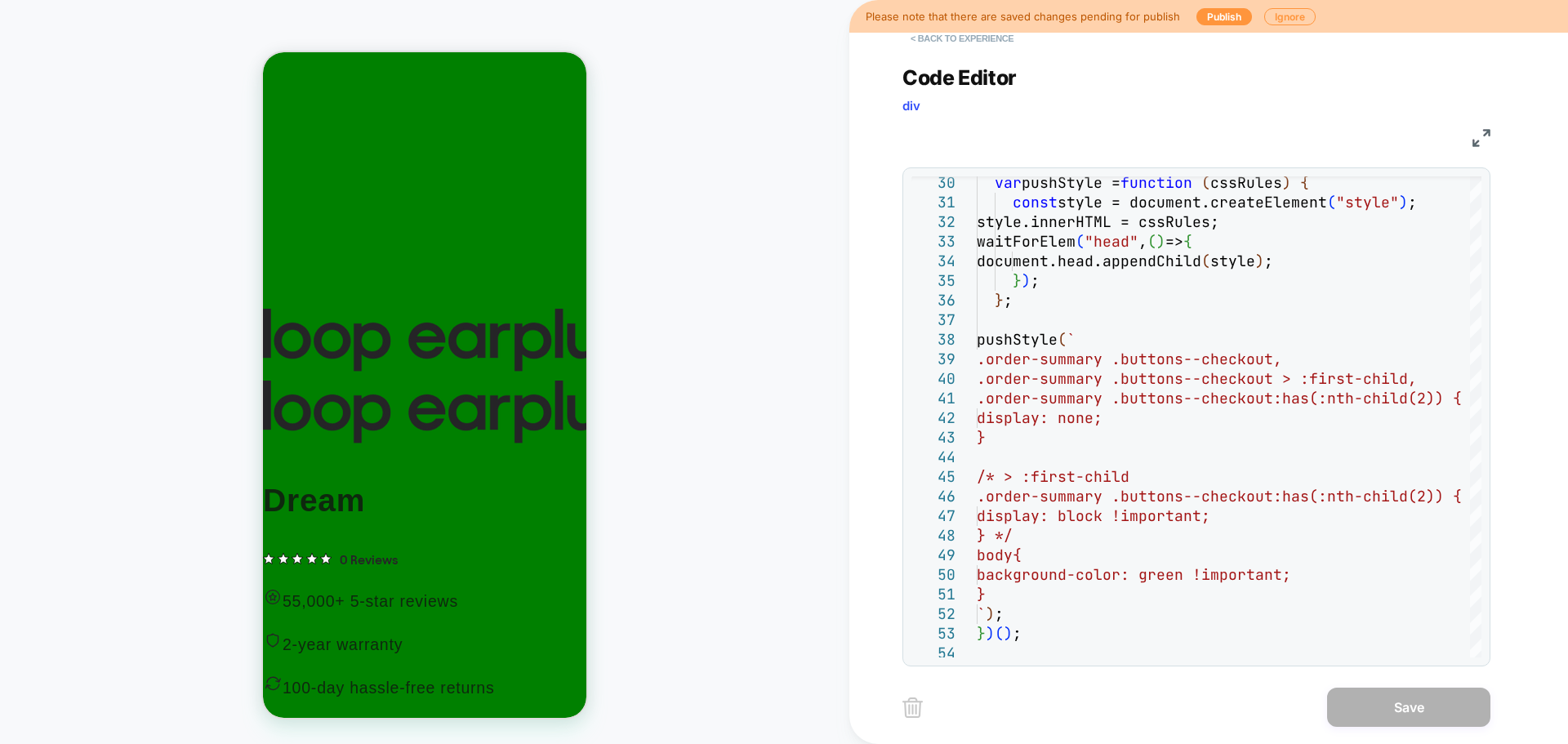
click at [929, 38] on button "< Back to experience" at bounding box center [963, 39] width 120 height 26
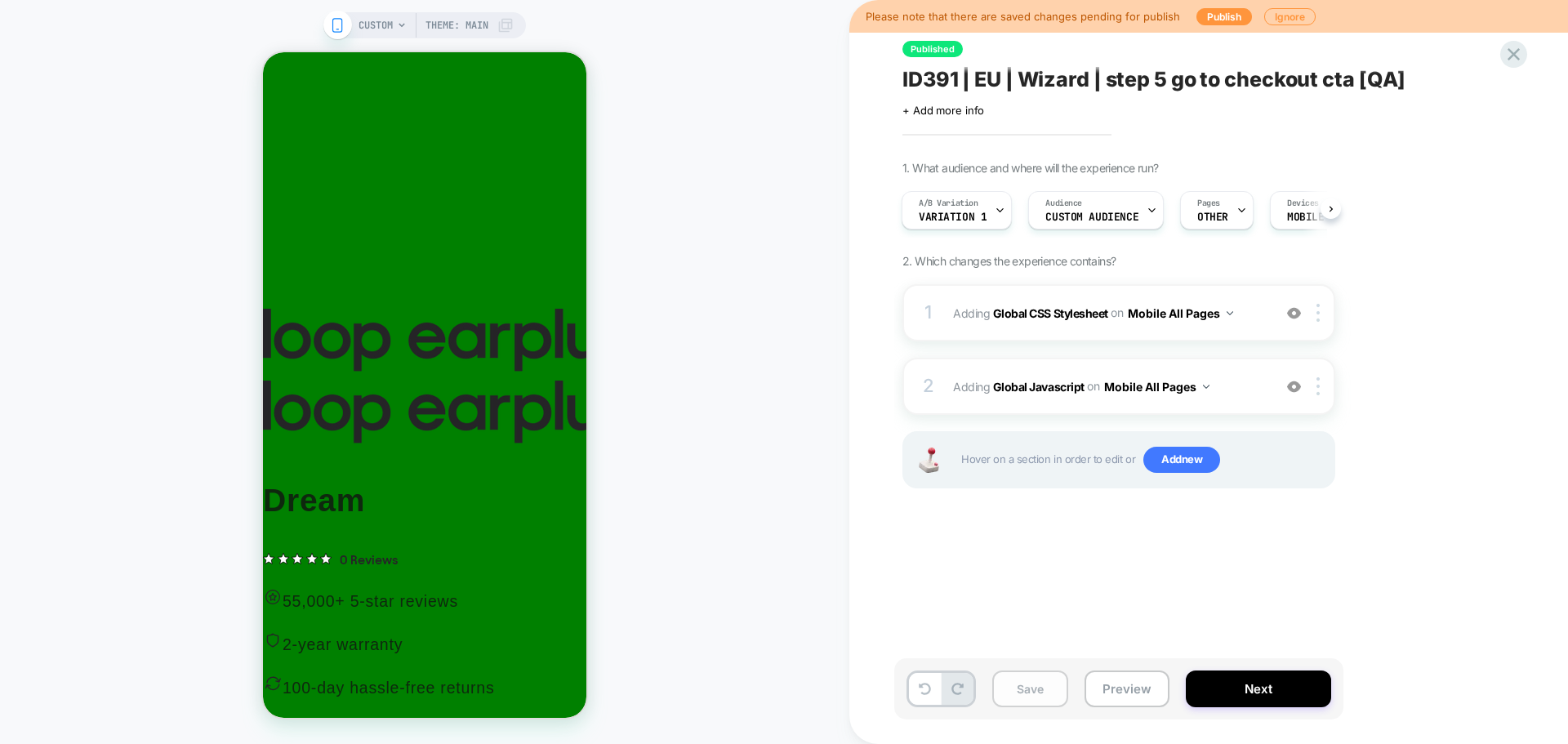
click at [1051, 696] on button "Save" at bounding box center [1030, 689] width 76 height 37
click at [1146, 690] on button "Preview" at bounding box center [1127, 689] width 85 height 37
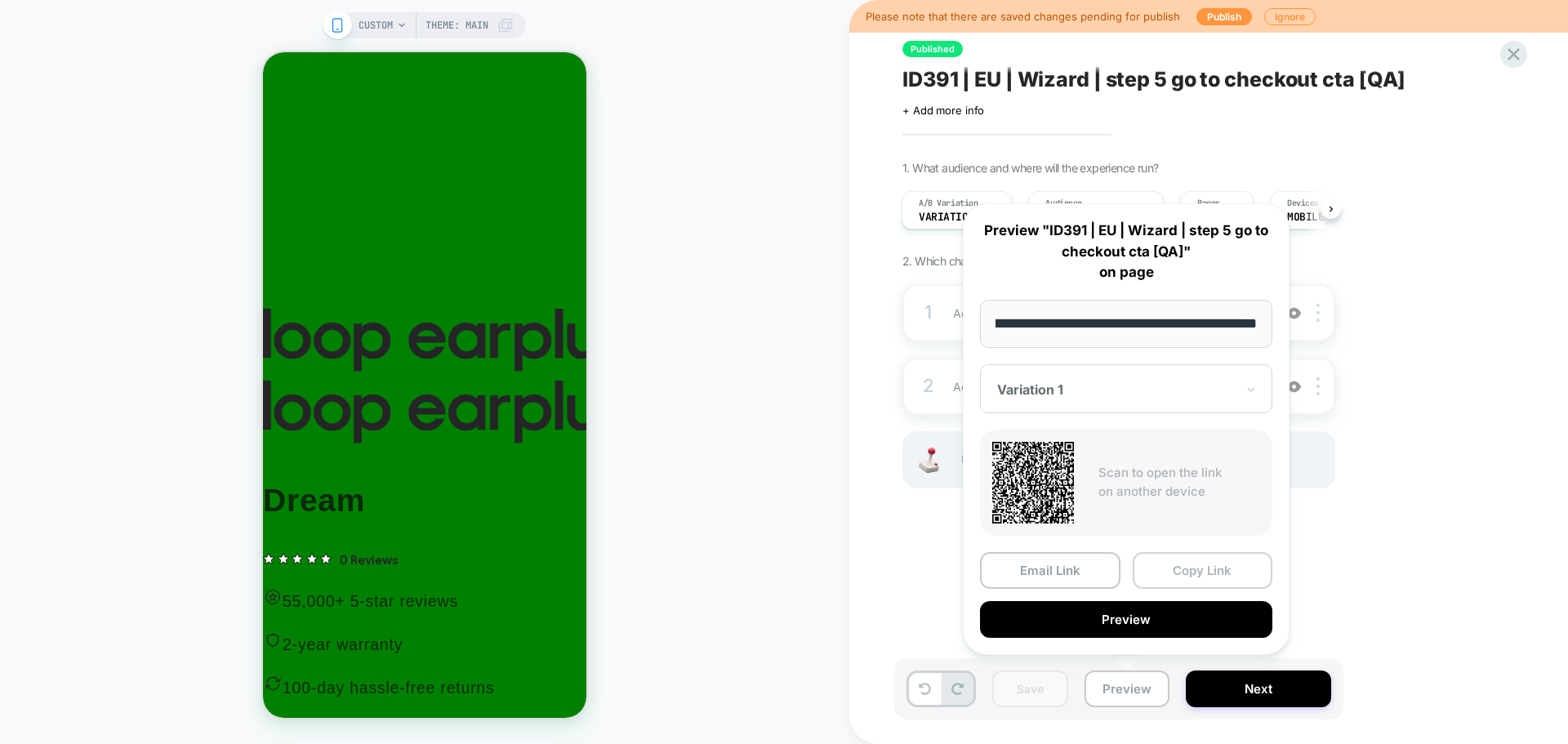
scroll to position [0, 0]
click at [1194, 568] on button "Copy Link" at bounding box center [1203, 570] width 141 height 37
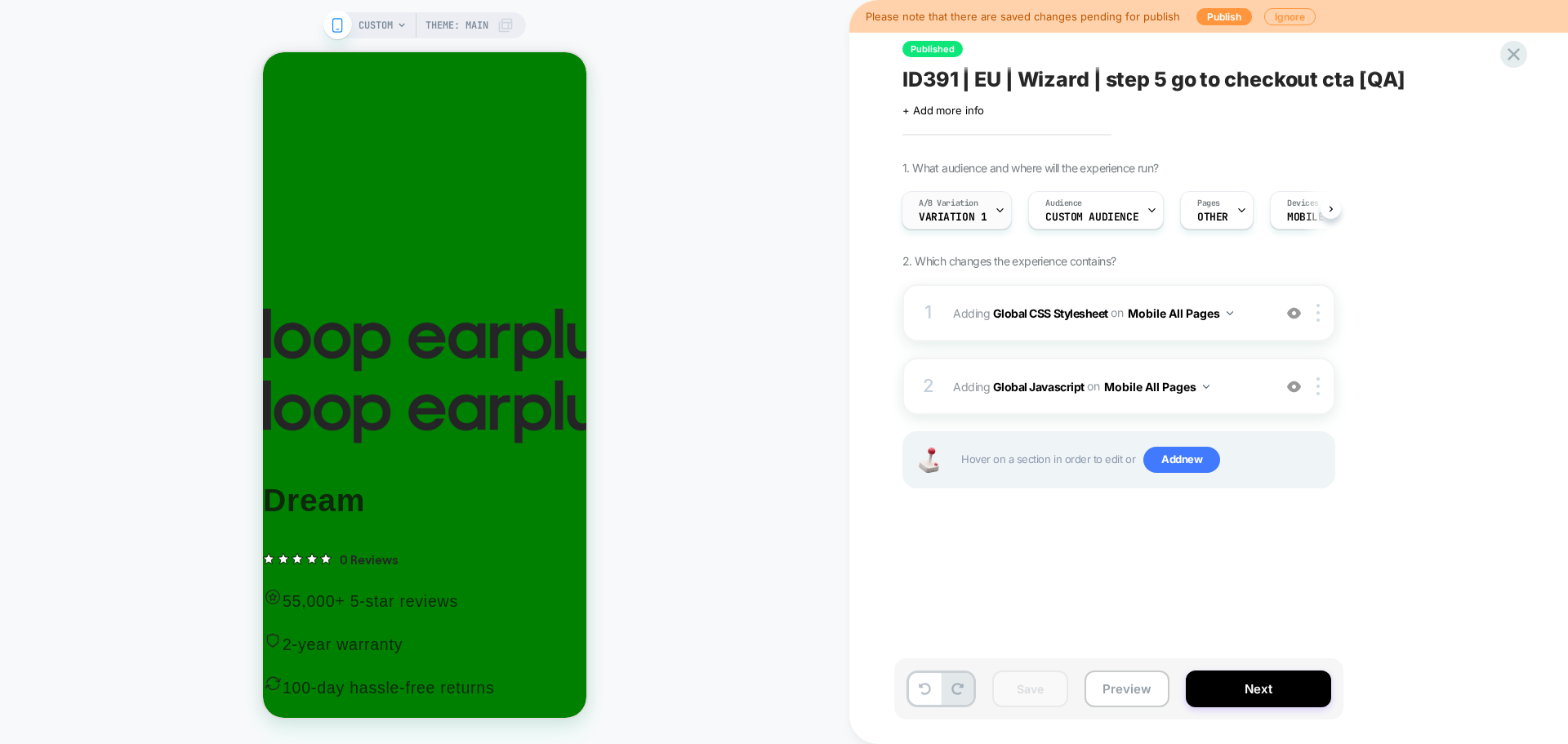
click at [982, 222] on span "Variation 1" at bounding box center [953, 217] width 68 height 11
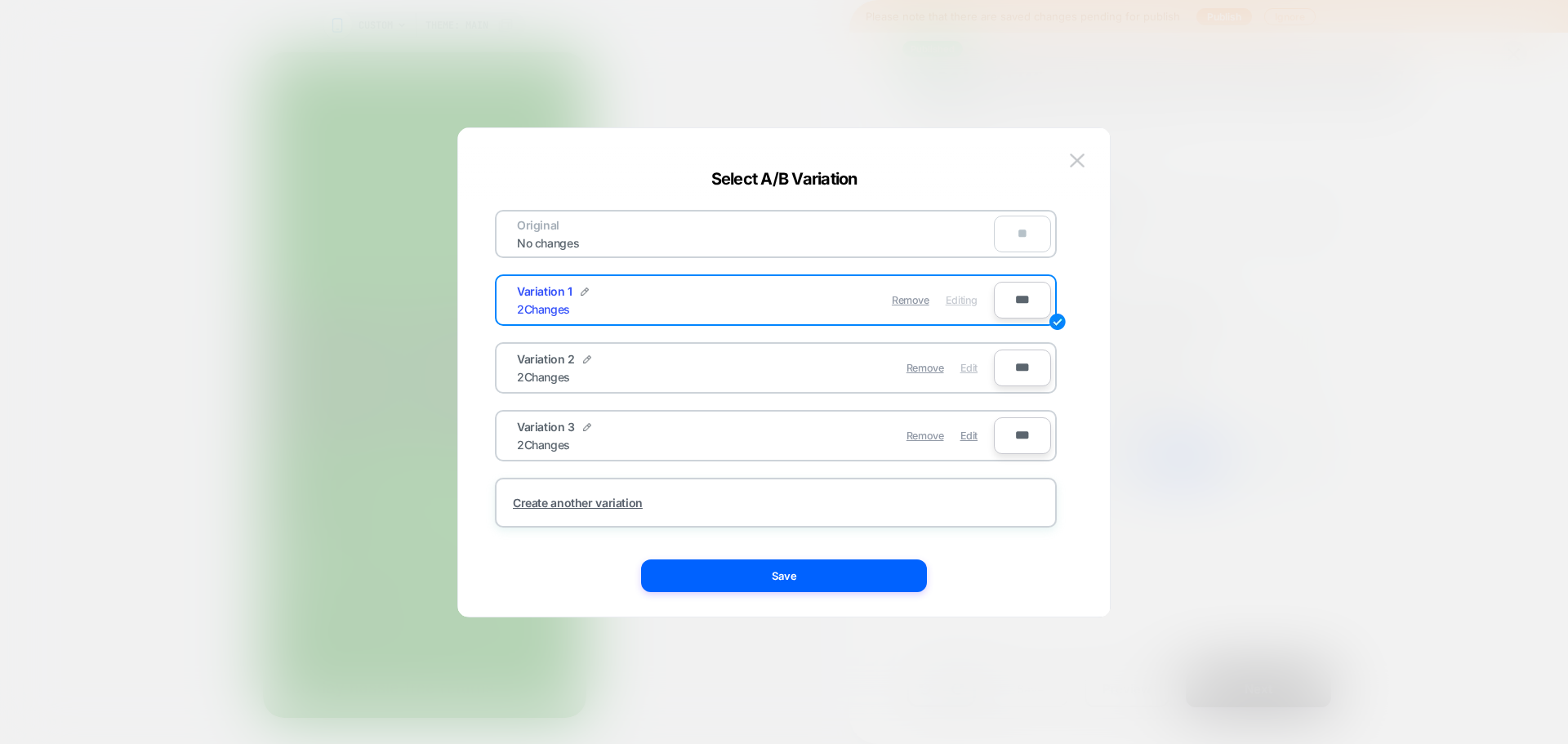
click at [973, 370] on span "Edit" at bounding box center [969, 367] width 17 height 12
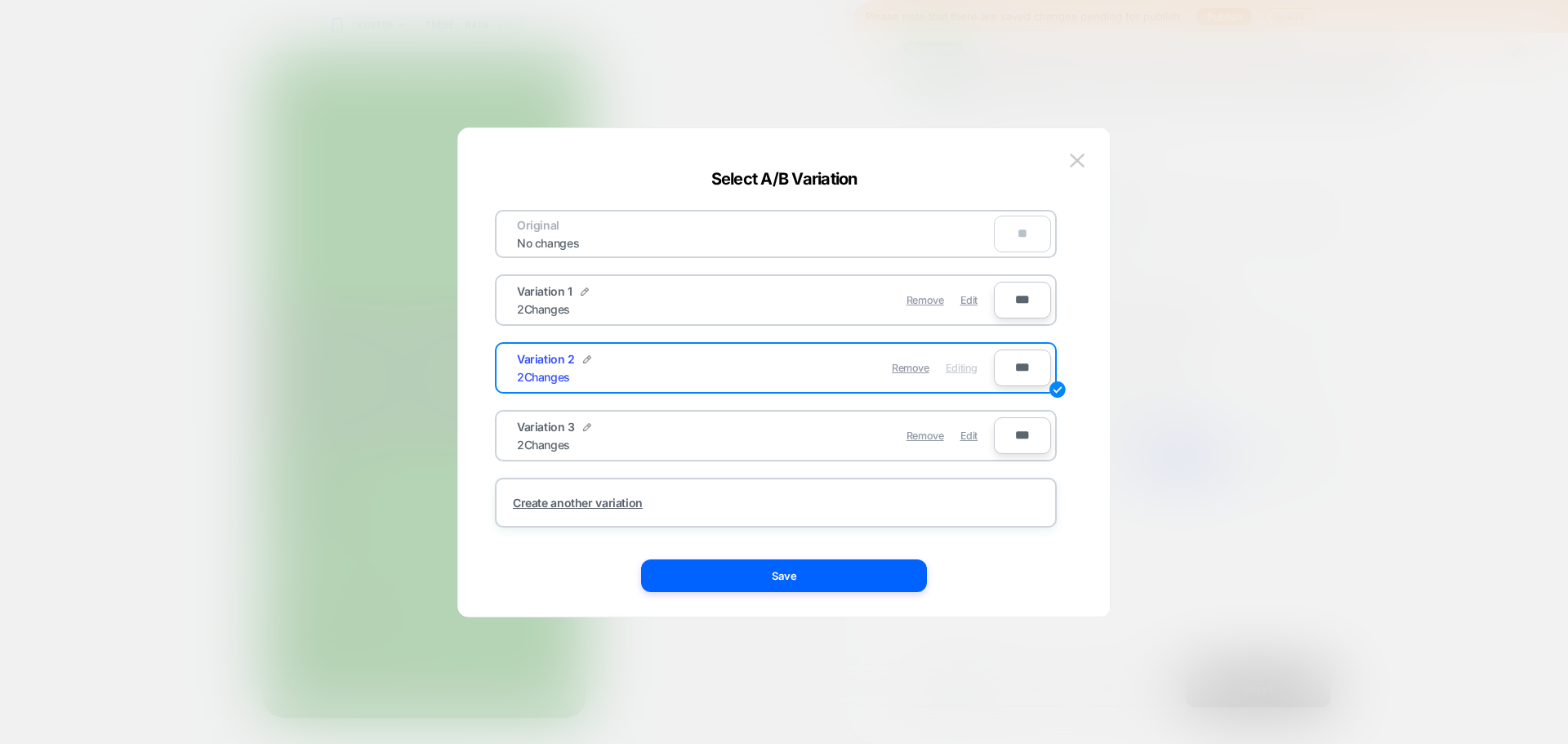
click at [834, 594] on div "Original No changes ** Variation 1 2 Changes Remove Edit *** Variation 2 2 Chan…" at bounding box center [784, 380] width 603 height 472
click at [848, 585] on button "Save" at bounding box center [784, 576] width 286 height 33
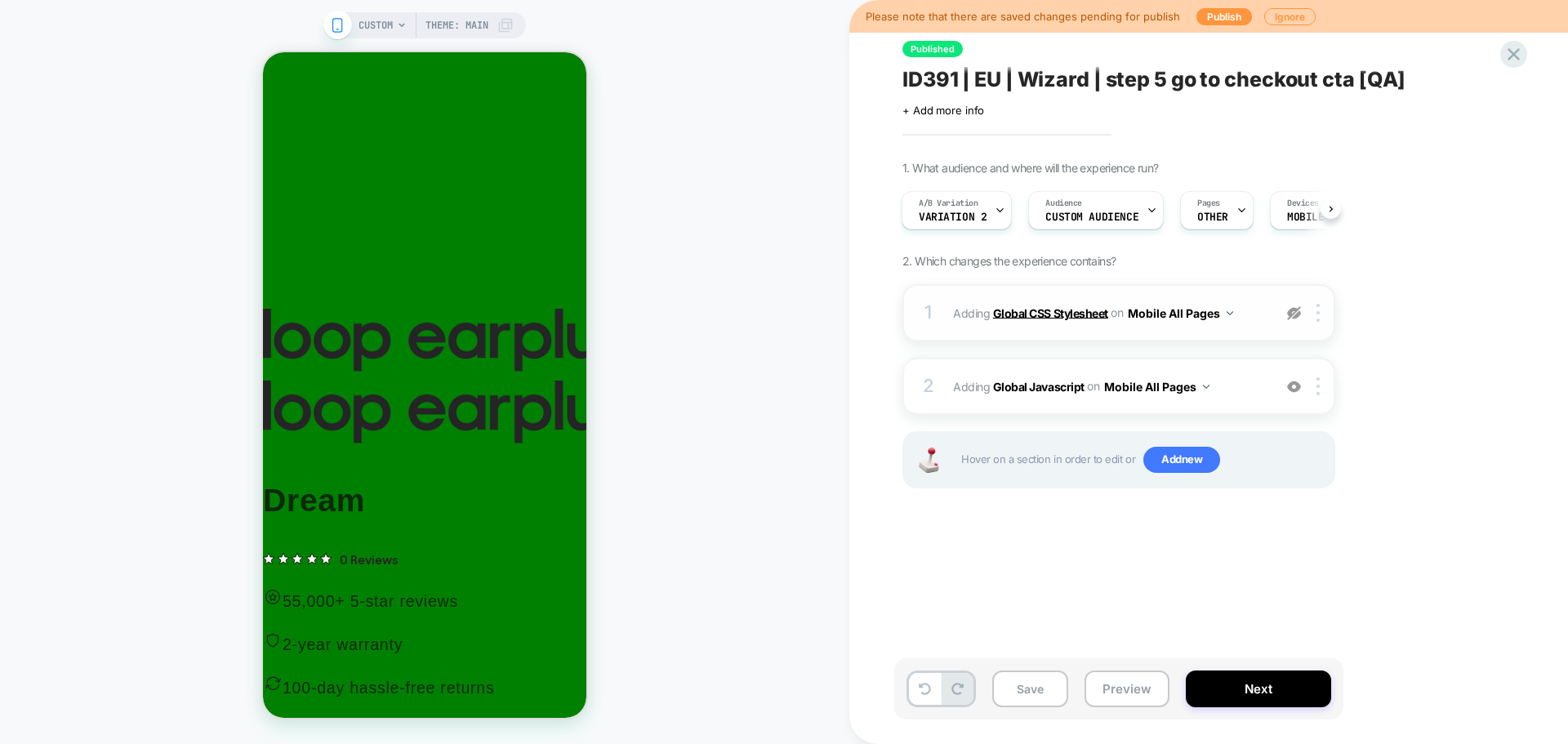
click at [1072, 310] on b "Global CSS Stylesheet" at bounding box center [1050, 312] width 115 height 14
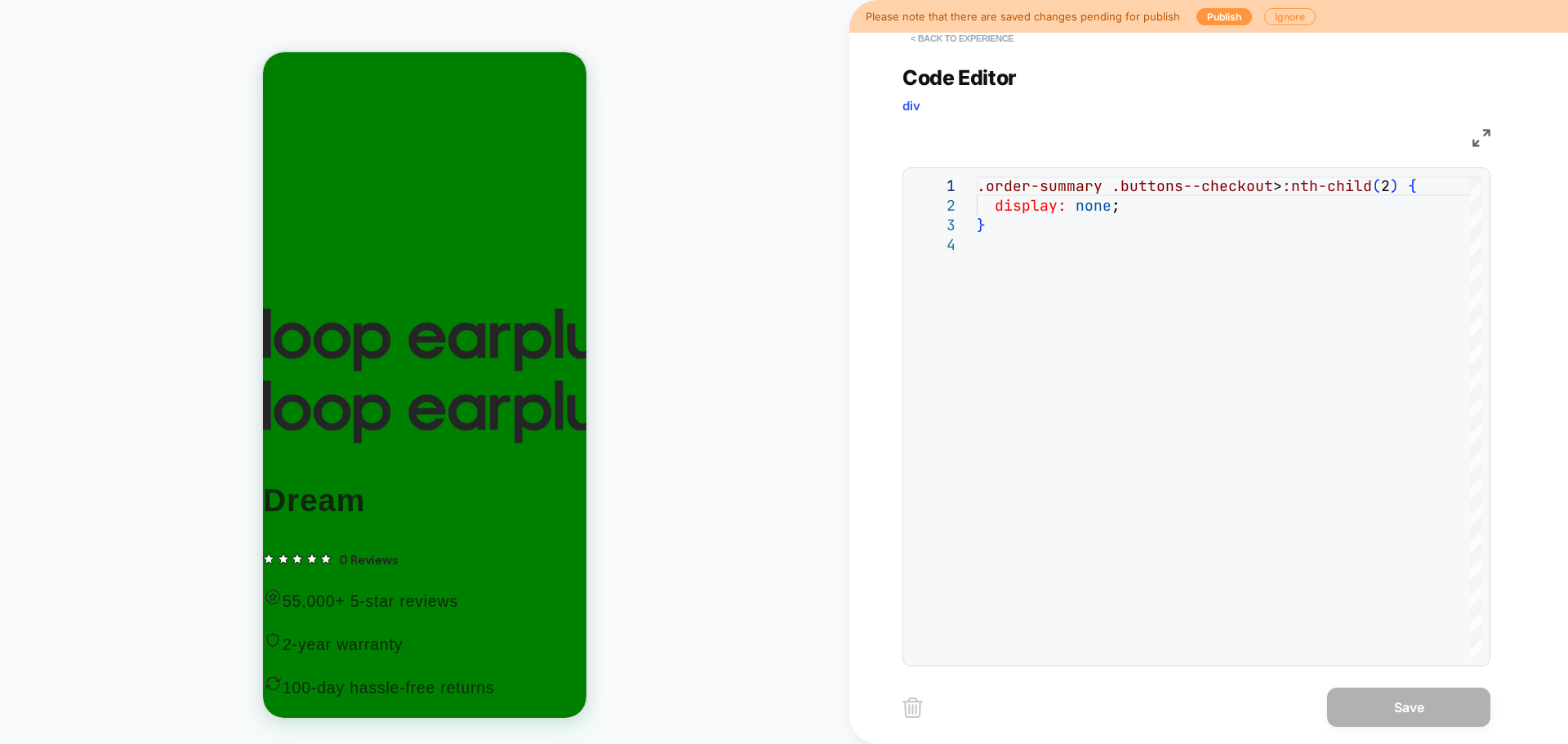
click at [974, 44] on button "< Back to experience" at bounding box center [963, 39] width 120 height 26
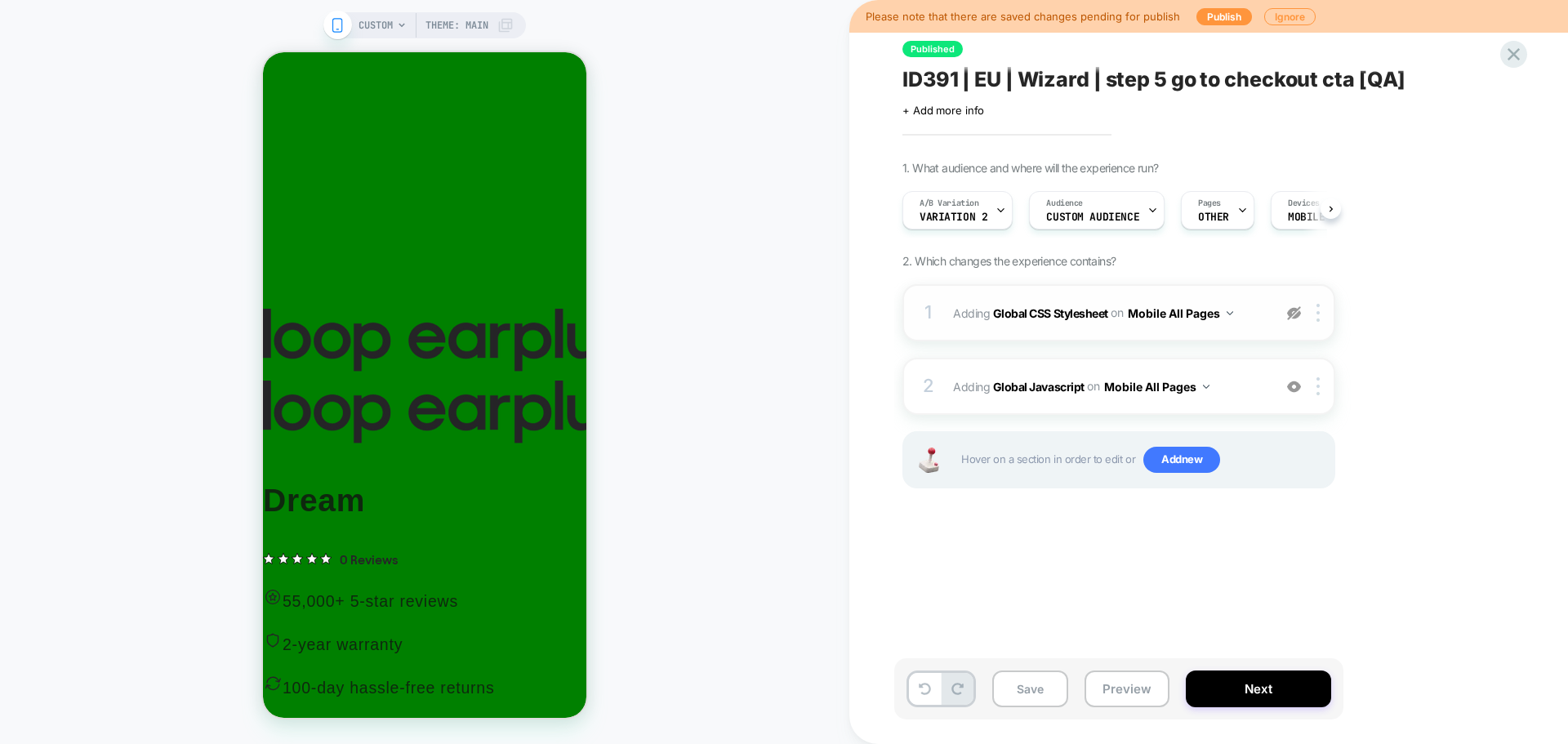
scroll to position [0, 1]
drag, startPoint x: 979, startPoint y: 191, endPoint x: 1437, endPoint y: 292, distance: 469.0
click at [1437, 292] on div "1. What audience and where will the experience run? A/B Variation Variation 2 A…" at bounding box center [1201, 345] width 596 height 368
click at [1034, 378] on span "Adding Global Javascript on Mobile All Pages" at bounding box center [1109, 386] width 311 height 24
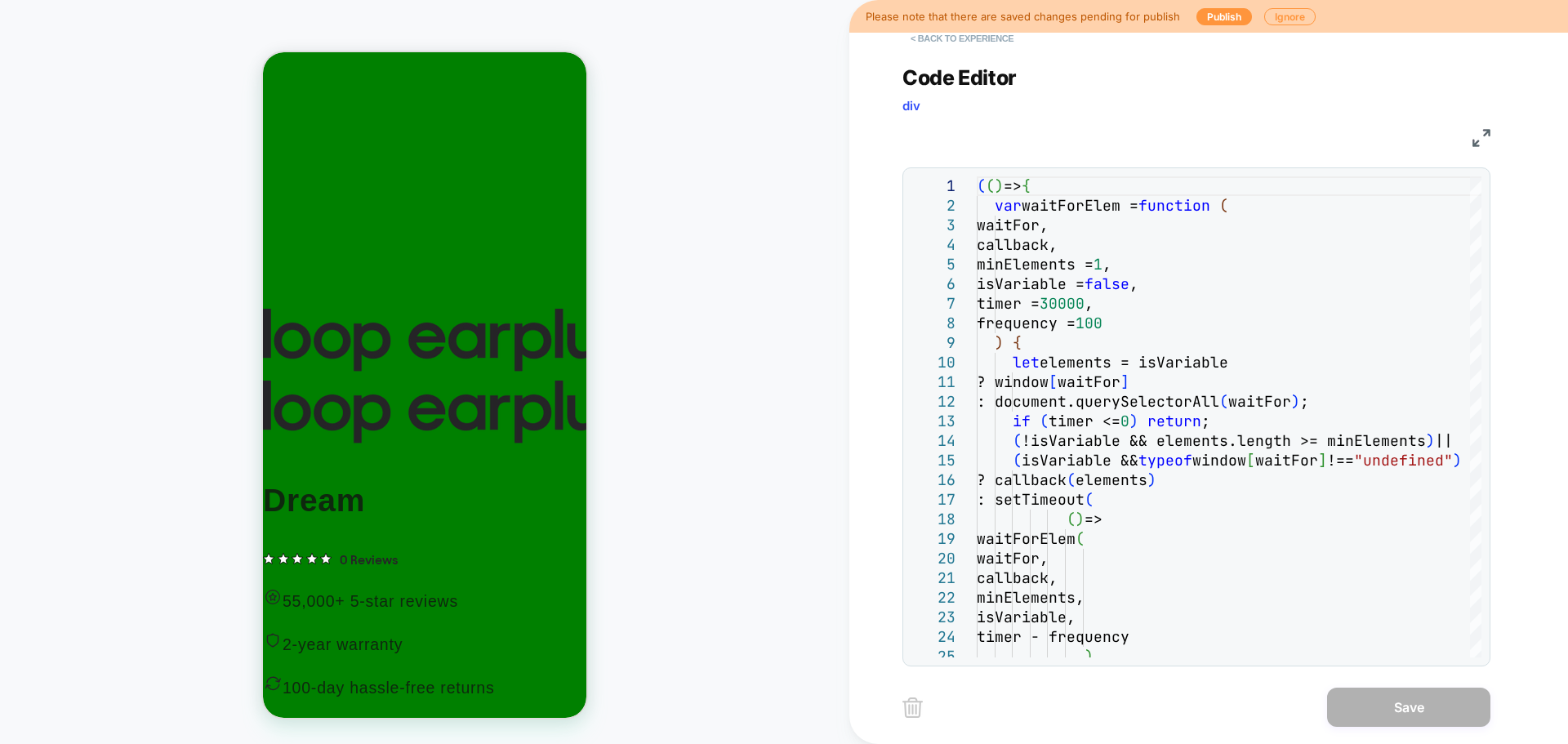
click at [965, 38] on button "< Back to experience" at bounding box center [963, 39] width 120 height 26
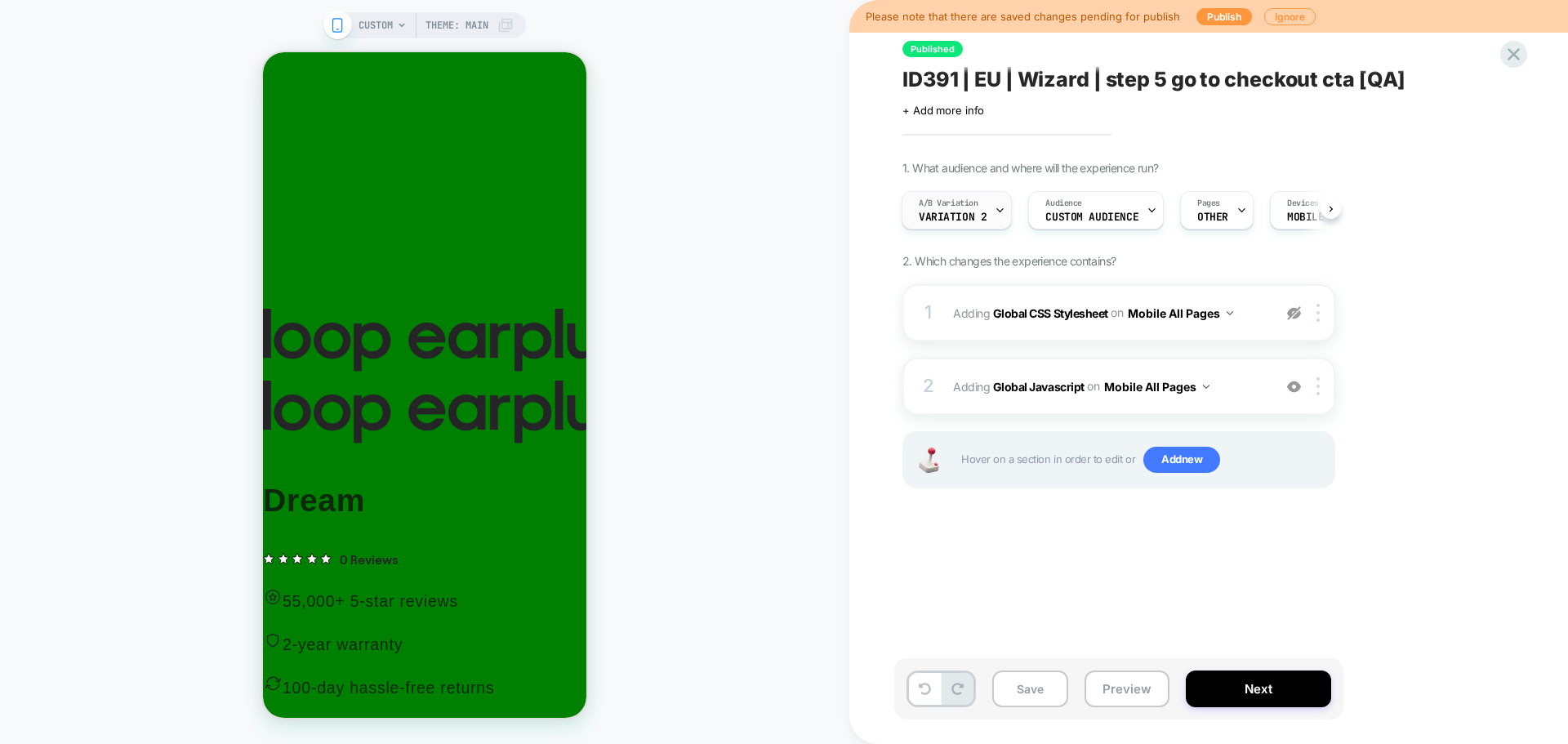
click at [987, 215] on div "A/B Variation Variation 2" at bounding box center [952, 211] width 100 height 37
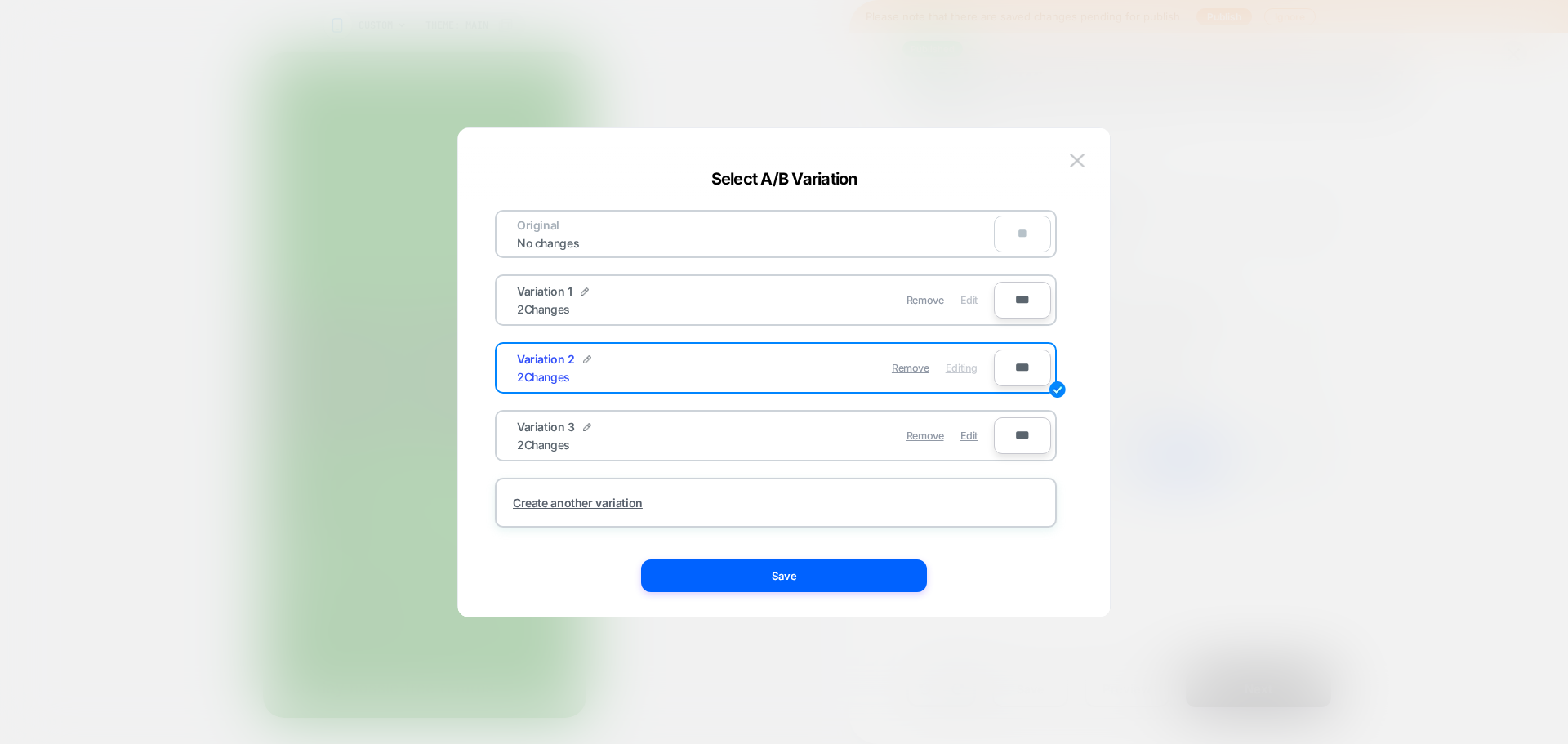
click at [970, 303] on span "Edit" at bounding box center [969, 300] width 17 height 12
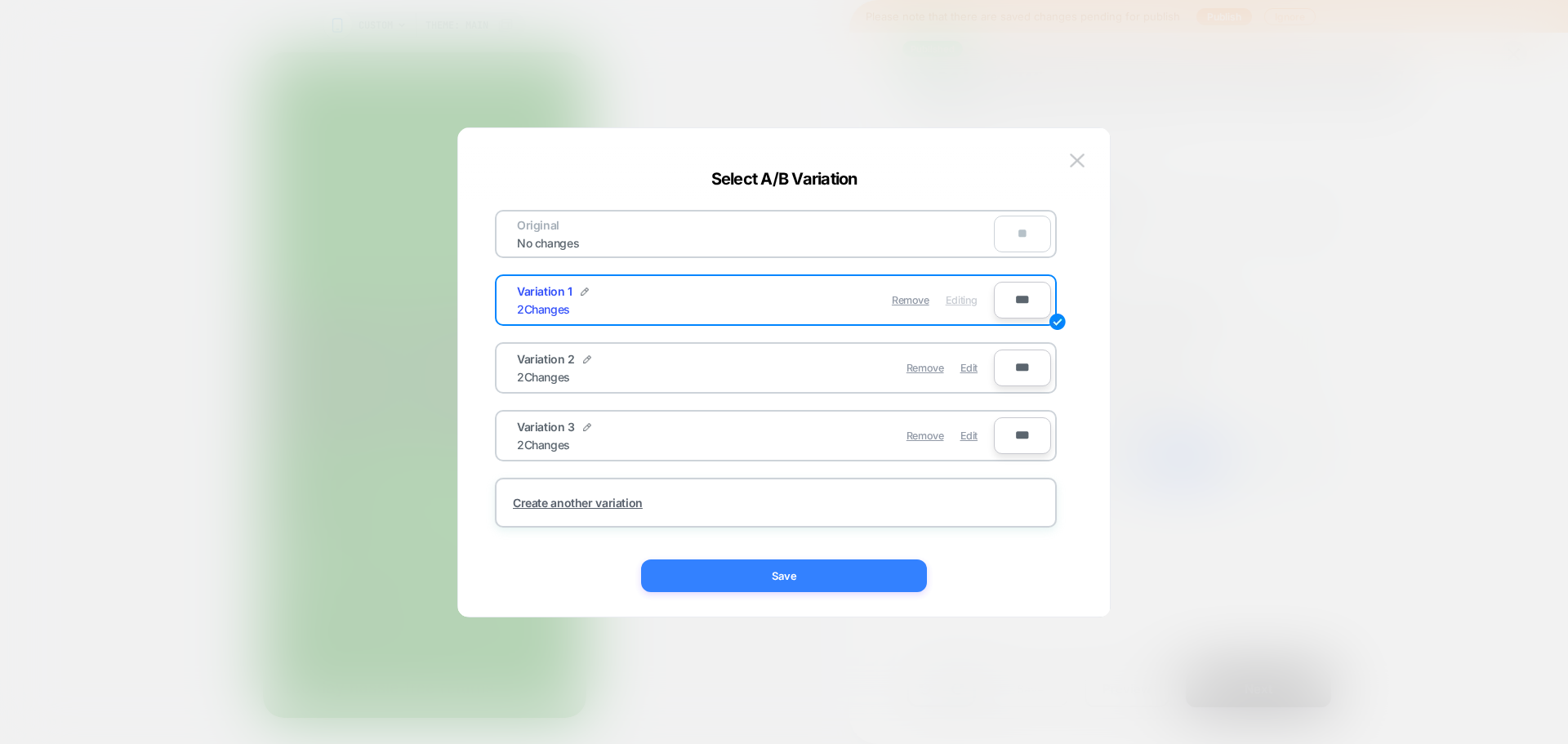
click at [891, 564] on button "Save" at bounding box center [784, 576] width 286 height 33
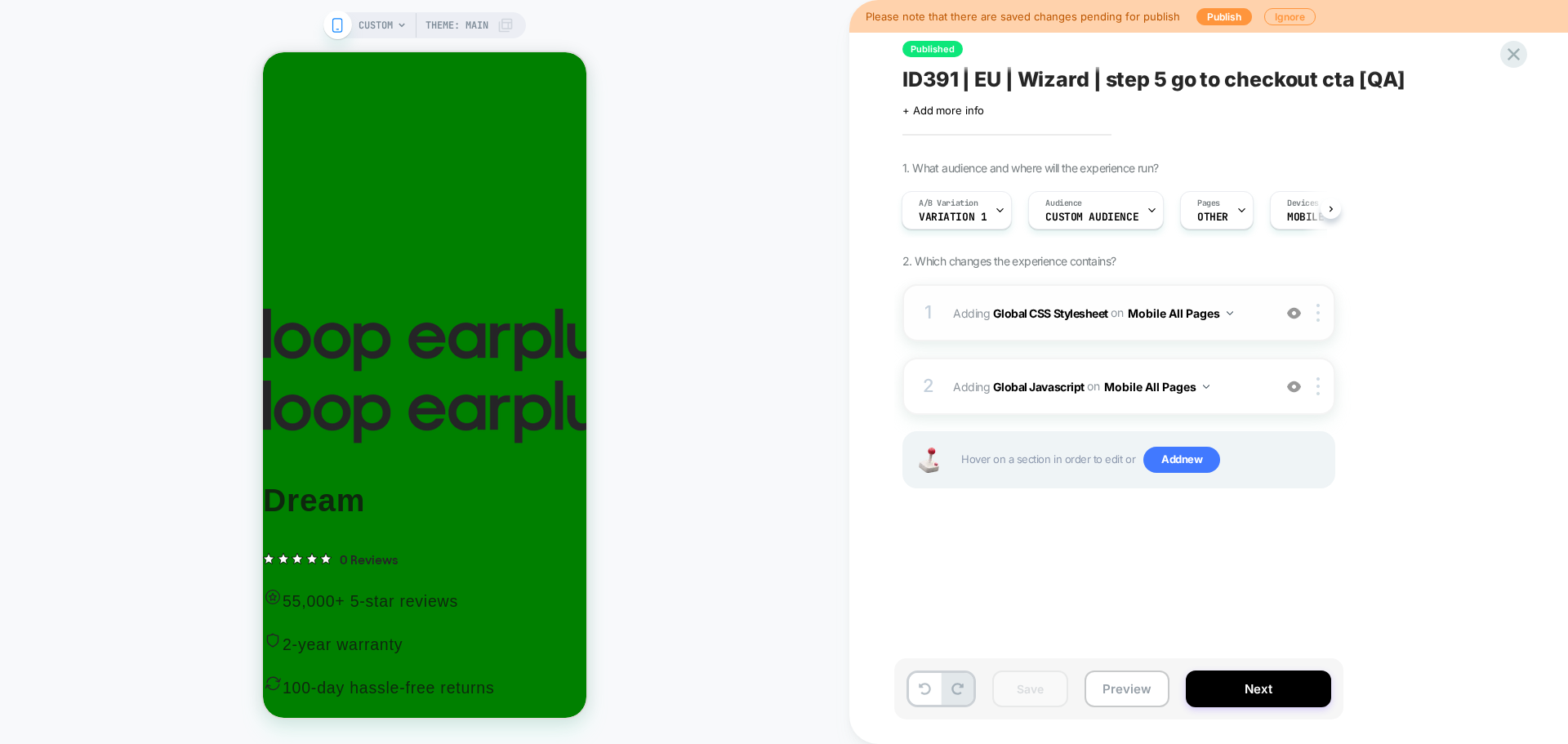
click at [1290, 318] on img at bounding box center [1294, 313] width 14 height 14
click at [1015, 388] on b "Global Javascript" at bounding box center [1038, 385] width 91 height 14
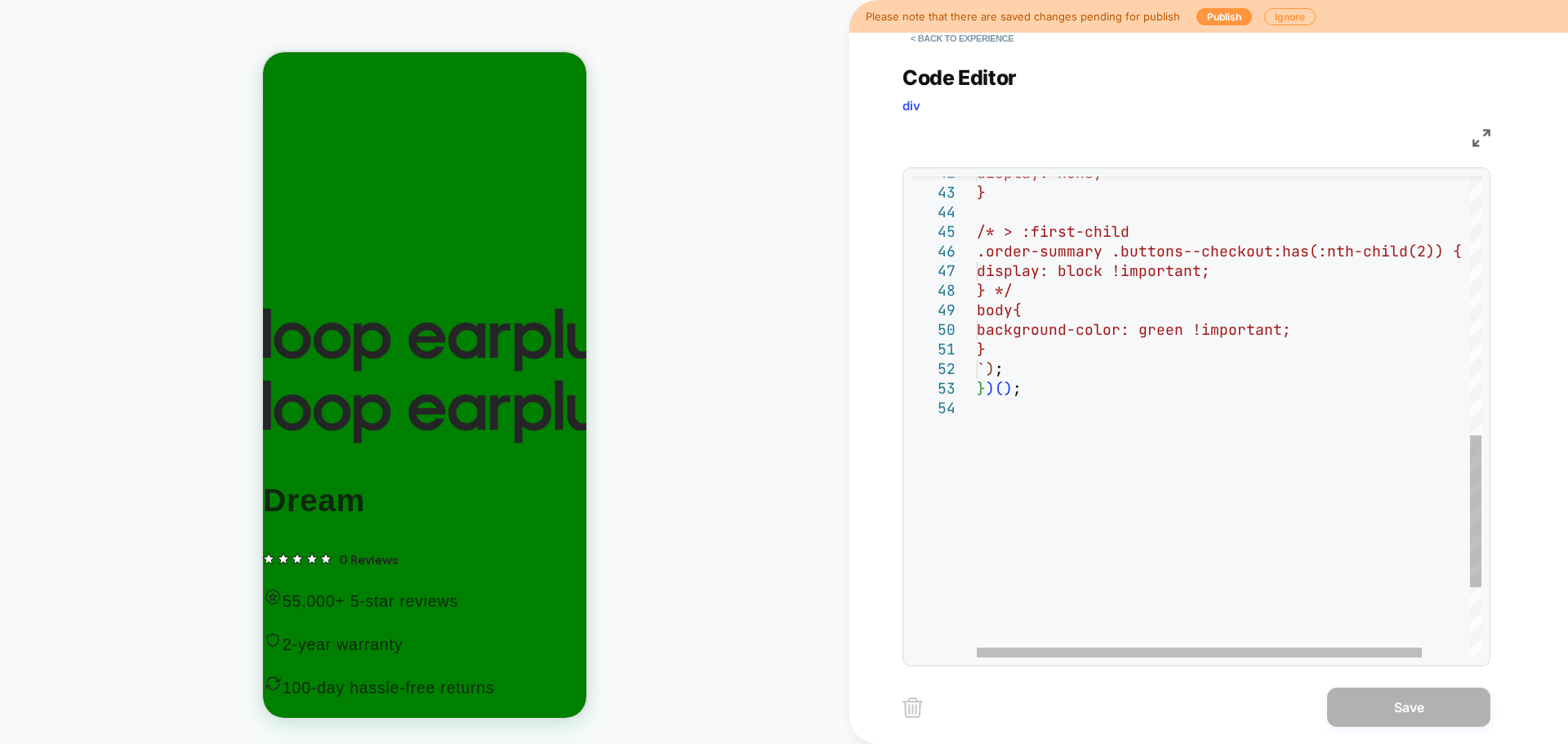
click at [1145, 421] on div "} ` ) ; } ) ( ) ; } */ body{ background-color: green !important; .order-summary…" at bounding box center [1256, 120] width 559 height 1519
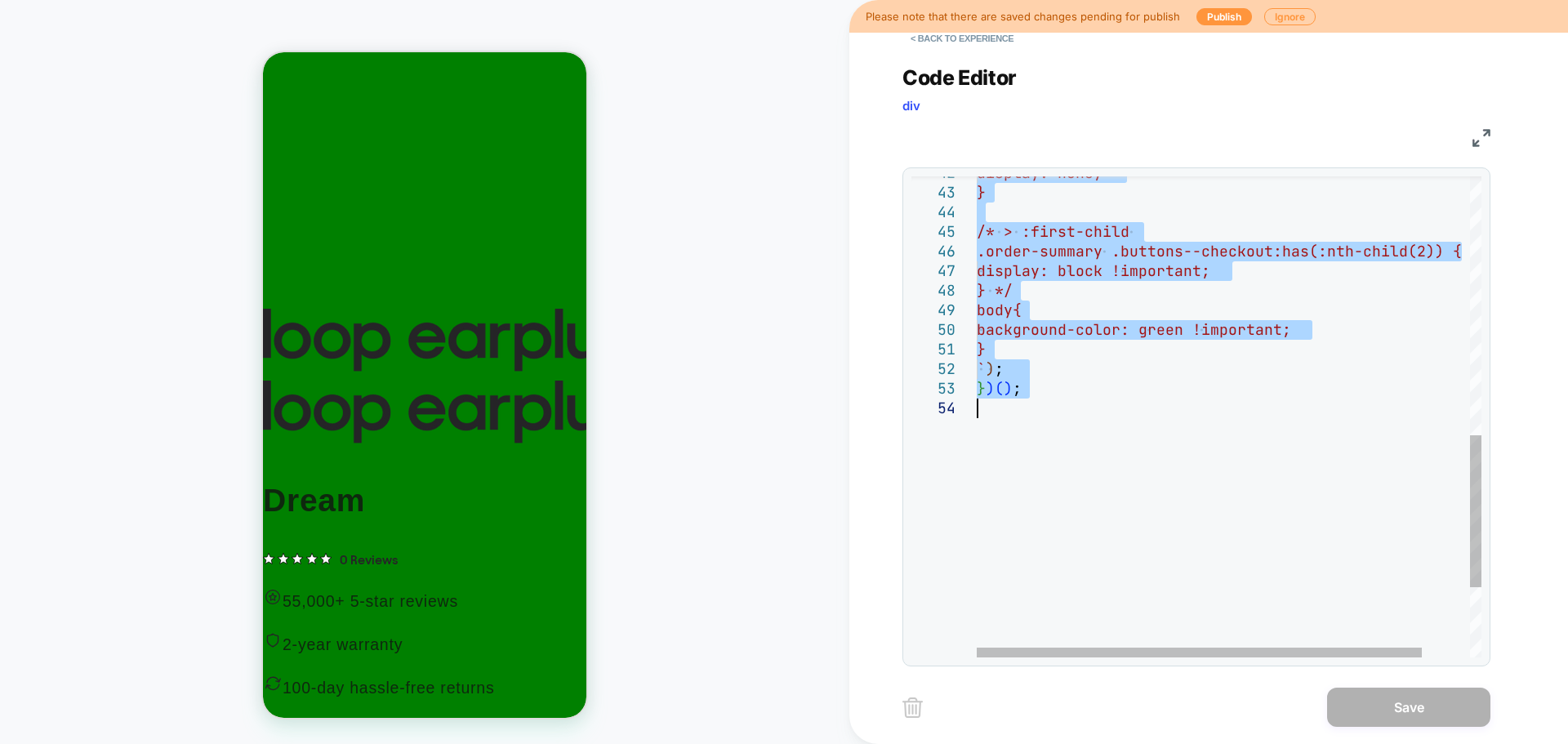
type textarea "* ***** *****"
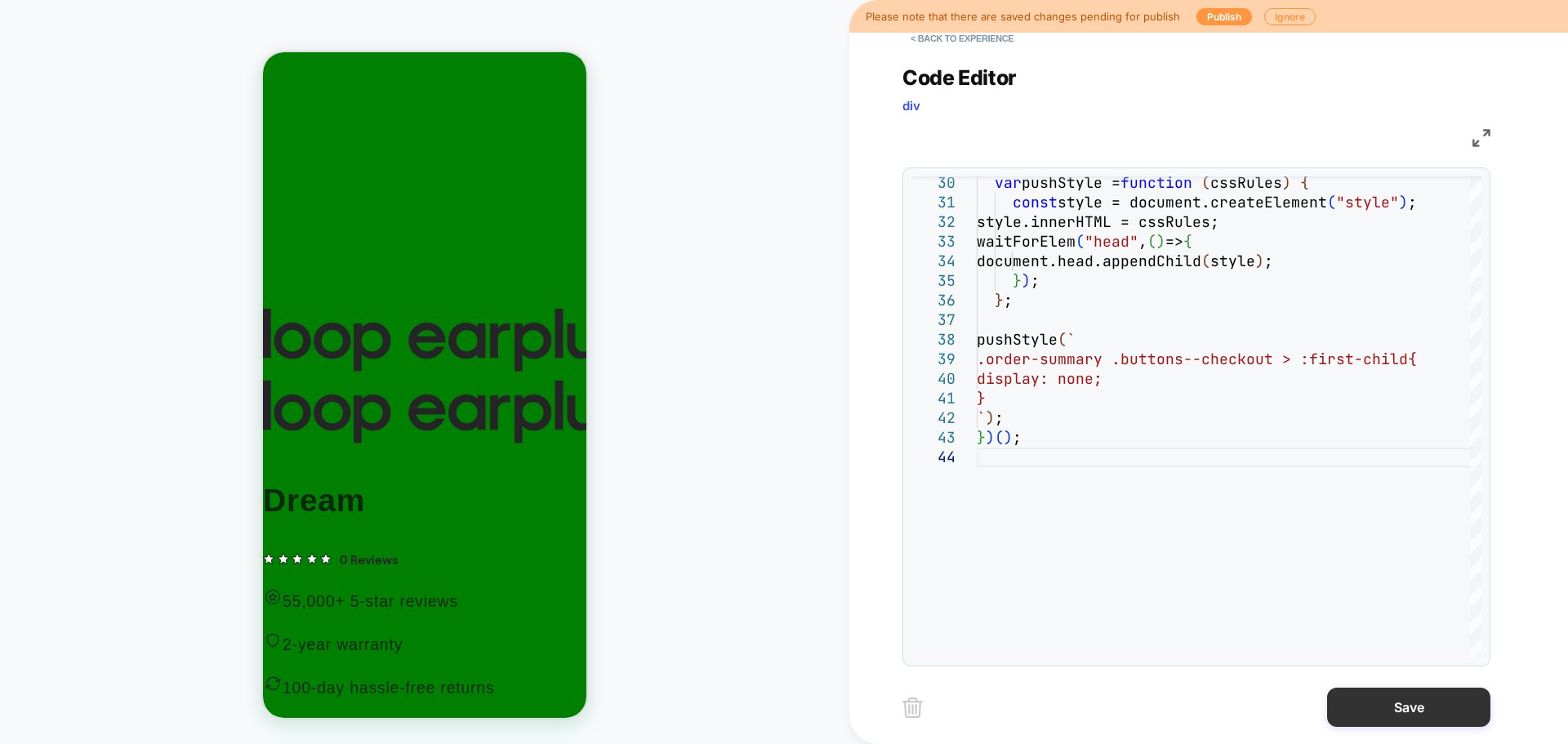
click at [1385, 704] on button "Save" at bounding box center [1409, 706] width 164 height 40
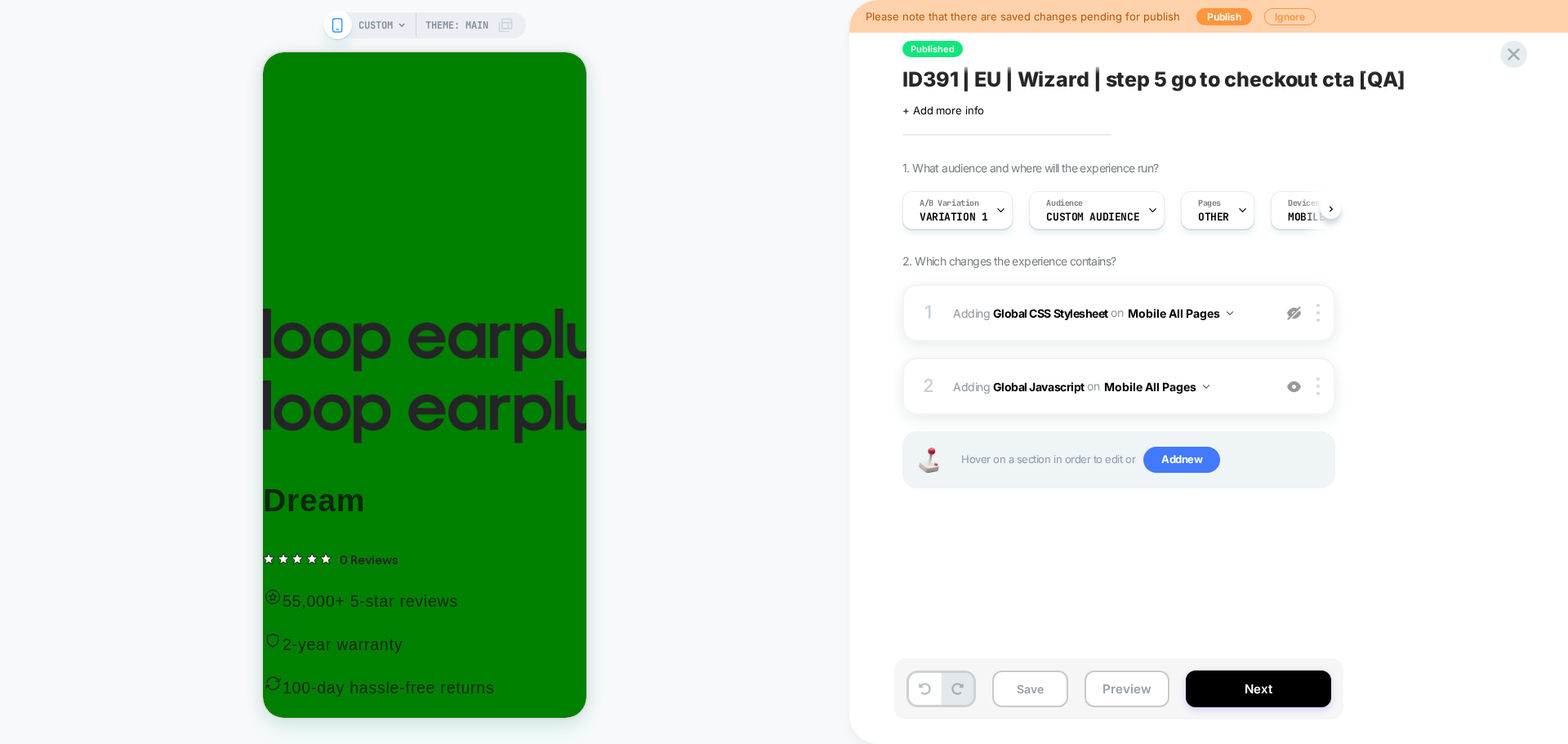
scroll to position [0, 1]
click at [1040, 671] on button "Save" at bounding box center [1030, 689] width 76 height 37
click at [1224, 19] on button "Publish" at bounding box center [1224, 17] width 55 height 17
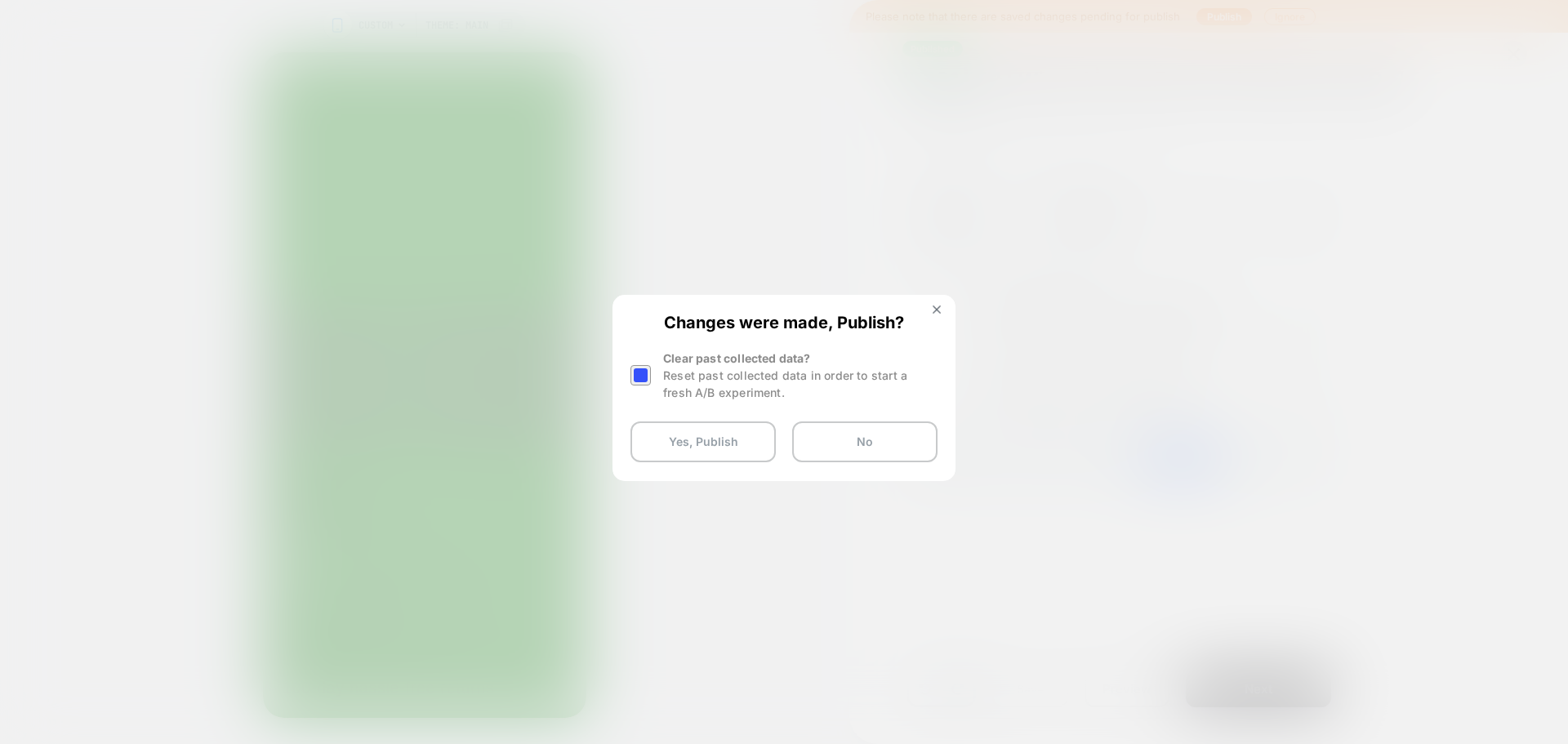
click at [647, 377] on div at bounding box center [642, 375] width 25 height 52
click at [636, 382] on div at bounding box center [640, 375] width 20 height 20
click at [690, 447] on button "Yes, Publish" at bounding box center [703, 441] width 145 height 40
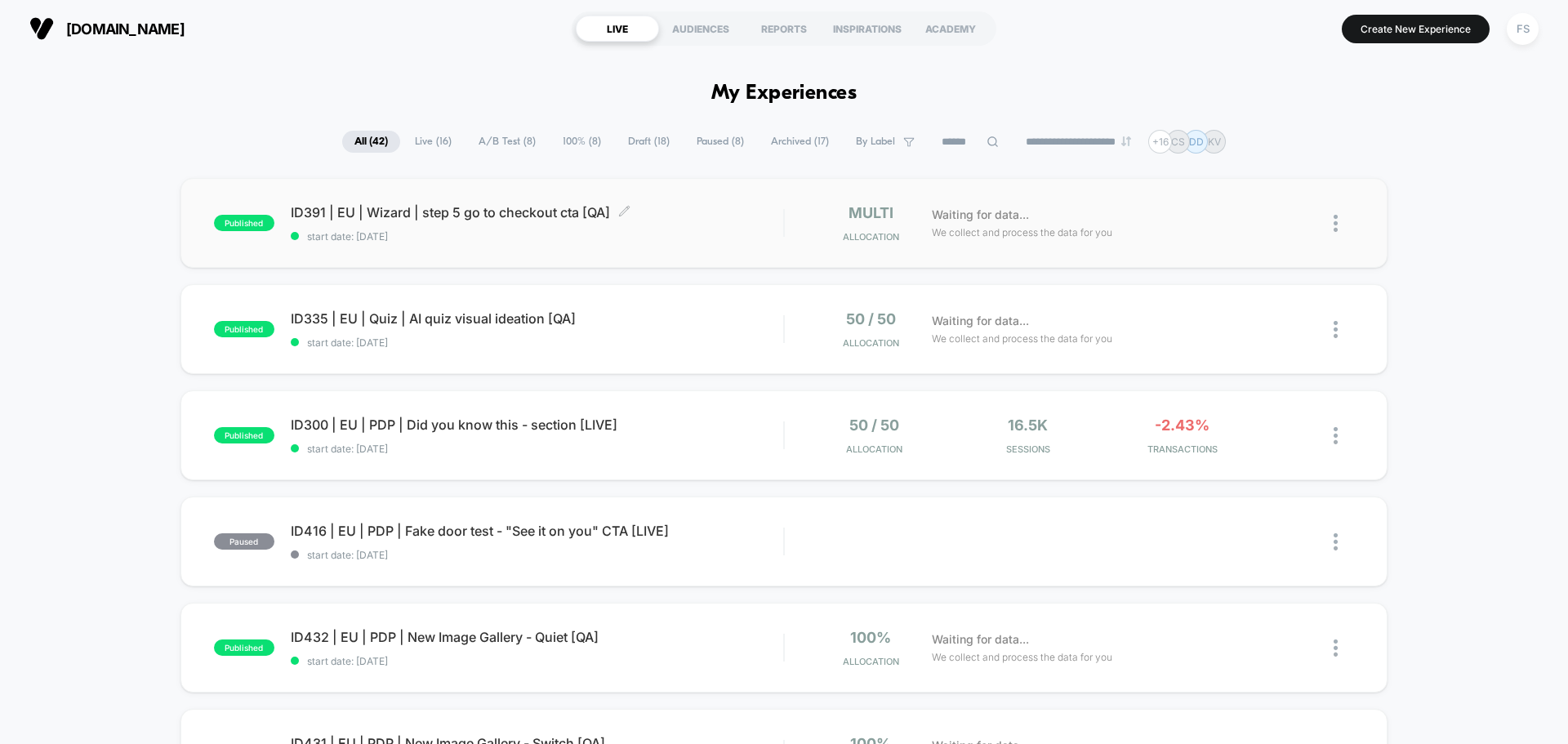
click at [347, 212] on span "ID391 | EU | Wizard | step 5 go to checkout cta [QA] Click to edit experience d…" at bounding box center [536, 212] width 492 height 17
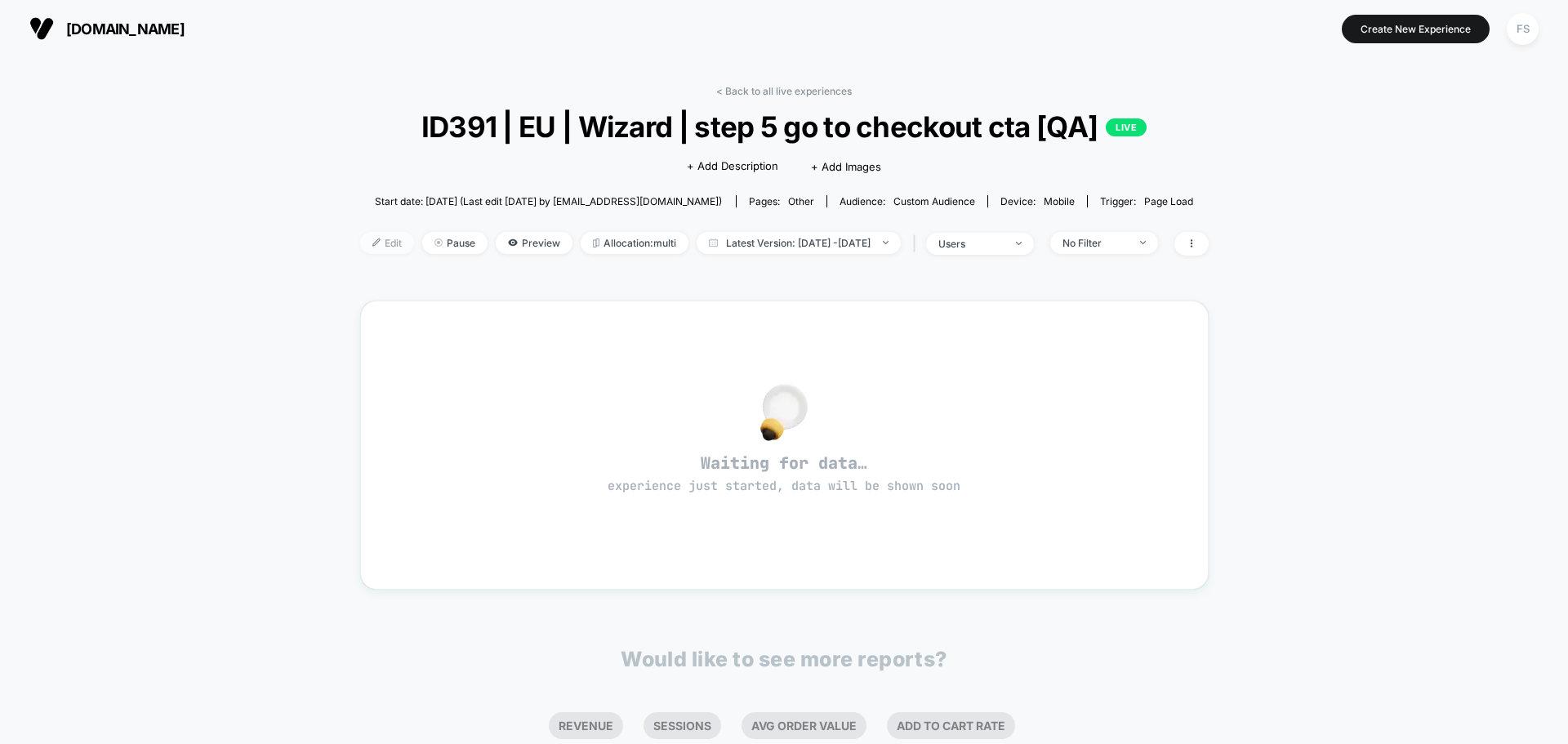
click at [365, 253] on span "Edit" at bounding box center [386, 243] width 54 height 22
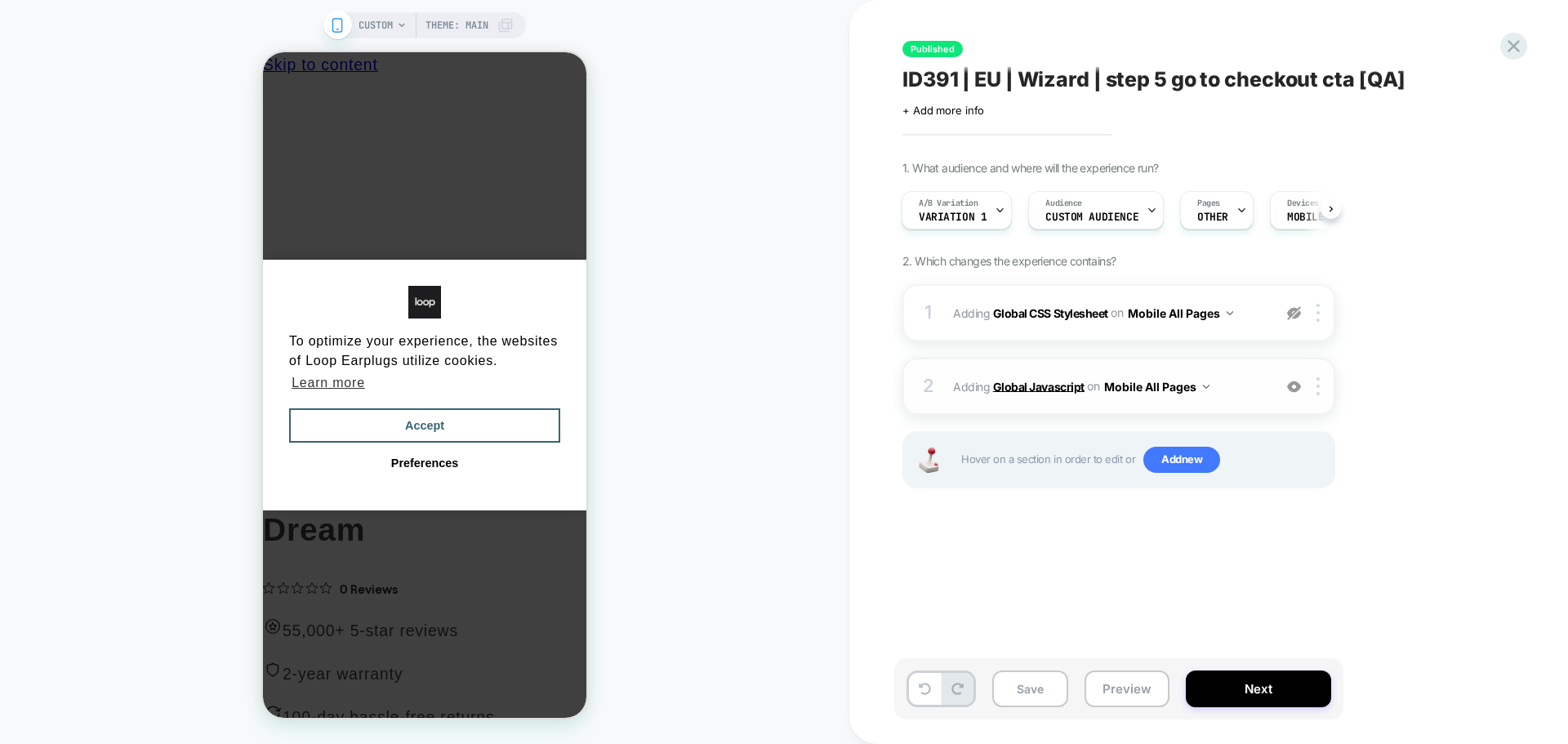
click at [1053, 380] on b "Global Javascript" at bounding box center [1038, 385] width 91 height 14
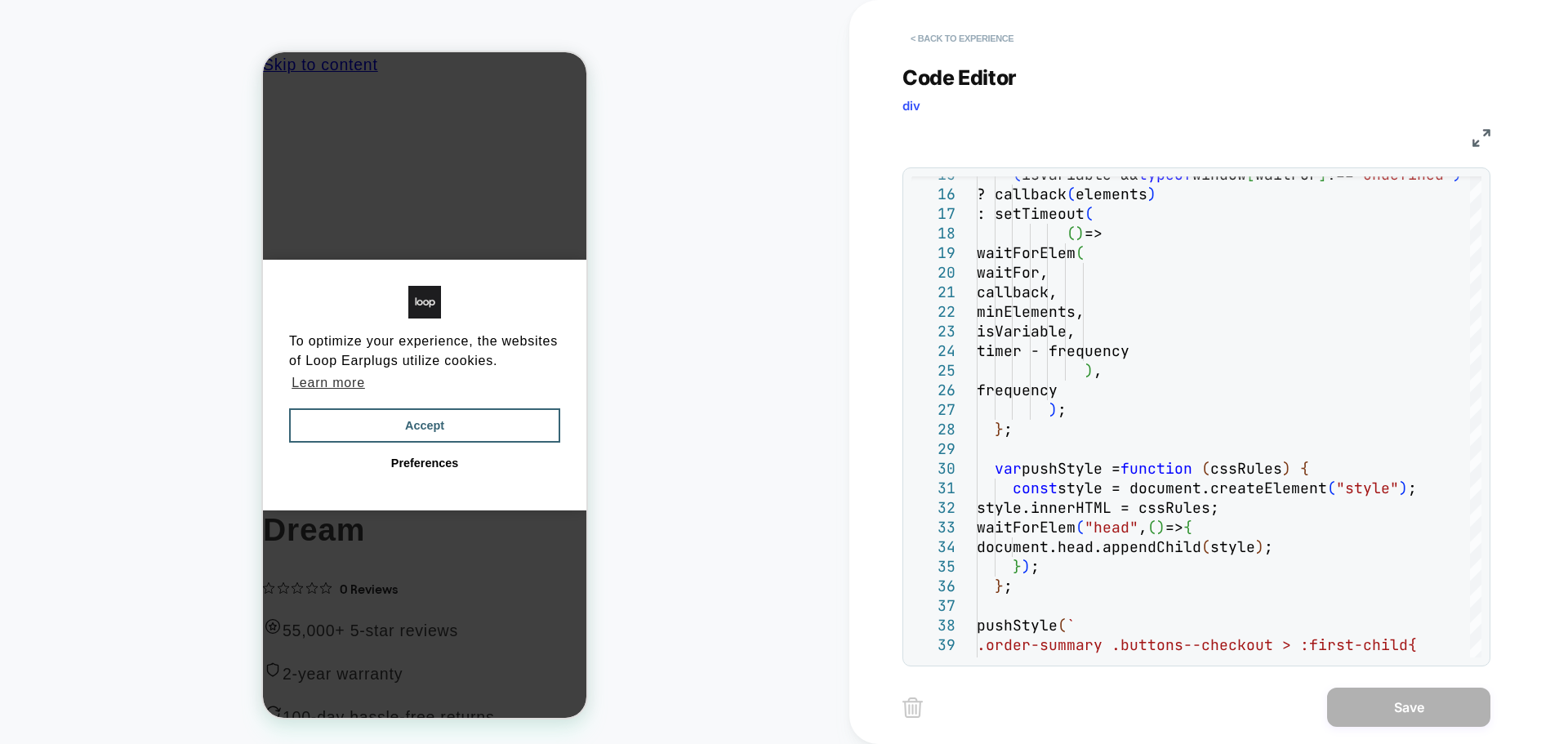
click at [977, 35] on button "< Back to experience" at bounding box center [963, 39] width 120 height 26
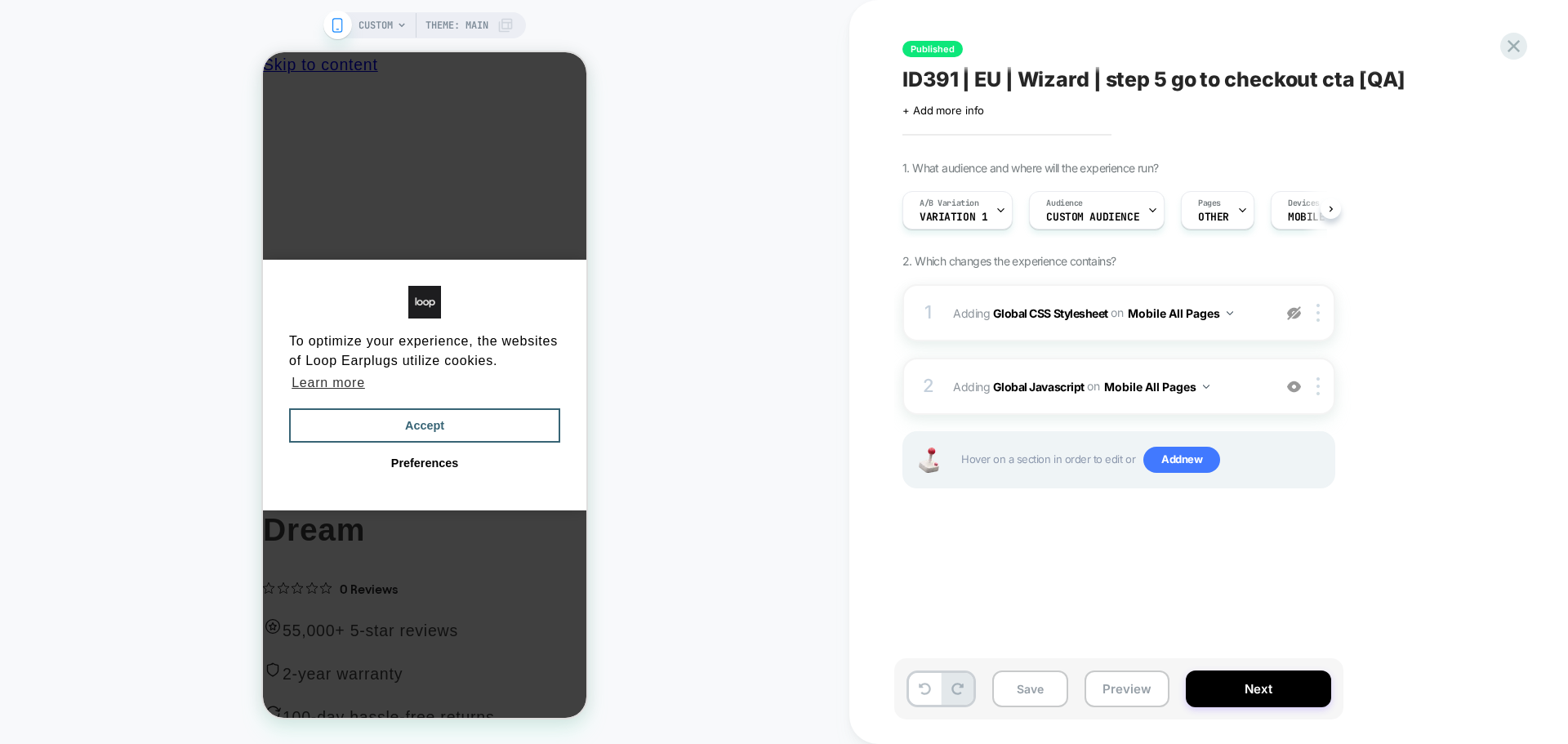
scroll to position [0, 1]
click at [1136, 684] on button "Preview" at bounding box center [1127, 689] width 85 height 37
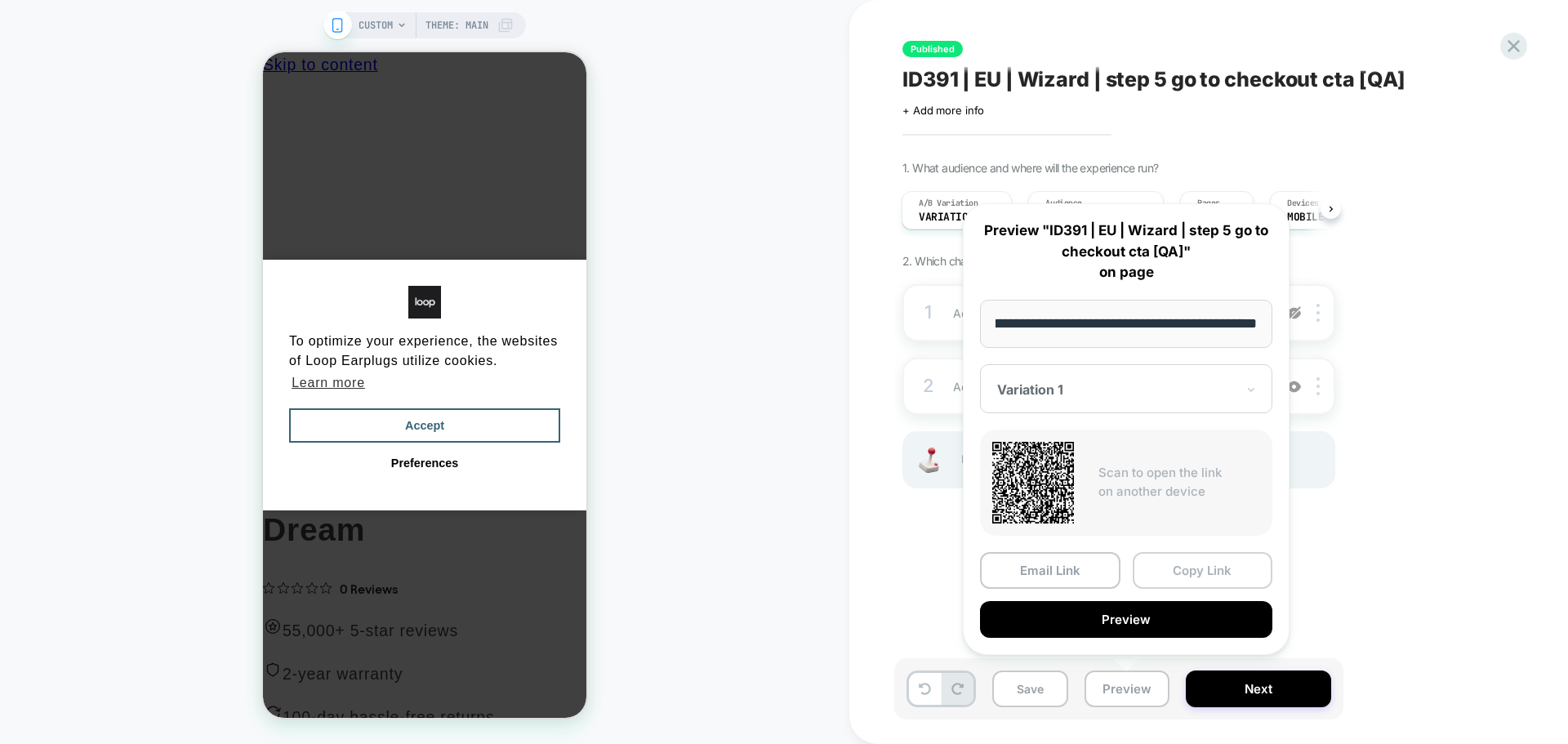
scroll to position [0, 0]
click at [1191, 573] on button "Copy Link" at bounding box center [1203, 570] width 141 height 37
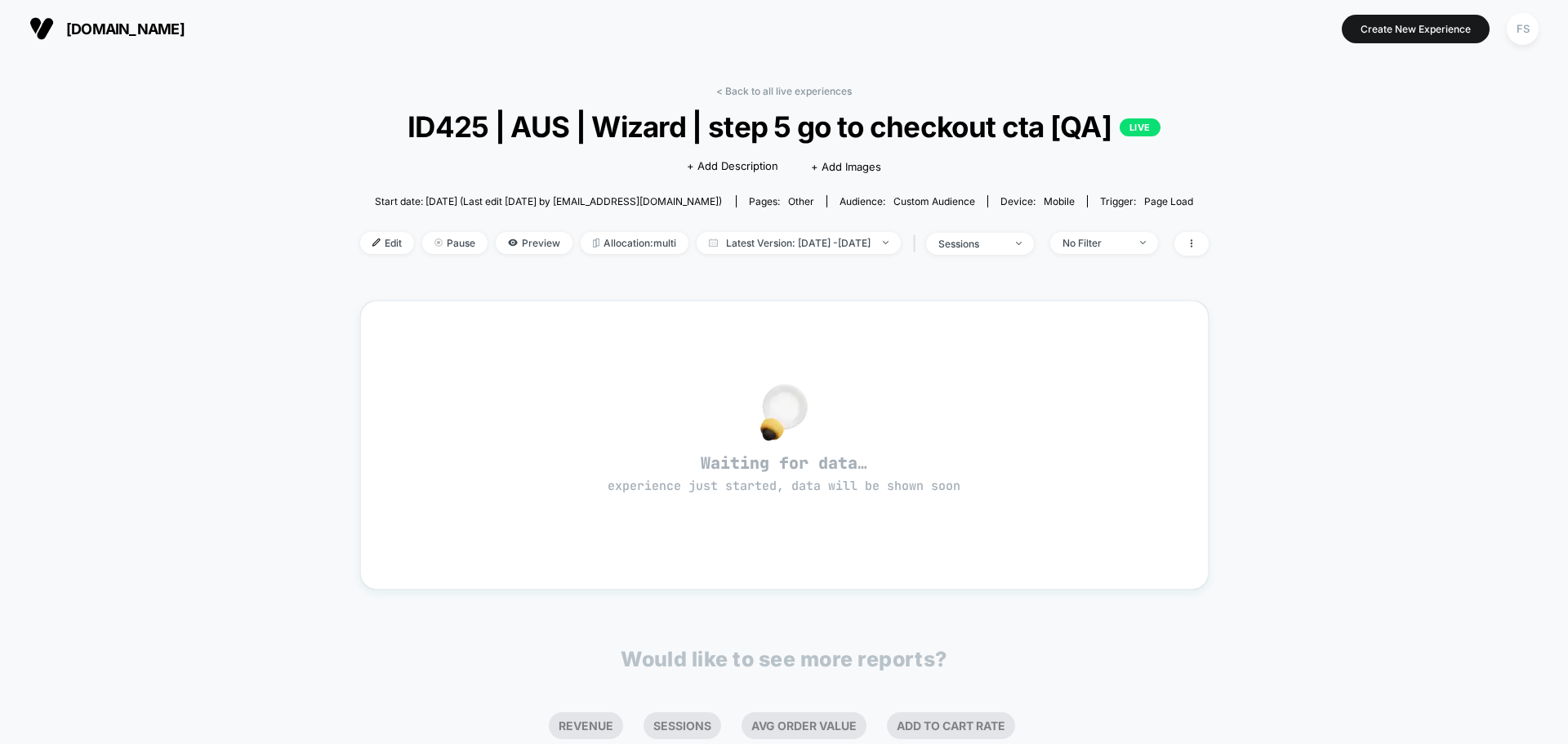
click at [360, 240] on span "Edit" at bounding box center [386, 243] width 54 height 22
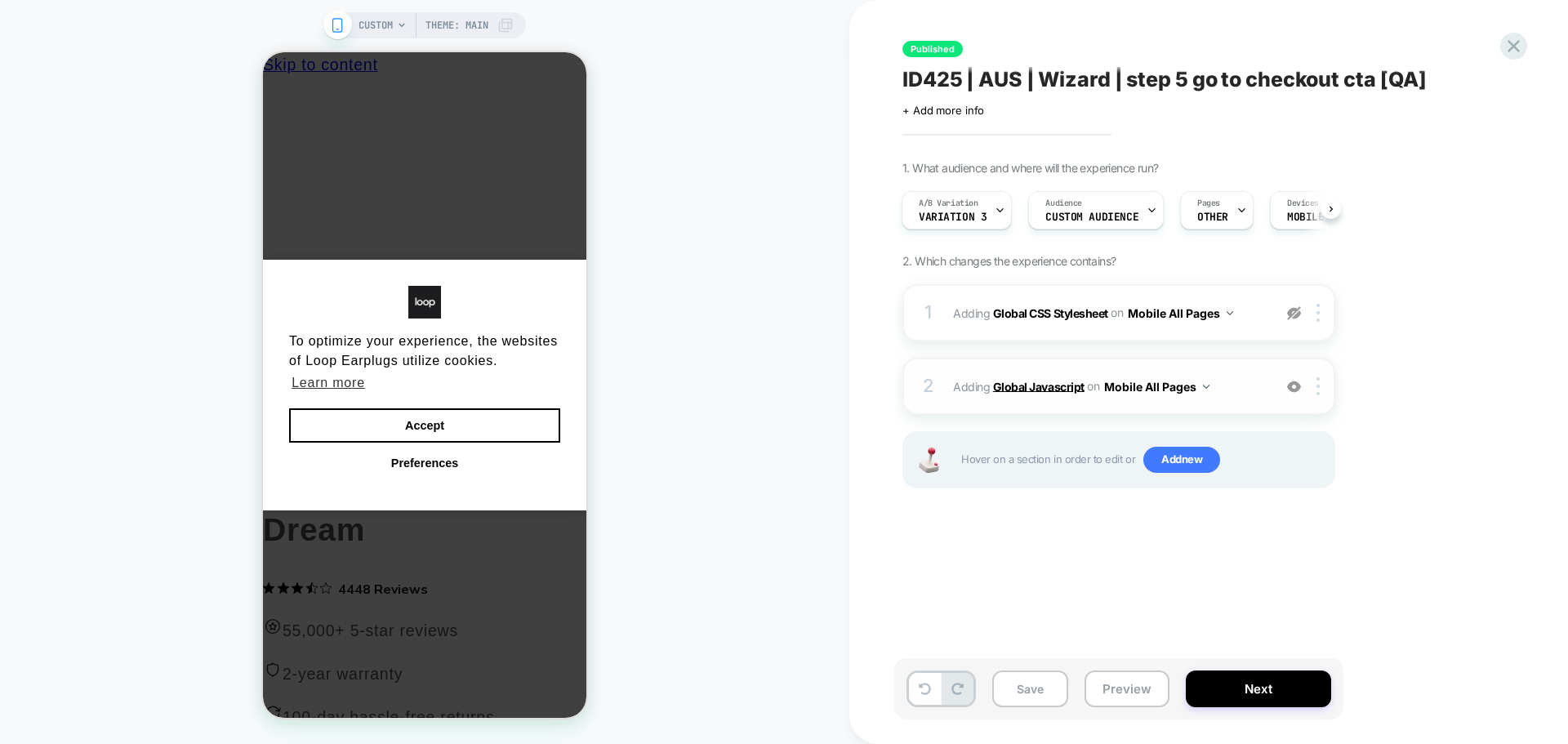
click at [1035, 384] on b "Global Javascript" at bounding box center [1038, 385] width 91 height 14
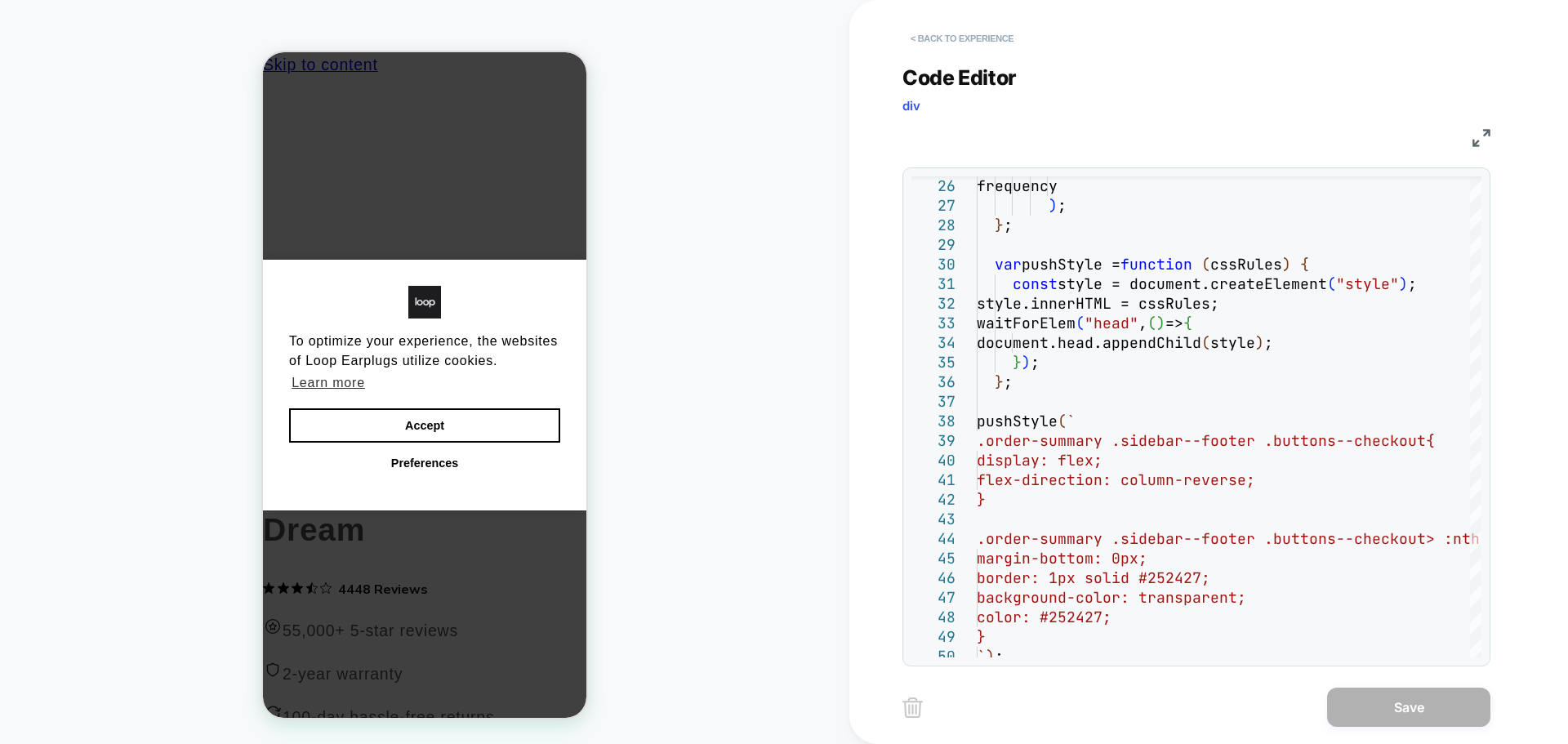
click at [947, 42] on button "< Back to experience" at bounding box center [963, 39] width 120 height 26
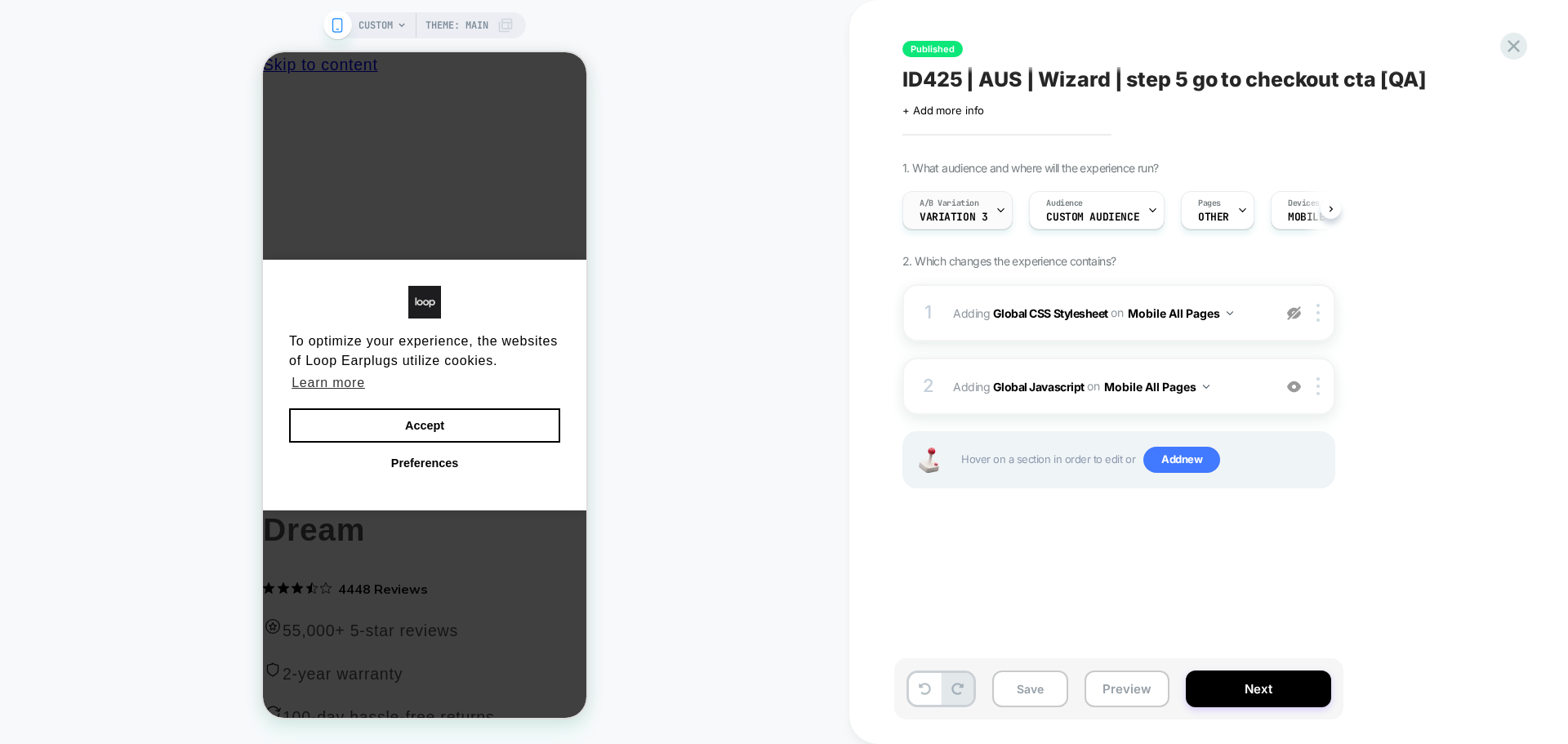
scroll to position [0, 1]
click at [998, 211] on icon at bounding box center [1000, 211] width 11 height 11
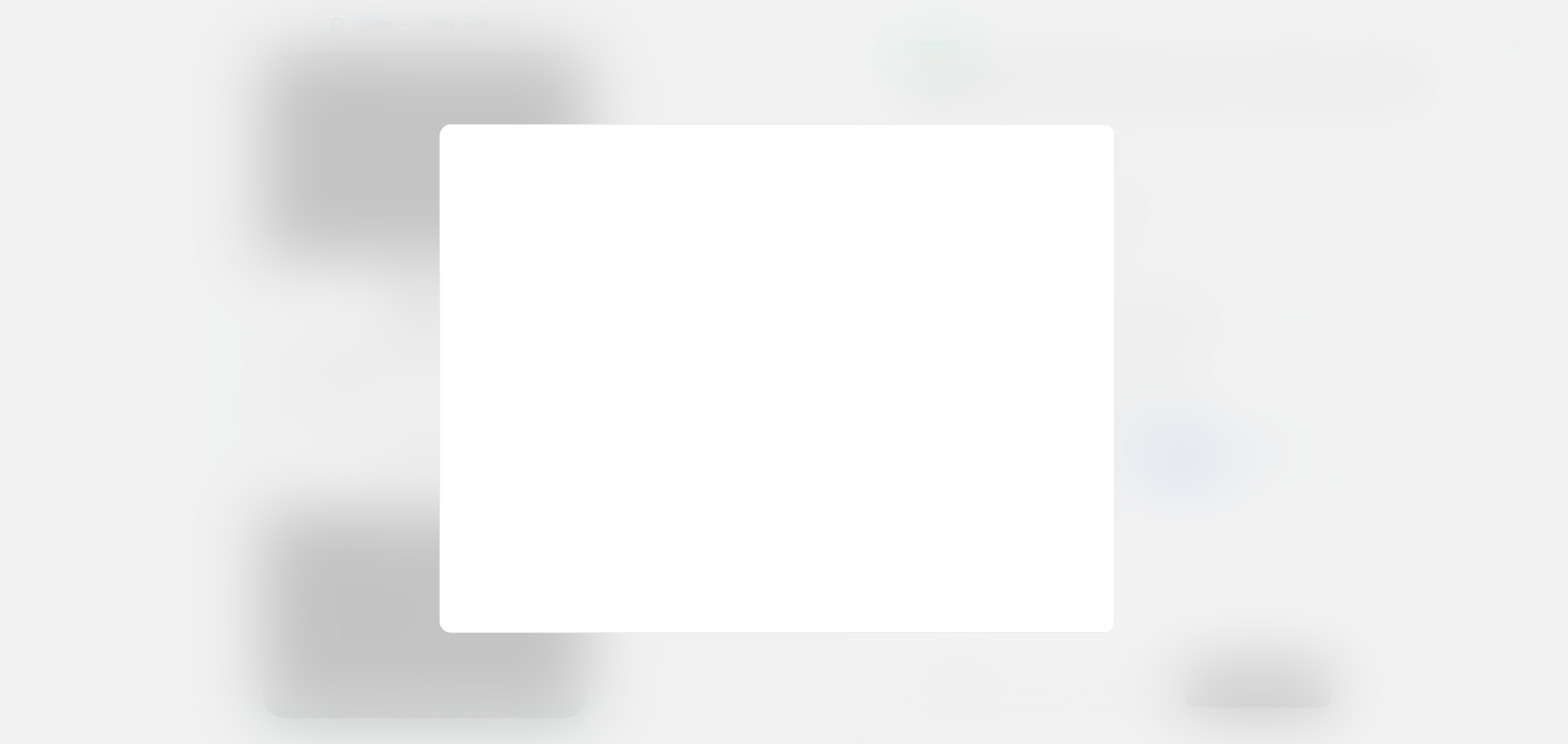
scroll to position [0, 0]
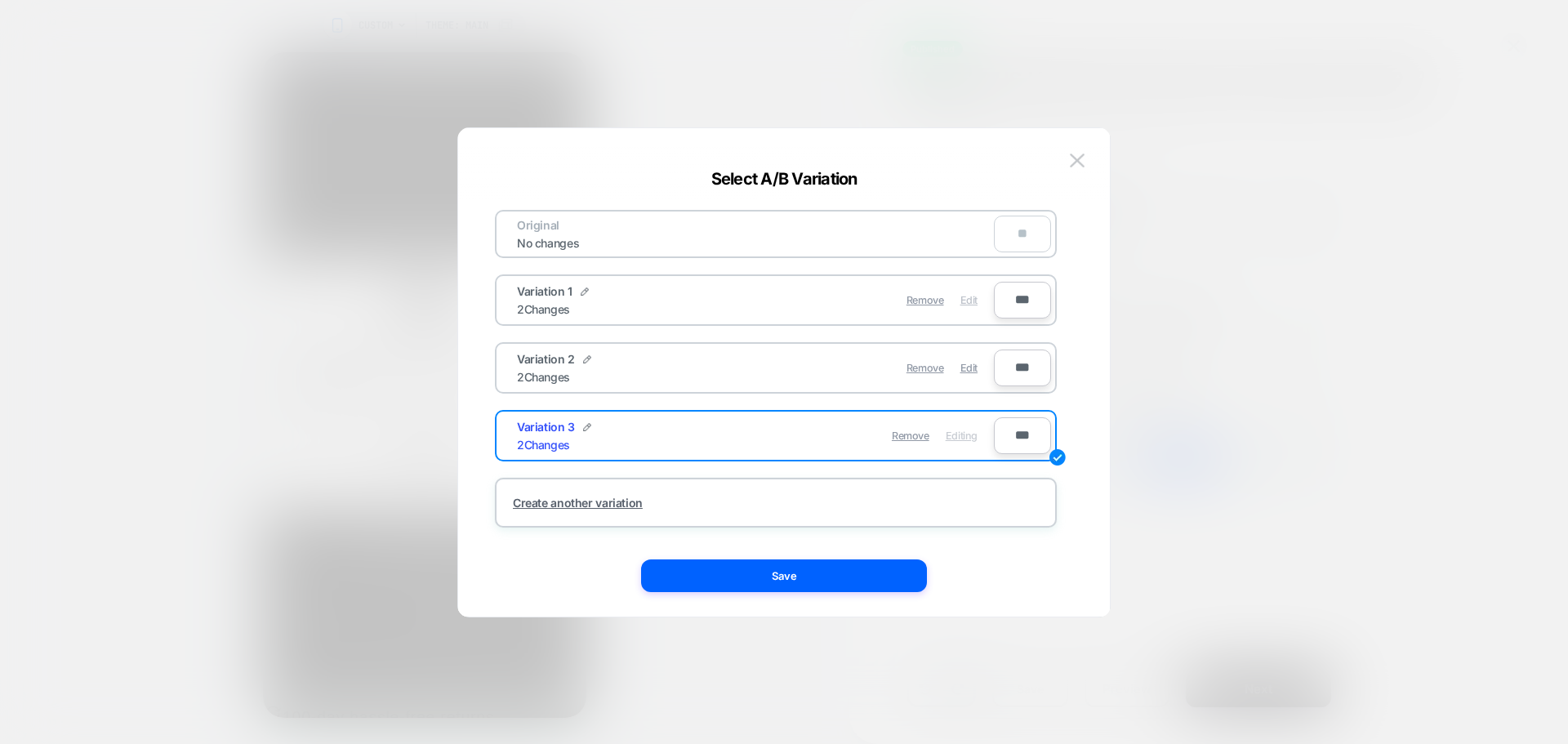
click at [963, 307] on div "Edit" at bounding box center [969, 300] width 17 height 32
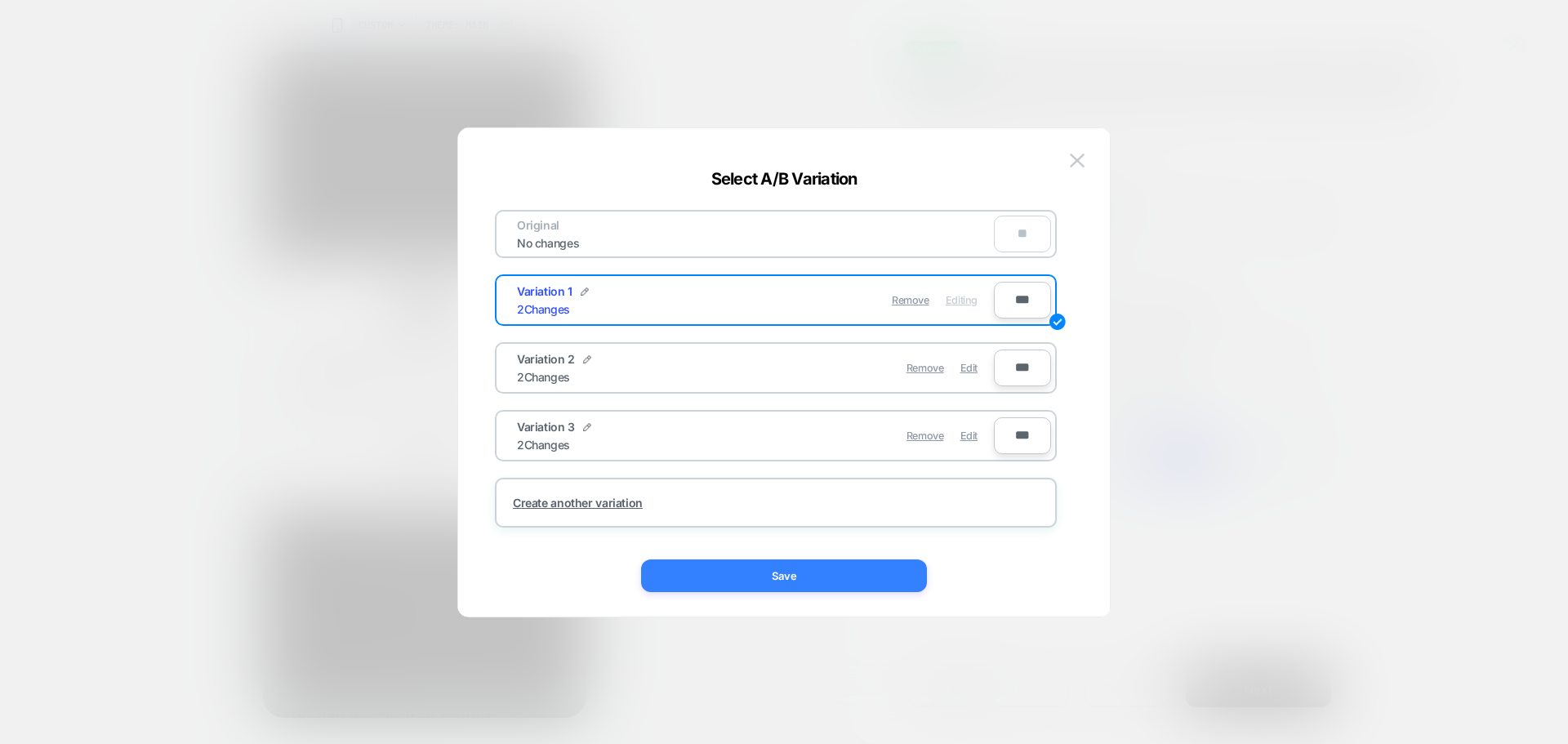
click at [843, 565] on button "Save" at bounding box center [784, 576] width 286 height 33
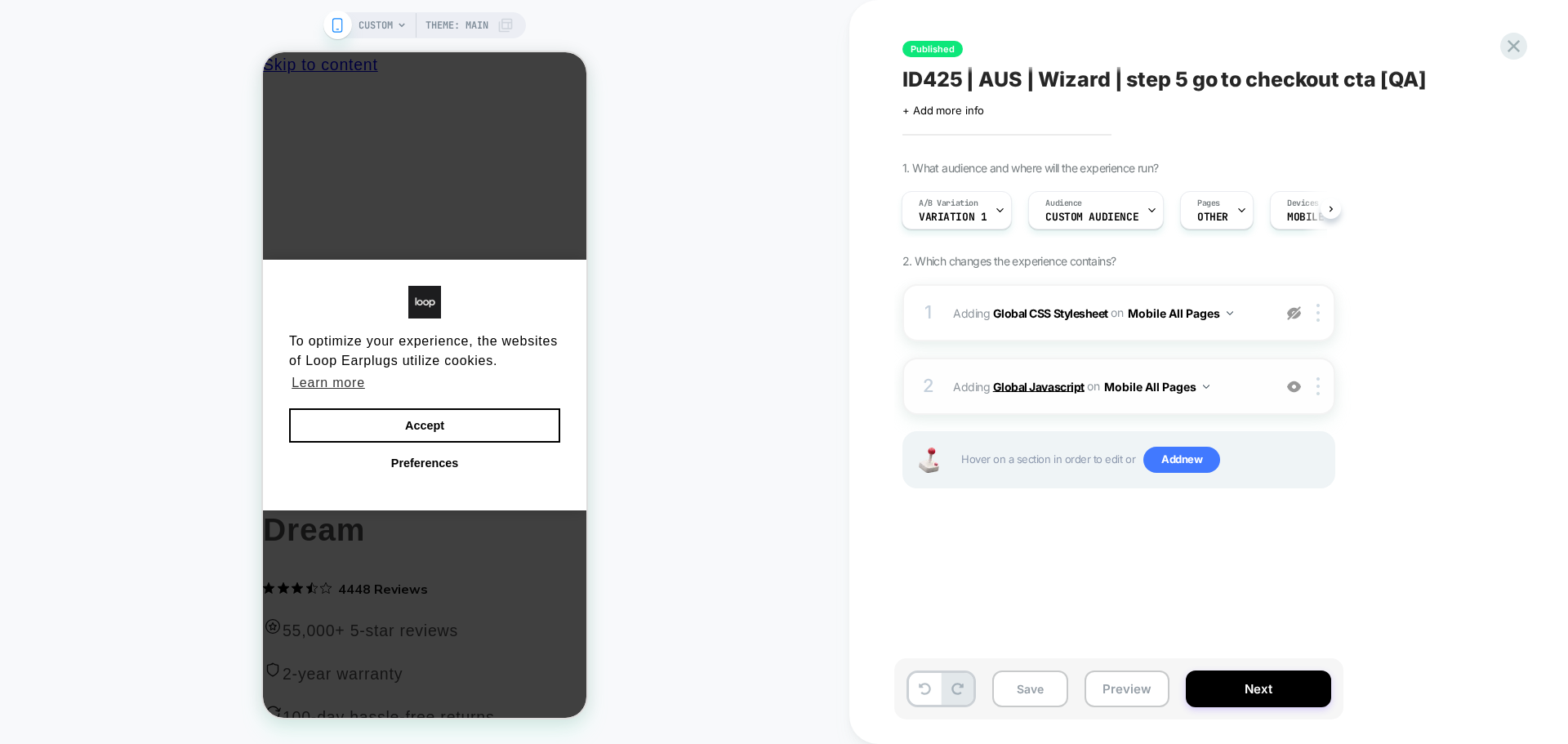
click at [1045, 382] on b "Global Javascript" at bounding box center [1038, 385] width 91 height 14
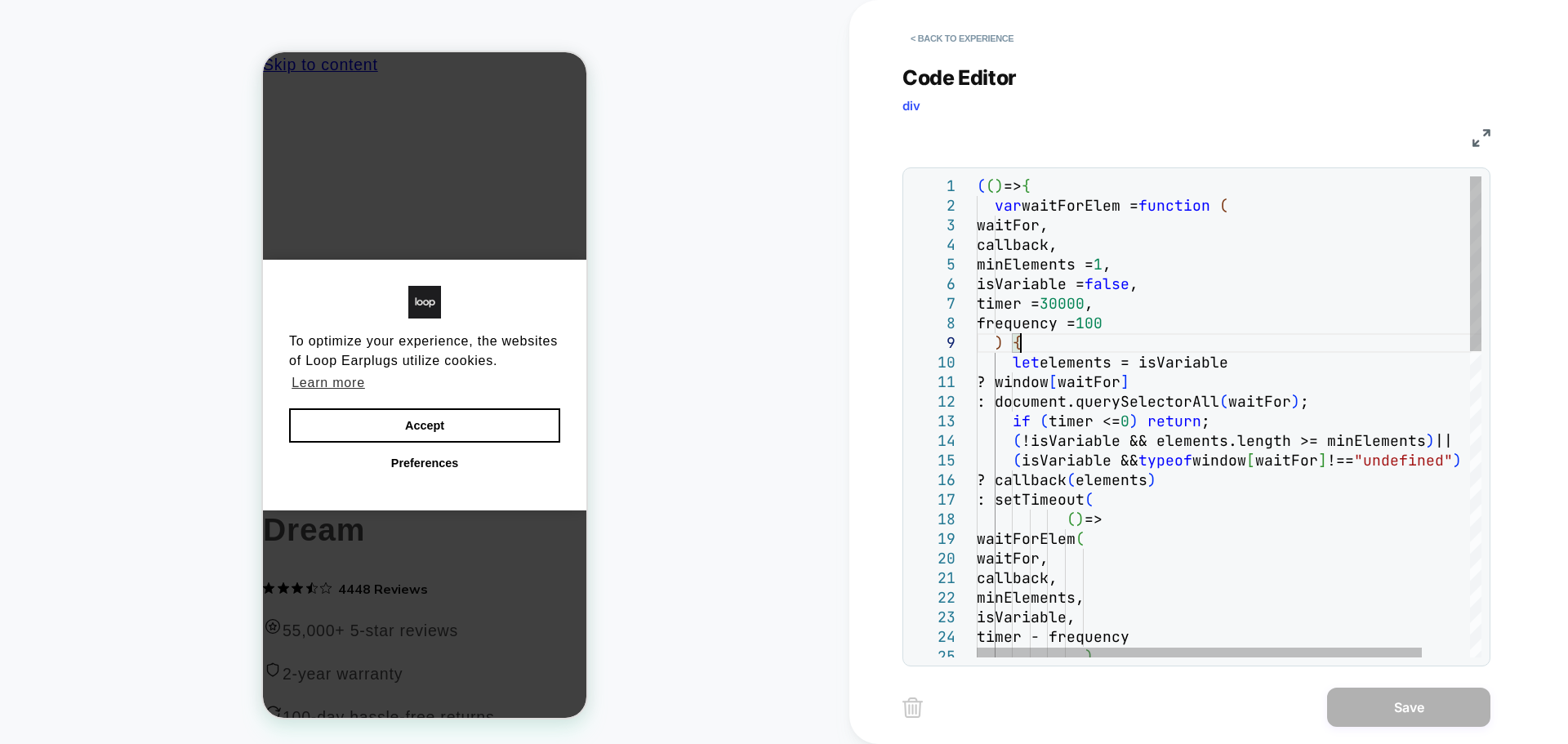
type textarea "**********"
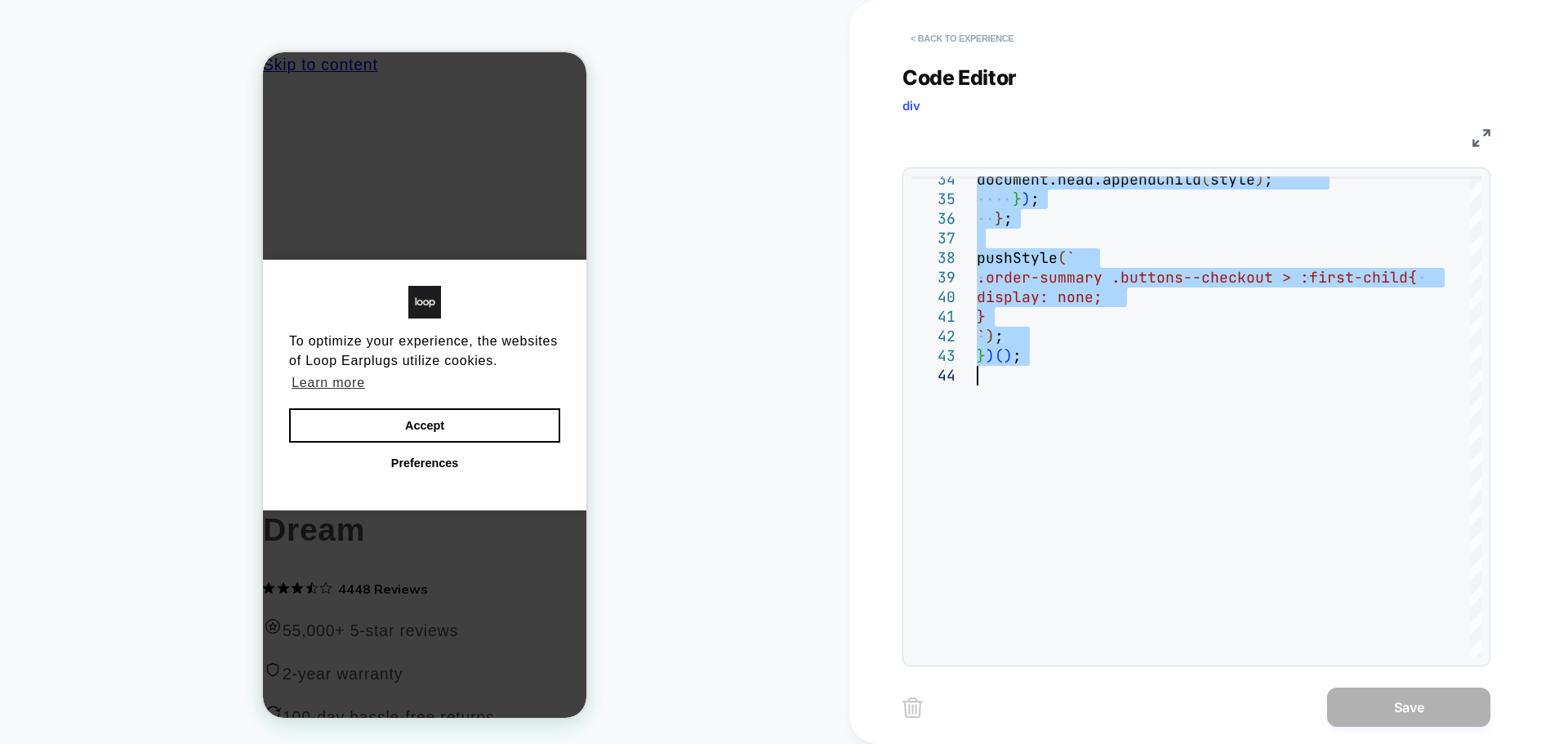
click at [951, 35] on button "< Back to experience" at bounding box center [963, 39] width 120 height 26
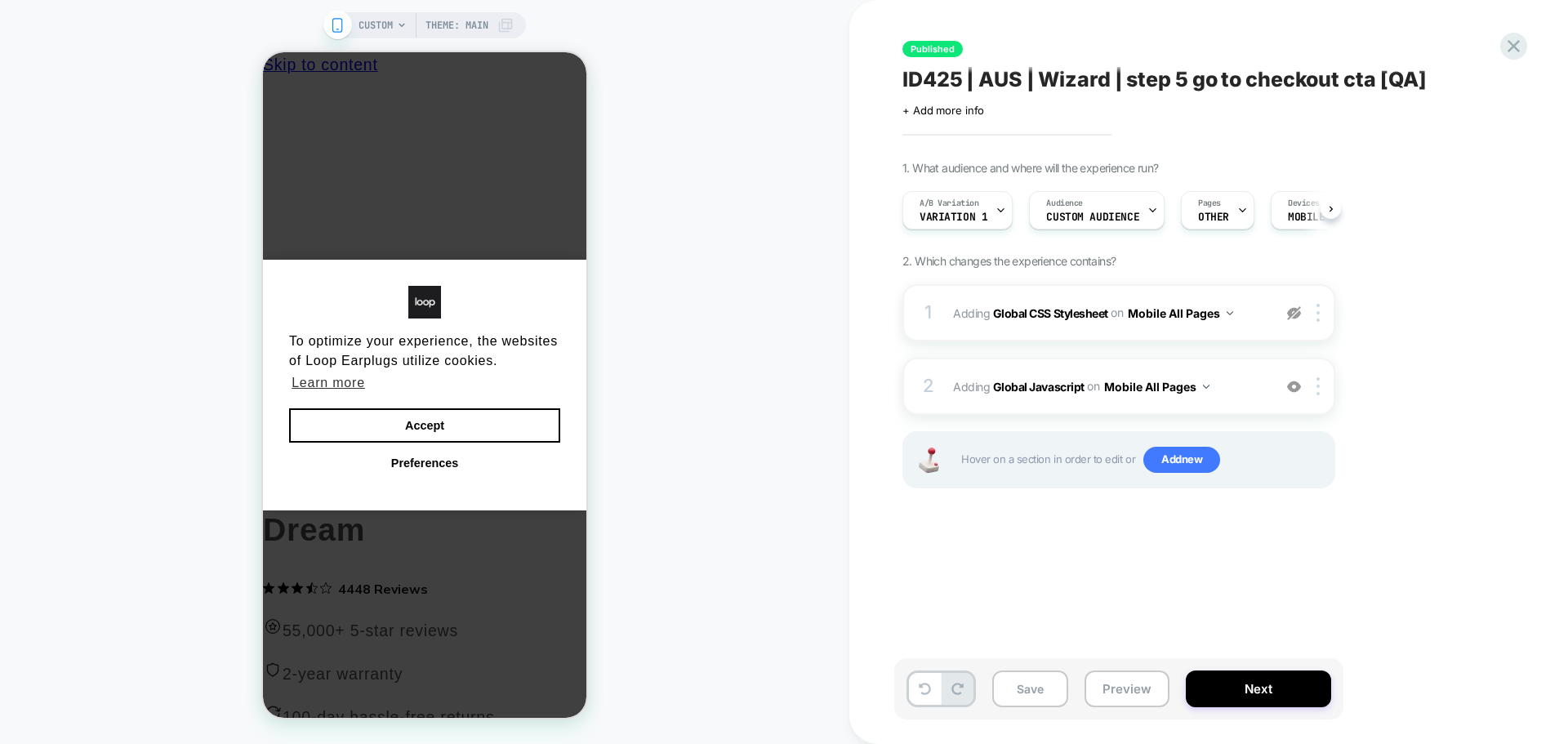
scroll to position [0, 1]
click at [493, 417] on button "Accept" at bounding box center [424, 425] width 271 height 34
